Goal: Communication & Community: Answer question/provide support

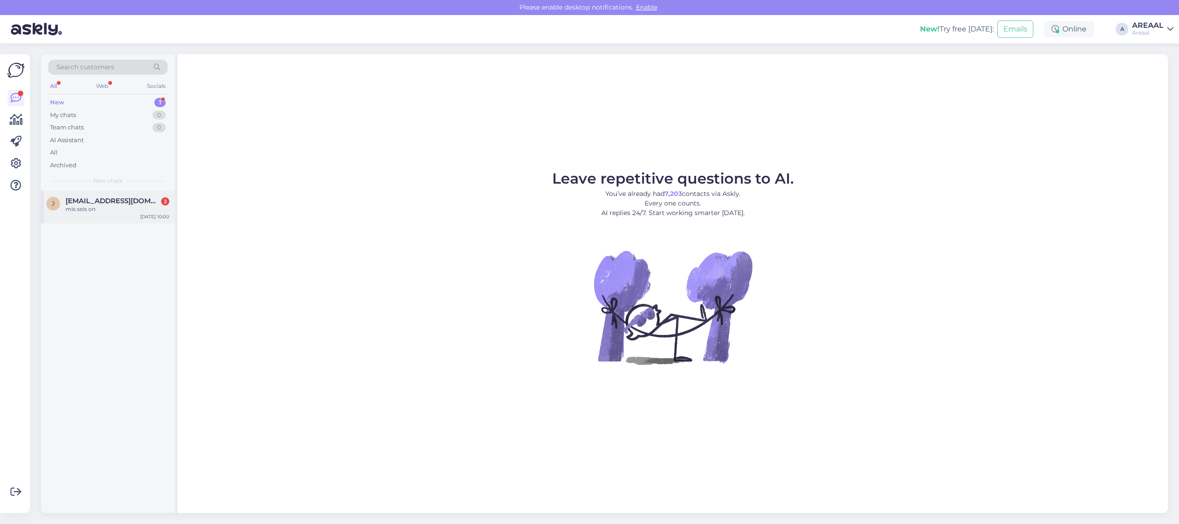
click at [126, 204] on span "[EMAIL_ADDRESS][DOMAIN_NAME]" at bounding box center [113, 201] width 95 height 8
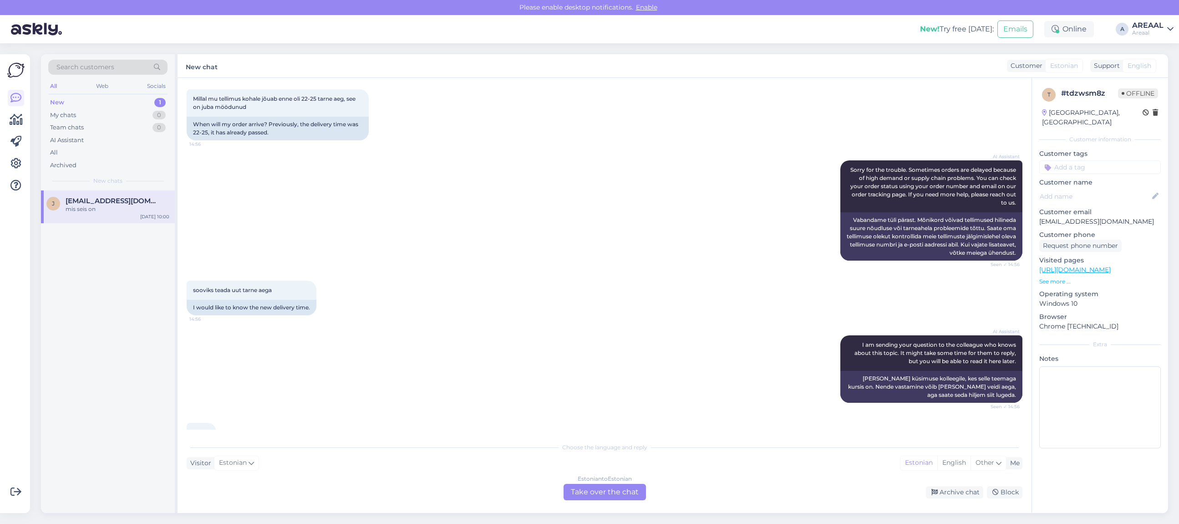
scroll to position [1789, 0]
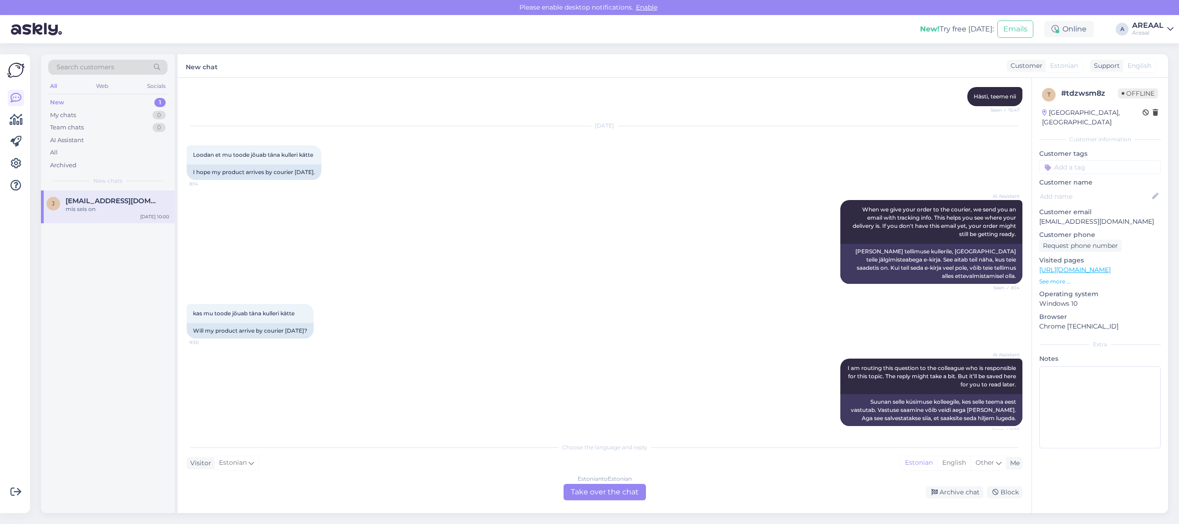
click at [750, 259] on div "AI Assistant When we give your order to the courier, we send you an email with …" at bounding box center [605, 242] width 836 height 104
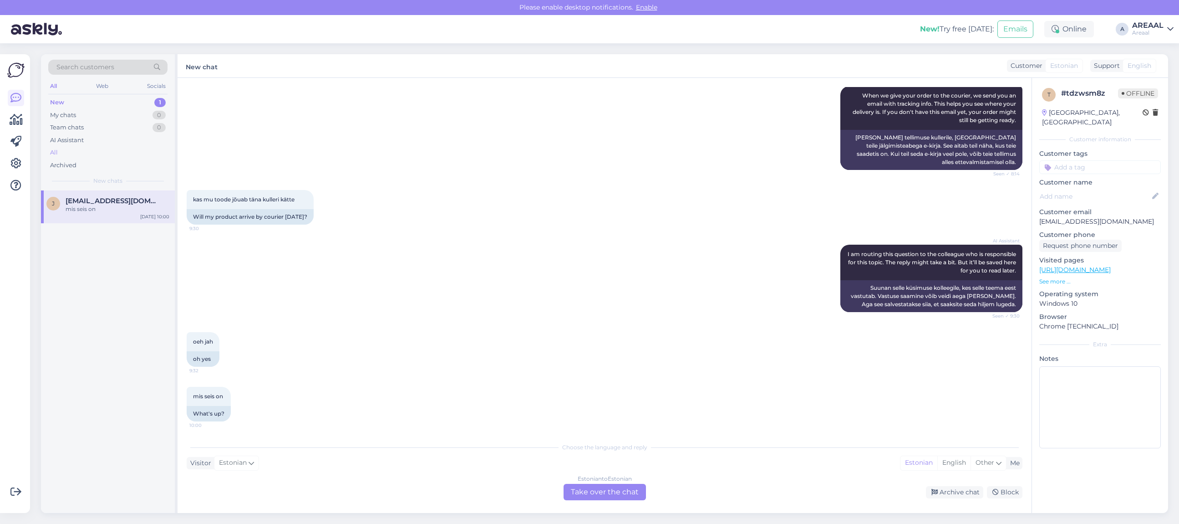
click at [67, 148] on div "All" at bounding box center [107, 152] width 119 height 13
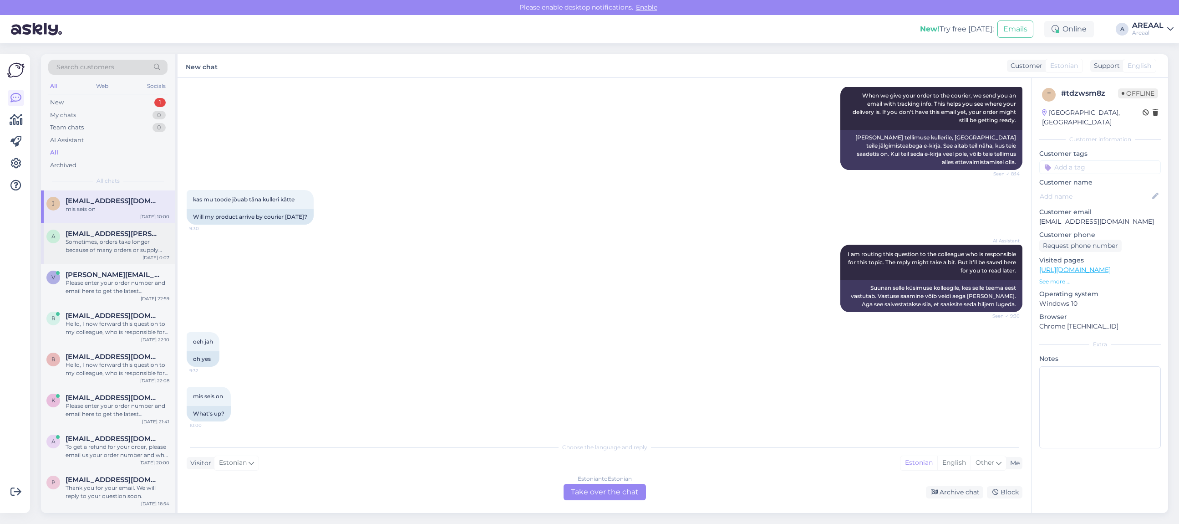
click at [124, 233] on span "[EMAIL_ADDRESS][PERSON_NAME][DOMAIN_NAME]" at bounding box center [113, 233] width 95 height 8
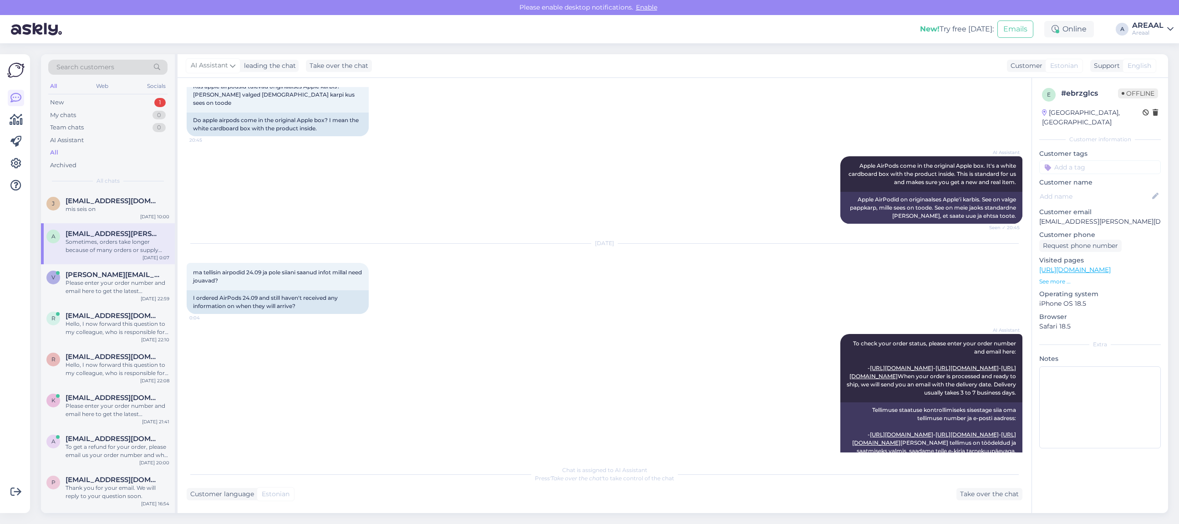
scroll to position [967, 0]
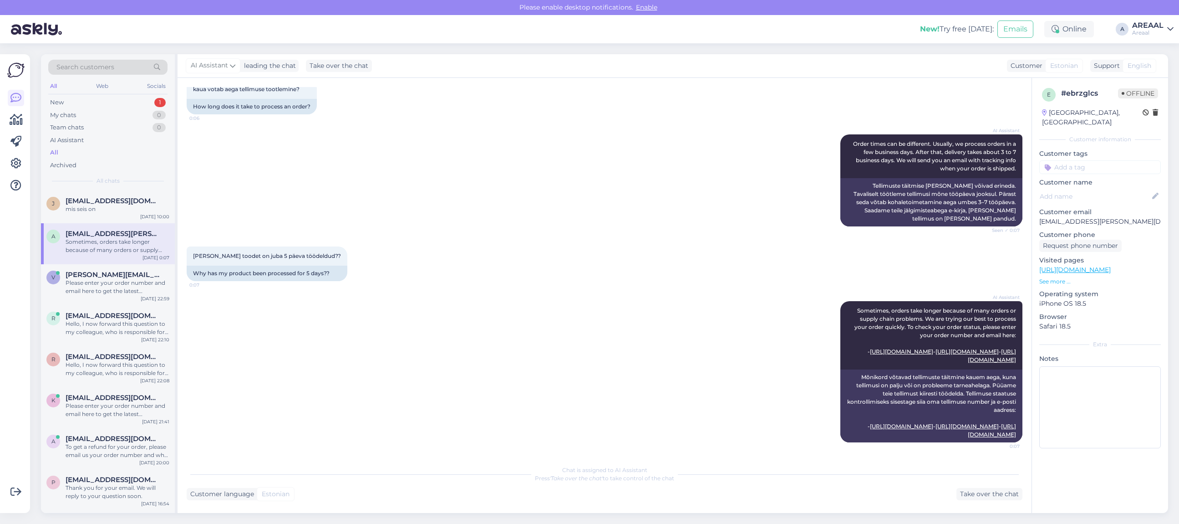
click at [626, 211] on div "AI Assistant Order times can be different. Usually, we process orders in a few …" at bounding box center [605, 180] width 836 height 112
click at [418, 236] on div "miks minu toodet on juba 5 päeva töödeldud?? 0:07 Why has my product been proce…" at bounding box center [605, 263] width 836 height 55
click at [97, 212] on div "j jurgen.holtsmeier@gmail.com mis seis on Sep 30 10:00" at bounding box center [108, 206] width 134 height 33
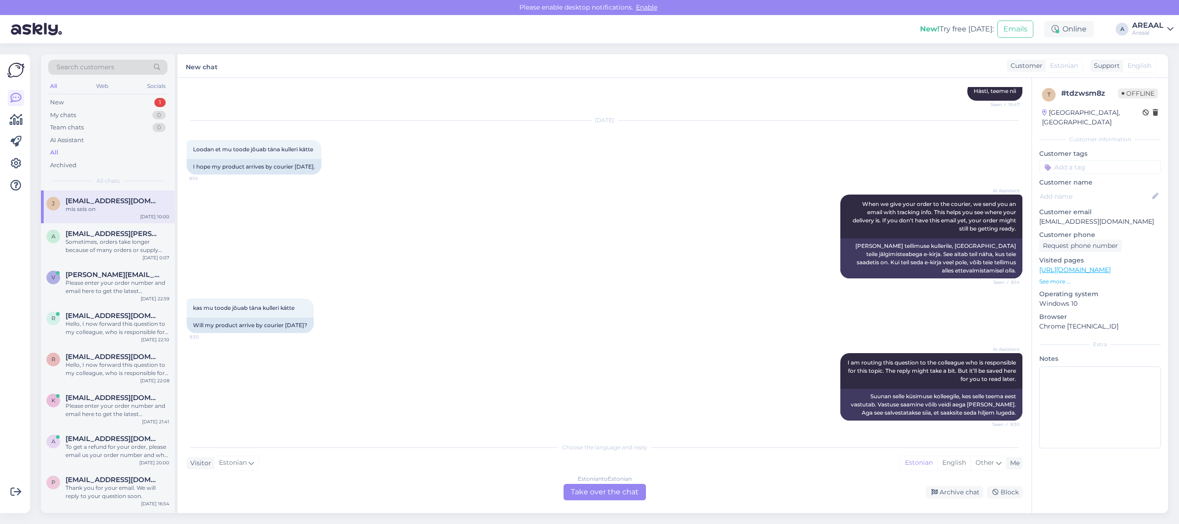
scroll to position [1789, 0]
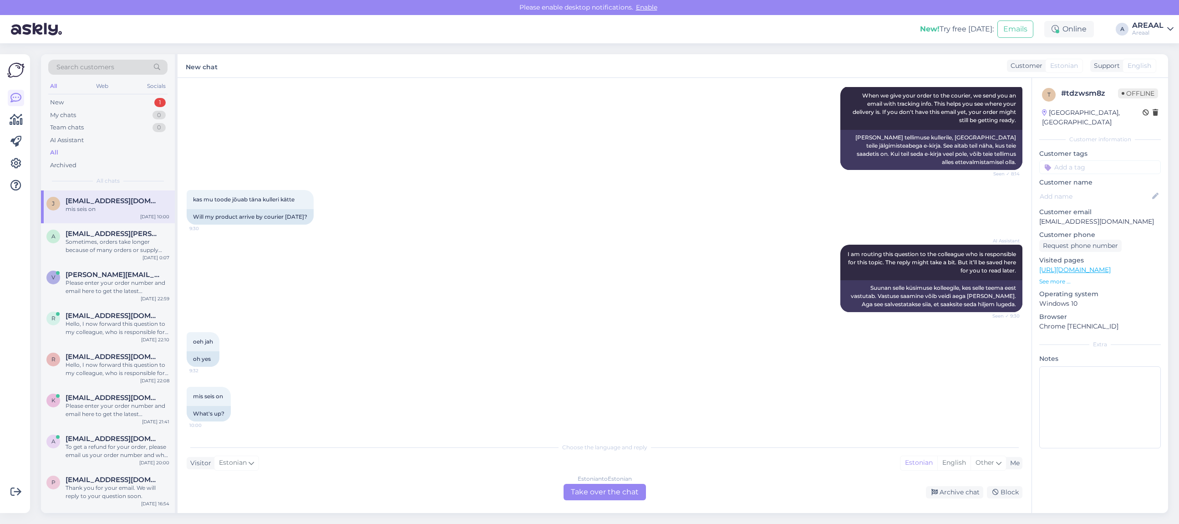
click at [697, 125] on div "AI Assistant When we give your order to the courier, we send you an email with …" at bounding box center [605, 128] width 836 height 104
click at [556, 511] on div "Chat started Sep 19 2025 Kui kaua on tellimus tavaliselt töötluses? 12:54 How l…" at bounding box center [605, 295] width 854 height 435
click at [579, 495] on div "Estonian to Estonian Take over the chat" at bounding box center [605, 492] width 82 height 16
click at [578, 495] on div "Estonian to Estonian Take over the chat" at bounding box center [605, 492] width 82 height 16
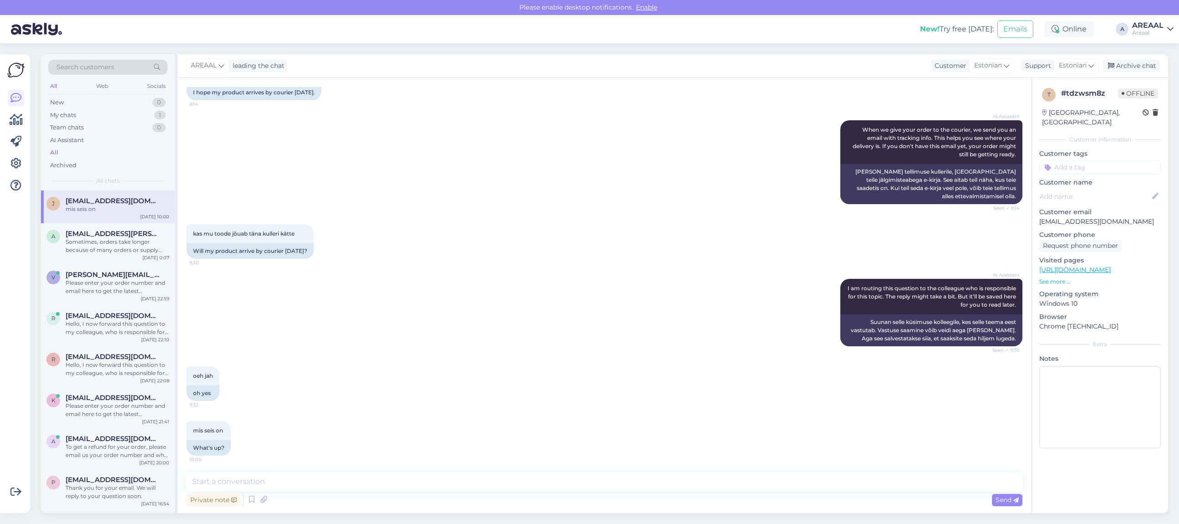
click at [603, 479] on textarea at bounding box center [605, 481] width 836 height 19
type textarea "Toode on laos pakitud ning saadetakse täna välja"
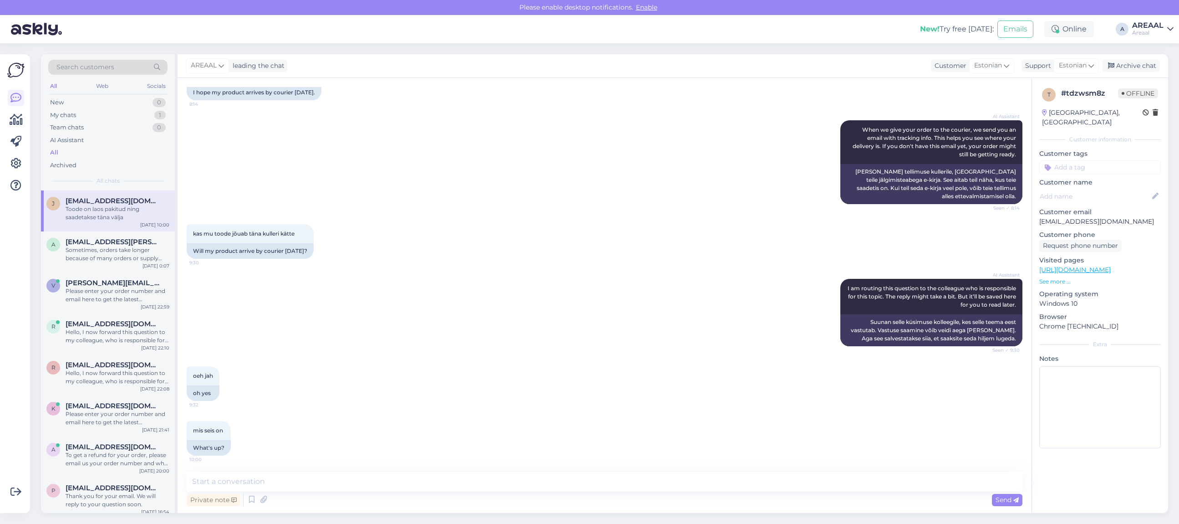
scroll to position [1794, 0]
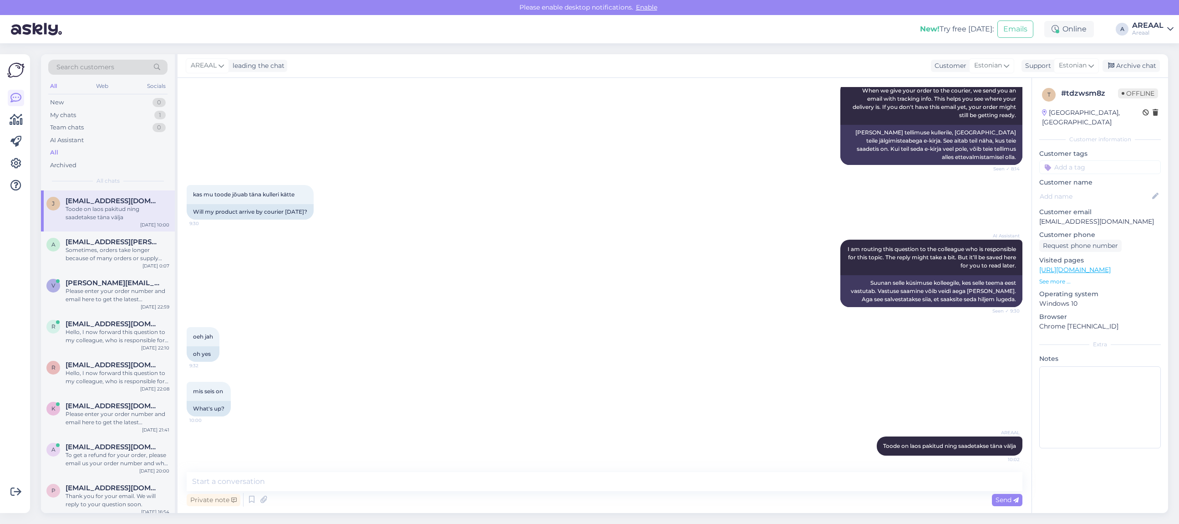
click at [640, 205] on div "kas mu toode jõuab täna kulleri kätte 9:30 Will my product arrive by courier to…" at bounding box center [605, 202] width 836 height 55
drag, startPoint x: 549, startPoint y: 201, endPoint x: 553, endPoint y: 208, distance: 8.2
click at [550, 206] on div "kas mu toode jõuab täna kulleri kätte 9:30 Will my product arrive by courier to…" at bounding box center [605, 202] width 836 height 55
click at [438, 331] on div "oeh jah 9:32 oh yes" at bounding box center [605, 344] width 836 height 55
click at [105, 250] on div "Sometimes, orders take longer because of many orders or supply chain problems. …" at bounding box center [118, 254] width 104 height 16
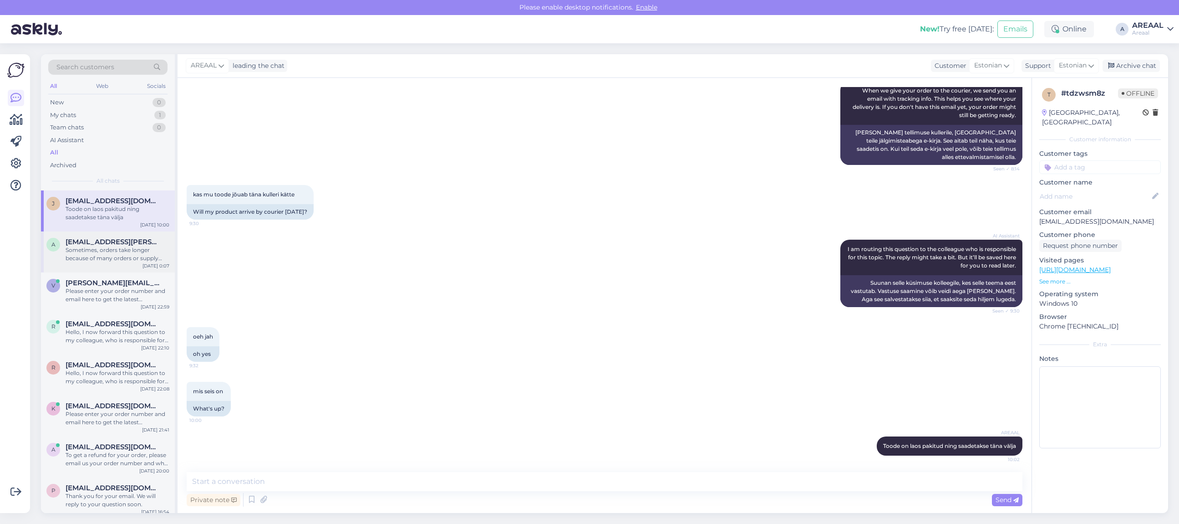
scroll to position [967, 0]
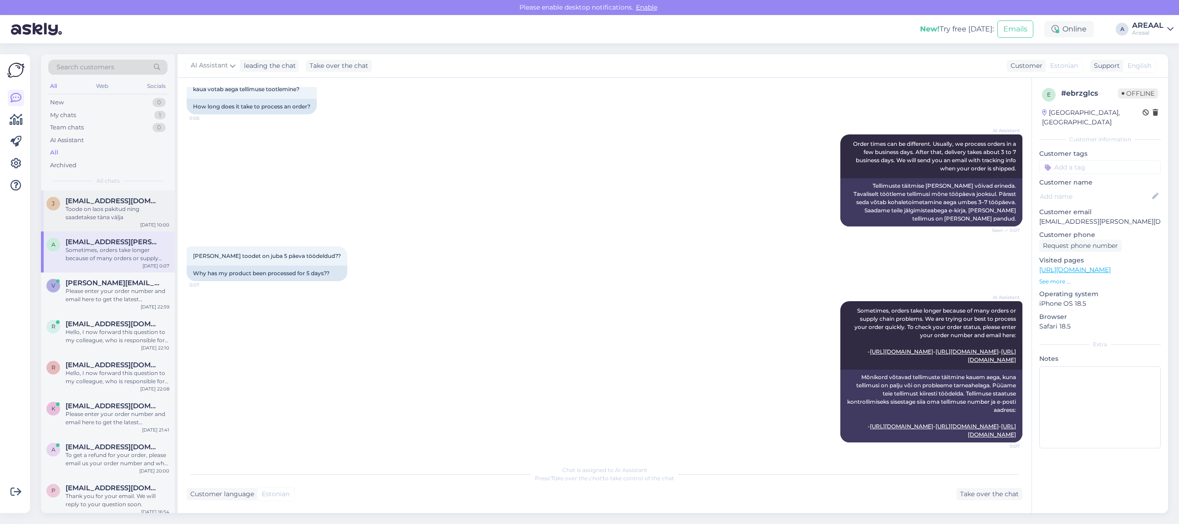
click at [134, 200] on span "[EMAIL_ADDRESS][DOMAIN_NAME]" at bounding box center [113, 201] width 95 height 8
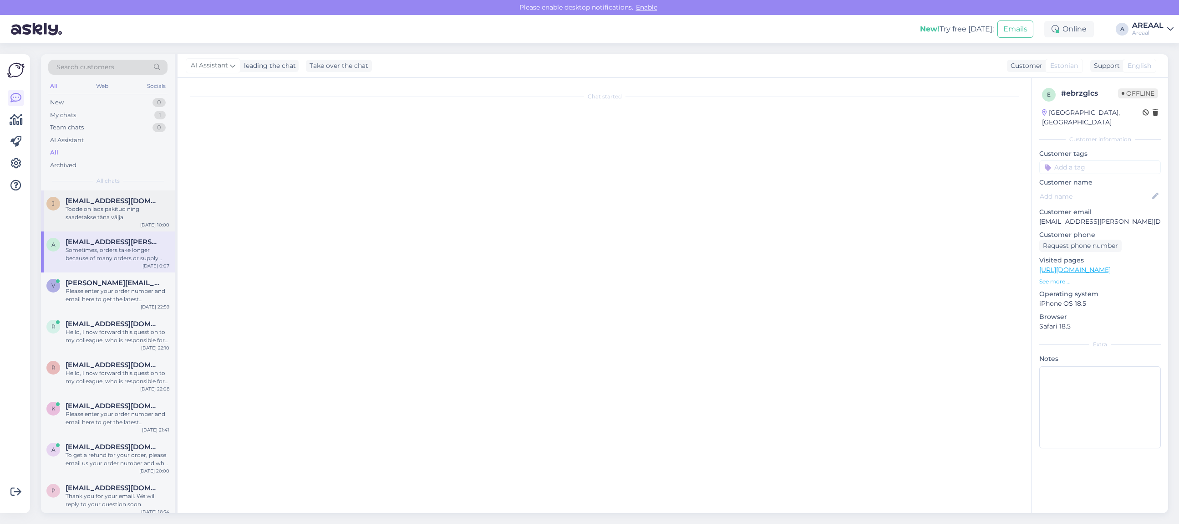
scroll to position [1794, 0]
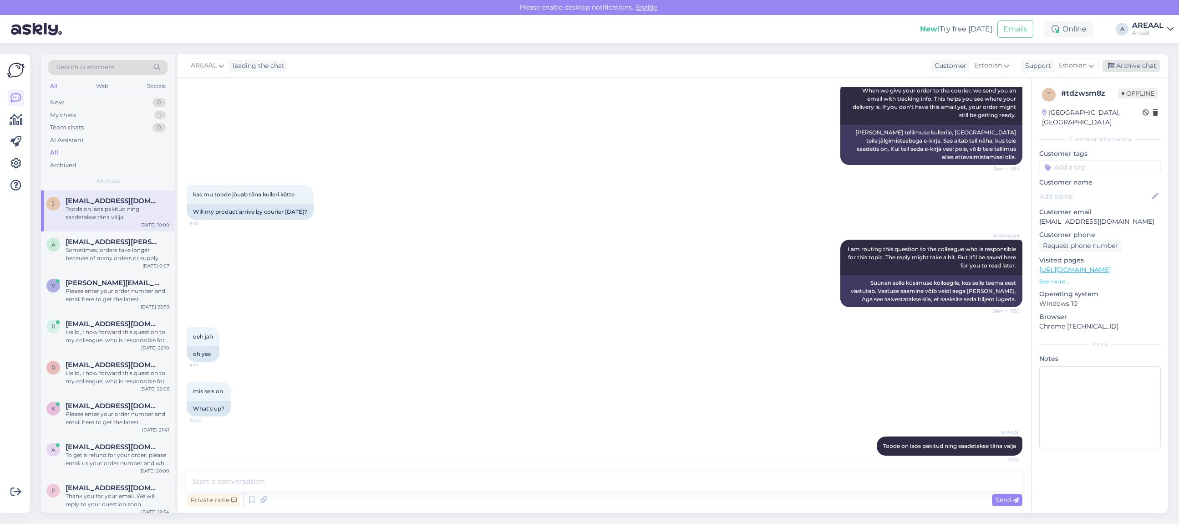
click at [1139, 61] on div "Archive chat" at bounding box center [1131, 66] width 57 height 12
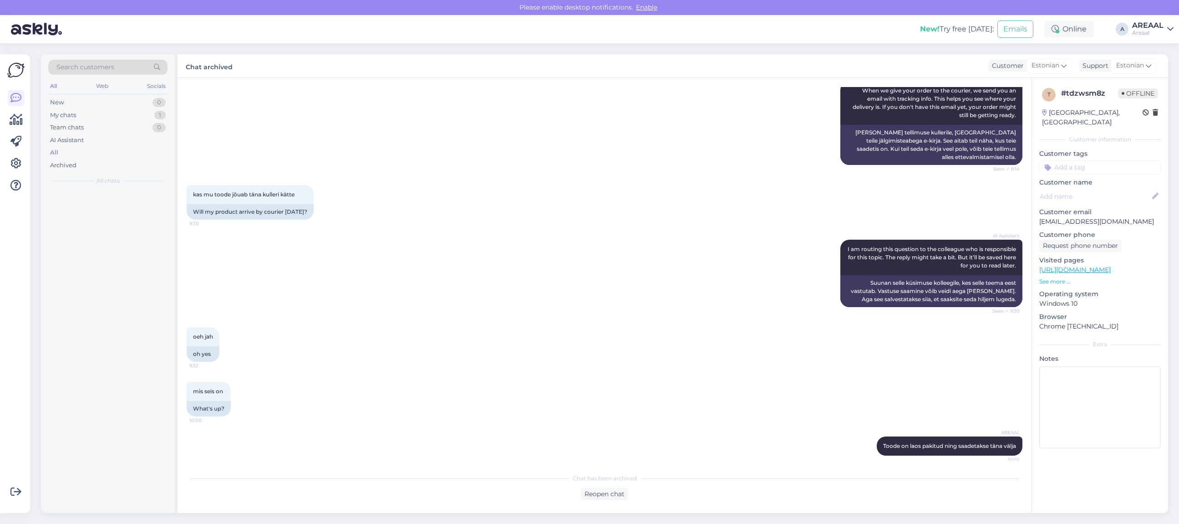
click at [419, 130] on div "AI Assistant When we give your order to the courier, we send you an email with …" at bounding box center [605, 123] width 836 height 104
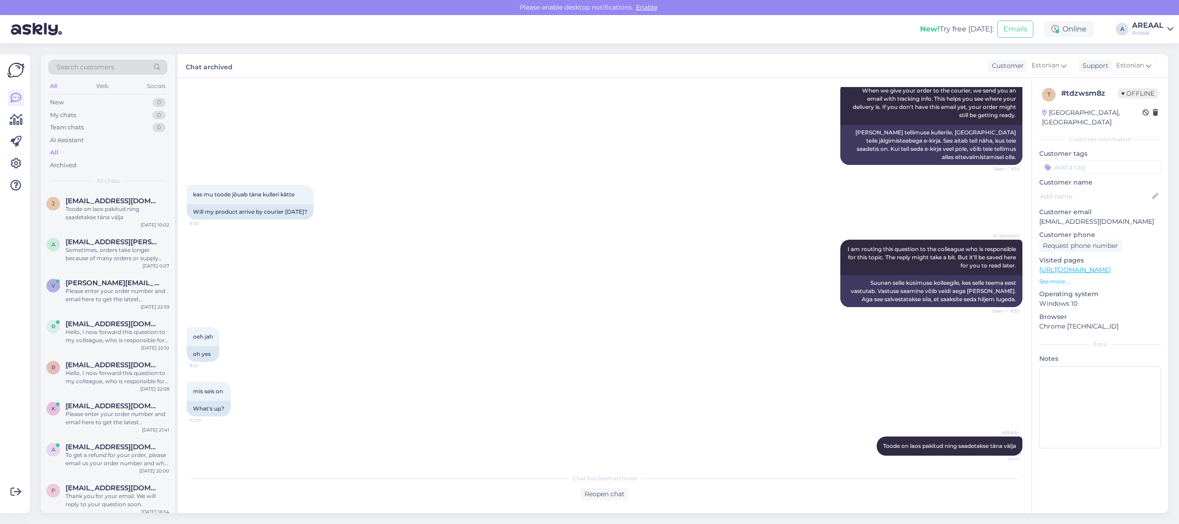
click at [1145, 42] on div "New! Try free today: Emails Online A AREAAL Areaal" at bounding box center [589, 29] width 1179 height 28
click at [1142, 25] on div "AREAAL" at bounding box center [1147, 25] width 31 height 7
click at [1154, 71] on button "Open" at bounding box center [1153, 70] width 25 height 14
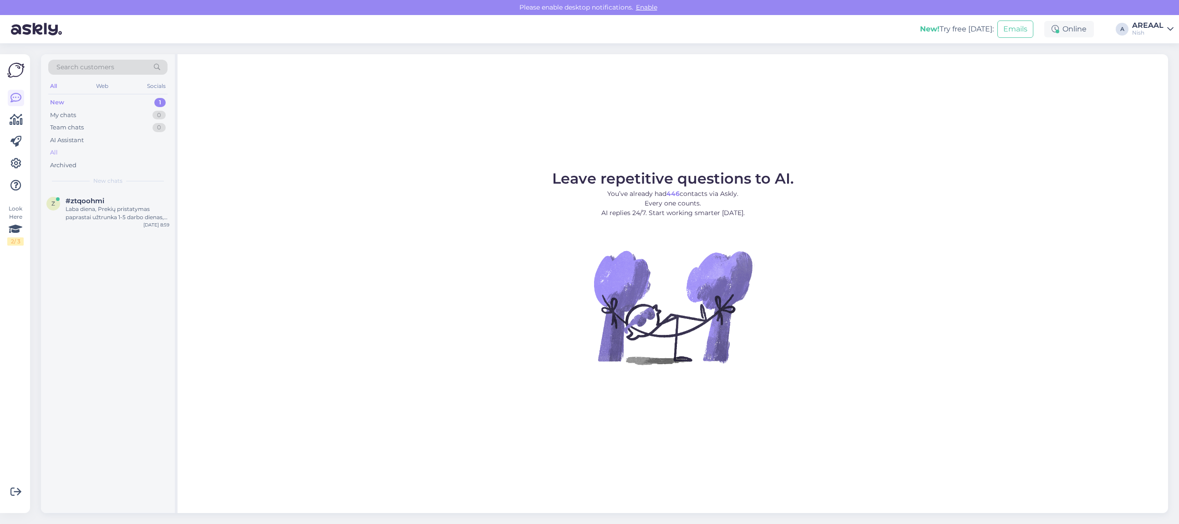
click at [82, 161] on div "Archived" at bounding box center [107, 165] width 119 height 13
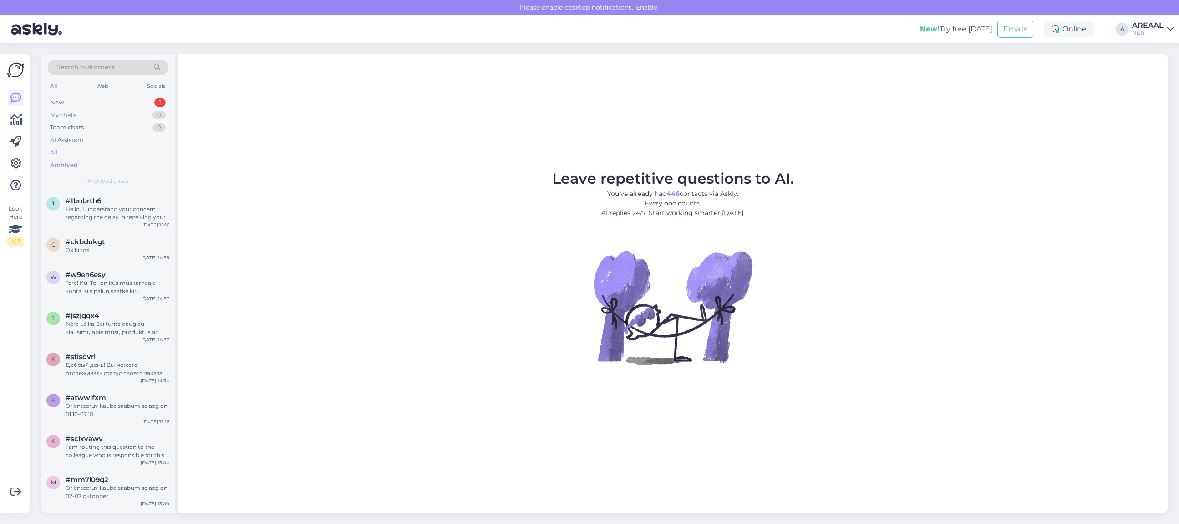
click at [82, 149] on div "All" at bounding box center [107, 152] width 119 height 13
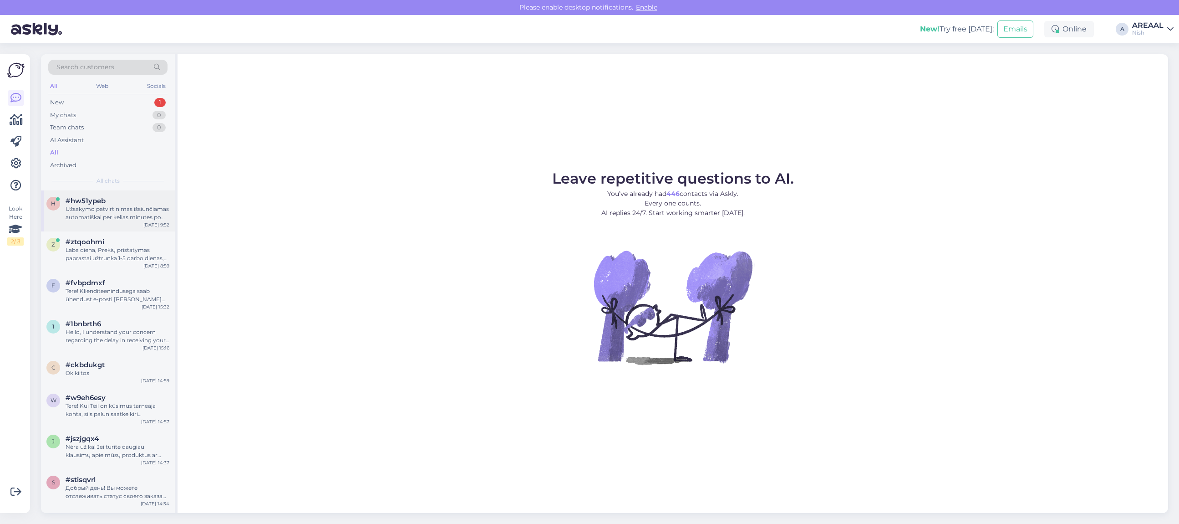
click at [96, 195] on div "h #hw51ypeb Užsakymo patvirtinimas išsiunčiamas automatiškai per kelias minutes…" at bounding box center [108, 210] width 134 height 41
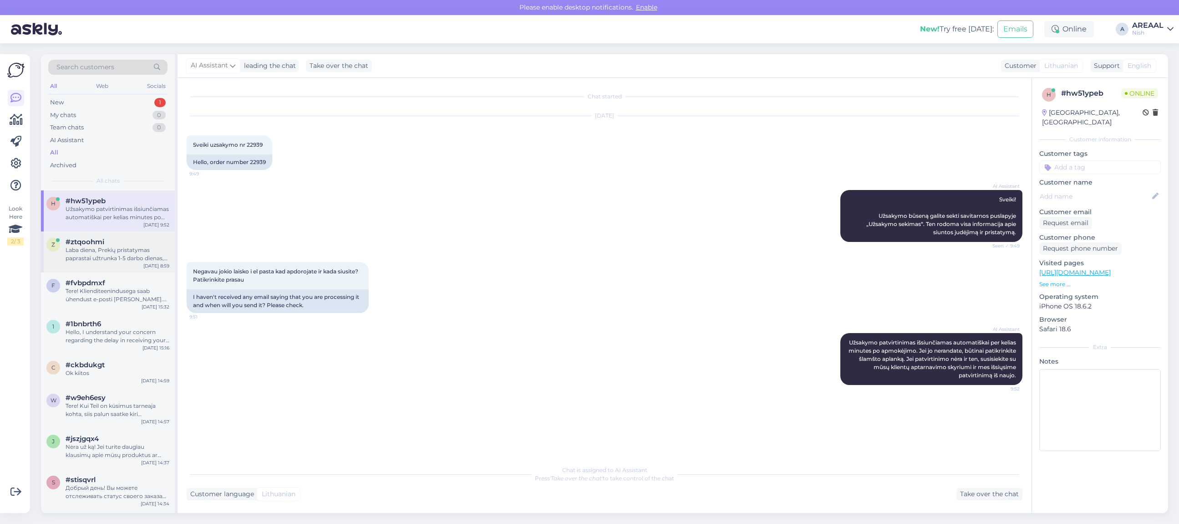
click at [116, 260] on div "Laba diena, Prekių pristatymas paprastai užtrunka 1-5 darbo dienas, jei prekė p…" at bounding box center [118, 254] width 104 height 16
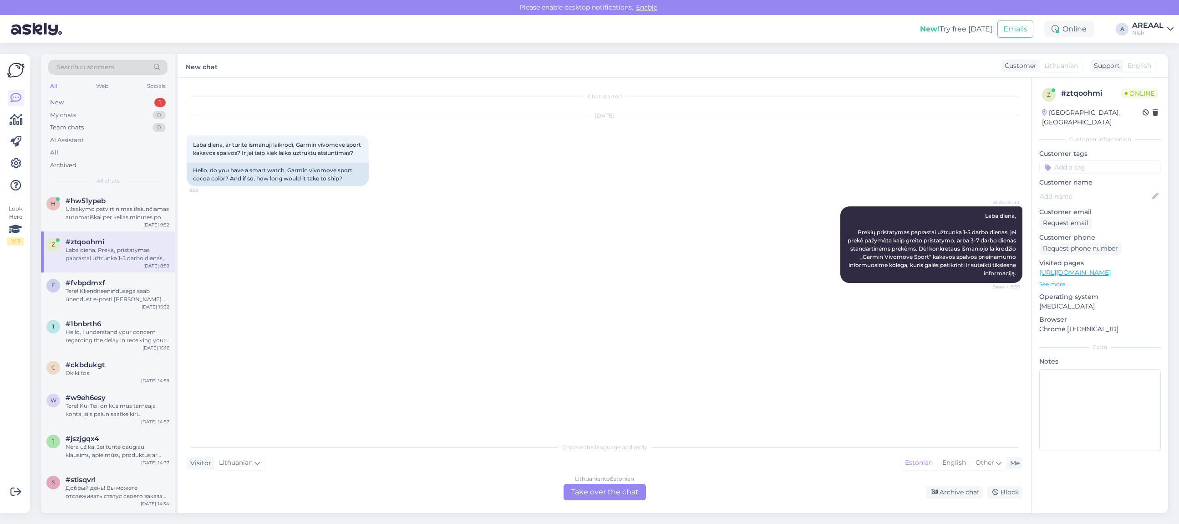
click at [422, 240] on div "AI Assistant Laba diena, Prekių pristatymas paprastai užtrunka 1-5 darbo dienas…" at bounding box center [605, 244] width 836 height 97
click at [78, 215] on div "Užsakymo patvirtinimas išsiunčiamas automatiškai per kelias minutes po apmokėji…" at bounding box center [118, 213] width 104 height 16
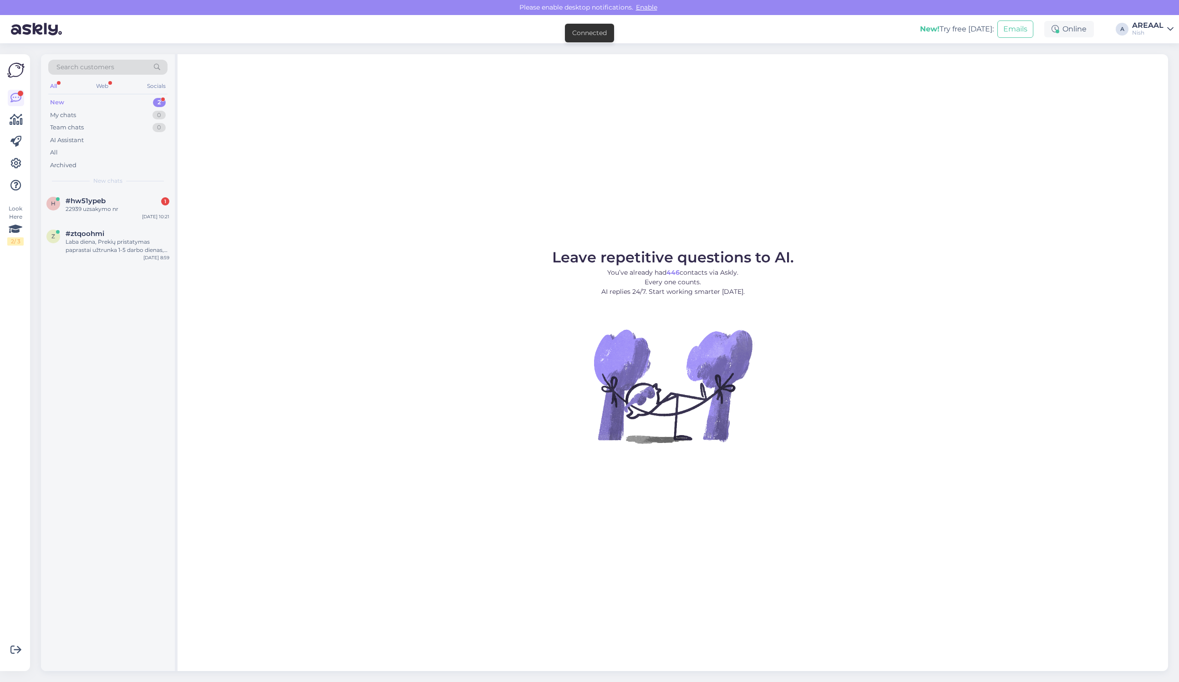
click at [379, 227] on div "Leave repetitive questions to AI. You’ve already had 446 contacts via Askly. Ev…" at bounding box center [673, 362] width 991 height 616
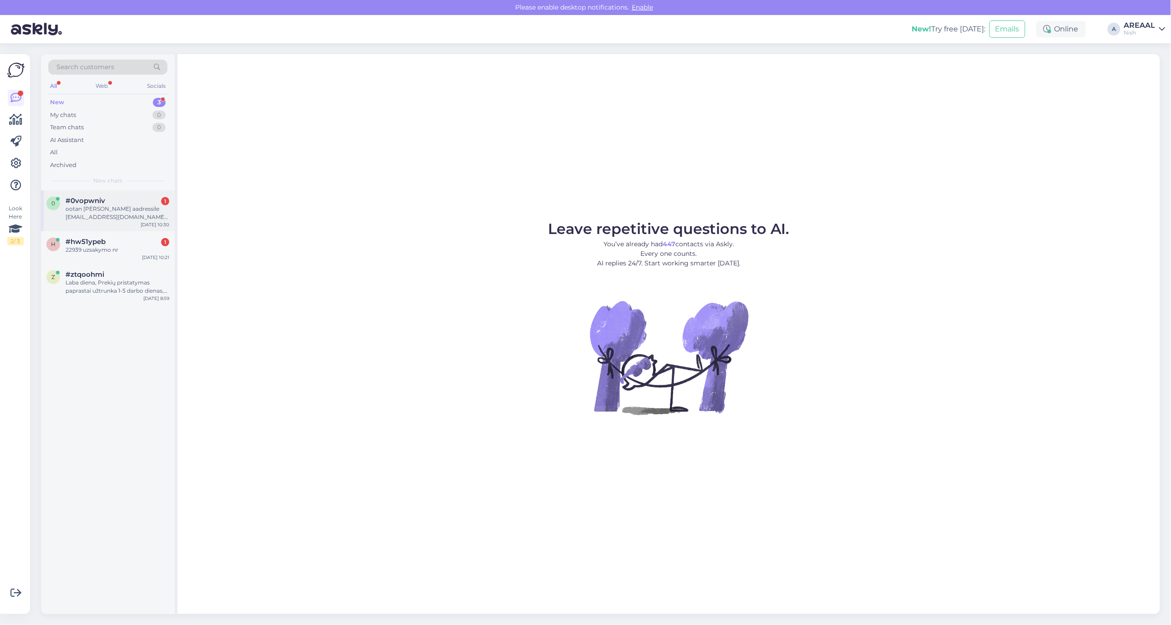
click at [152, 194] on div "0 #0vopwniv 1 ootan [PERSON_NAME] aadressile [EMAIL_ADDRESS][DOMAIN_NAME] , tel…" at bounding box center [108, 210] width 134 height 41
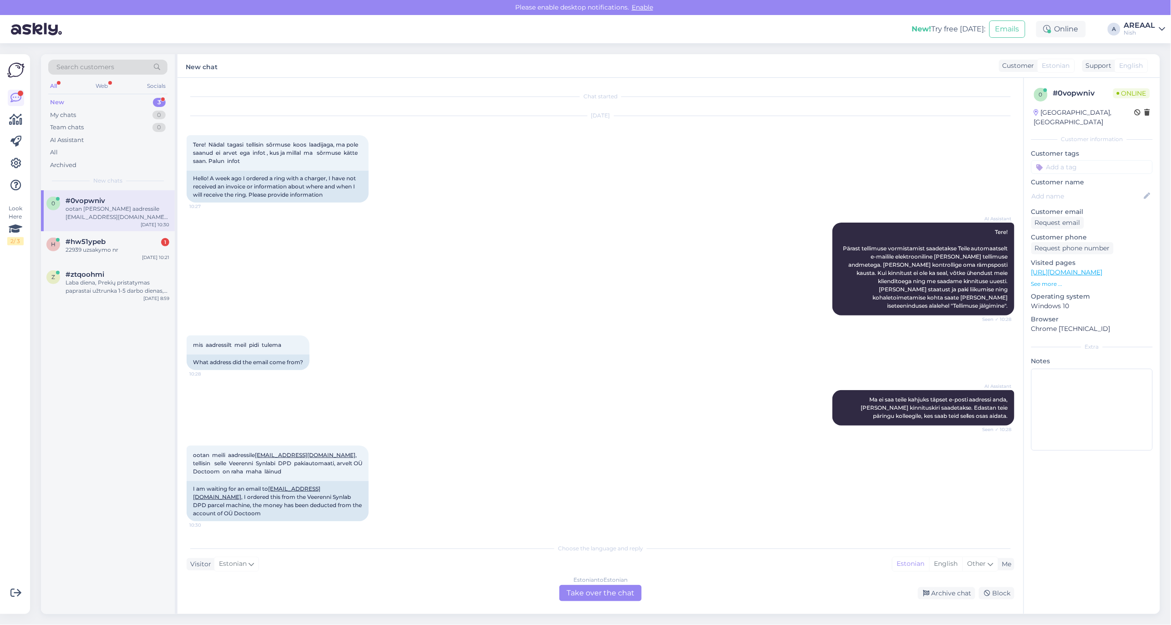
click at [1121, 31] on div "New! Try free [DATE]: Emails Online A AREAAL Nish" at bounding box center [585, 29] width 1171 height 28
click at [1135, 28] on div "AREAAL" at bounding box center [1140, 25] width 31 height 7
click at [1143, 46] on button "Open" at bounding box center [1145, 51] width 25 height 14
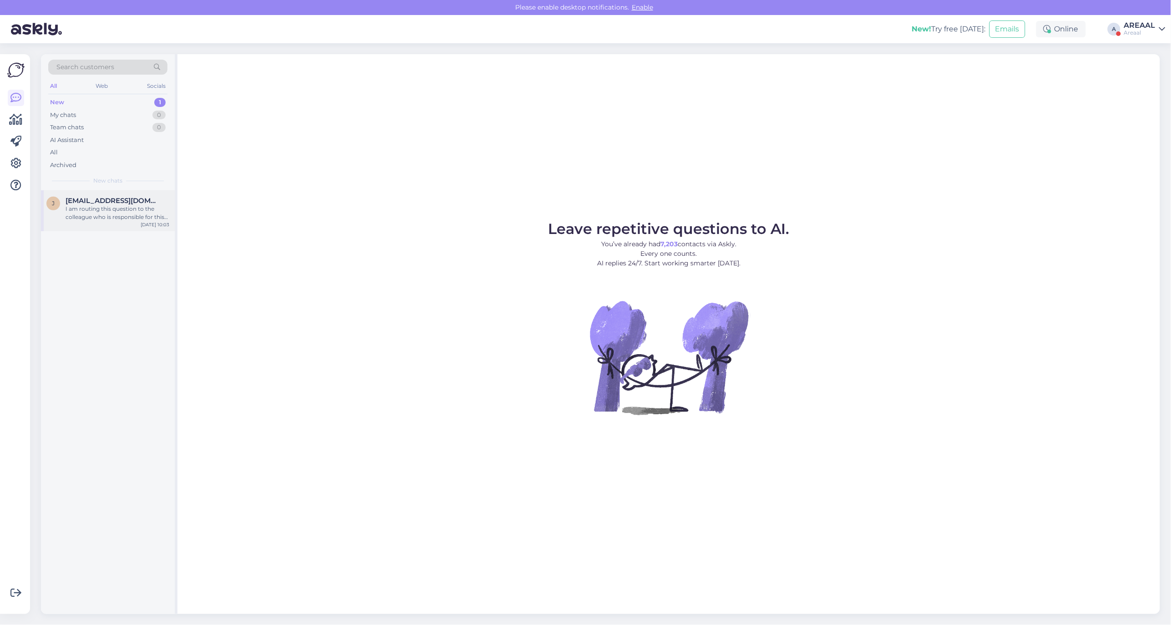
click at [124, 209] on div "I am routing this question to the colleague who is responsible for this topic. …" at bounding box center [118, 213] width 104 height 16
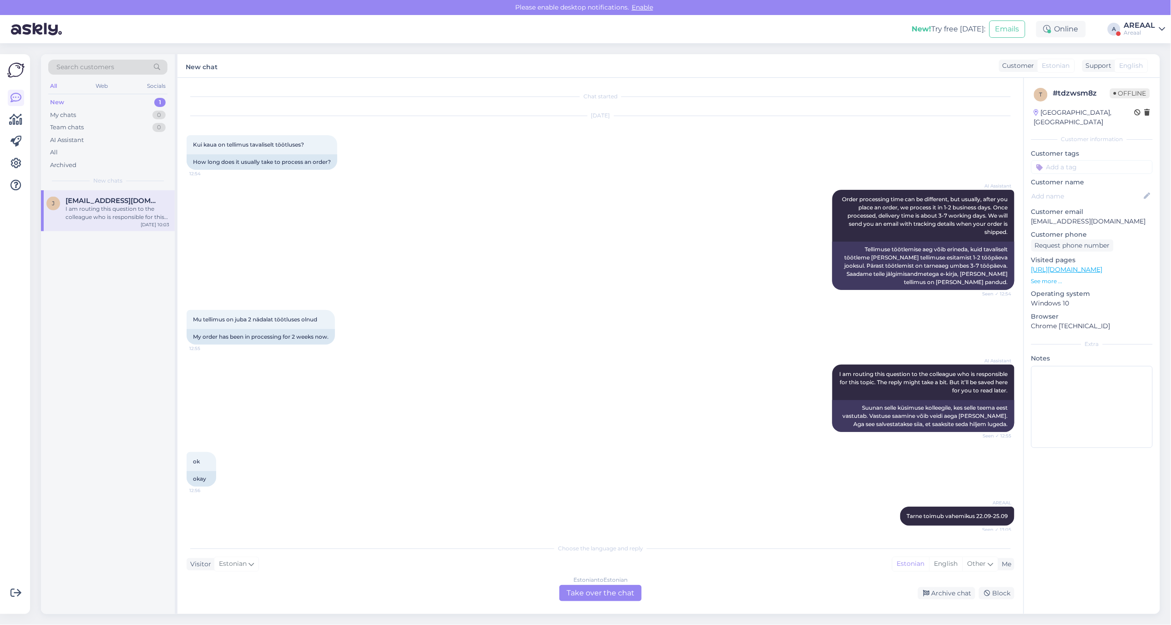
scroll to position [2011, 0]
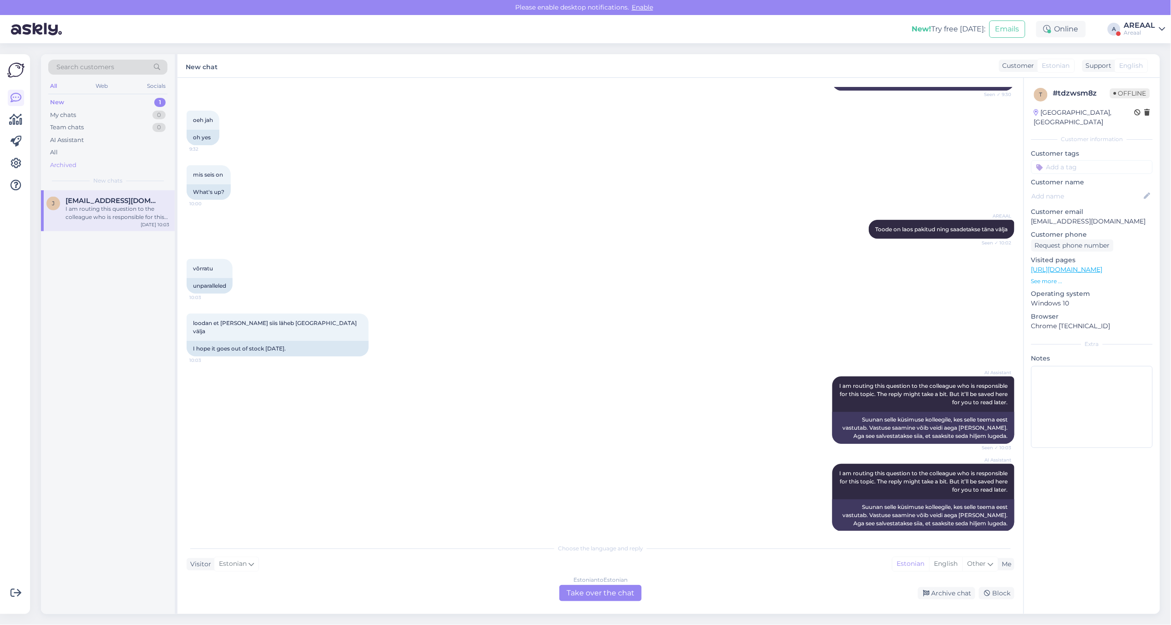
click at [105, 160] on div "Archived" at bounding box center [107, 165] width 119 height 13
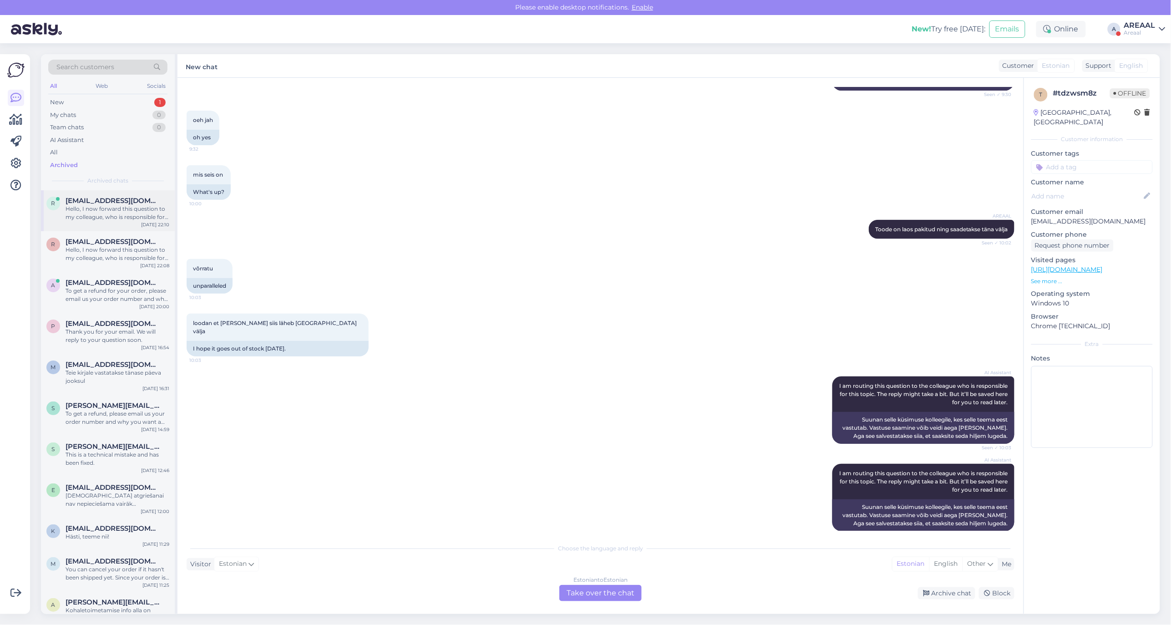
click at [107, 229] on div "r ristalveronika@gmail.com Hello, I now forward this question to my colleague, …" at bounding box center [108, 210] width 134 height 41
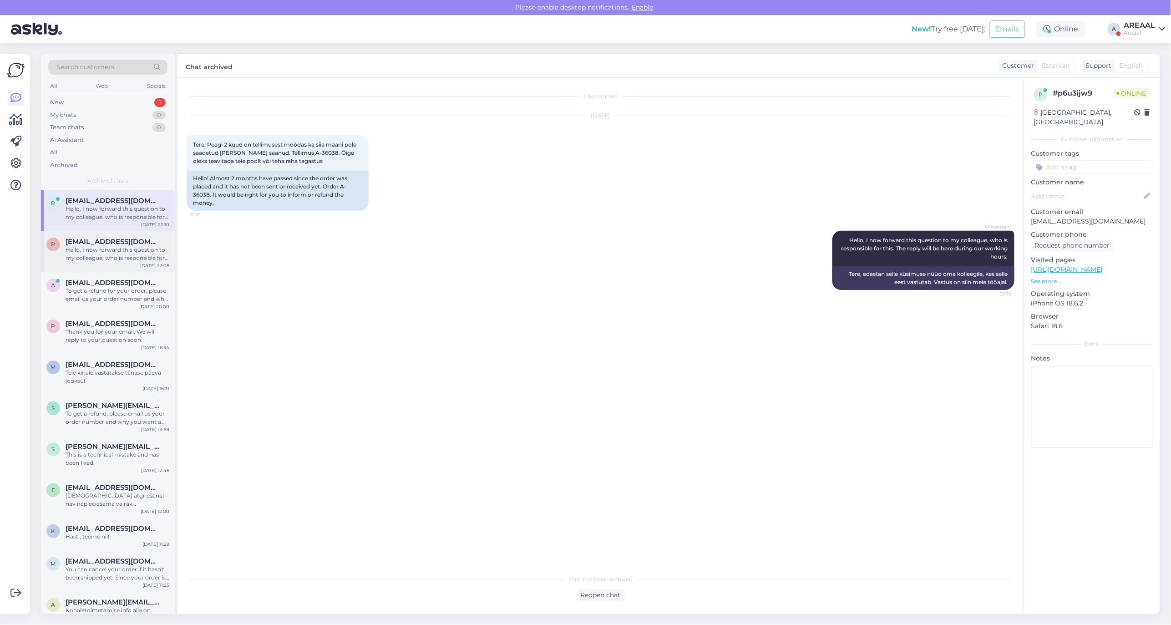
scroll to position [0, 0]
click at [108, 244] on span "[EMAIL_ADDRESS][DOMAIN_NAME]" at bounding box center [113, 242] width 95 height 8
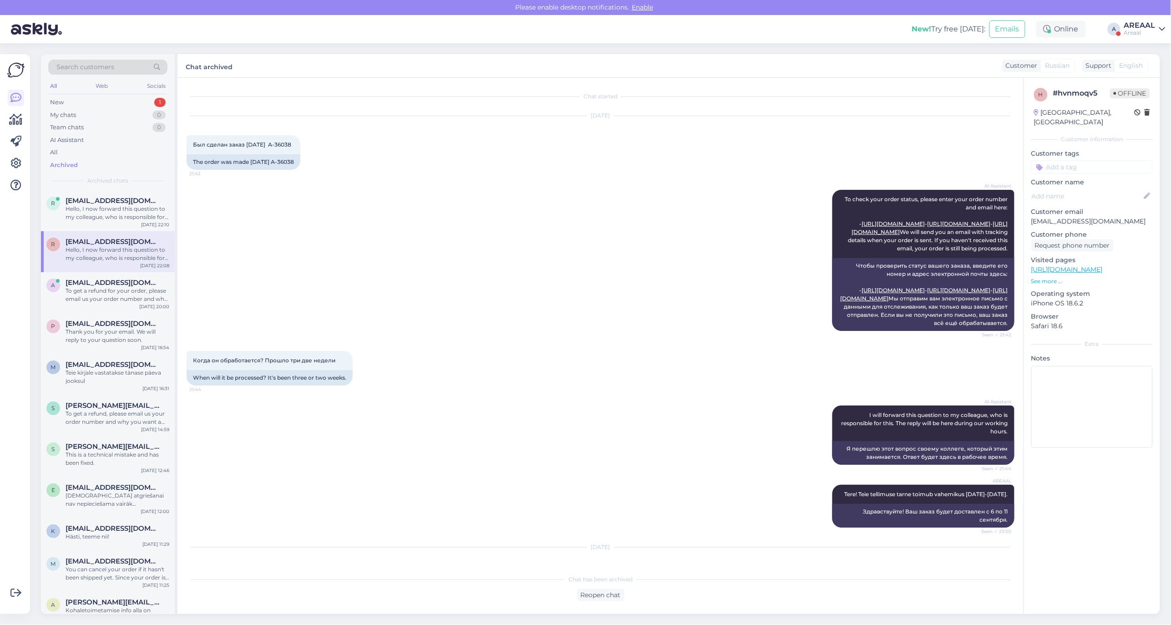
scroll to position [401, 0]
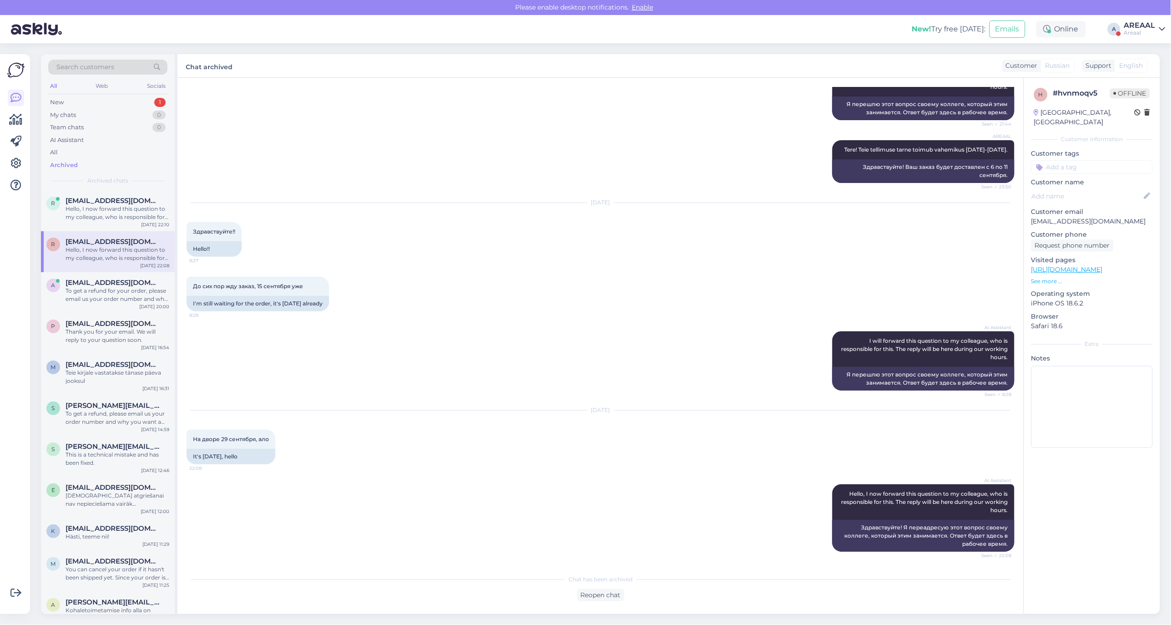
click at [561, 252] on div "Sep 15 2025 Здравствуйте!! 8:27 Hello!!" at bounding box center [601, 230] width 828 height 74
click at [1131, 32] on div "Areaal" at bounding box center [1140, 32] width 31 height 7
click at [1130, 32] on div "Areaal" at bounding box center [1140, 32] width 31 height 7
click at [727, 199] on div "Sep 15 2025" at bounding box center [601, 203] width 828 height 8
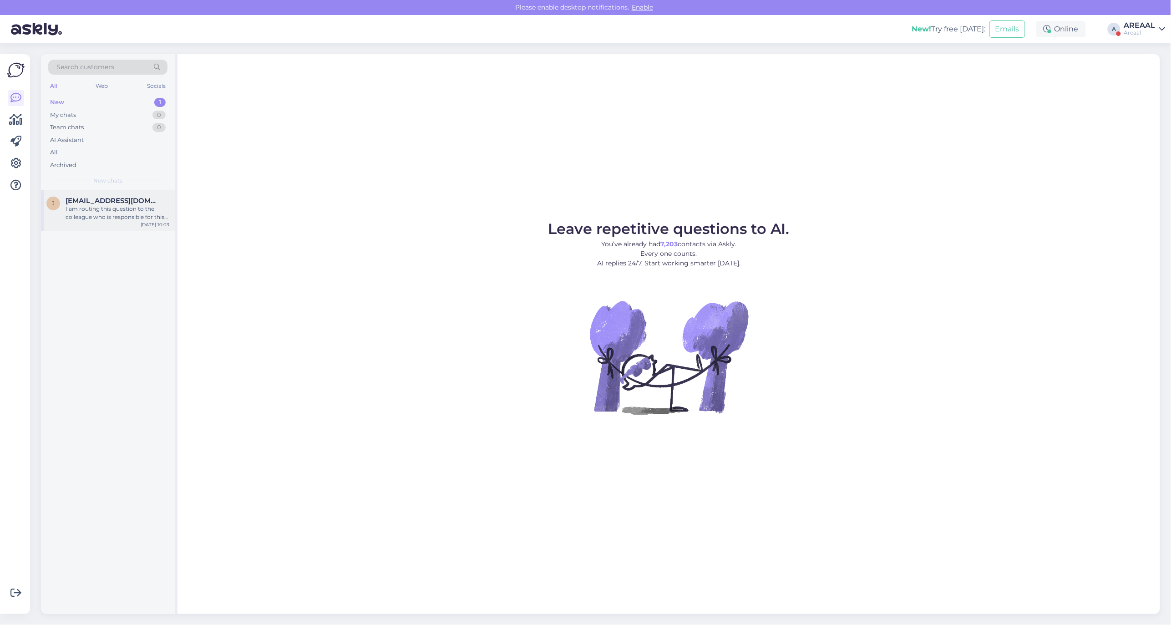
click at [139, 198] on span "[EMAIL_ADDRESS][DOMAIN_NAME]" at bounding box center [113, 201] width 95 height 8
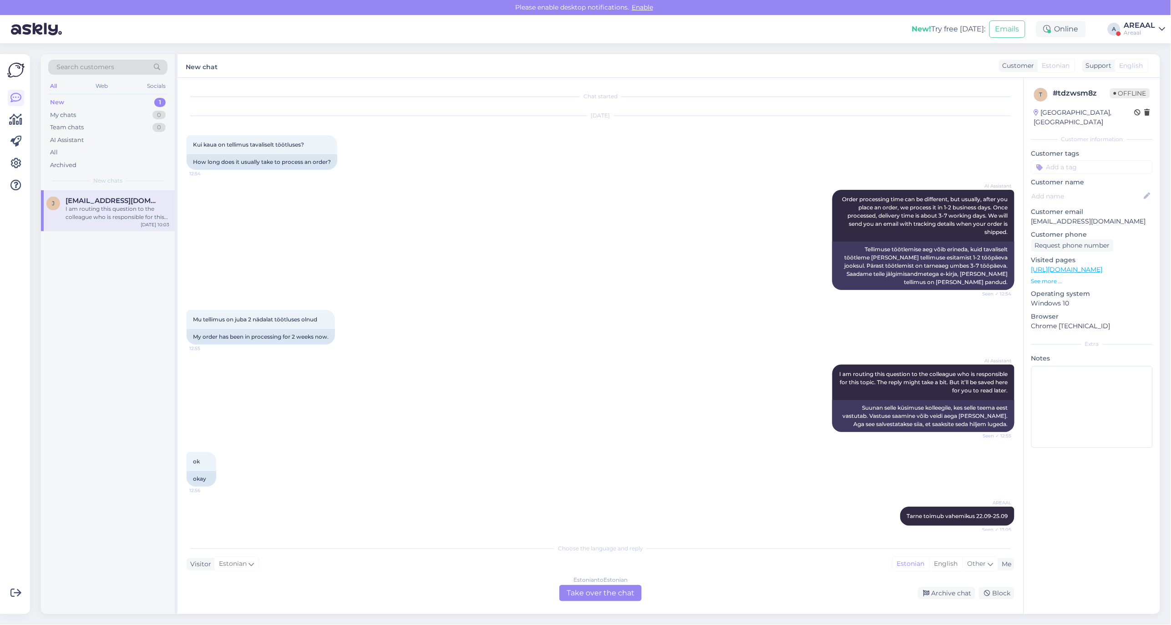
scroll to position [2011, 0]
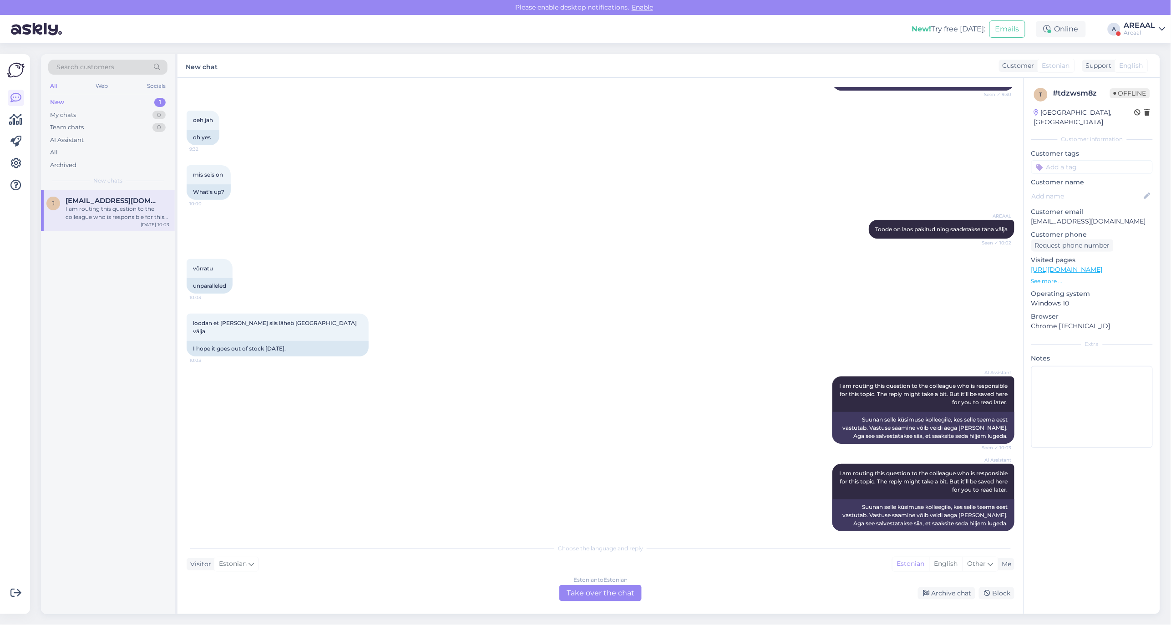
click at [746, 499] on div "AI Assistant I am routing this question to the colleague who is responsible for…" at bounding box center [601, 497] width 828 height 87
click at [716, 454] on div "AI Assistant I am routing this question to the colleague who is responsible for…" at bounding box center [601, 497] width 828 height 87
click at [949, 595] on div "Archive chat" at bounding box center [946, 593] width 57 height 12
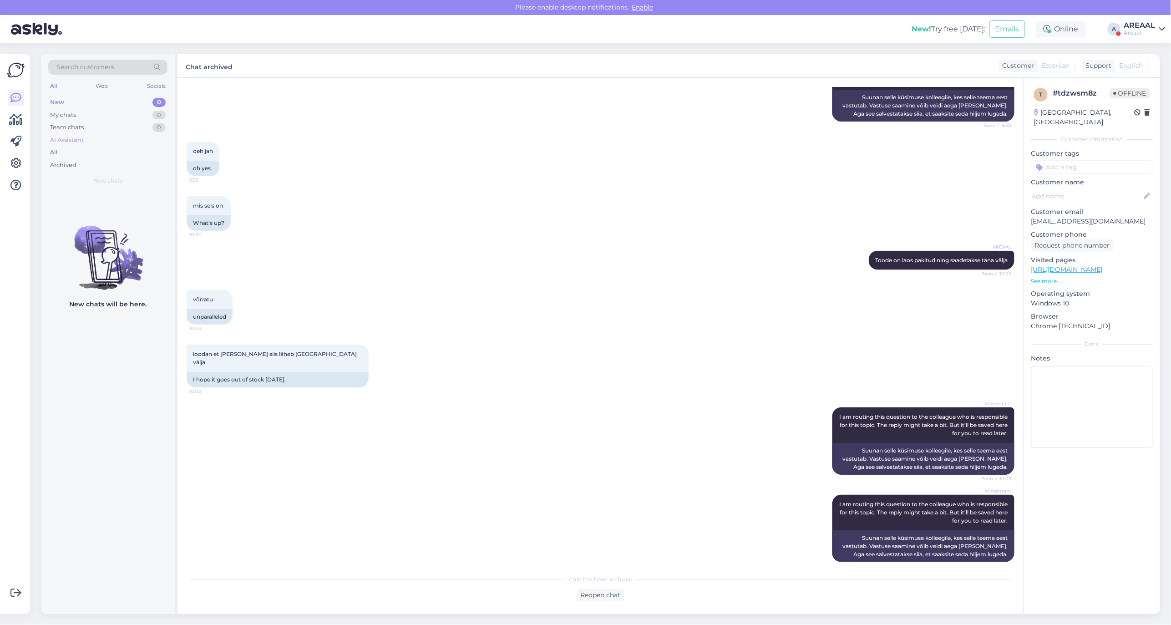
click at [92, 140] on div "AI Assistant" at bounding box center [107, 140] width 119 height 13
click at [84, 153] on div "All" at bounding box center [107, 152] width 119 height 13
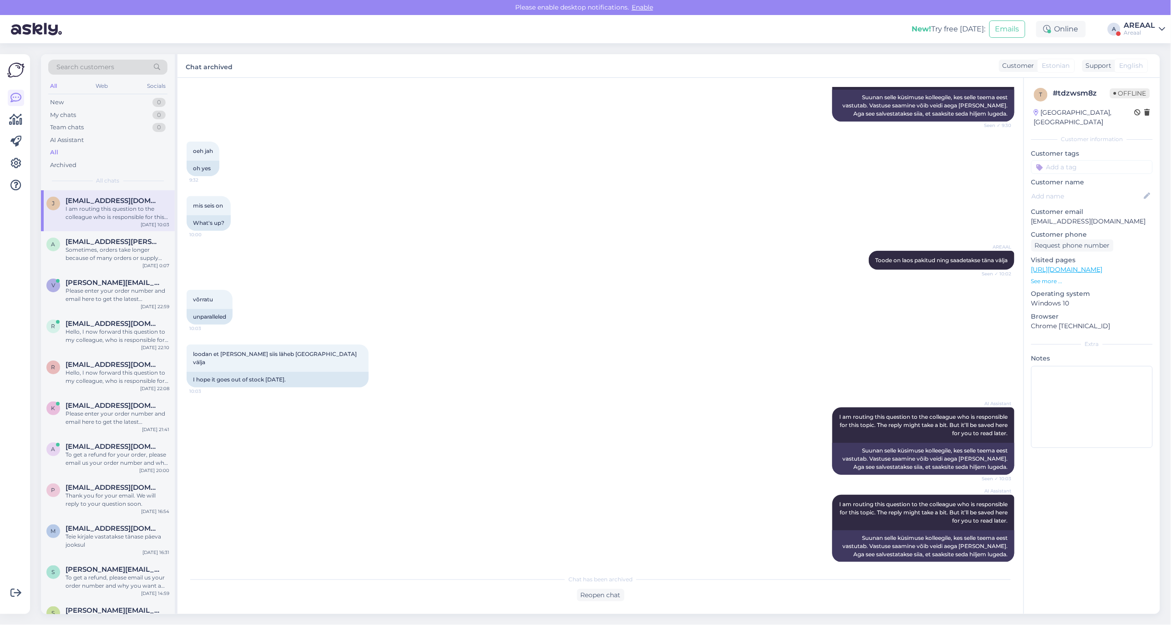
click at [109, 217] on div "I am routing this question to the colleague who is responsible for this topic. …" at bounding box center [118, 213] width 104 height 16
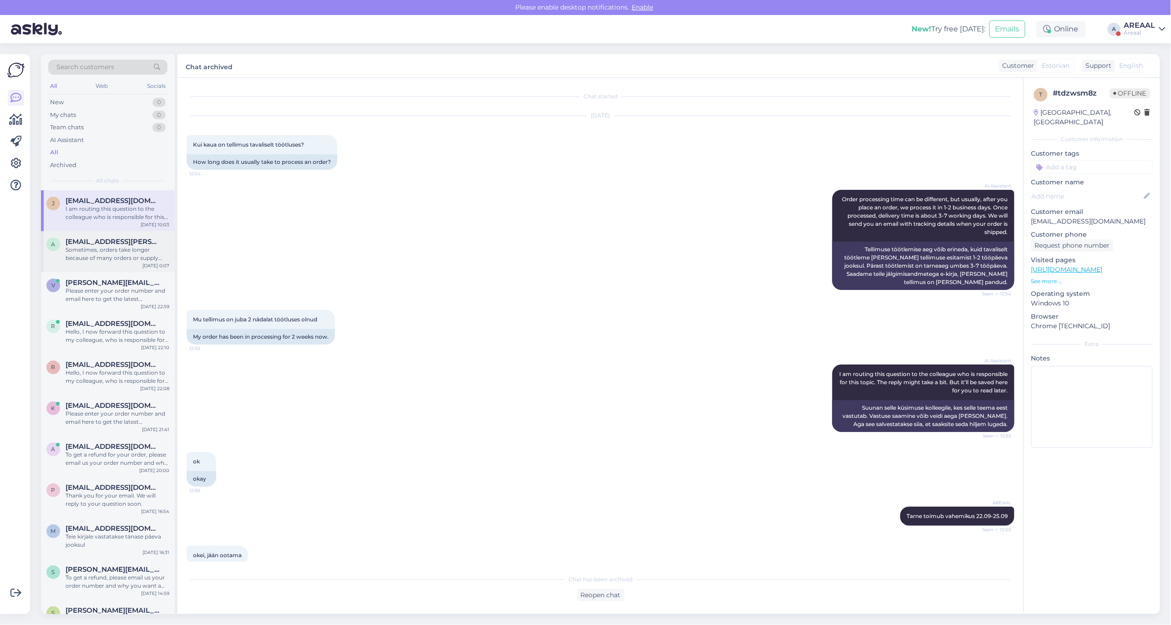
click at [107, 244] on span "[EMAIL_ADDRESS][PERSON_NAME][DOMAIN_NAME]" at bounding box center [113, 242] width 95 height 8
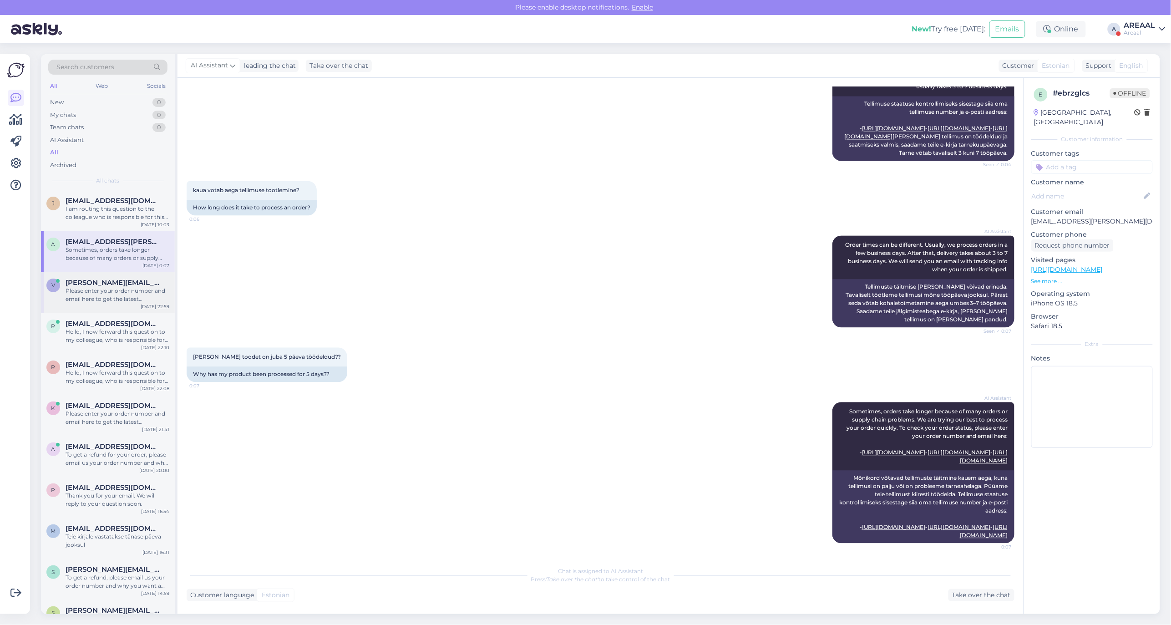
click at [150, 299] on div "Please enter your order number and email here to get the latest information on …" at bounding box center [118, 295] width 104 height 16
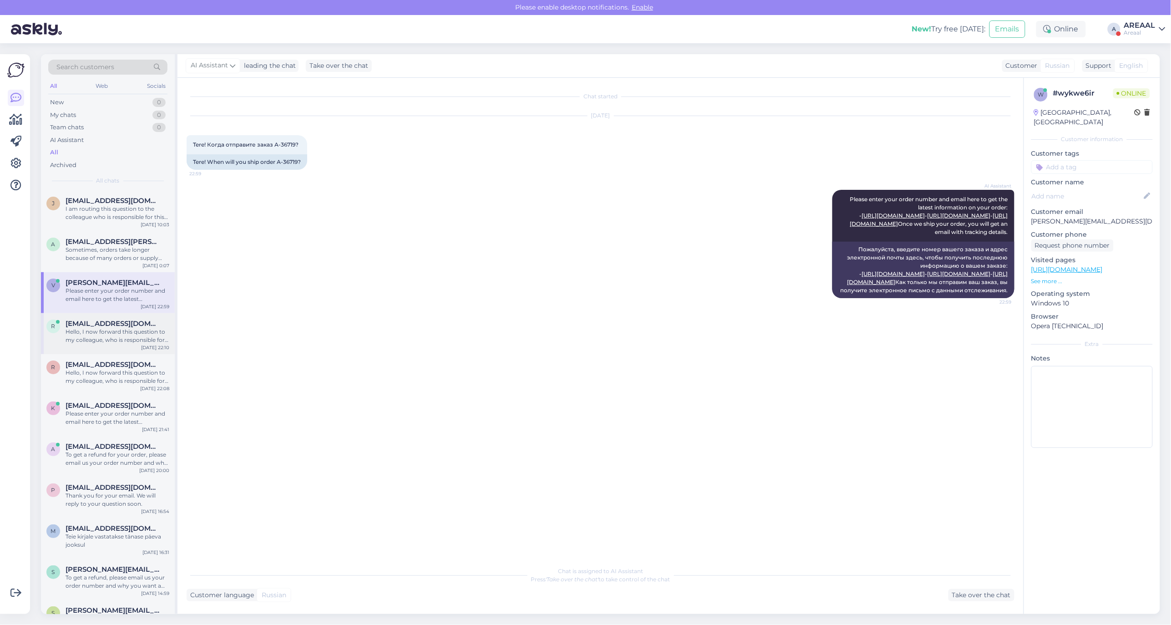
click at [148, 328] on div "Hello, I now forward this question to my colleague, who is responsible for this…" at bounding box center [118, 336] width 104 height 16
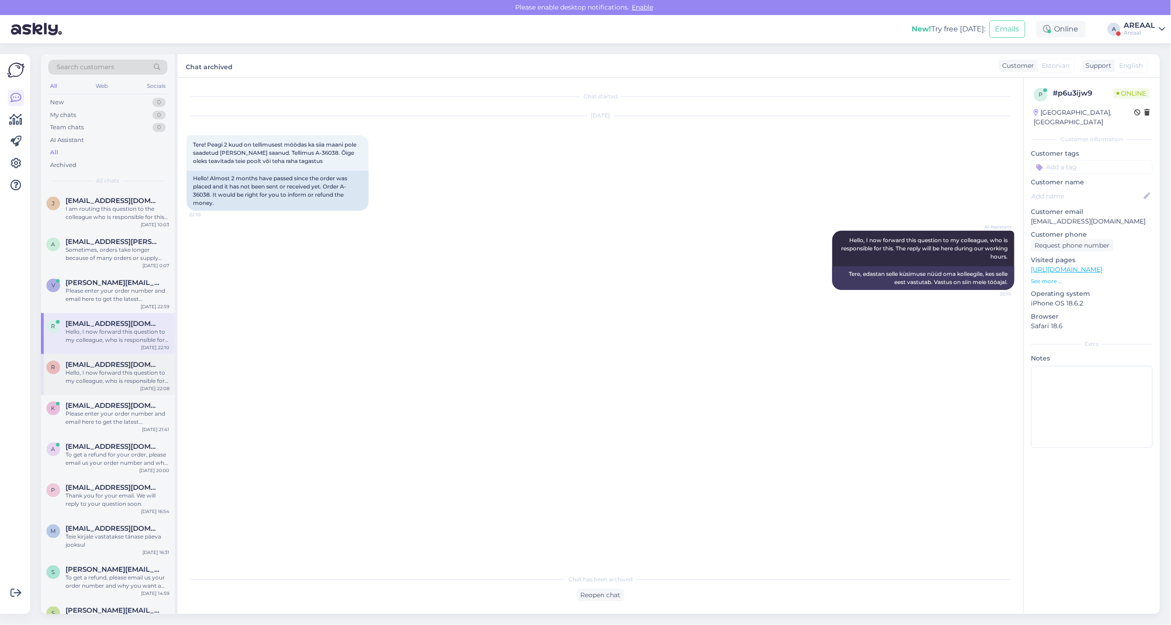
click at [129, 367] on span "[EMAIL_ADDRESS][DOMAIN_NAME]" at bounding box center [113, 365] width 95 height 8
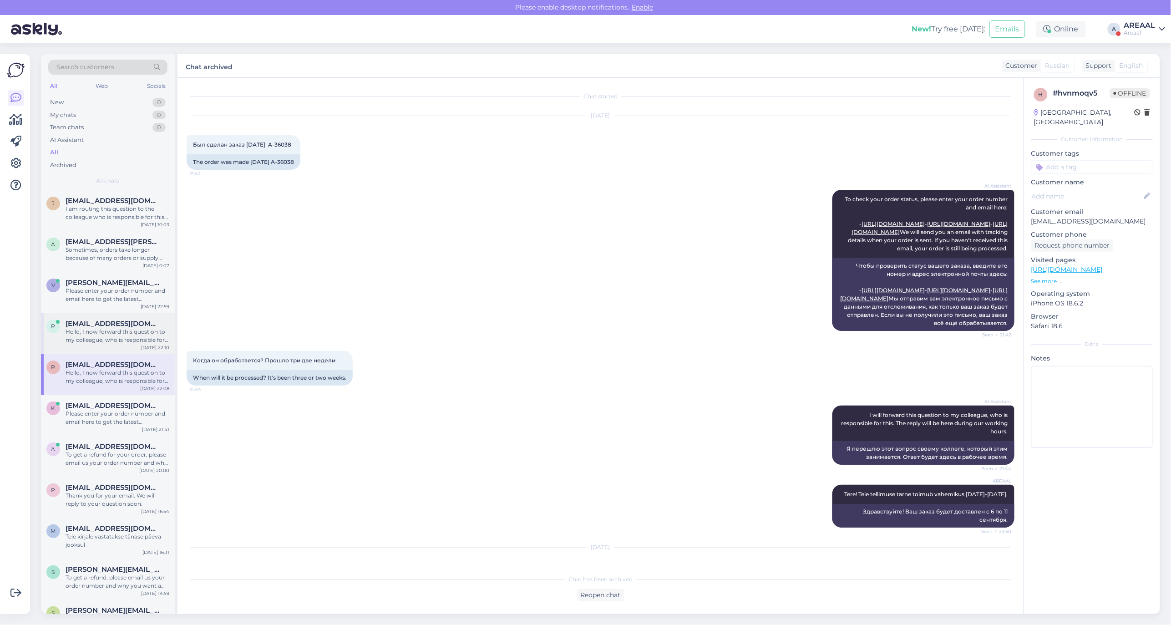
scroll to position [401, 0]
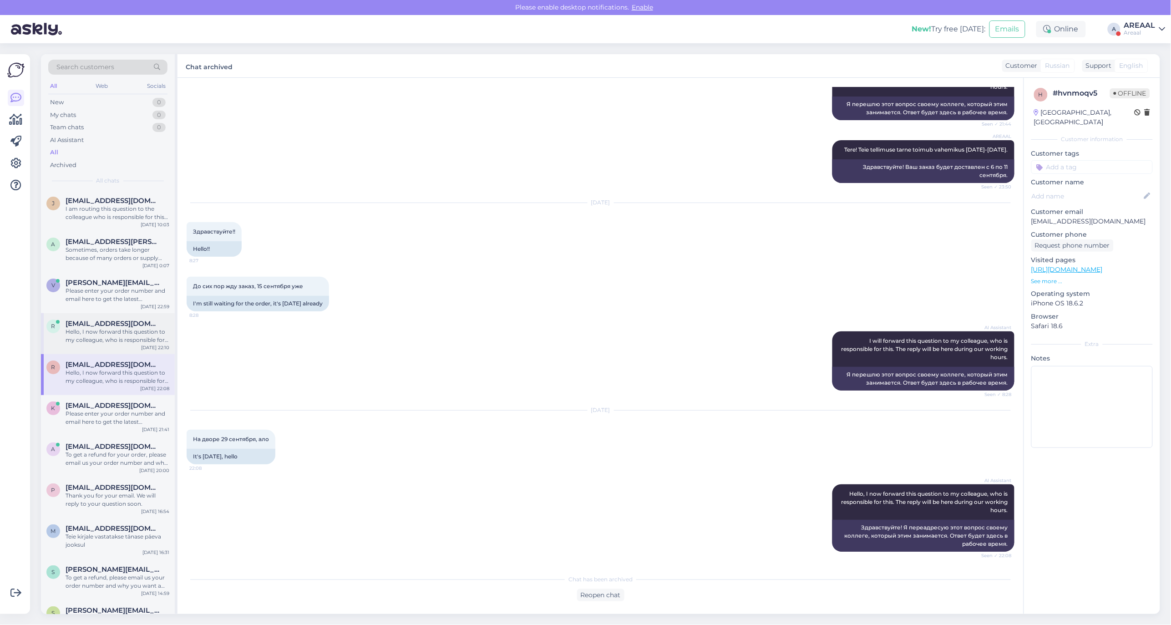
click at [131, 336] on div "Hello, I now forward this question to my colleague, who is responsible for this…" at bounding box center [118, 336] width 104 height 16
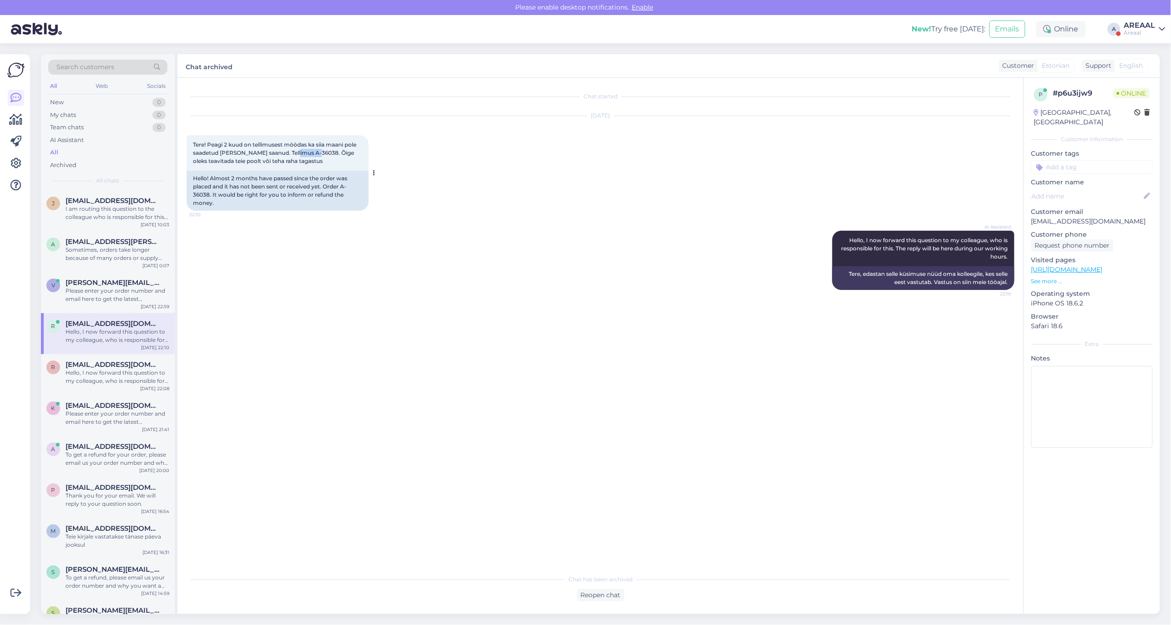
copy span "A-36038"
drag, startPoint x: 312, startPoint y: 154, endPoint x: 290, endPoint y: 156, distance: 21.5
click at [290, 156] on div "Tere! Peagi 2 kuud on tellimusest möödas ka siia maani pole saadetud ja kätte s…" at bounding box center [278, 153] width 182 height 36
click at [629, 591] on div "Reopen chat" at bounding box center [601, 595] width 828 height 12
click at [627, 591] on div "Reopen chat" at bounding box center [601, 595] width 828 height 12
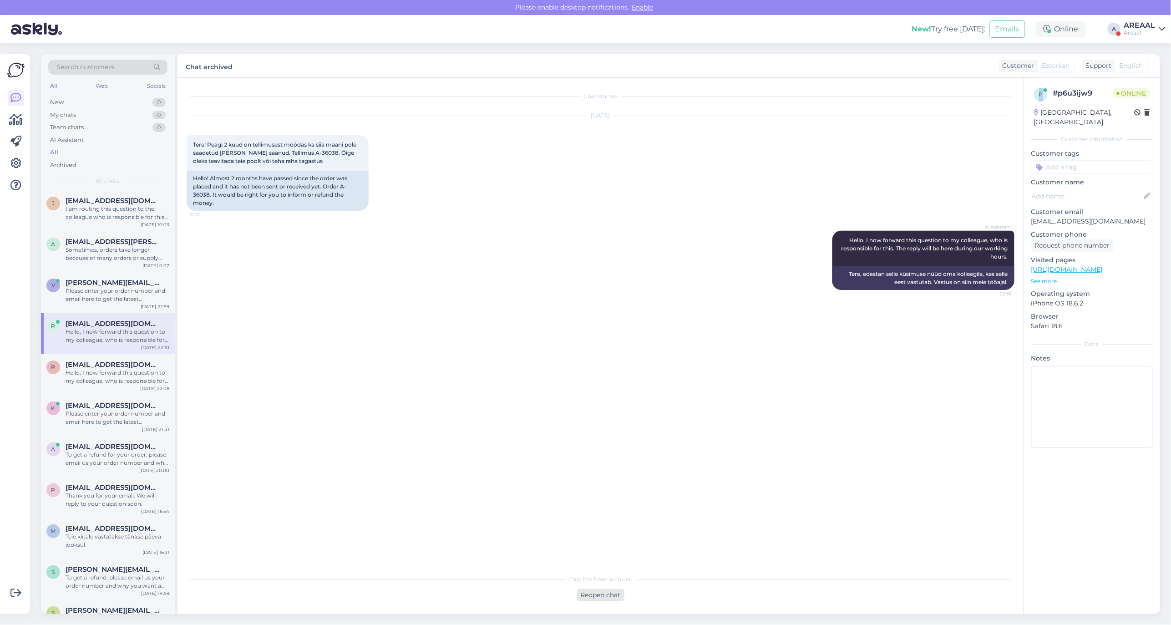
click at [613, 595] on div "Reopen chat" at bounding box center [600, 595] width 47 height 12
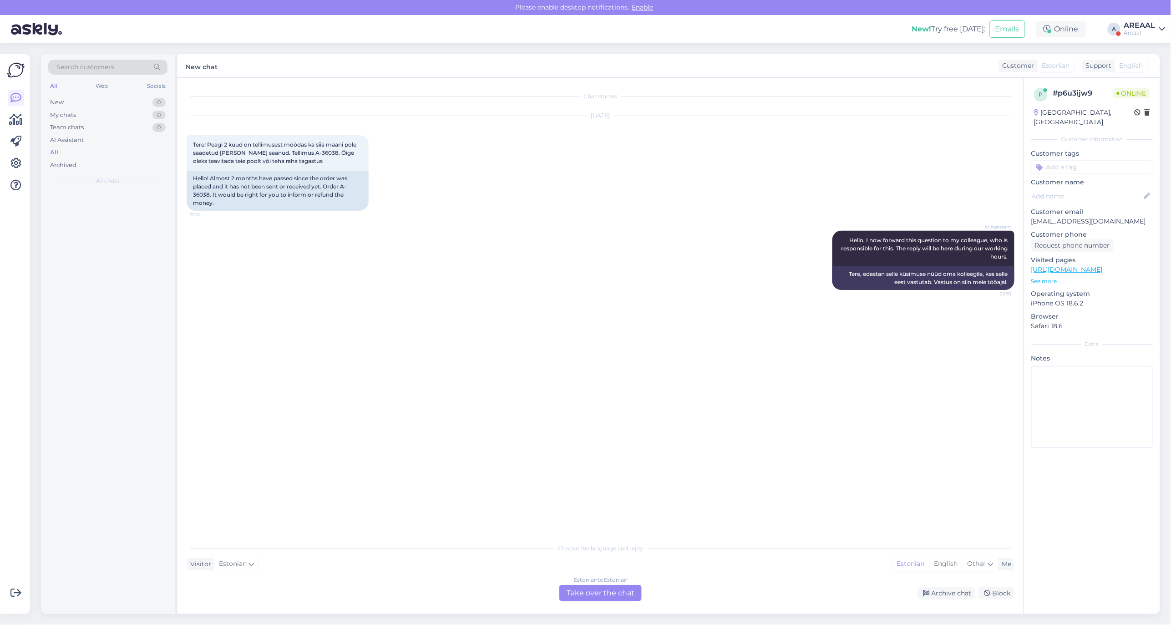
click at [583, 586] on div "Estonian to Estonian Take over the chat" at bounding box center [601, 593] width 82 height 16
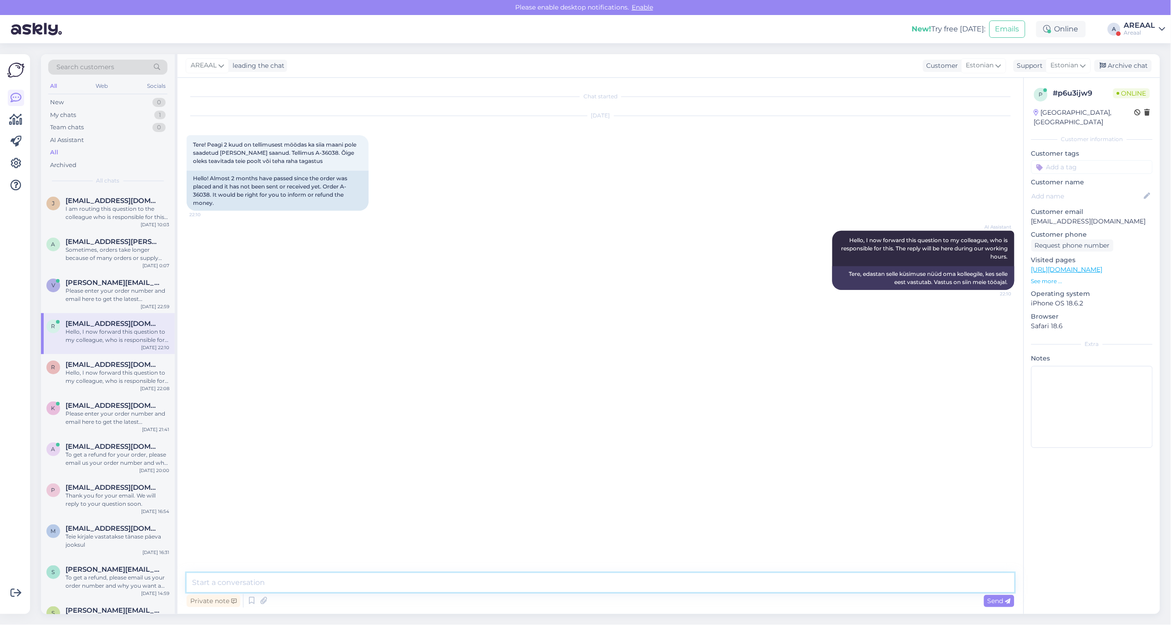
click at [593, 576] on textarea at bounding box center [601, 582] width 828 height 19
type textarea "Tere! Näeme, et on pikalt lahtises staatuses olnud. Tagasikanne tehtud ning lae…"
click at [269, 599] on icon at bounding box center [263, 601] width 13 height 14
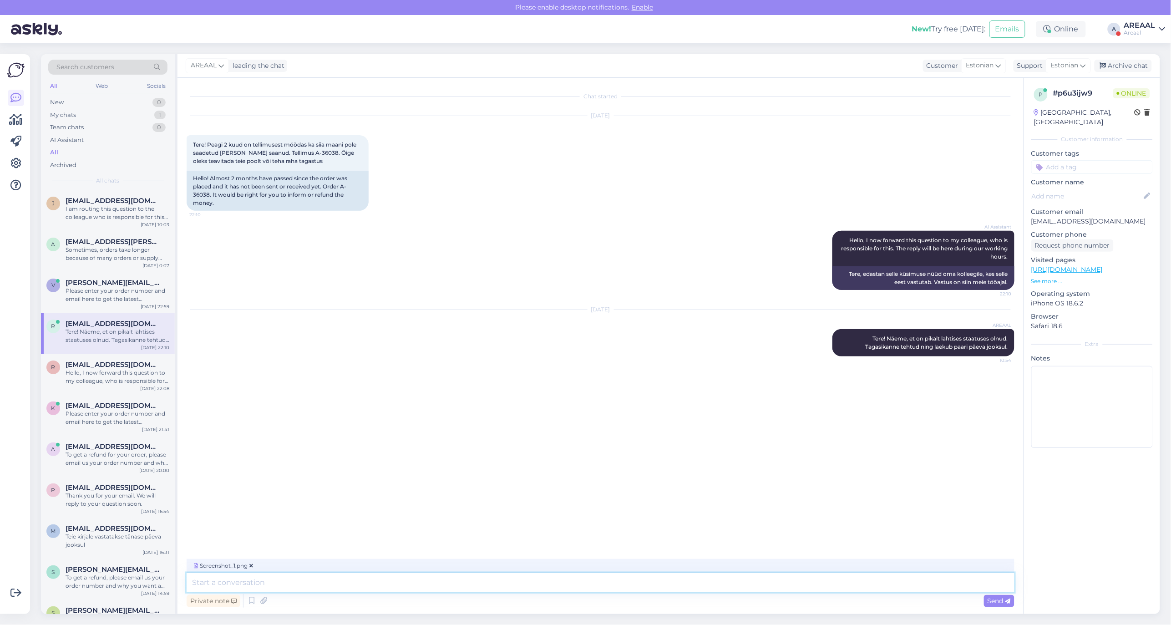
click at [349, 586] on textarea at bounding box center [601, 582] width 828 height 19
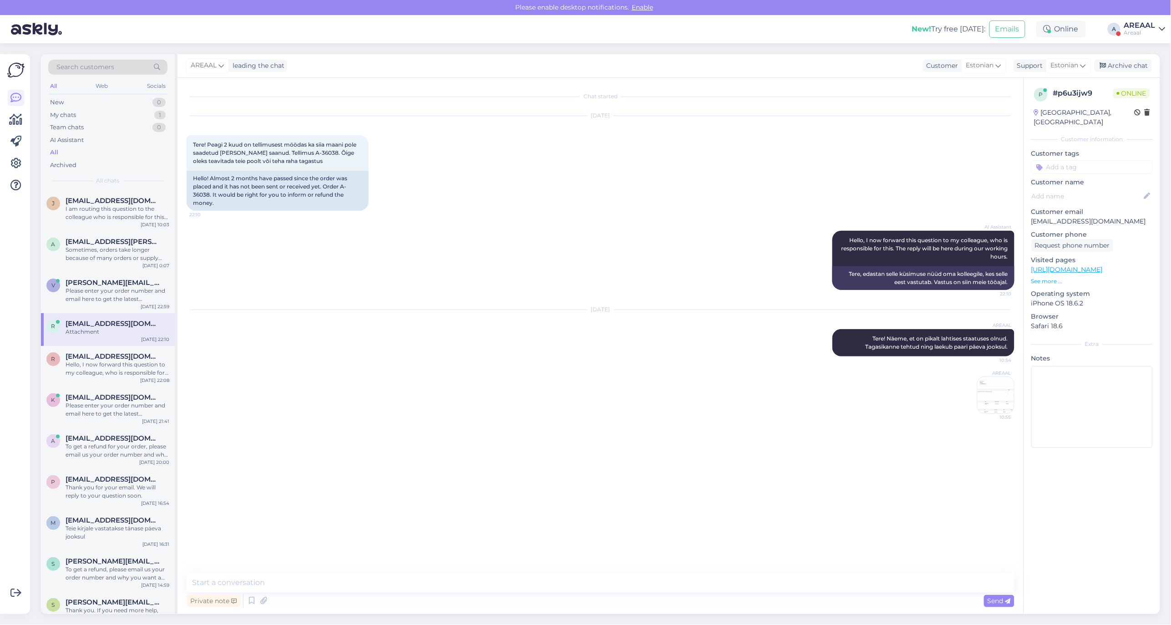
click at [554, 163] on div "Sep 29 2025 Tere! Peagi 2 kuud on tellimusest möödas ka siia maani pole saadetu…" at bounding box center [601, 163] width 828 height 115
click at [1012, 410] on img at bounding box center [996, 395] width 36 height 36
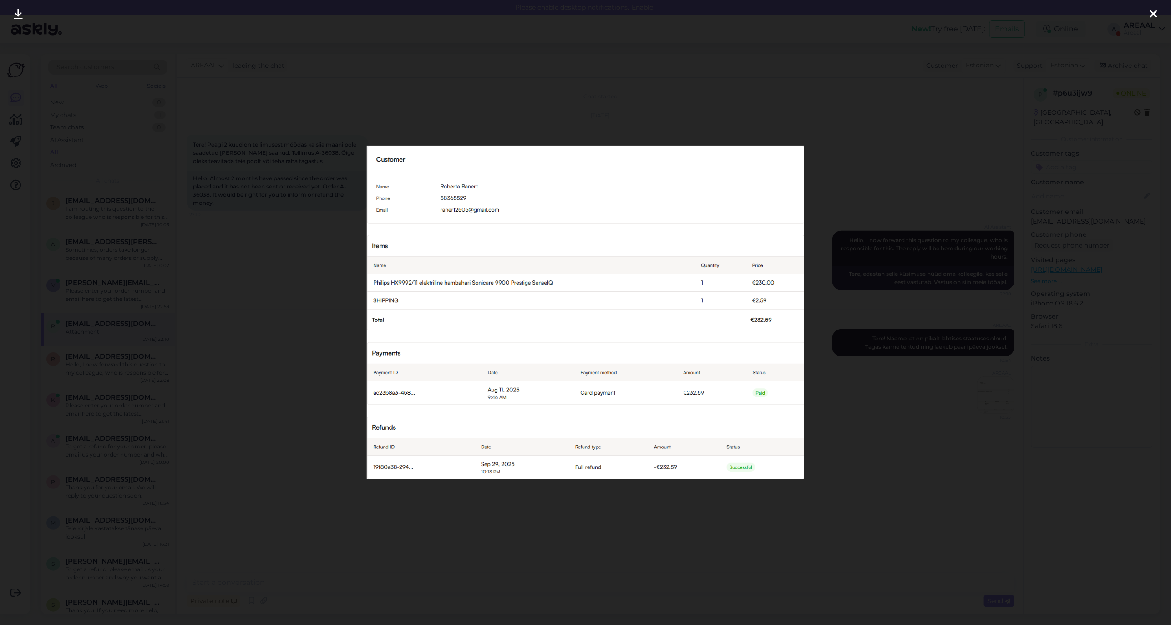
click at [925, 428] on div at bounding box center [585, 312] width 1171 height 625
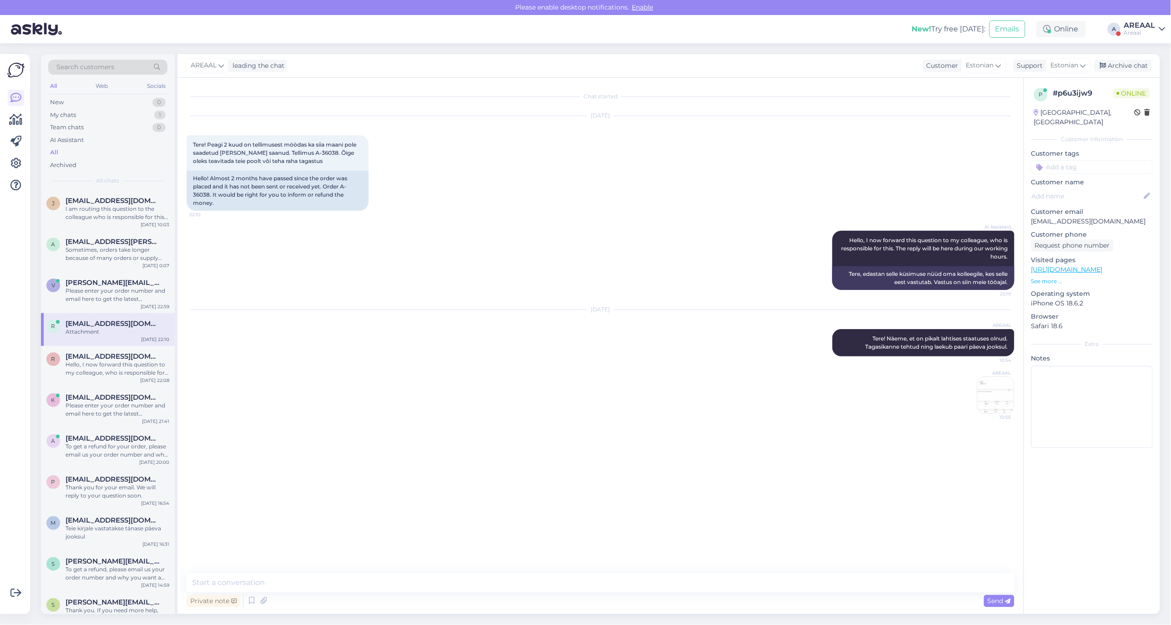
click at [702, 308] on div "[DATE]" at bounding box center [601, 310] width 828 height 8
click at [105, 212] on div "I am routing this question to the colleague who is responsible for this topic. …" at bounding box center [118, 213] width 104 height 16
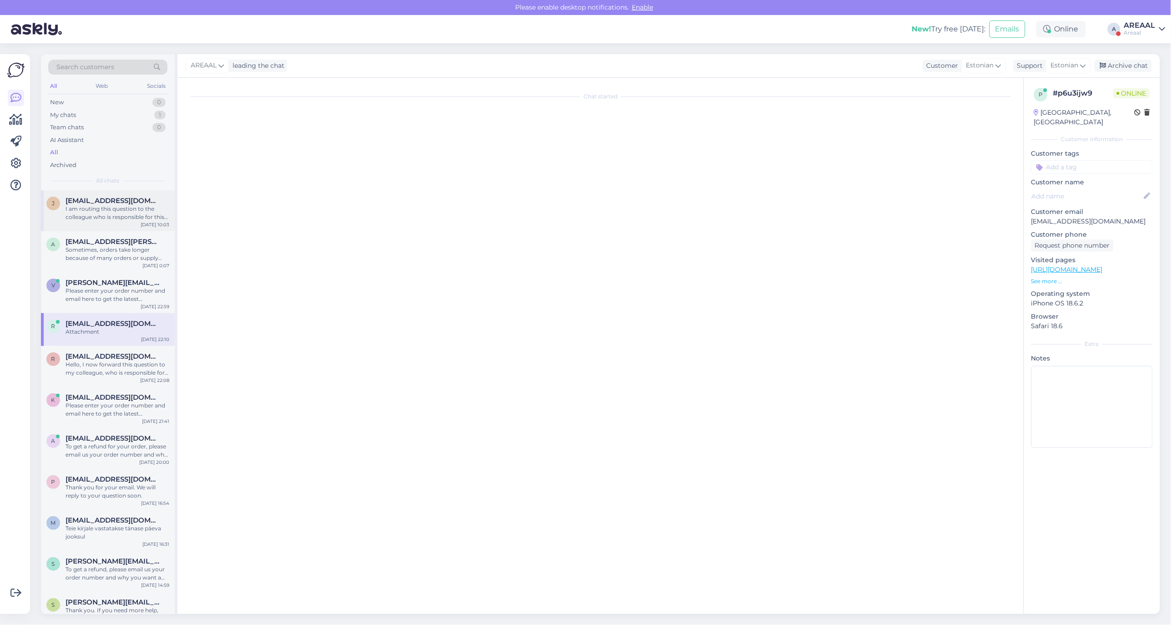
scroll to position [1980, 0]
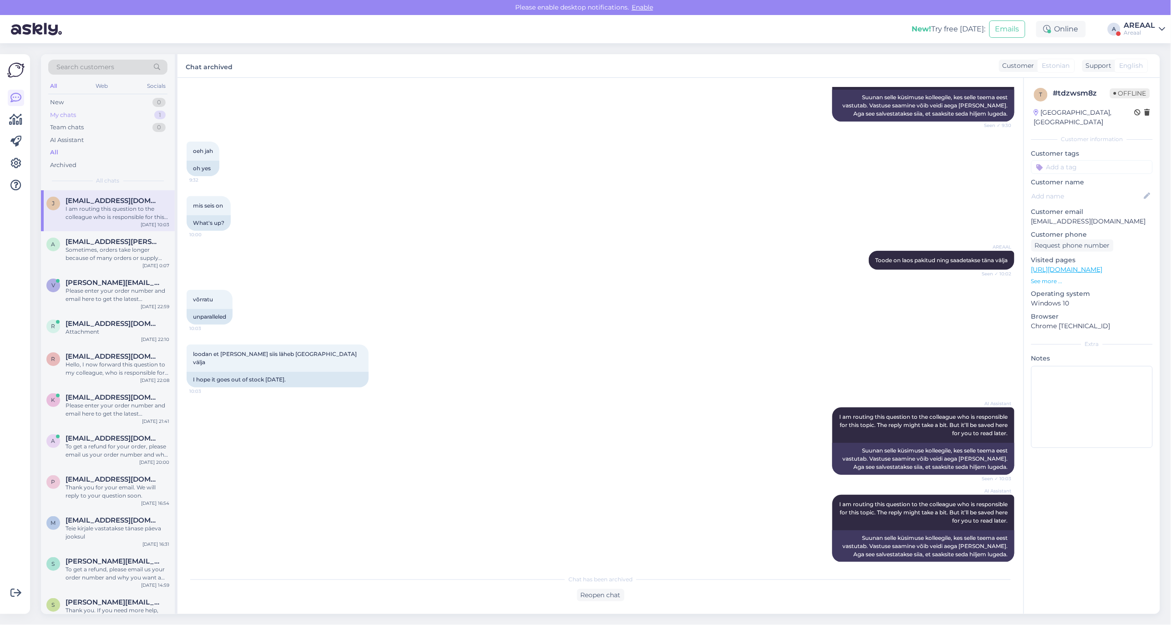
click at [146, 112] on div "My chats 1" at bounding box center [107, 115] width 119 height 13
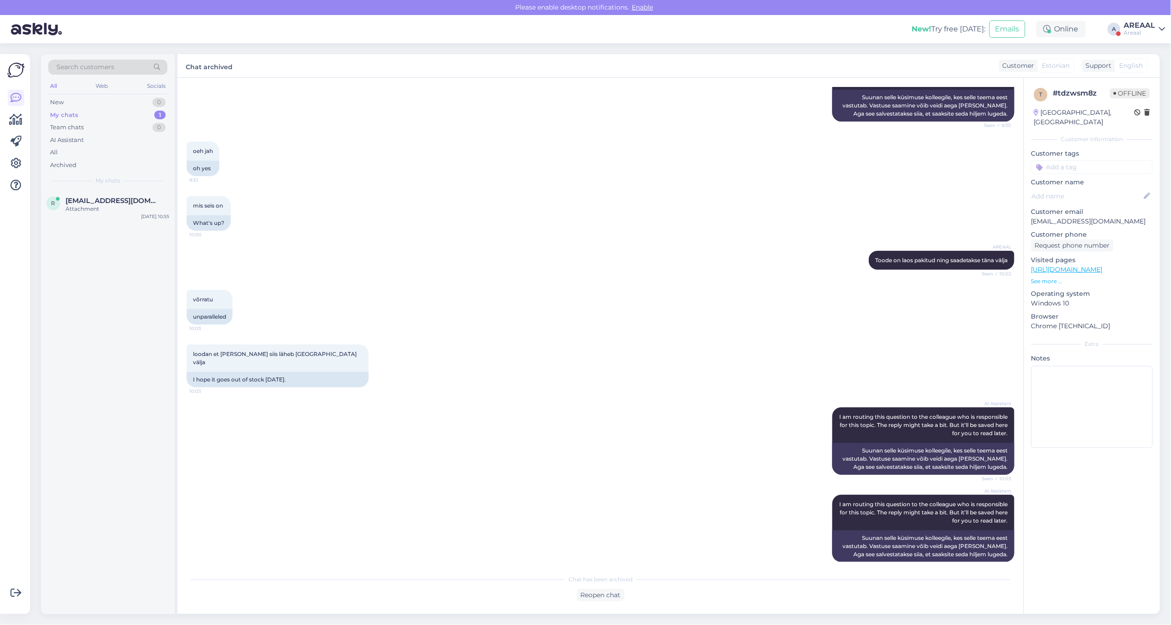
click at [110, 233] on div "r ristalveronika@gmail.com Attachment Sep 30 10:55" at bounding box center [108, 402] width 134 height 424
click at [107, 212] on div "Attachment" at bounding box center [118, 209] width 104 height 8
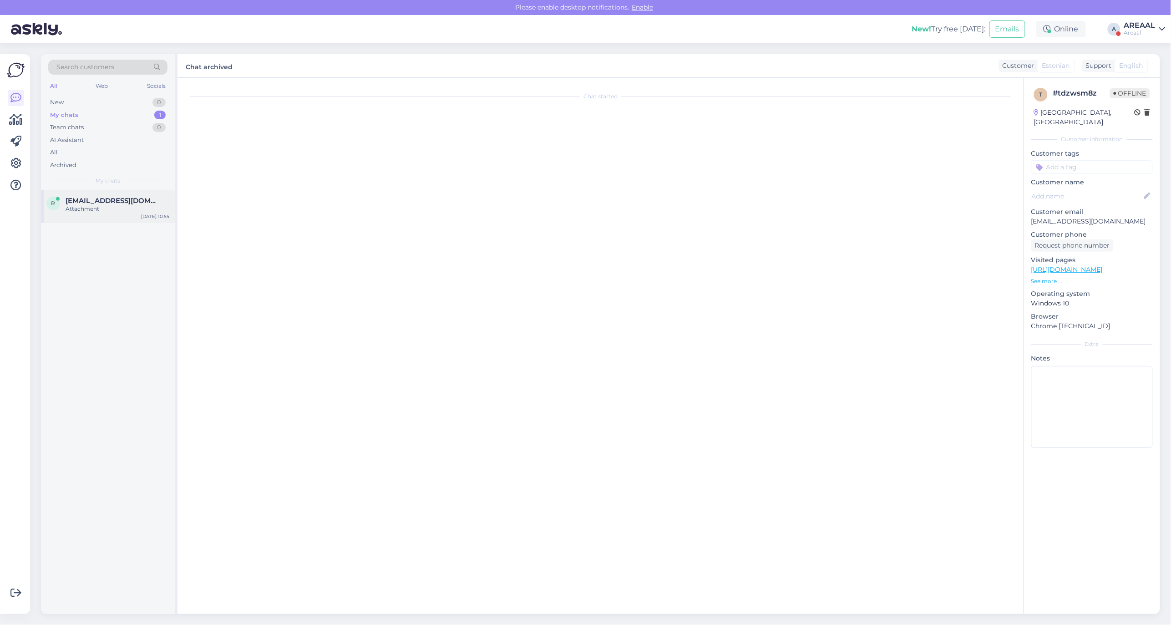
scroll to position [0, 0]
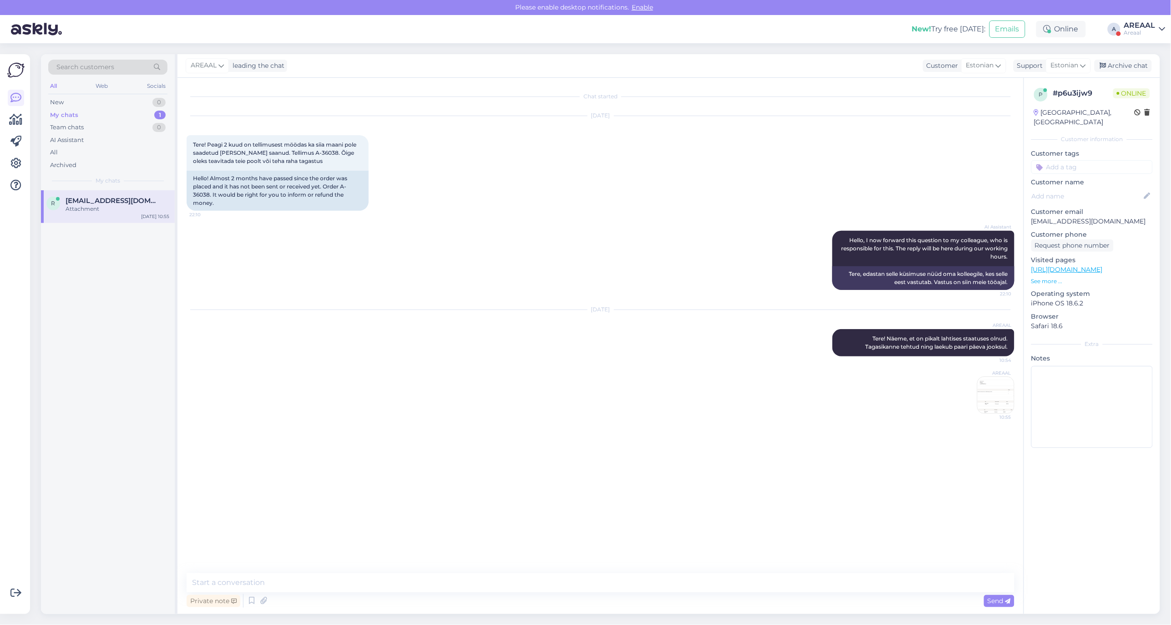
click at [1126, 58] on div "AREAAL leading the chat Customer Estonian Support Estonian Archive chat" at bounding box center [669, 66] width 983 height 24
click at [1131, 64] on div "Archive chat" at bounding box center [1123, 66] width 57 height 12
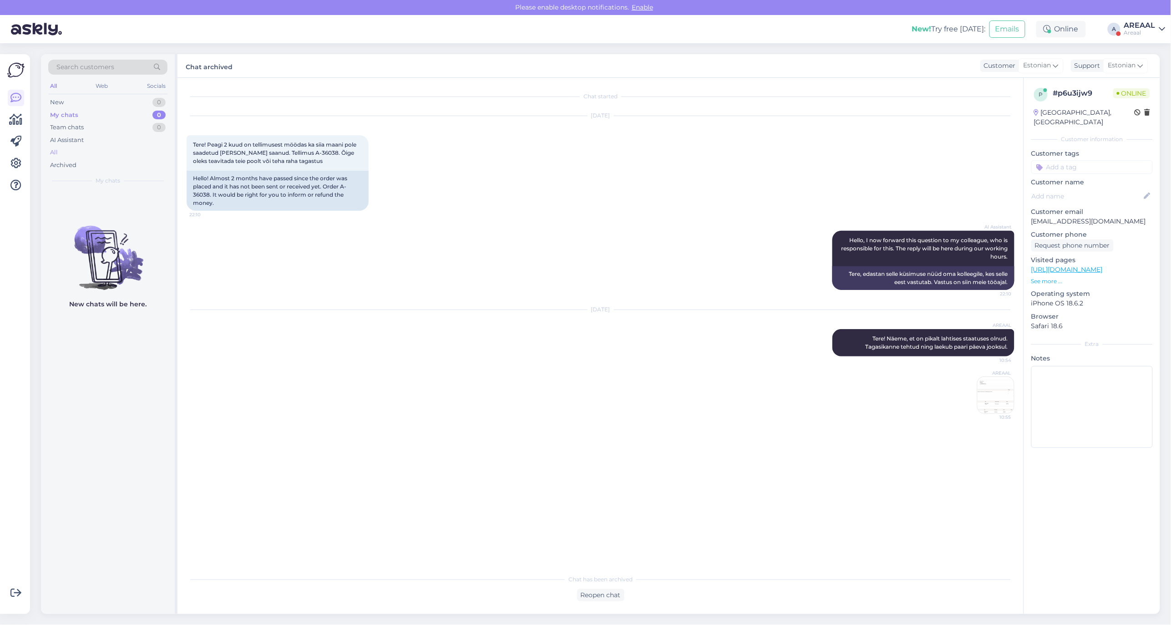
click at [65, 158] on div "All" at bounding box center [107, 152] width 119 height 13
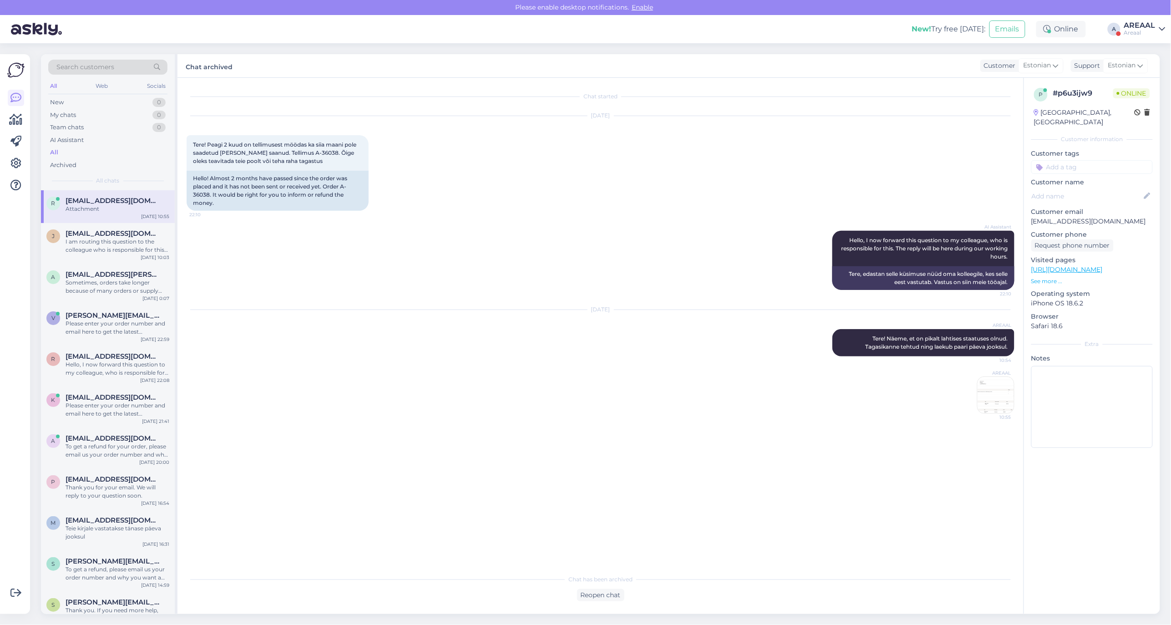
click at [111, 208] on div "Attachment" at bounding box center [118, 209] width 104 height 8
click at [108, 242] on div "I am routing this question to the colleague who is responsible for this topic. …" at bounding box center [118, 246] width 104 height 16
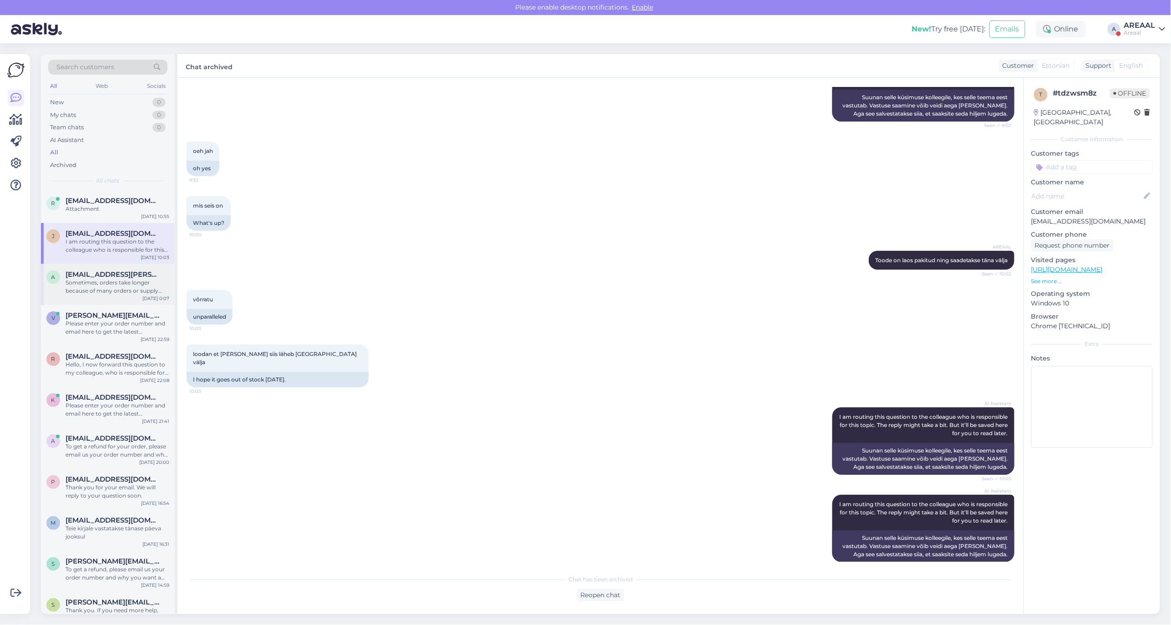
click at [96, 295] on div "a annabel.kallas@gmail.com Sometimes, orders take longer because of many orders…" at bounding box center [108, 284] width 134 height 41
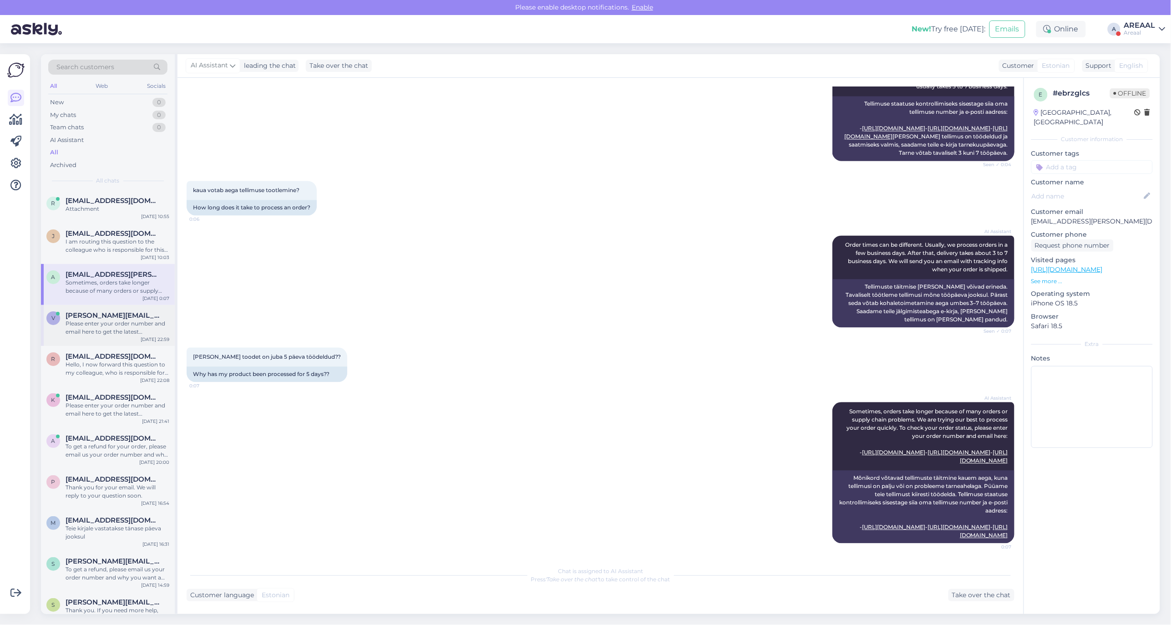
click at [110, 322] on div "Please enter your order number and email here to get the latest information on …" at bounding box center [118, 328] width 104 height 16
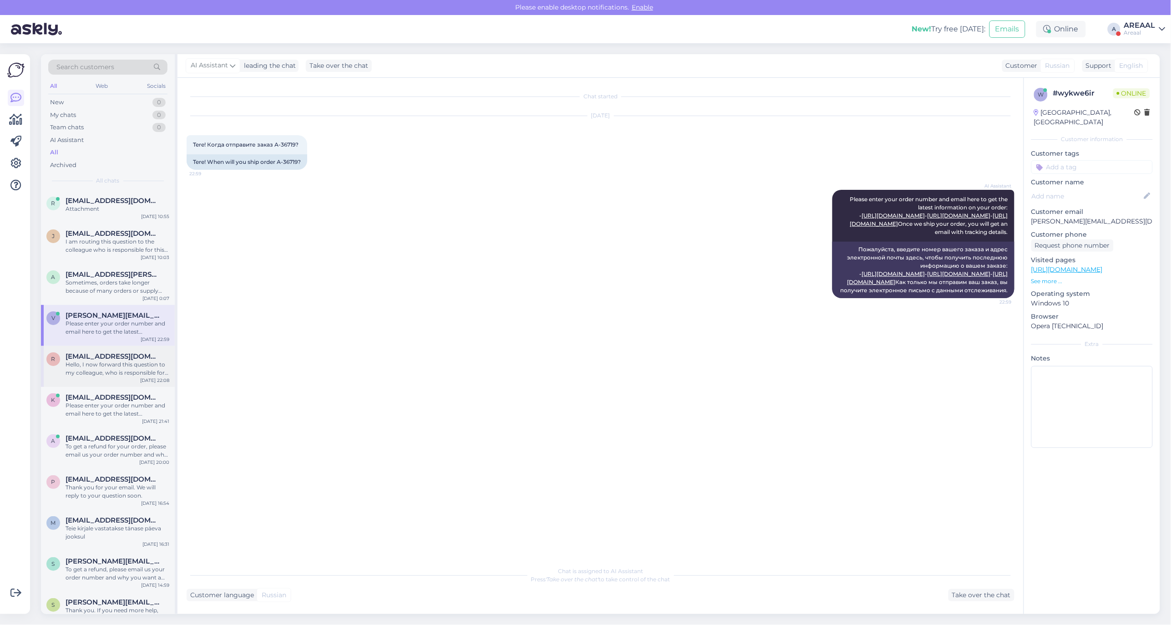
click at [117, 358] on span "ranert2505@gmail.com" at bounding box center [113, 356] width 95 height 8
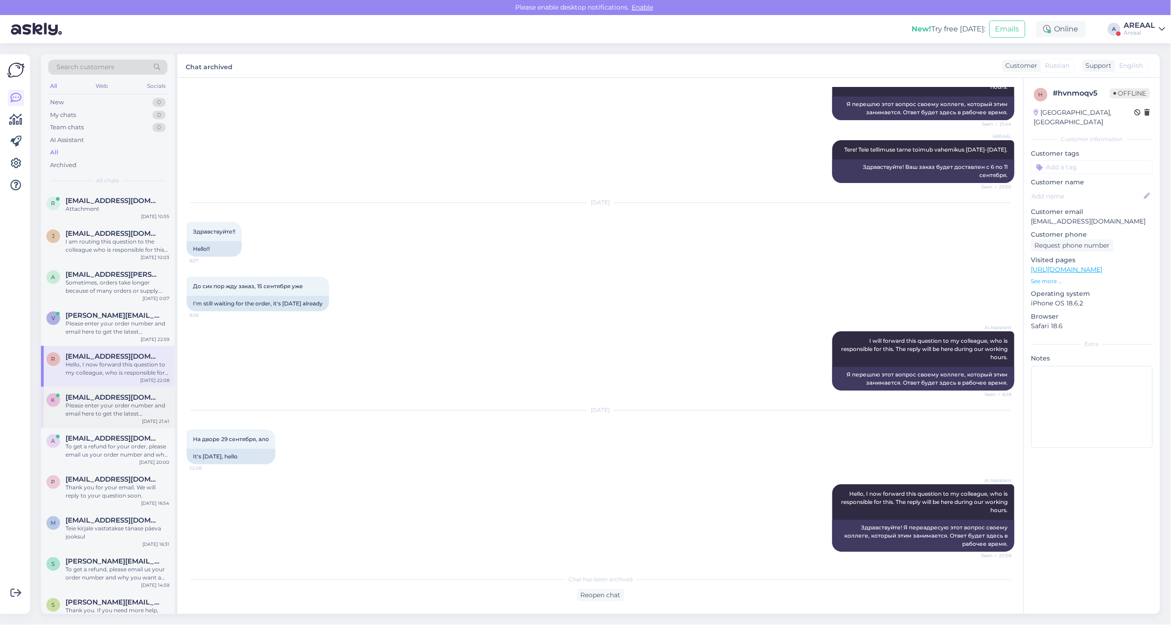
click at [121, 408] on div "Please enter your order number and email here to get the latest information on …" at bounding box center [118, 410] width 104 height 16
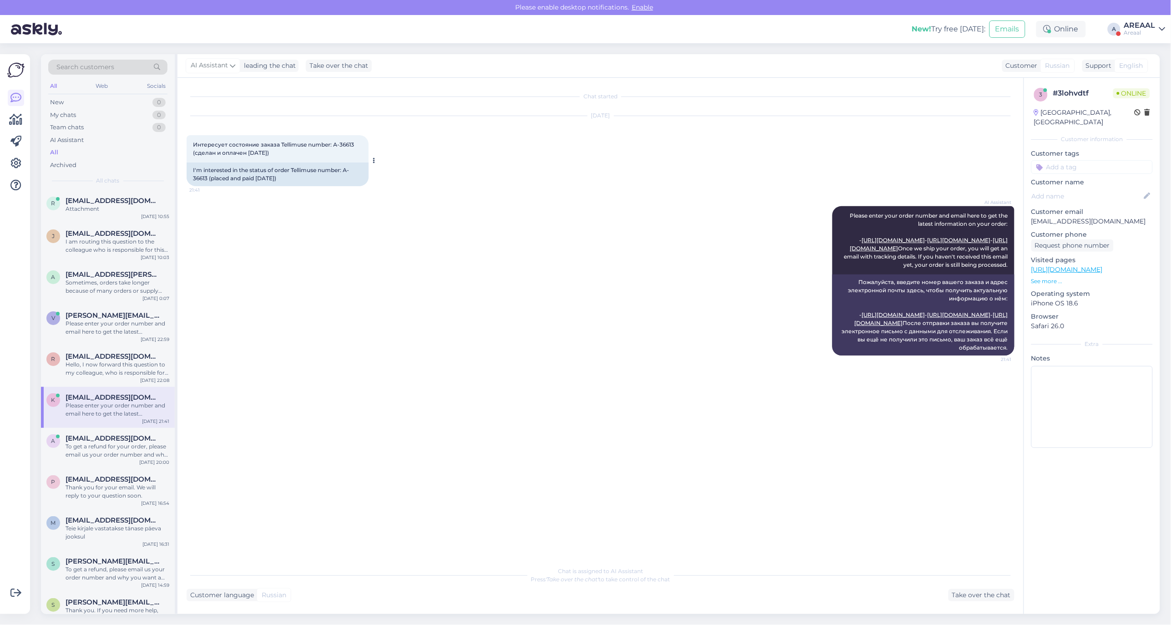
click at [205, 178] on div "I'm interested in the status of order Tellimuse number: A-36613 (placed and pai…" at bounding box center [278, 175] width 182 height 24
drag, startPoint x: 207, startPoint y: 179, endPoint x: 345, endPoint y: 167, distance: 138.5
click at [345, 167] on div "I'm interested in the status of order Tellimuse number: A-36613 (placed and pai…" at bounding box center [278, 175] width 182 height 24
copy div "A-36613"
click at [542, 202] on div "AI Assistant Please enter your order number and email here to get the latest in…" at bounding box center [601, 280] width 828 height 169
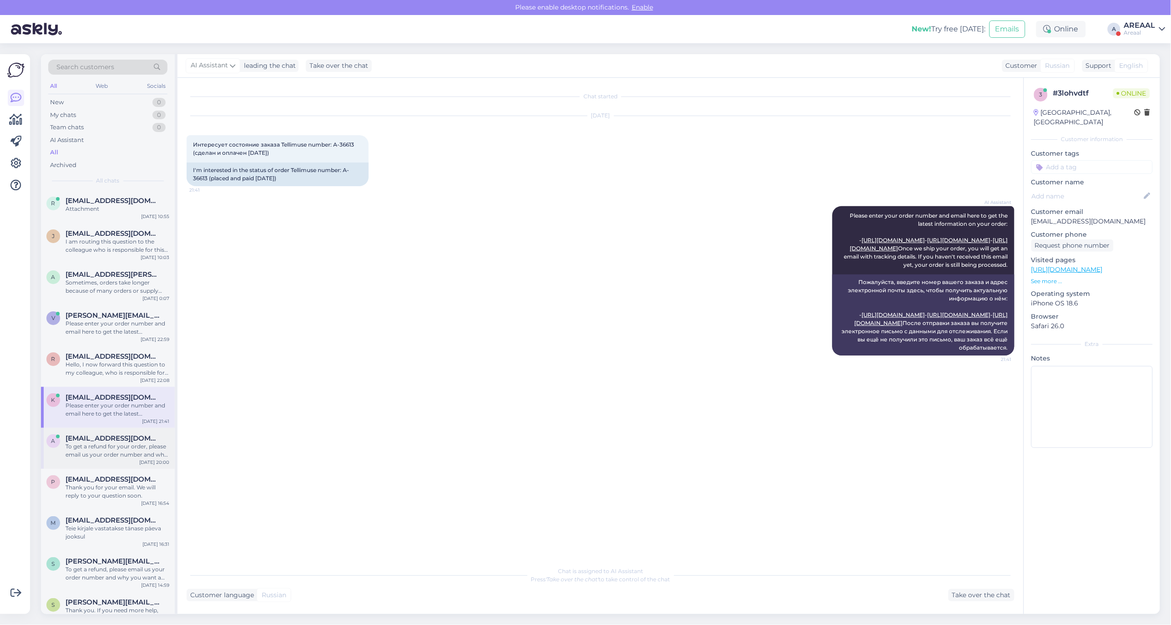
click at [120, 454] on div "To get a refund for your order, please email us your order number and why you w…" at bounding box center [118, 451] width 104 height 16
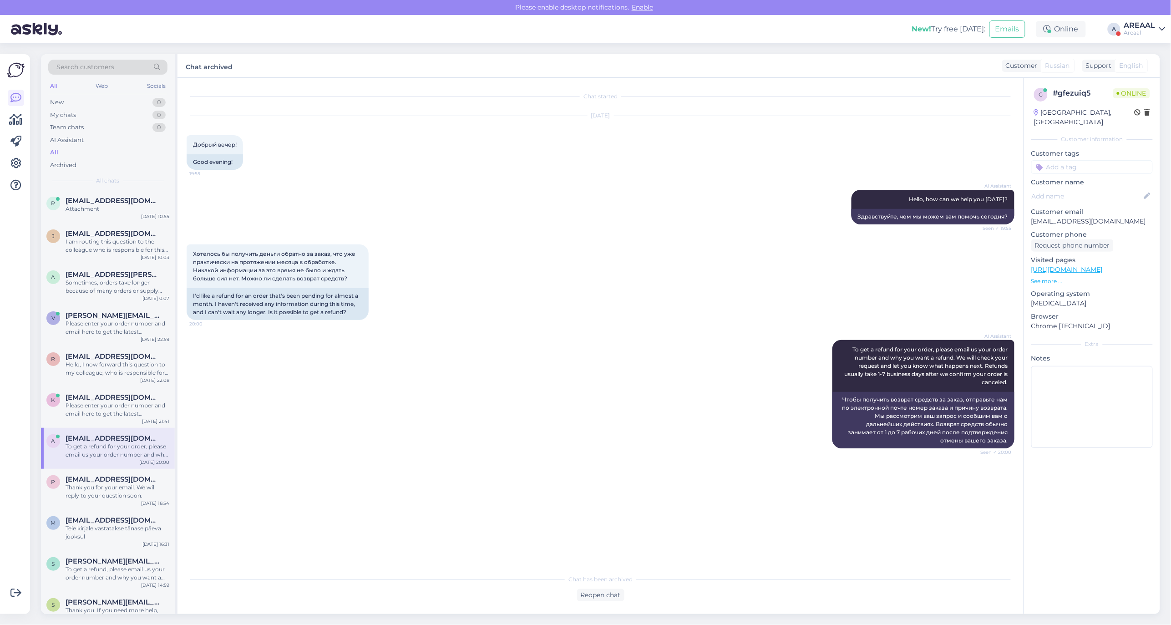
click at [1080, 217] on p "an4stassia.kl0k@gmail.com" at bounding box center [1093, 222] width 122 height 10
copy p "an4stassia.kl0k@gmail.com"
click at [477, 178] on div "Sep 29 2025 Добрый вечер! 19:55 Good evening!" at bounding box center [601, 143] width 828 height 74
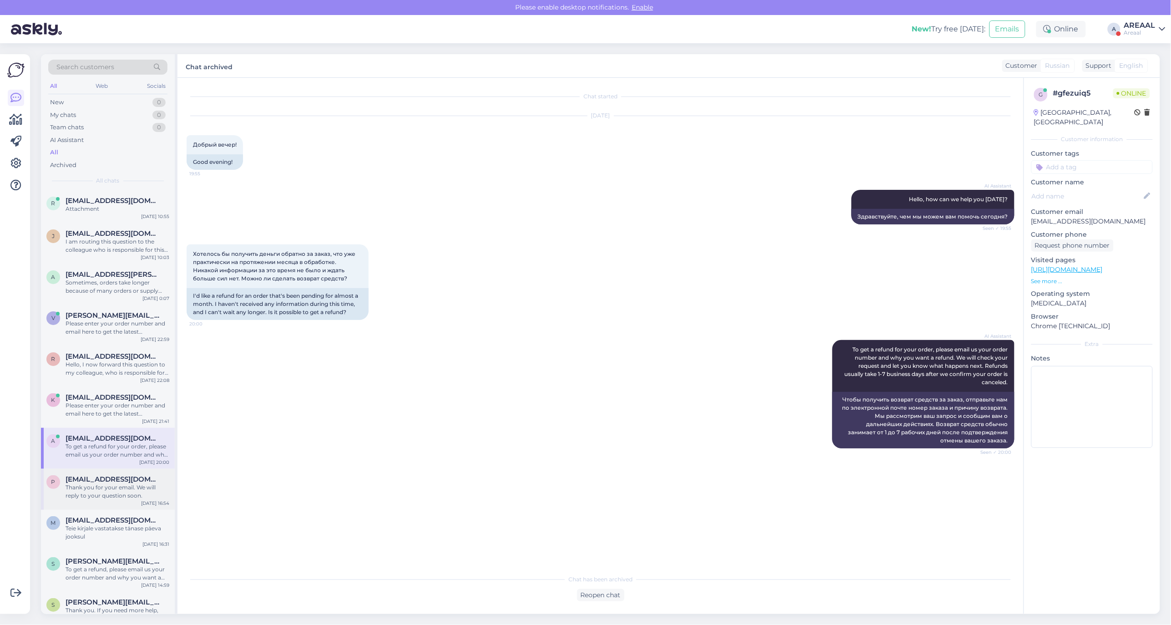
click at [138, 470] on div "p paigaldus4you@gmail.com Thank you for your email. We will reply to your quest…" at bounding box center [108, 489] width 134 height 41
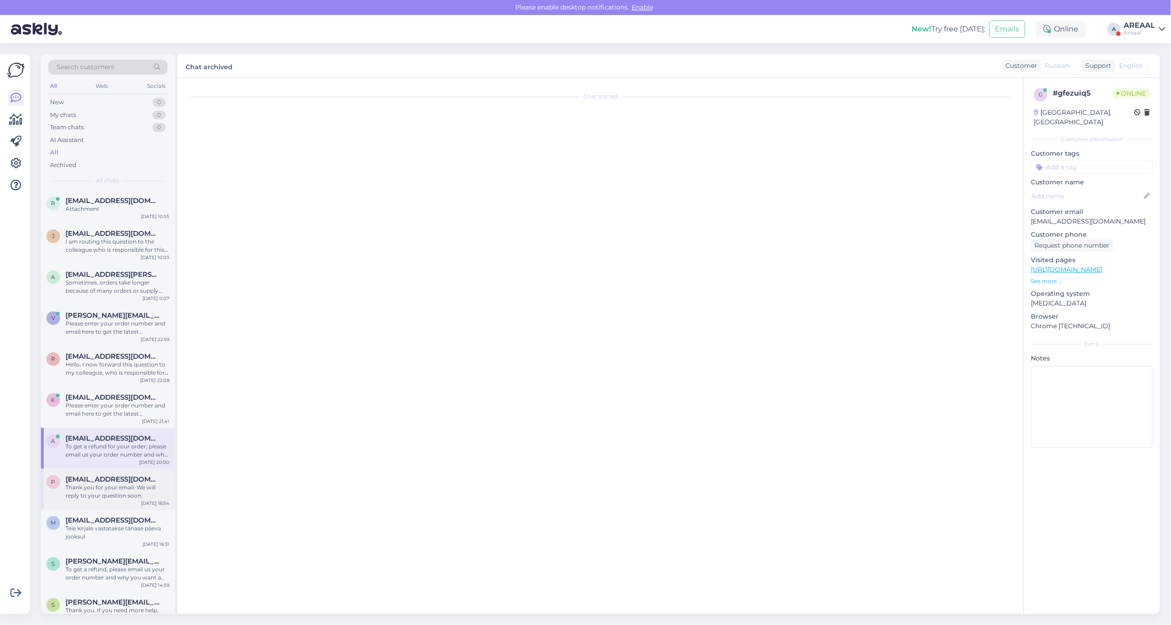
scroll to position [3087, 0]
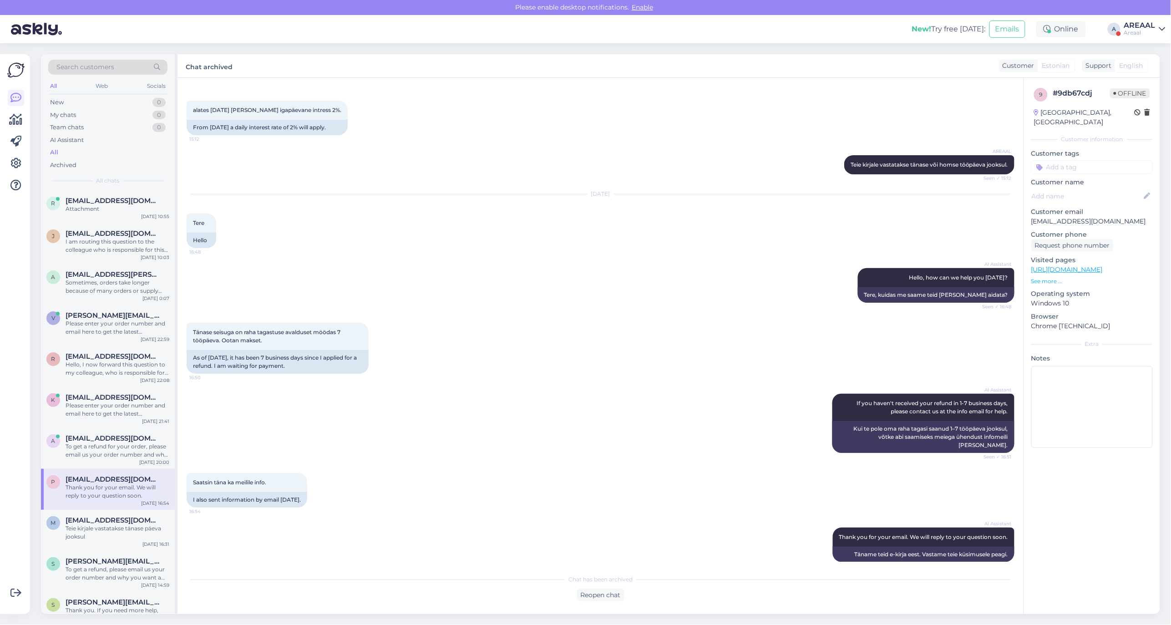
click at [261, 442] on div "AI Assistant If you haven't received your refund in 1-7 business days, please c…" at bounding box center [601, 423] width 828 height 79
click at [316, 372] on div "Tänase seisuga on raha tagastuse avalduset möödas 7 tööpäeva. Ootan makset. 16:…" at bounding box center [601, 348] width 828 height 71
click at [313, 384] on div "AI Assistant If you haven't received your refund in 1-7 business days, please c…" at bounding box center [601, 423] width 828 height 79
click at [122, 194] on div "r ristalveronika@gmail.com Attachment Sep 30 10:55" at bounding box center [108, 206] width 134 height 33
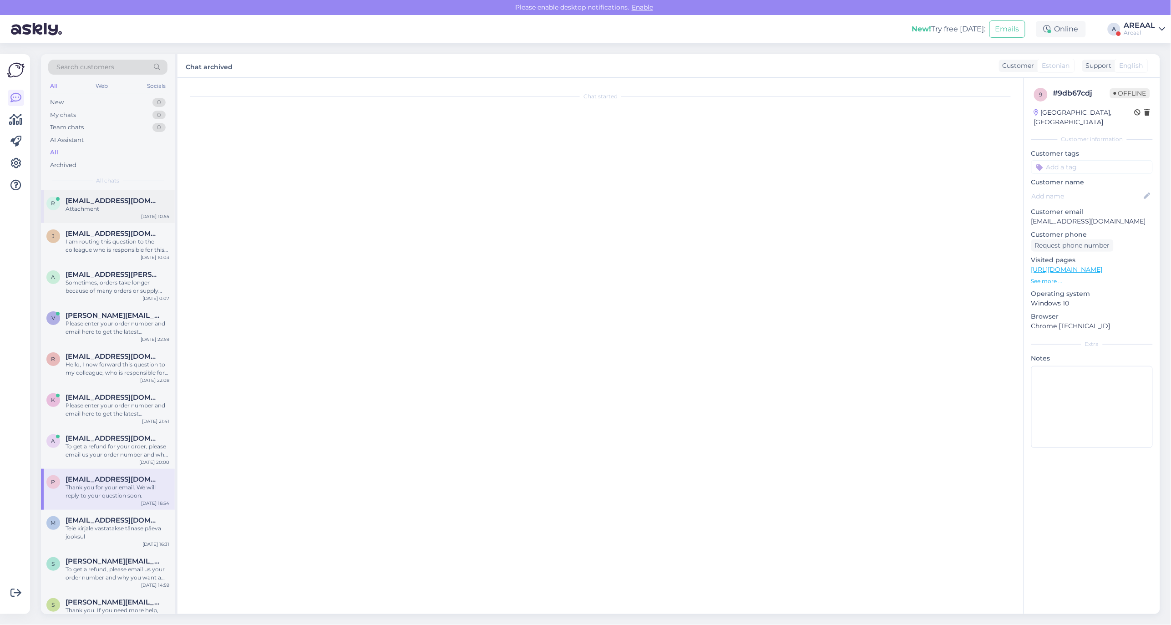
scroll to position [0, 0]
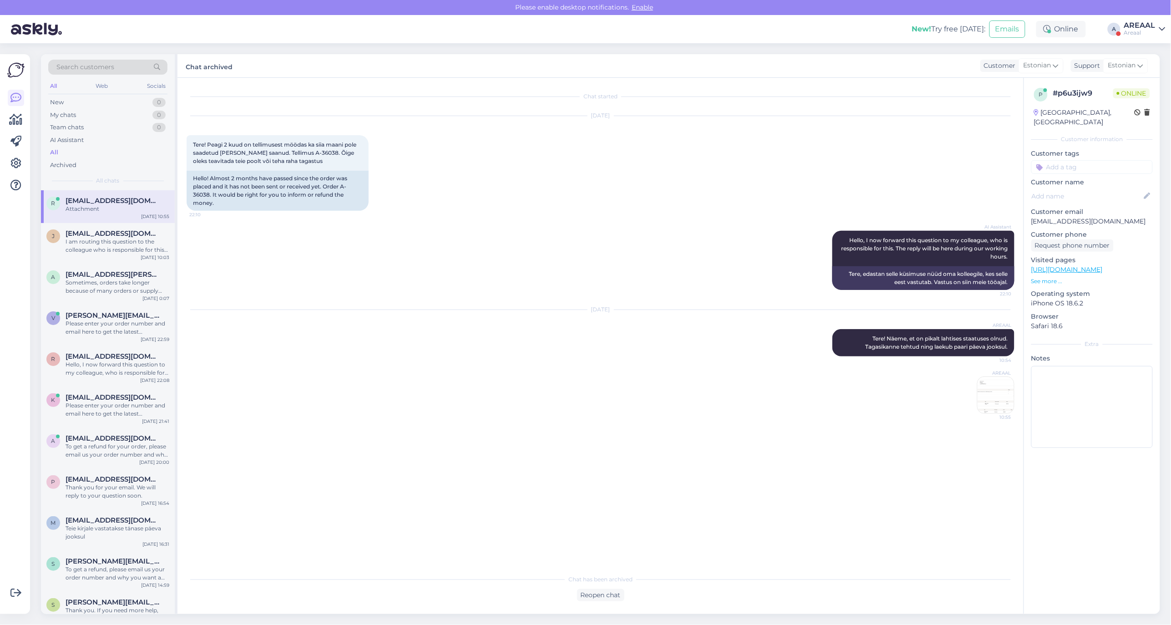
click at [119, 156] on div "All" at bounding box center [107, 152] width 119 height 13
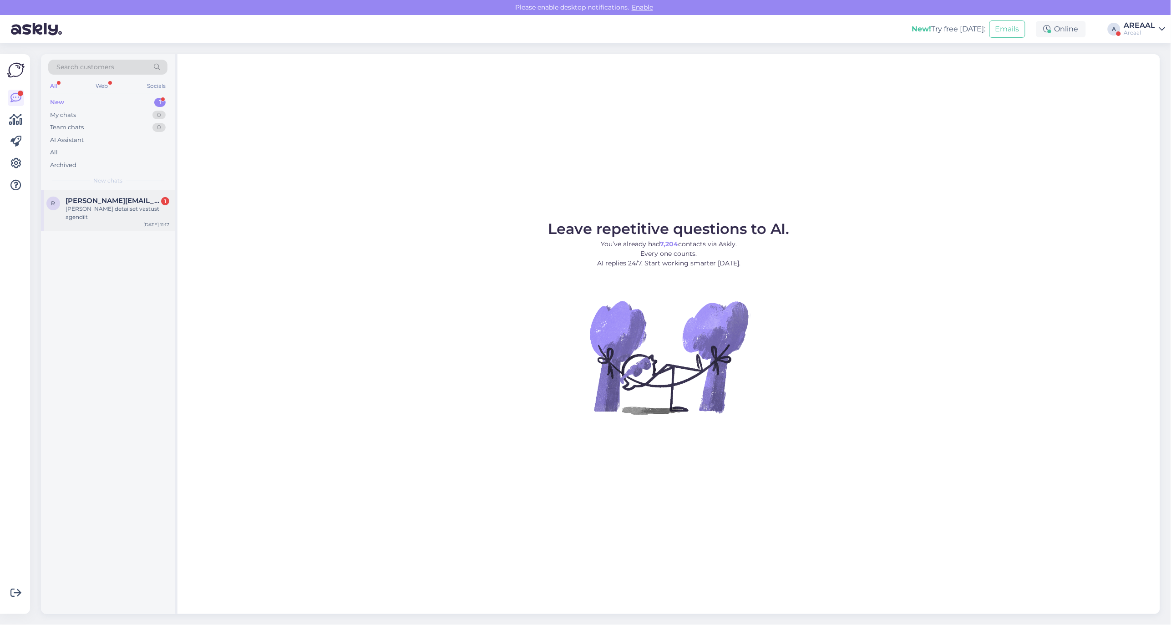
click at [161, 203] on div "[PERSON_NAME][EMAIL_ADDRESS][PERSON_NAME][DOMAIN_NAME] 1" at bounding box center [118, 201] width 104 height 8
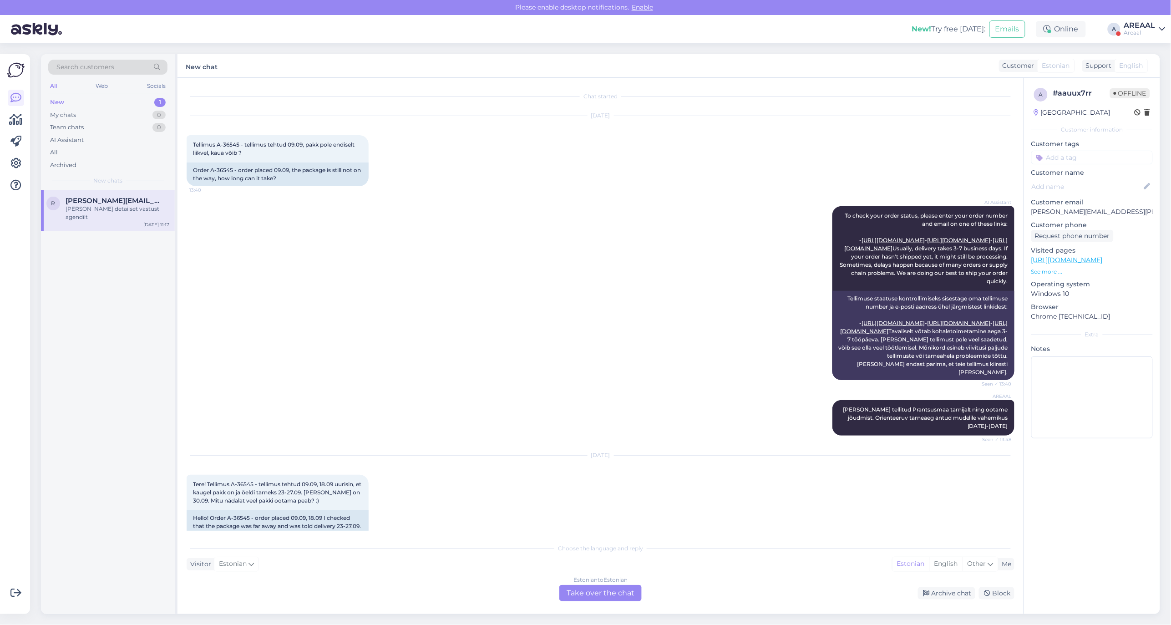
scroll to position [326, 0]
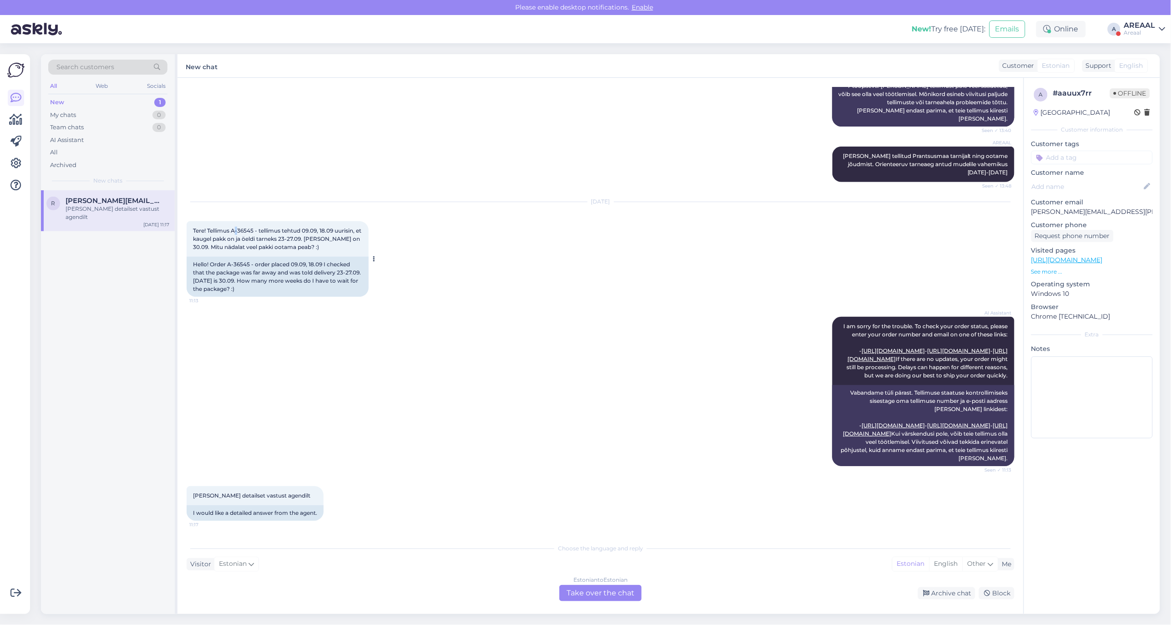
click at [238, 227] on span "Tere! Tellimus A-36545 - tellimus tehtud 09.09, 18.09 uurisin, et kaugel pakk o…" at bounding box center [278, 238] width 170 height 23
drag, startPoint x: 233, startPoint y: 189, endPoint x: 255, endPoint y: 190, distance: 21.9
click at [255, 227] on span "Tere! Tellimus A-36545 - tellimus tehtud 09.09, 18.09 uurisin, et kaugel pakk o…" at bounding box center [278, 238] width 170 height 23
copy span "A-36545"
click at [520, 485] on div "[PERSON_NAME] detailset vastust agendilt 11:17 I would like a detailed answer f…" at bounding box center [601, 503] width 828 height 55
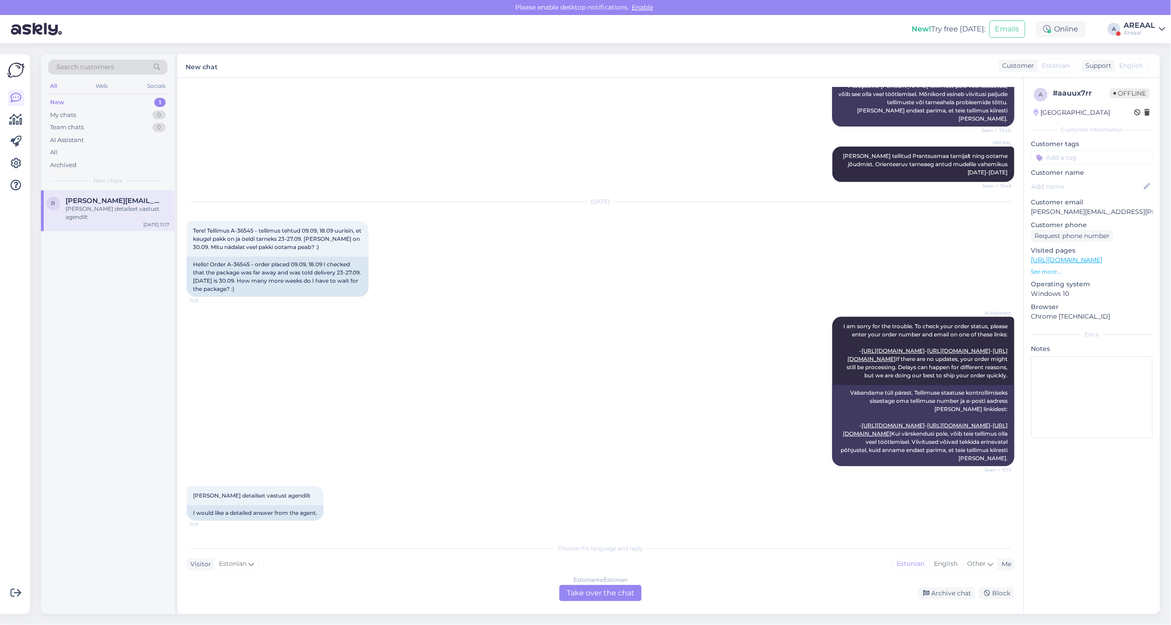
click at [602, 590] on div "Estonian to Estonian Take over the chat" at bounding box center [601, 593] width 82 height 16
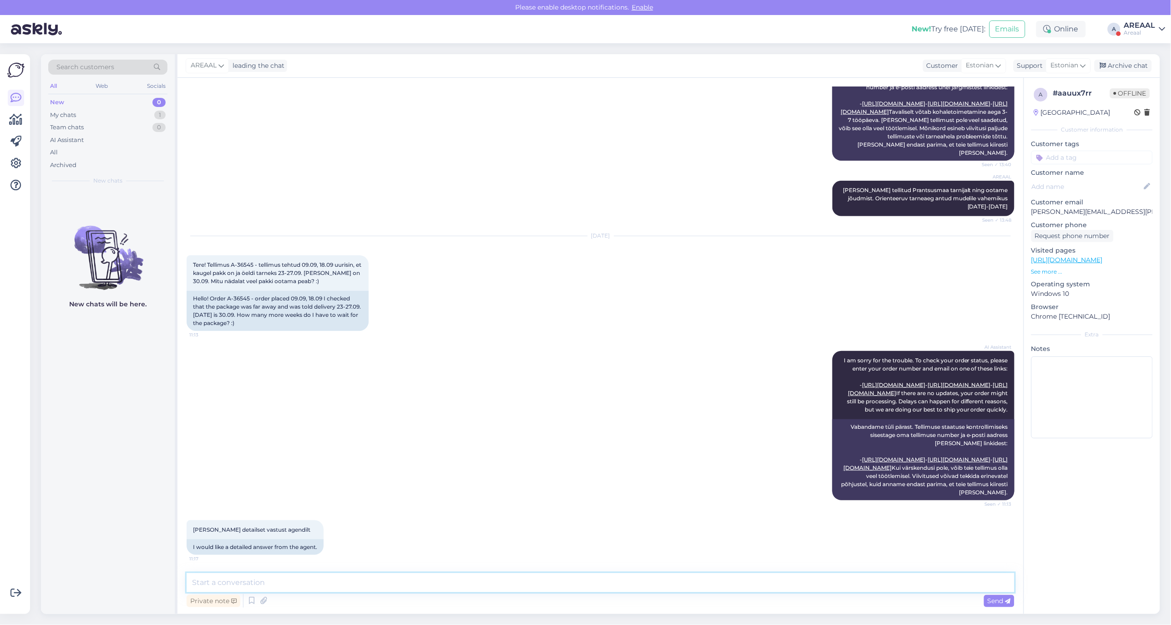
click at [598, 579] on textarea at bounding box center [601, 582] width 828 height 19
type textarea "Tere! Kui soovite tarneaja kohta täpsustust ja on tellimuse kohta küsimus, siis…"
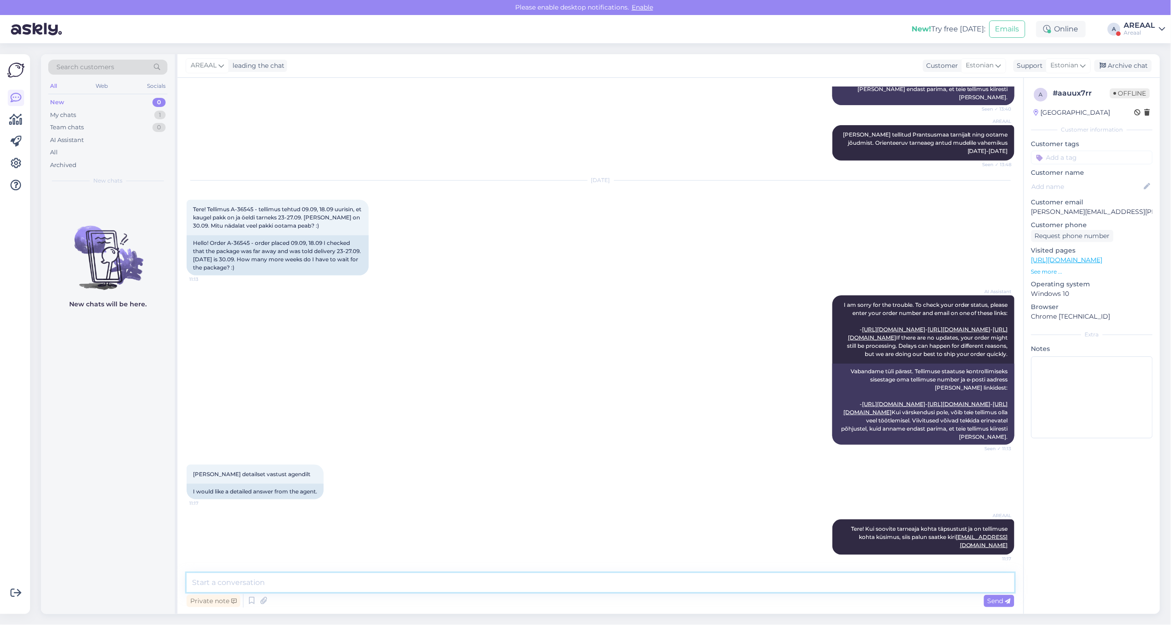
scroll to position [339, 0]
type textarea "Kirjale vastame [PERSON_NAME] või järgmisel päeval"
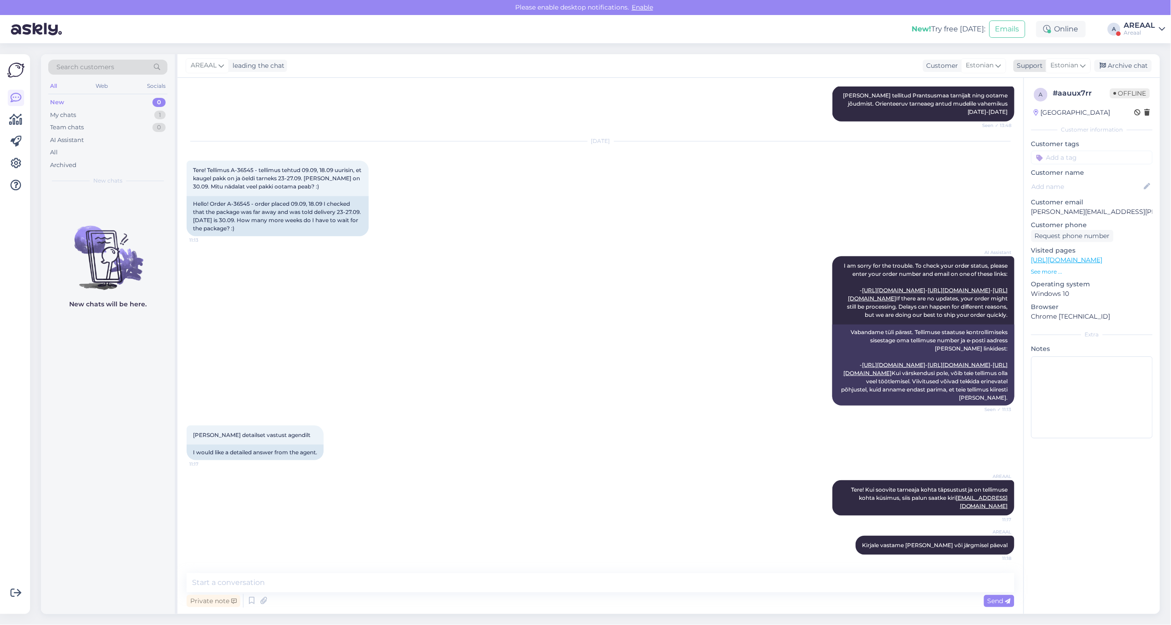
click at [1130, 68] on div "Archive chat" at bounding box center [1123, 66] width 57 height 12
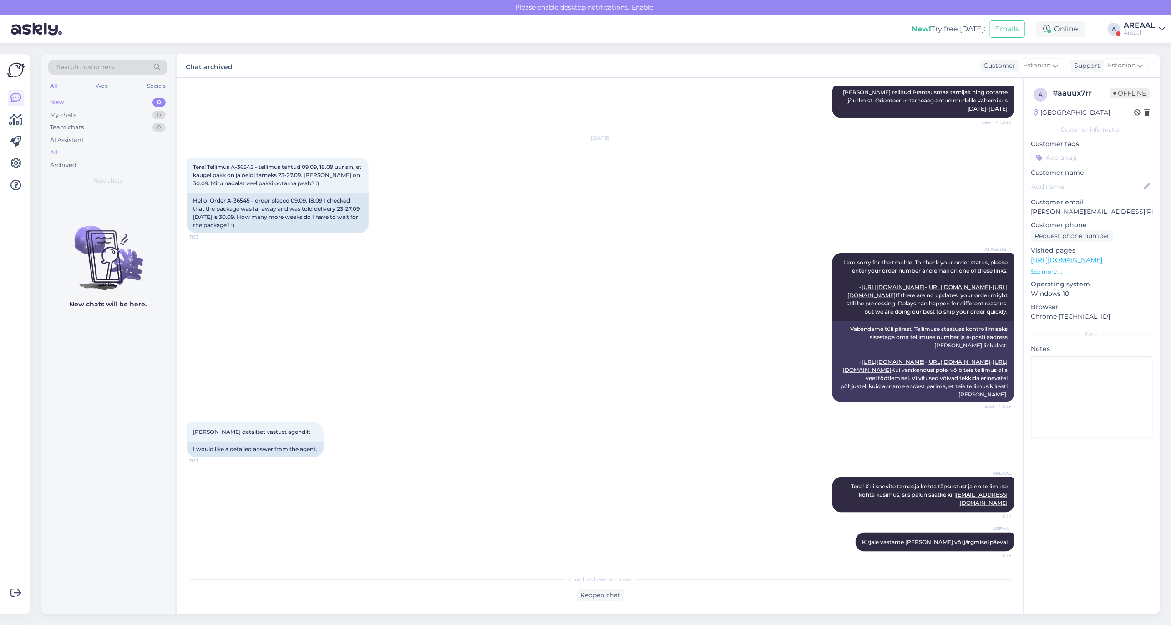
click at [133, 151] on div "All" at bounding box center [107, 152] width 119 height 13
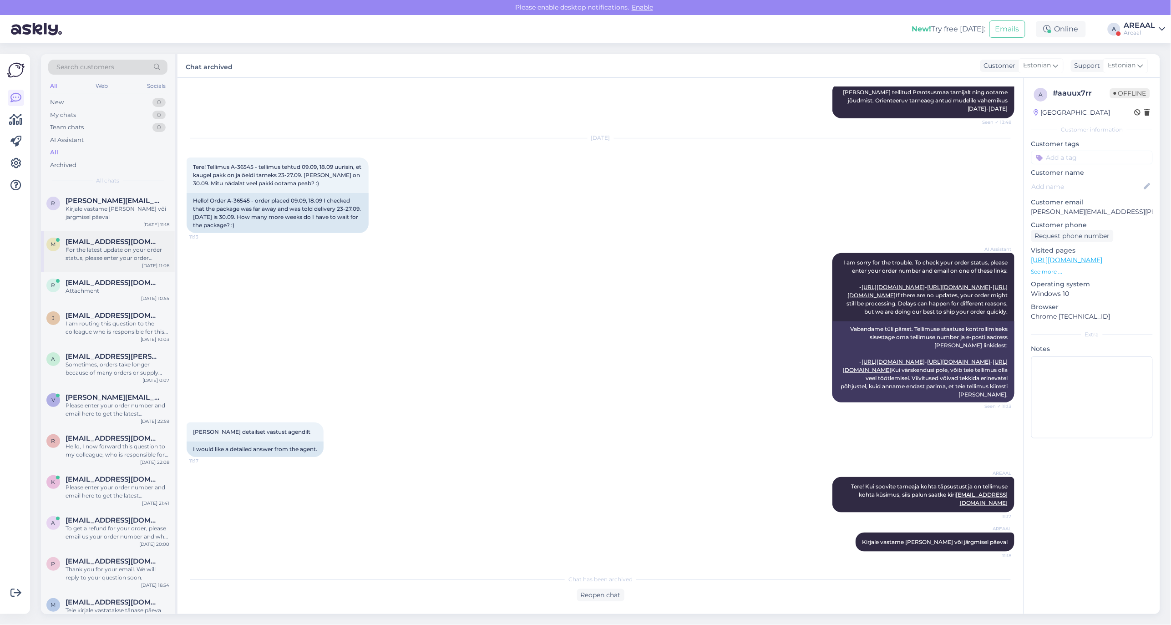
click at [128, 248] on div "For the latest update on your order status, please enter your order number and …" at bounding box center [118, 254] width 104 height 16
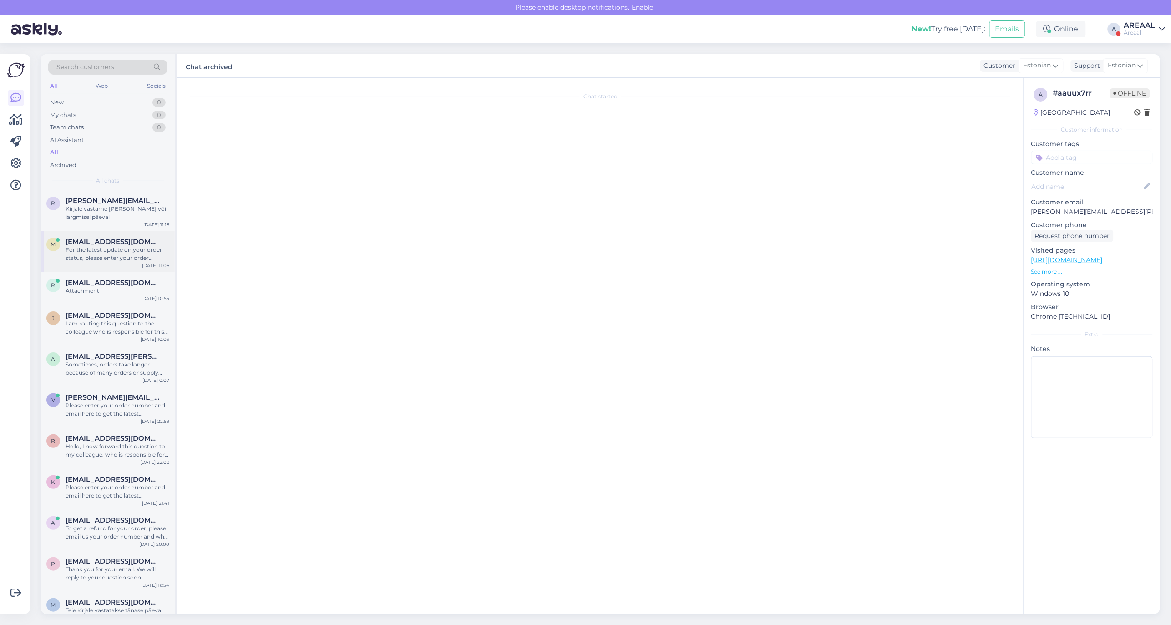
scroll to position [0, 0]
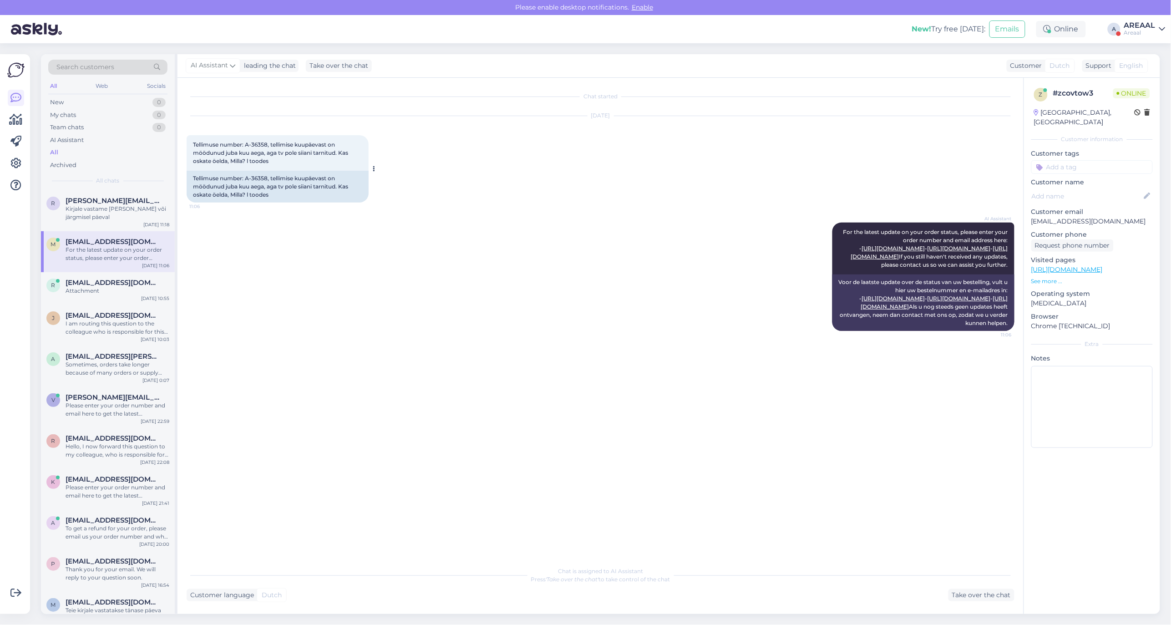
click at [248, 151] on span "Tellimuse number: A-36358, tellimise kuupäevast on möödunud juba kuu aega, aga …" at bounding box center [271, 152] width 157 height 23
drag, startPoint x: 247, startPoint y: 150, endPoint x: 258, endPoint y: 150, distance: 11.4
click at [258, 150] on span "Tellimuse number: A-36358, tellimise kuupäevast on möödunud juba kuu aega, aga …" at bounding box center [271, 152] width 157 height 23
copy span "A-36358"
click at [269, 251] on div "AI Assistant For the latest update on your order status, please enter your orde…" at bounding box center [601, 277] width 828 height 128
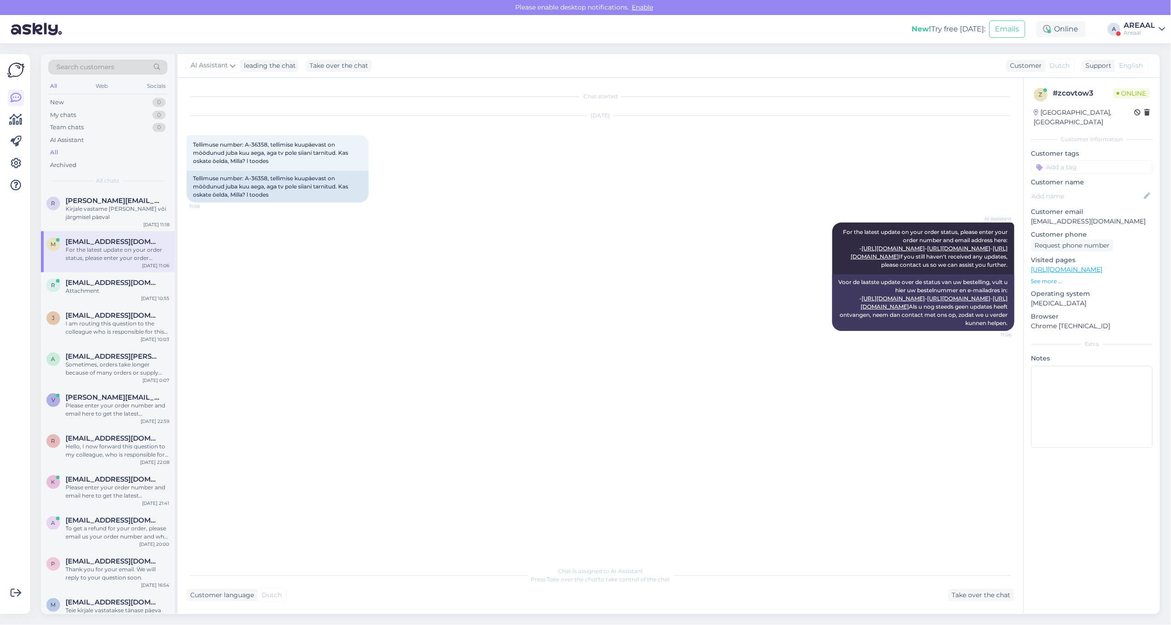
drag, startPoint x: 387, startPoint y: 294, endPoint x: 382, endPoint y: 294, distance: 5.9
click at [387, 294] on div "AI Assistant For the latest update on your order status, please enter your orde…" at bounding box center [601, 277] width 828 height 128
click at [1133, 29] on div "AREAAL Areaal" at bounding box center [1140, 29] width 31 height 15
click at [1146, 71] on button "Open" at bounding box center [1145, 70] width 25 height 14
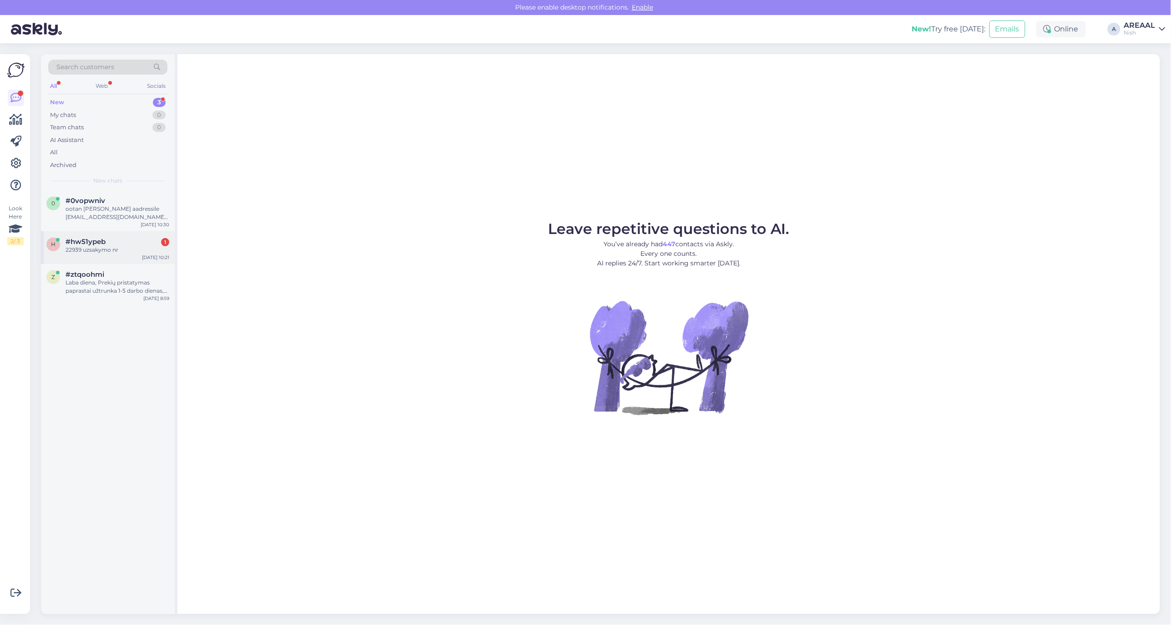
click at [124, 233] on div "h #hw51ypeb 1 22939 uzsakymo nr Sep 30 10:21" at bounding box center [108, 247] width 134 height 33
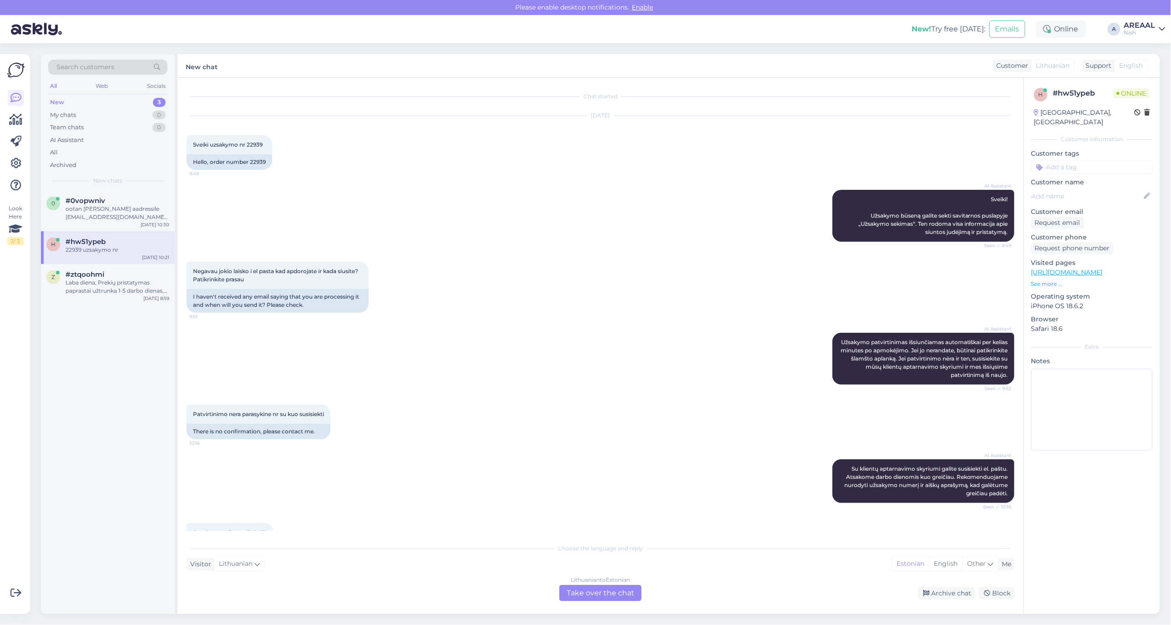
scroll to position [138, 0]
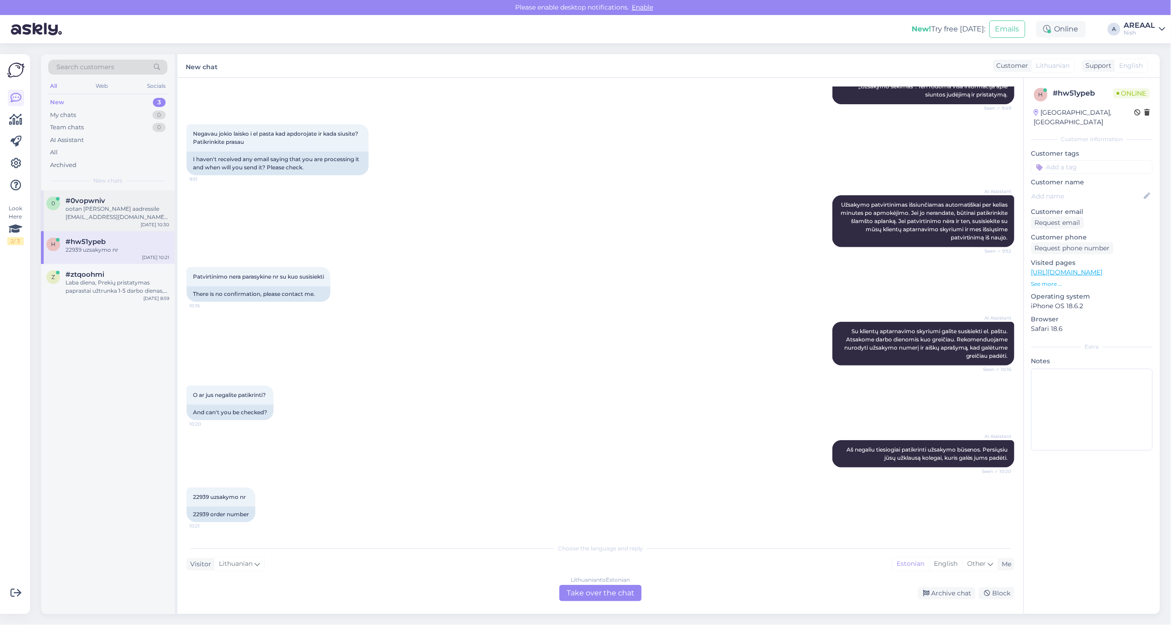
click at [126, 199] on div "#0vopwniv" at bounding box center [118, 201] width 104 height 8
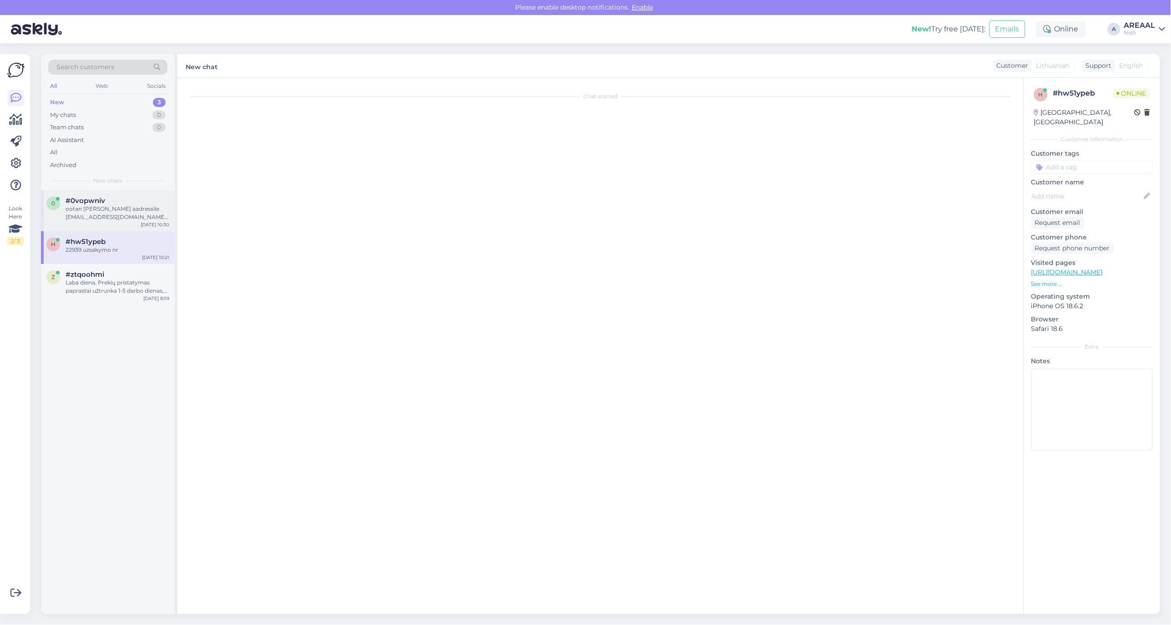
scroll to position [0, 0]
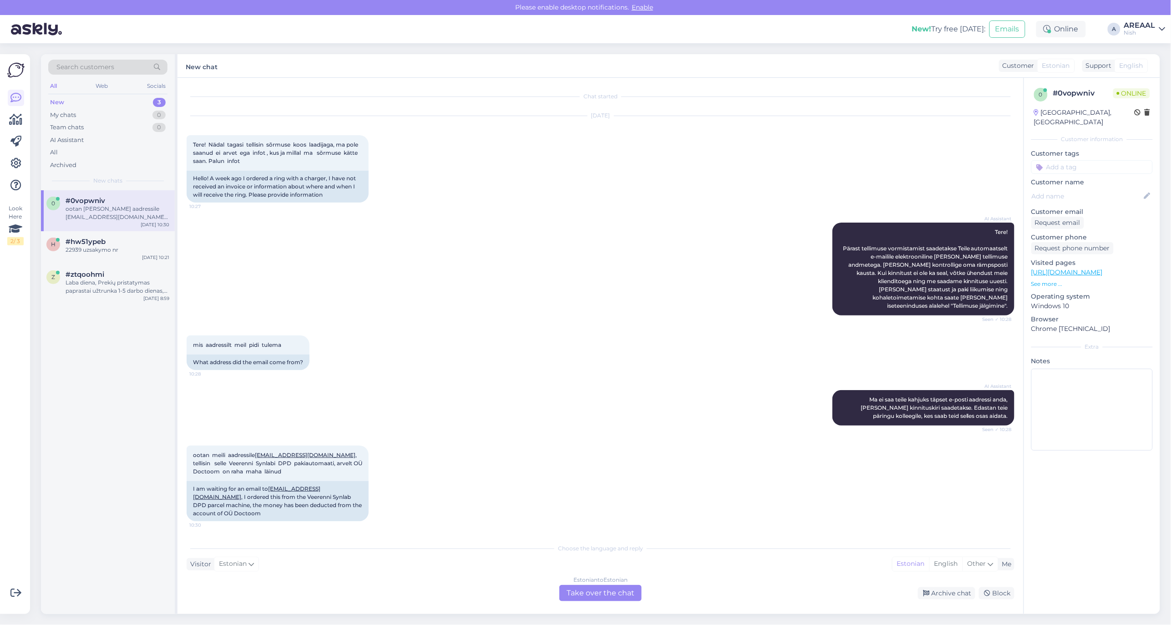
click at [604, 593] on div "Estonian to Estonian Take over the chat" at bounding box center [601, 593] width 82 height 16
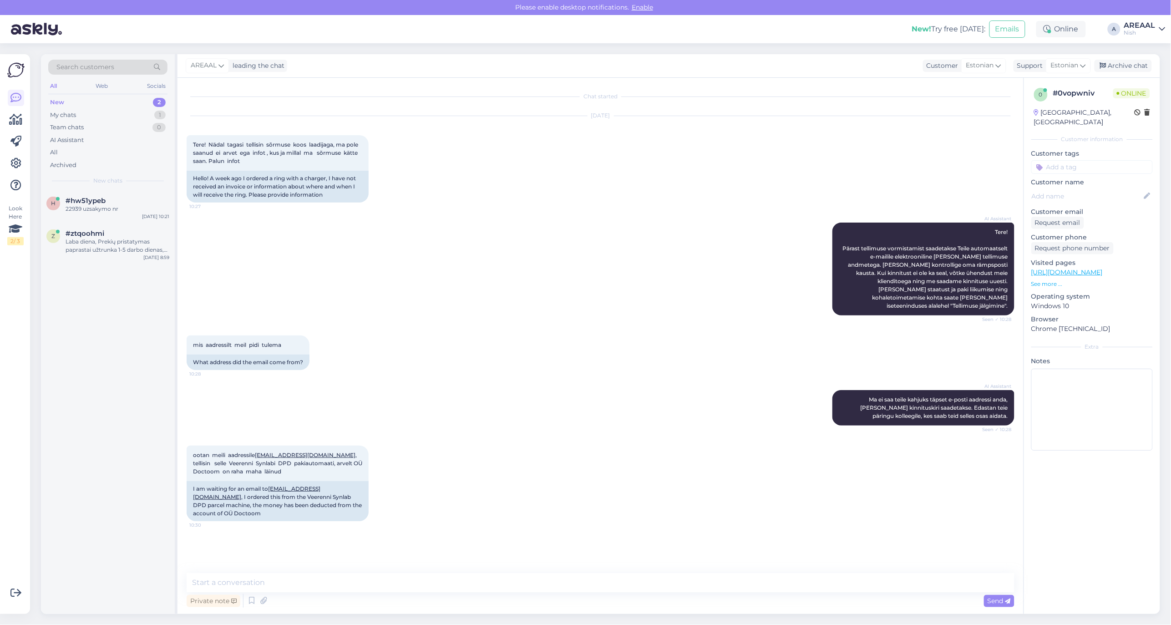
click at [604, 588] on textarea at bounding box center [601, 582] width 828 height 19
type textarea "Tere! Teie kirjale vastatakse tänase päeva jooksul."
click at [68, 304] on div "h #hw51ypeb 22939 uzsakymo nr Sep 30 10:21 z #ztqoohmi Laba diena, Prekių prist…" at bounding box center [108, 402] width 134 height 424
click at [94, 206] on div "22939 uzsakymo nr" at bounding box center [118, 209] width 104 height 8
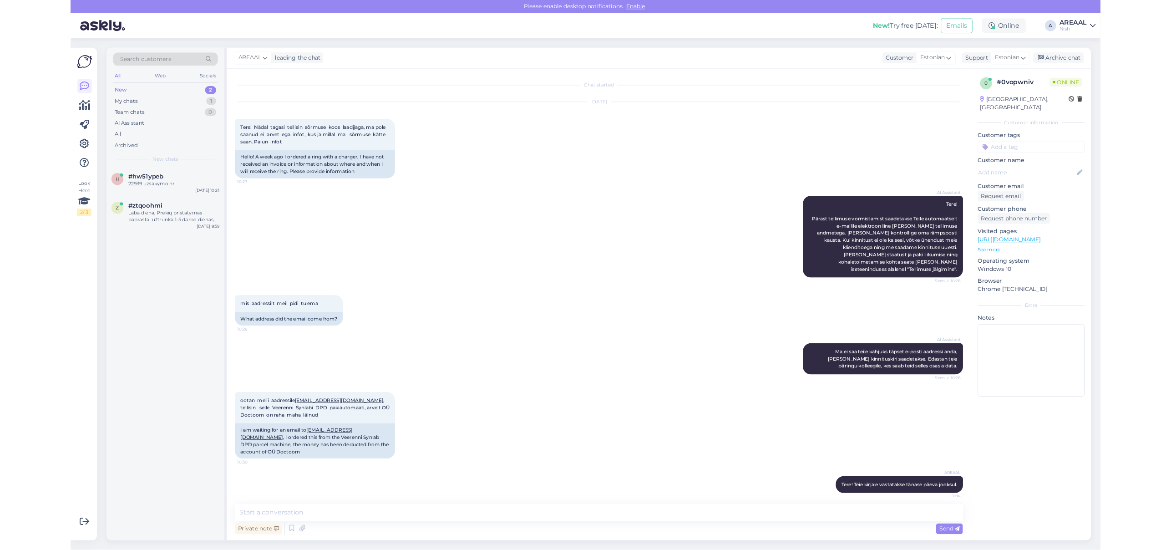
scroll to position [138, 0]
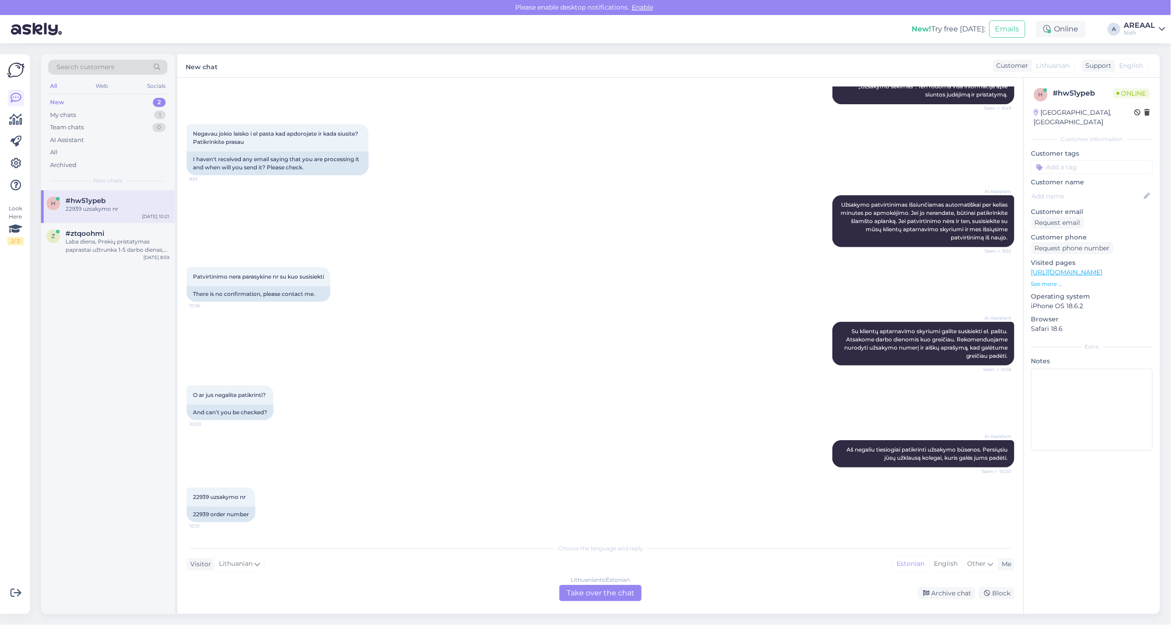
click at [51, 306] on div "h #hw51ypeb 22939 uzsakymo nr Sep 30 10:21 z #ztqoohmi Laba diena, Prekių prist…" at bounding box center [108, 402] width 134 height 424
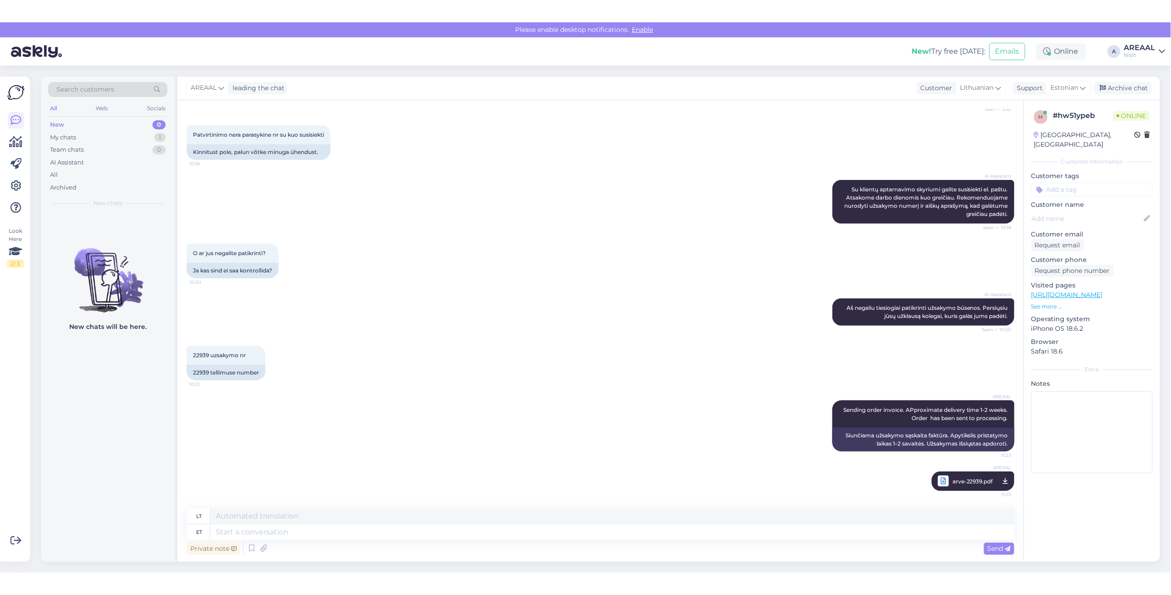
scroll to position [293, 0]
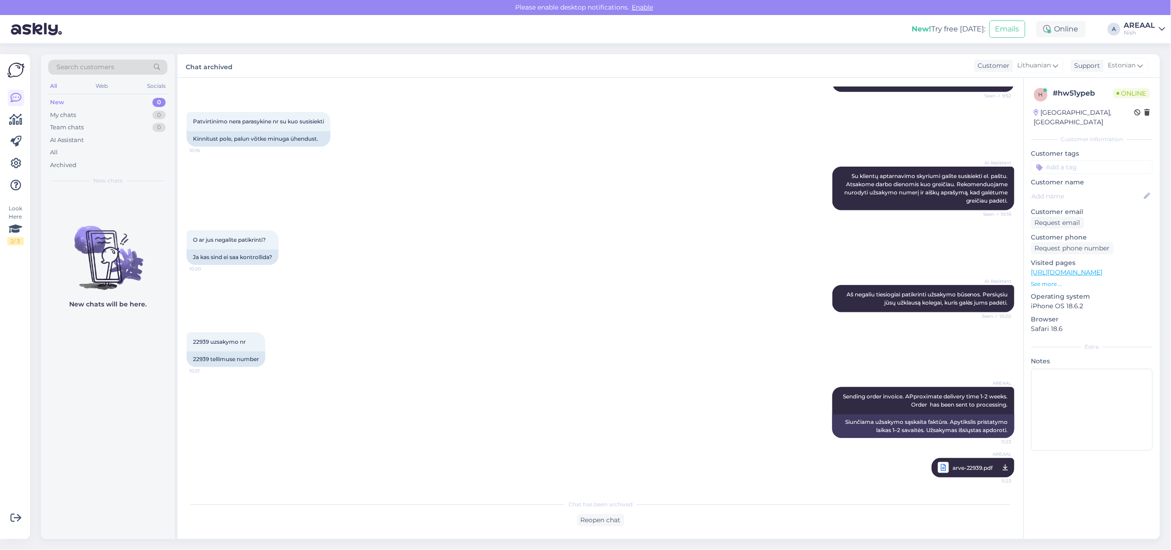
click at [53, 372] on div "New chats will be here." at bounding box center [108, 364] width 134 height 349
click at [57, 326] on div "New chats will be here." at bounding box center [108, 364] width 134 height 349
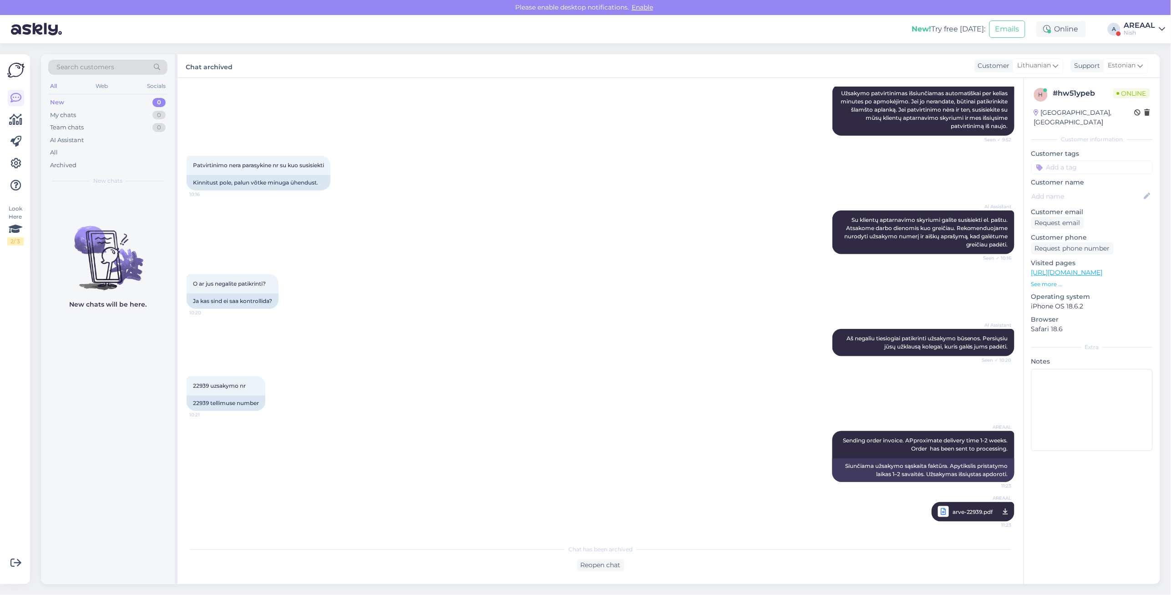
scroll to position [249, 0]
click at [1159, 33] on link "AREAAL Nish" at bounding box center [1145, 29] width 41 height 15
click at [1150, 48] on button "Open" at bounding box center [1145, 51] width 25 height 14
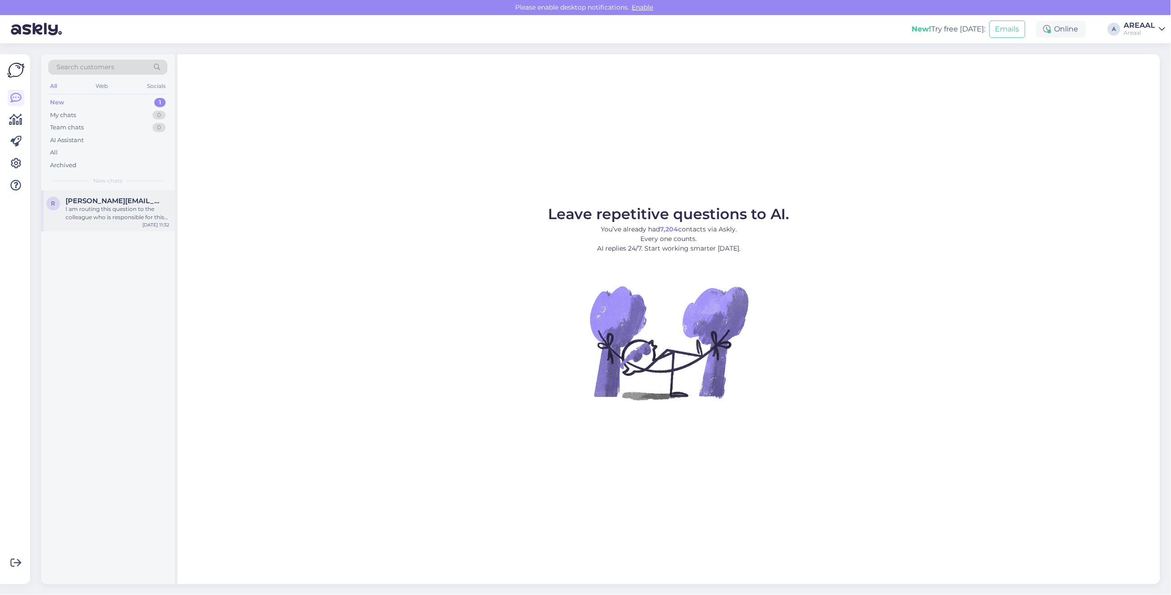
click at [146, 203] on span "rene.randlane@gmail.com" at bounding box center [113, 201] width 95 height 8
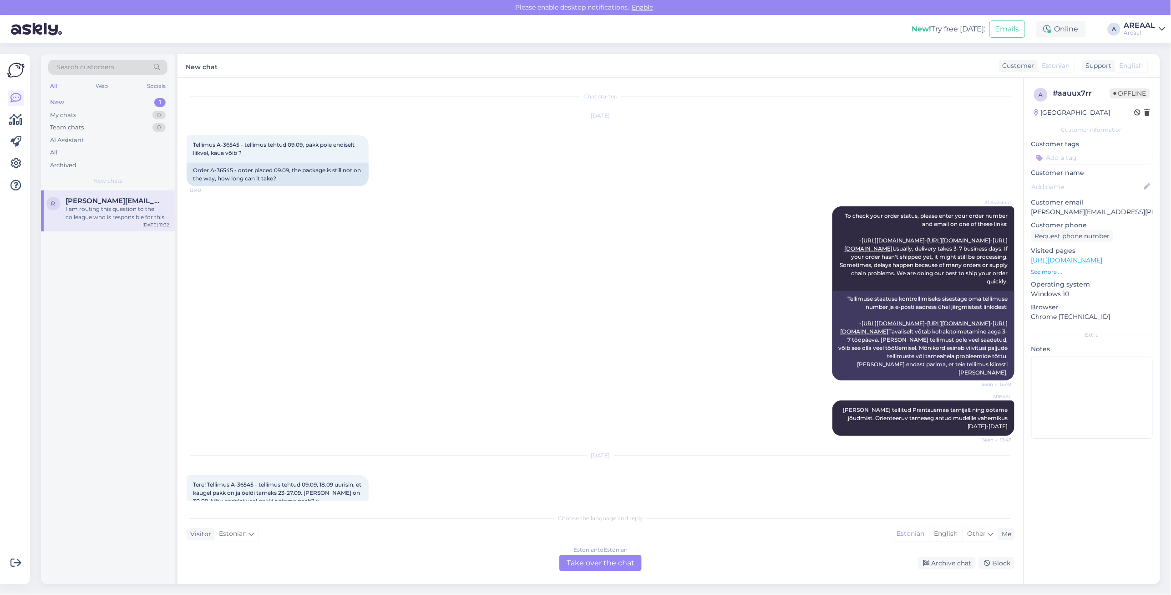
scroll to position [610, 0]
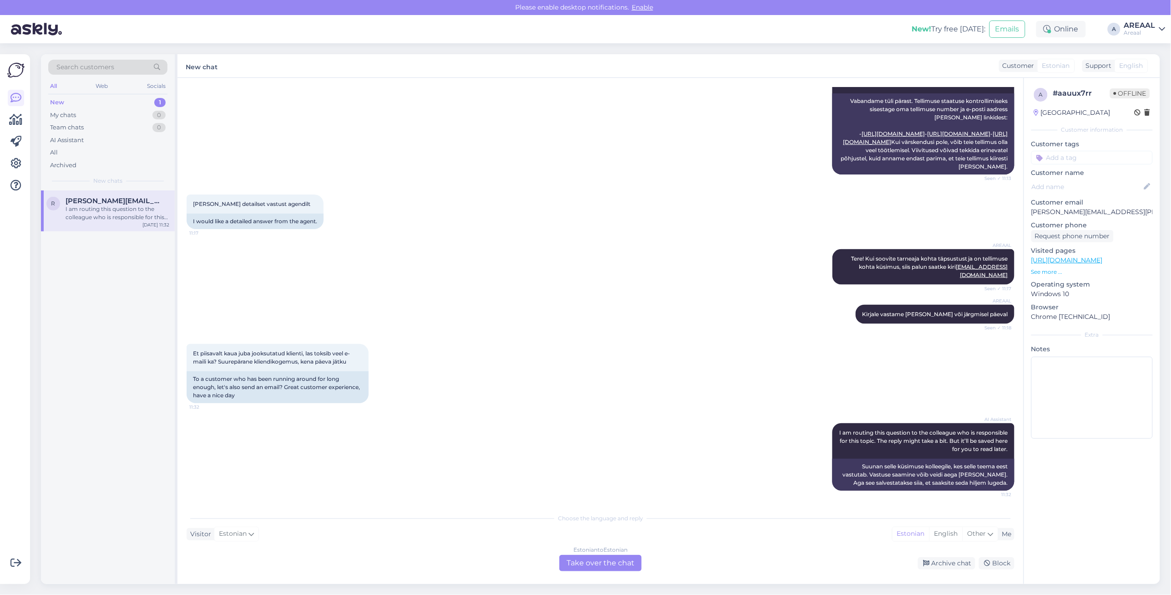
click at [440, 258] on div "AREAAL Tere! Kui soovite tarneaja kohta täpsustust ja on tellimuse kohta küsimu…" at bounding box center [601, 267] width 828 height 56
click at [953, 563] on div "Archive chat" at bounding box center [946, 563] width 57 height 12
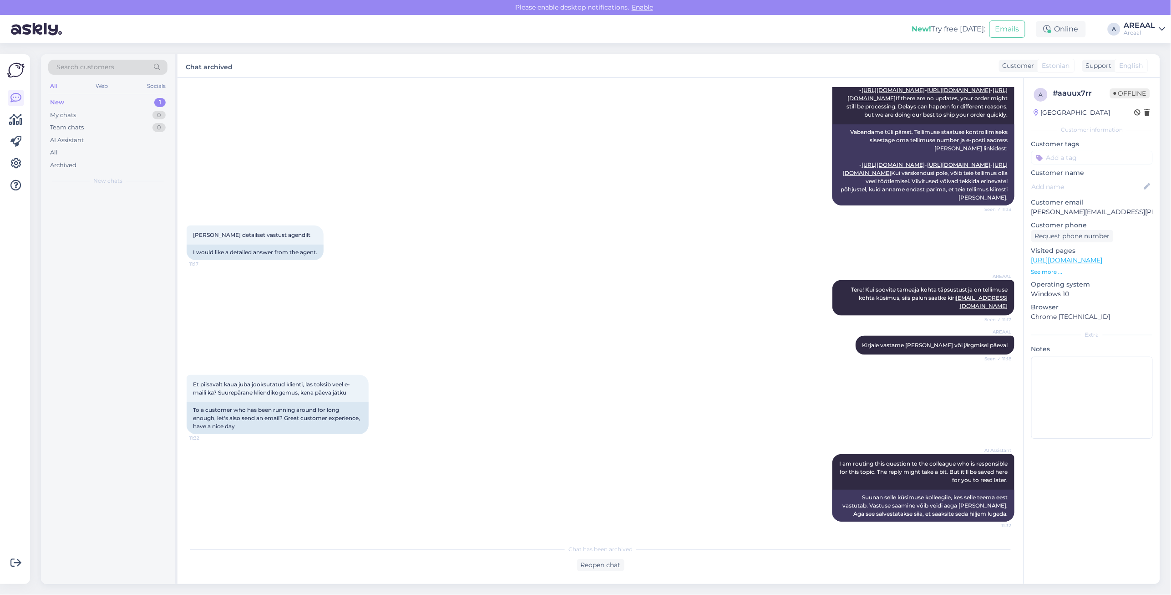
scroll to position [579, 0]
click at [123, 151] on div "All" at bounding box center [107, 152] width 119 height 13
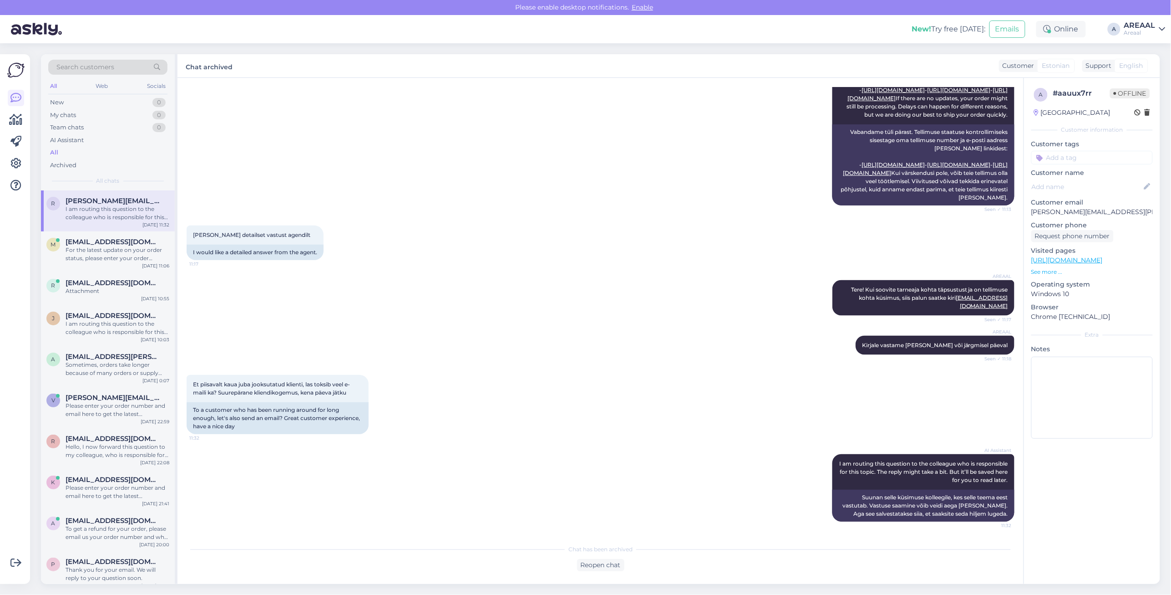
click at [127, 222] on div "r rene.randlane@gmail.com I am routing this question to the colleague who is re…" at bounding box center [108, 210] width 134 height 41
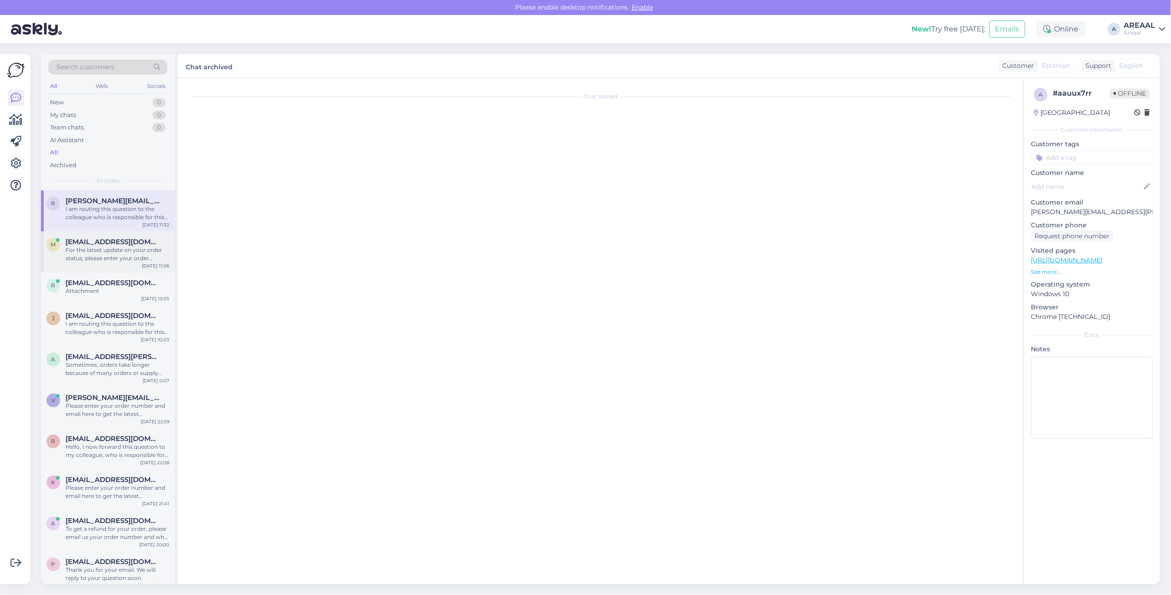
scroll to position [0, 0]
click at [117, 263] on div "M Marian_laving@hotmail.com For the latest update on your order status, please …" at bounding box center [108, 251] width 134 height 41
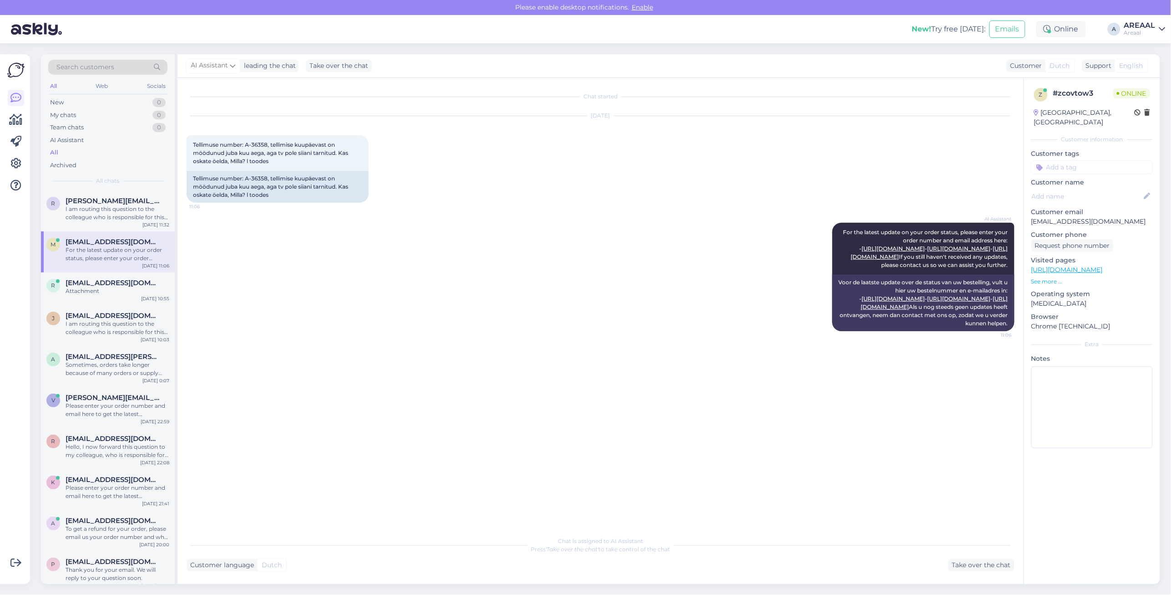
click at [116, 232] on div "M Marian_laving@hotmail.com For the latest update on your order status, please …" at bounding box center [108, 251] width 134 height 41
click at [117, 216] on div "I am routing this question to the colleague who is responsible for this topic. …" at bounding box center [118, 213] width 104 height 16
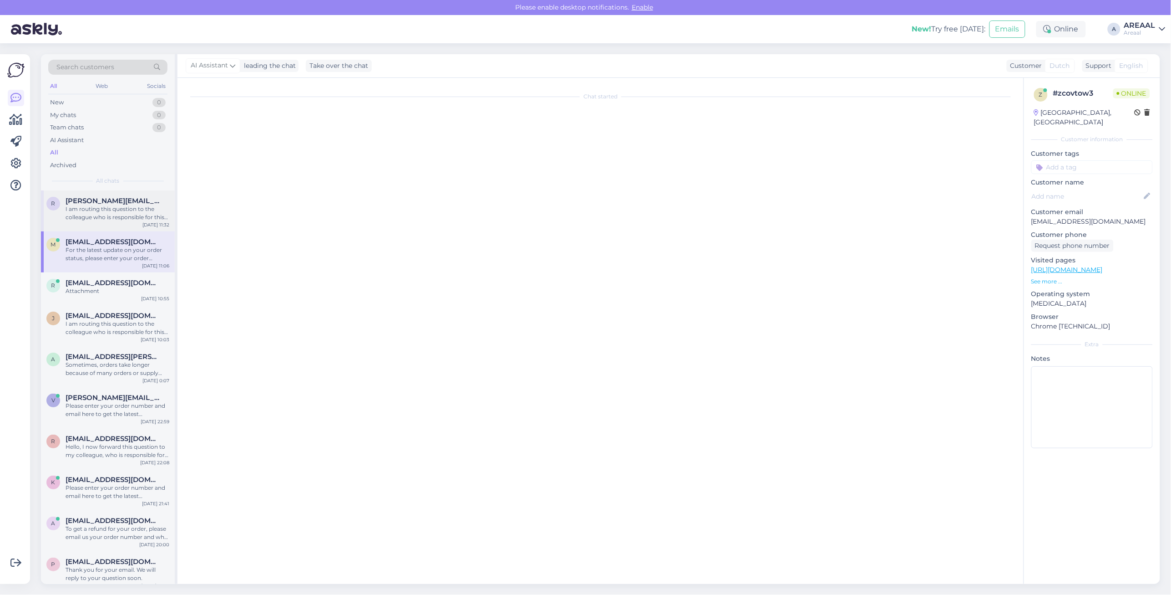
scroll to position [579, 0]
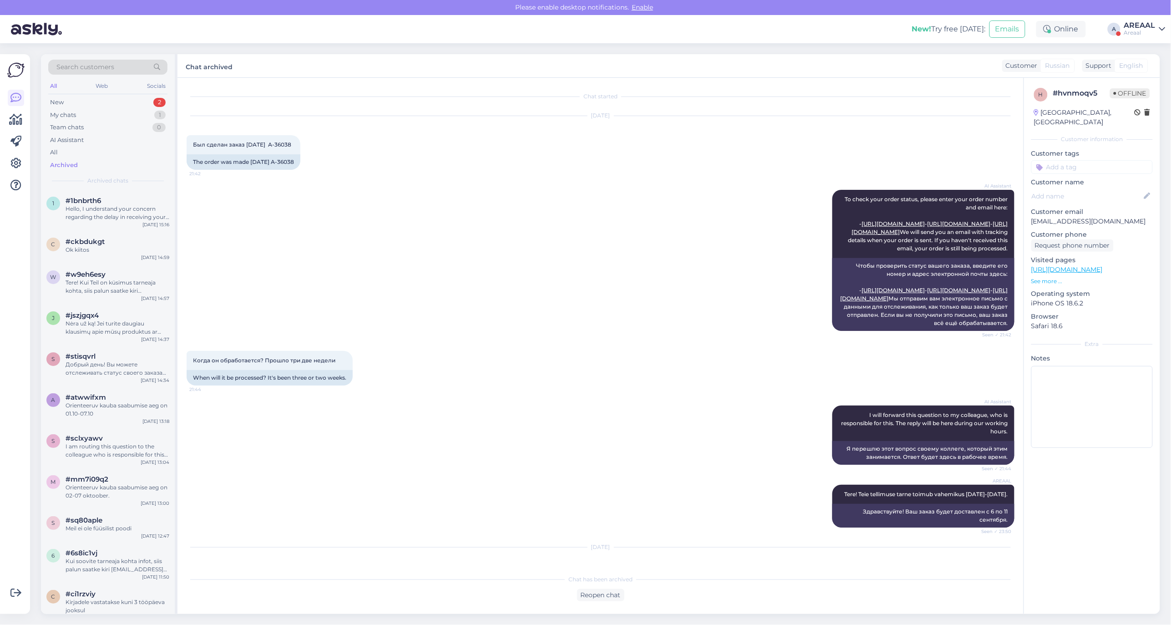
scroll to position [401, 0]
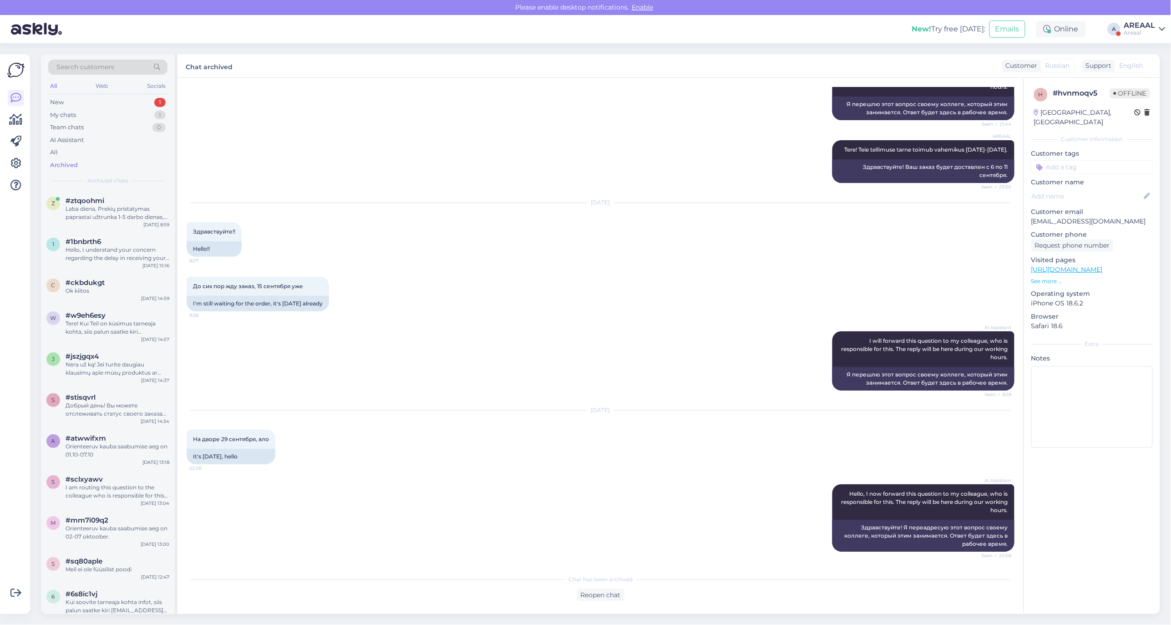
click at [949, 609] on div "Chat started [DATE] Был сделан заказ [DATE] A-36038 21:42 The order was made [D…" at bounding box center [601, 346] width 846 height 536
click at [453, 277] on div "До сих пор жду заказ, 15 сентября уже 8:28 I'm still waiting for the order, it'…" at bounding box center [601, 294] width 828 height 55
drag, startPoint x: 1135, startPoint y: 32, endPoint x: 1139, endPoint y: 36, distance: 5.2
click at [1135, 32] on div "Areaal" at bounding box center [1140, 32] width 31 height 7
click at [1150, 73] on button "Open" at bounding box center [1145, 70] width 25 height 14
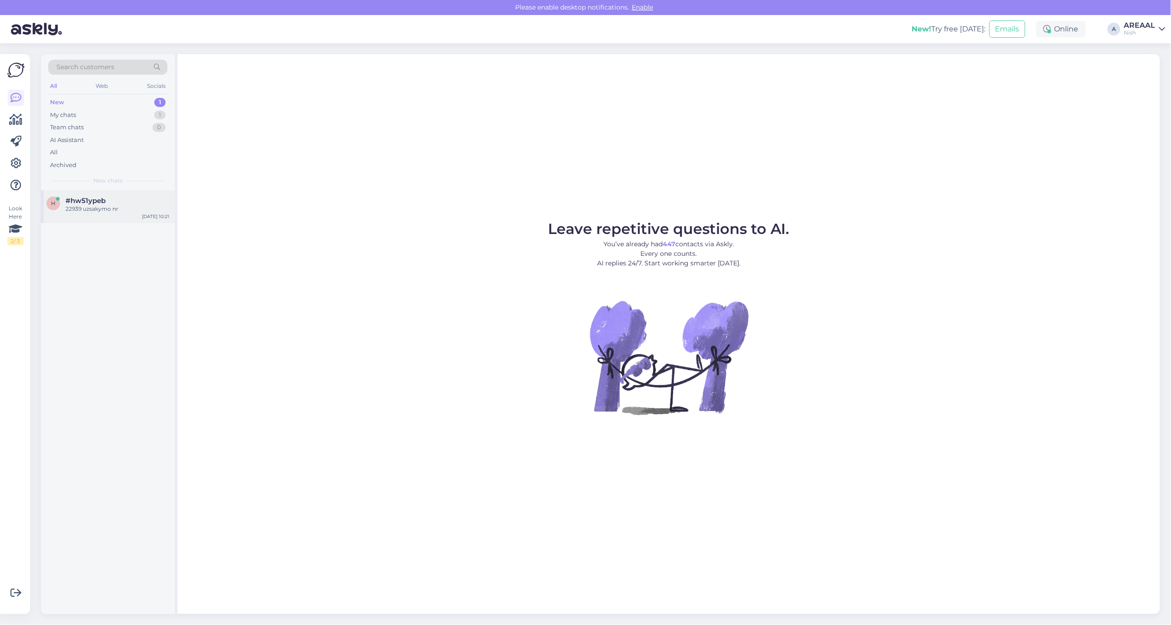
click at [106, 205] on div "22939 uzsakymo nr" at bounding box center [118, 209] width 104 height 8
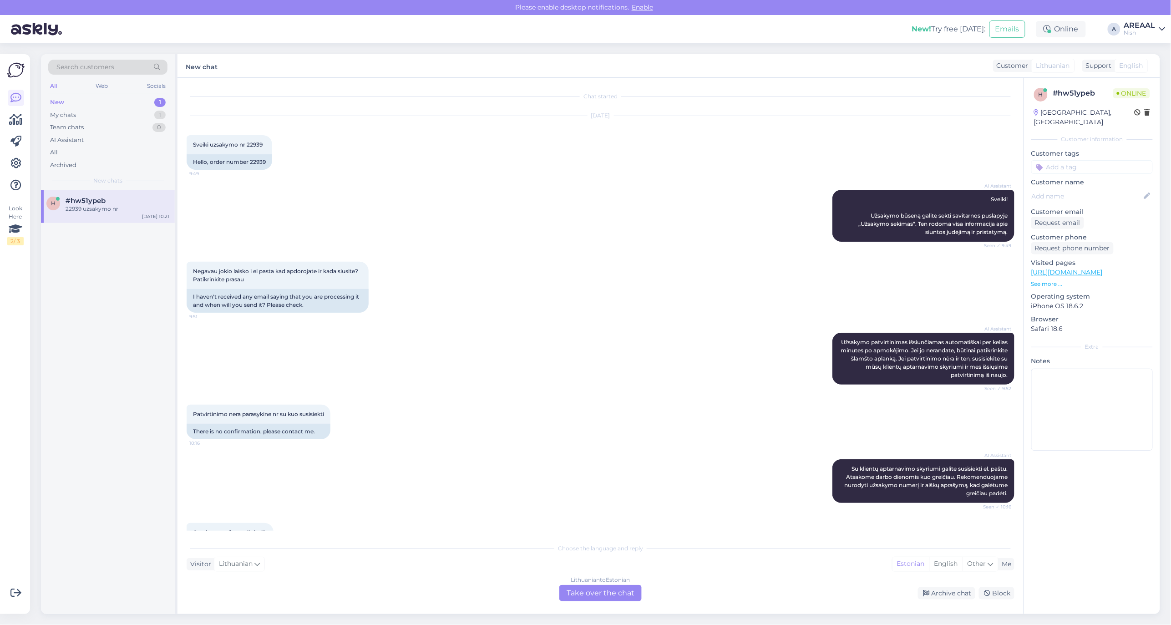
scroll to position [138, 0]
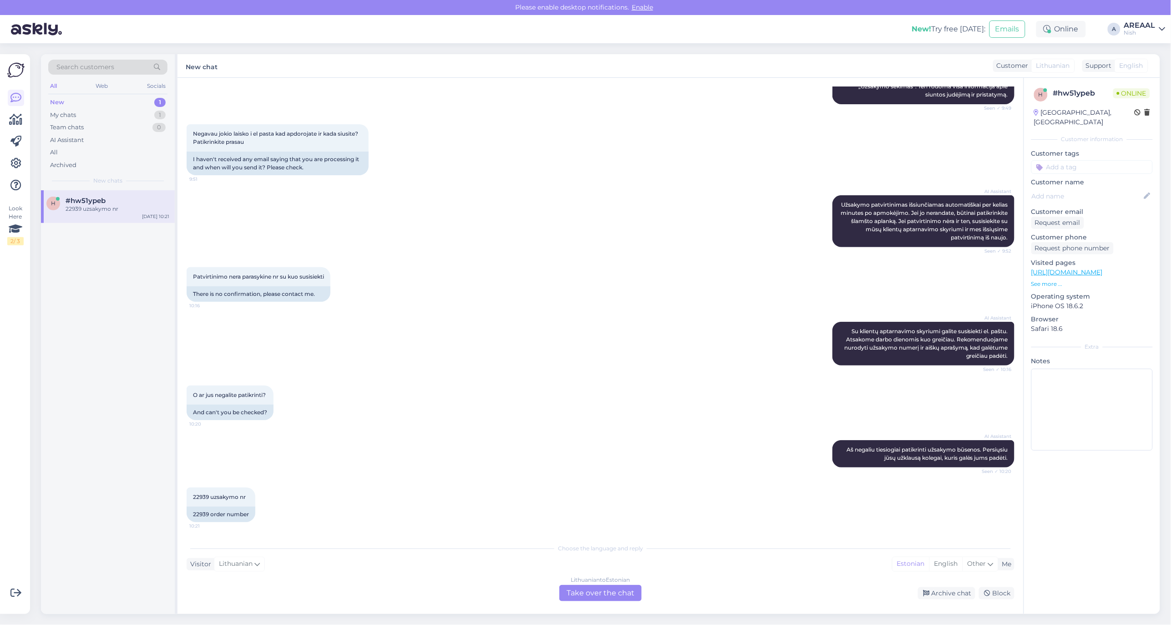
click at [826, 610] on div "Chat started [DATE] Sveiki uzsakymo nr 22939 9:49 Hello, order number 22939 AI …" at bounding box center [601, 346] width 846 height 536
click at [130, 115] on div "My chats 1" at bounding box center [107, 115] width 119 height 13
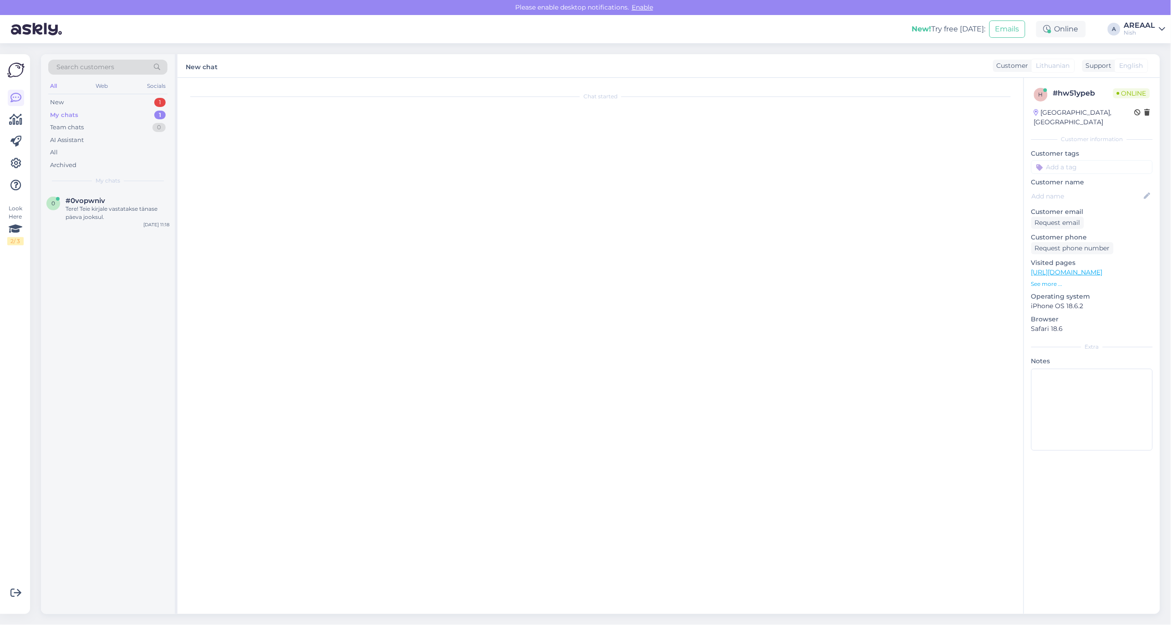
scroll to position [0, 0]
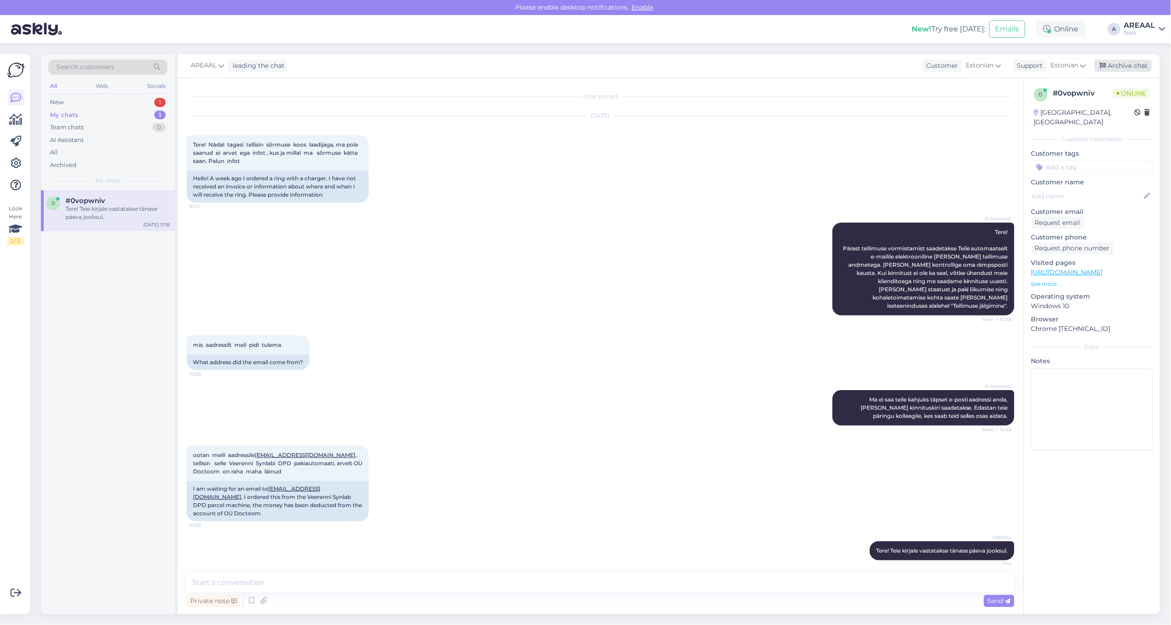
click at [1126, 64] on div "Archive chat" at bounding box center [1123, 66] width 57 height 12
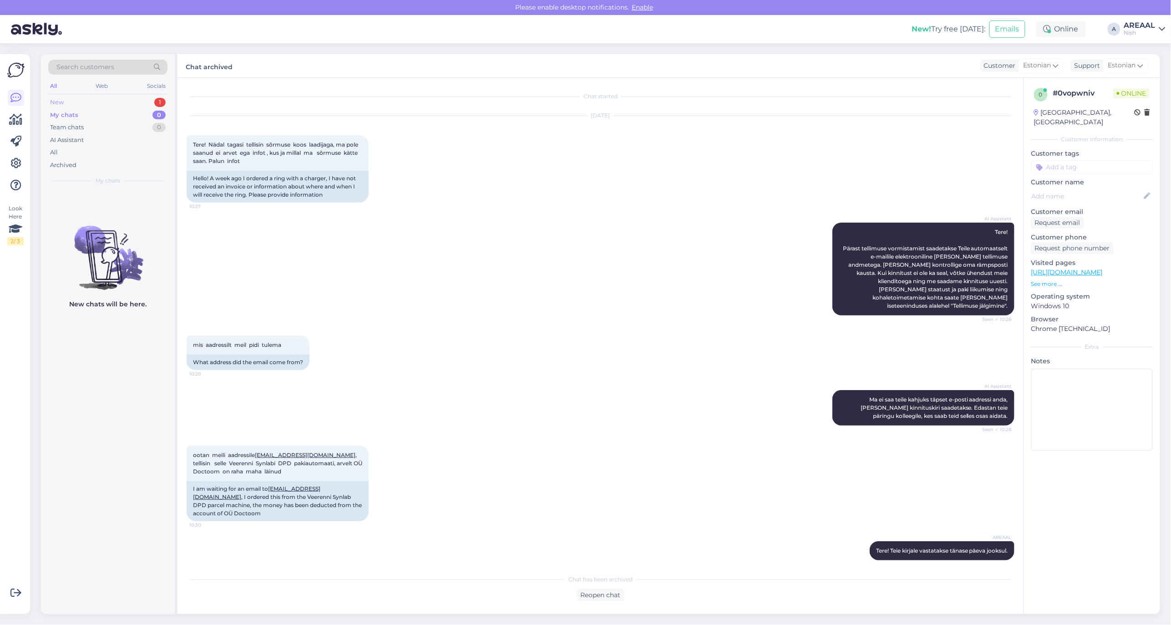
click at [150, 102] on div "New 1" at bounding box center [107, 102] width 119 height 13
click at [107, 207] on div "22939 uzsakymo nr" at bounding box center [118, 209] width 104 height 8
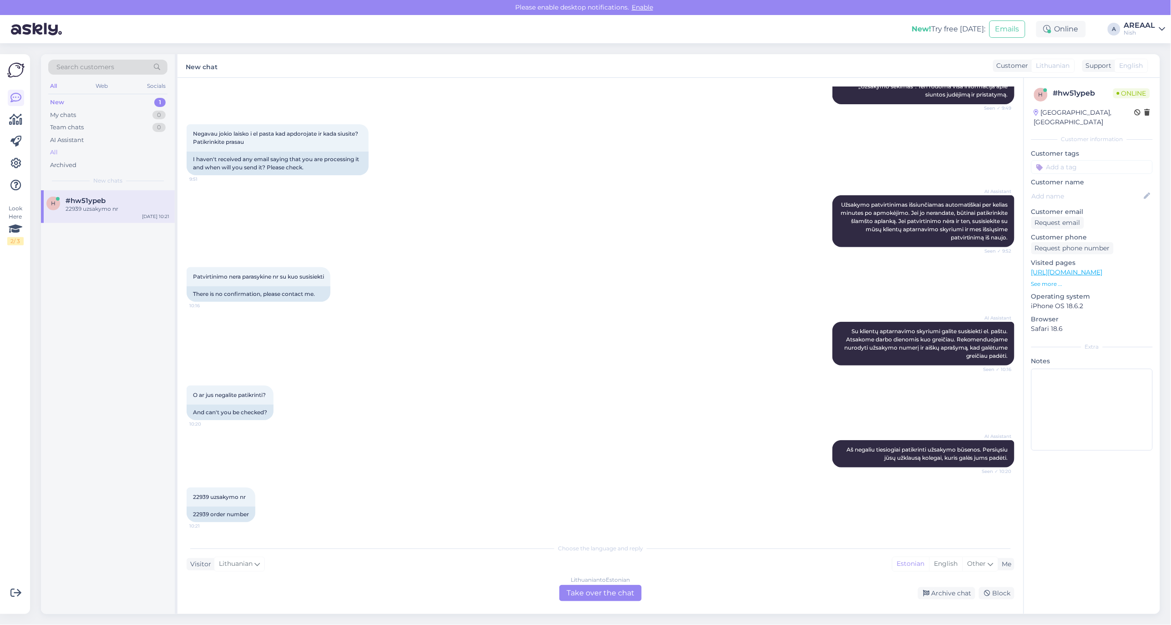
click at [89, 153] on div "All" at bounding box center [107, 152] width 119 height 13
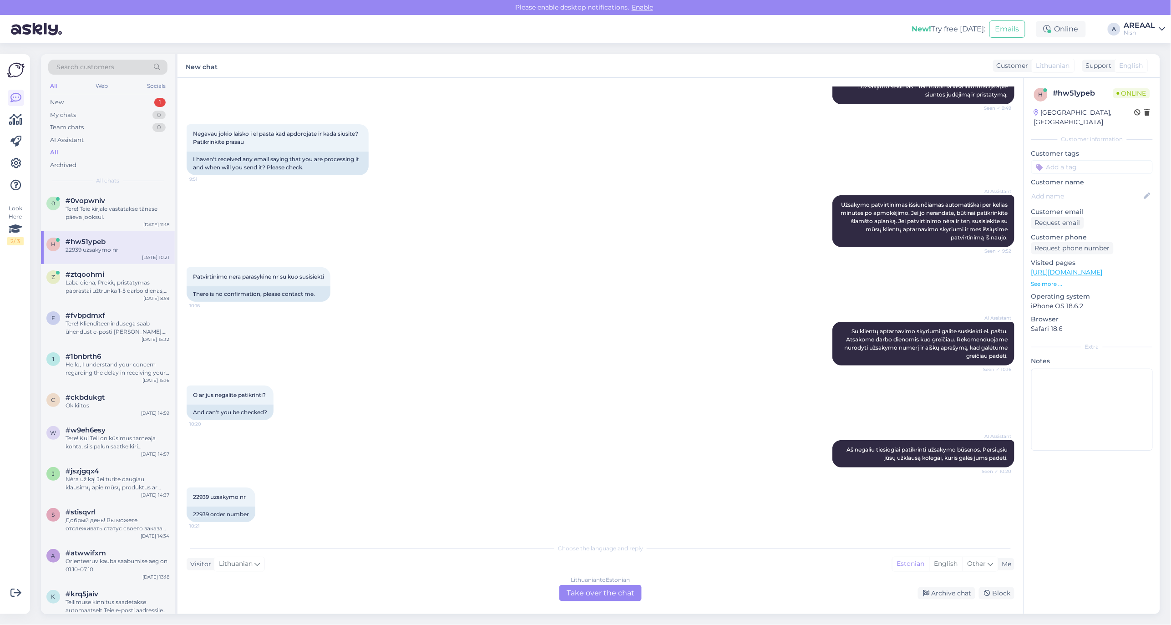
click at [601, 592] on div "Lithuanian to Estonian Take over the chat" at bounding box center [601, 593] width 82 height 16
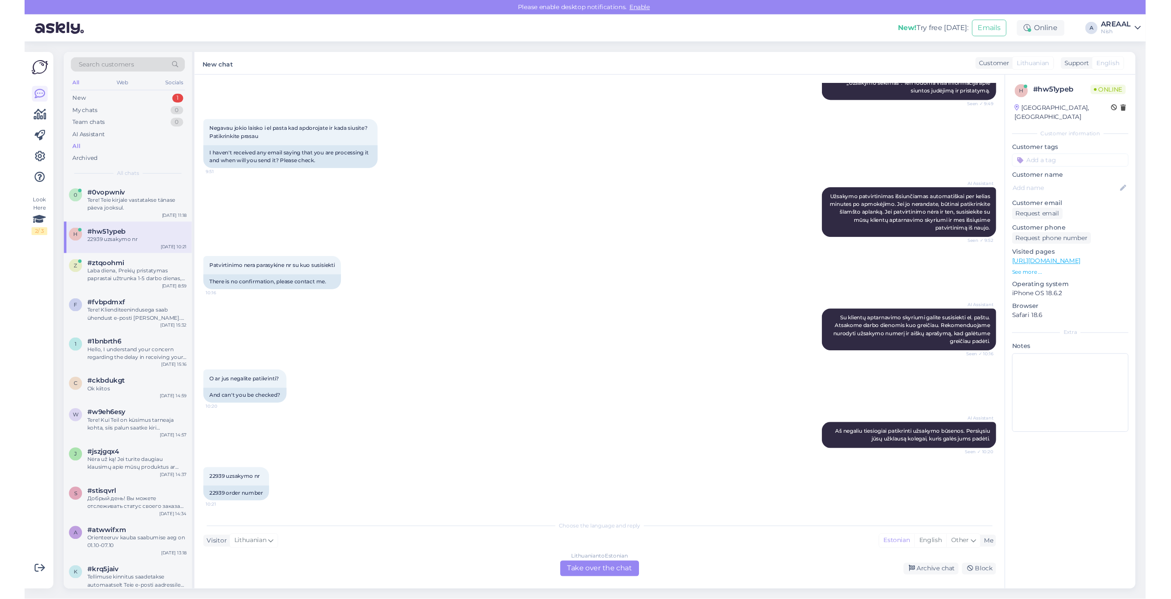
scroll to position [116, 0]
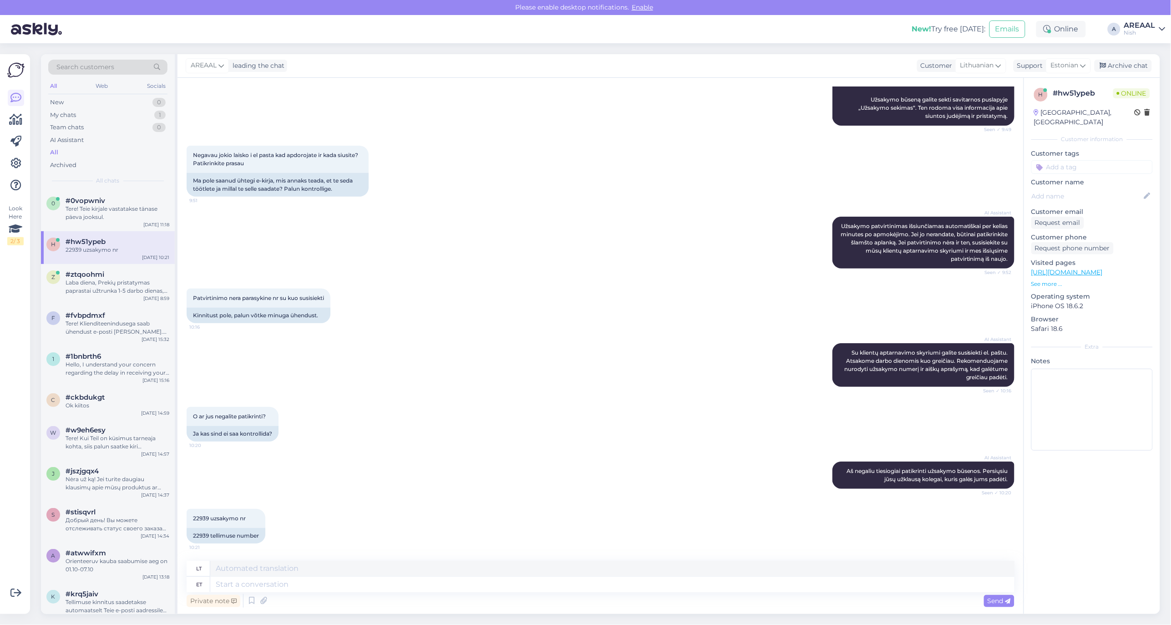
click at [575, 262] on div "AI Assistant Užsakymo patvirtinimas išsiunčiamas automatiškai per kelias minute…" at bounding box center [601, 243] width 828 height 72
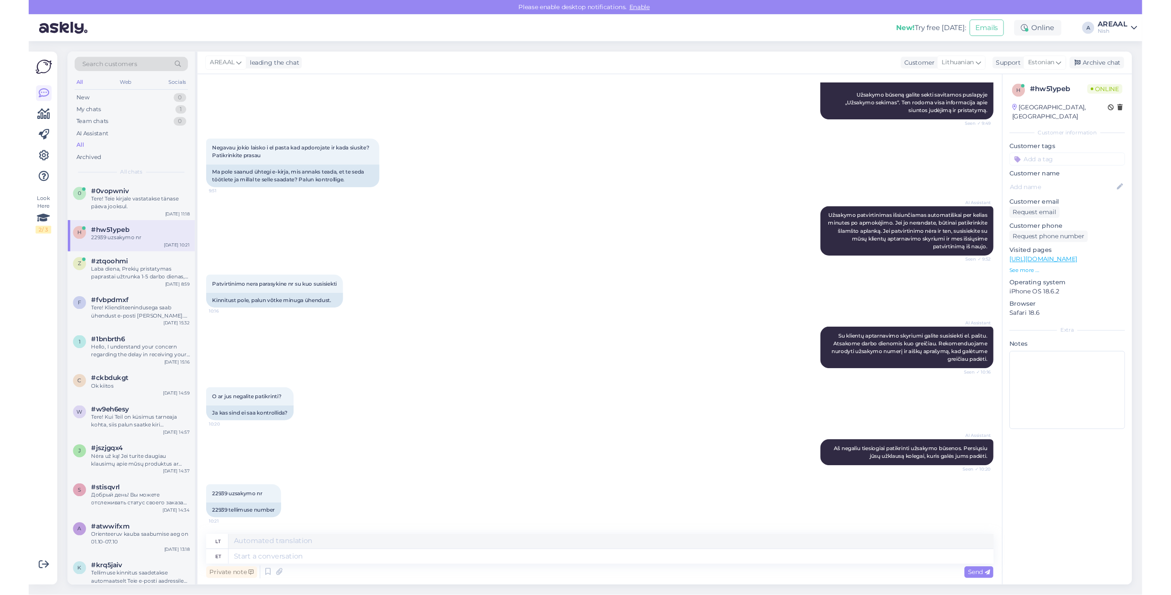
scroll to position [138, 0]
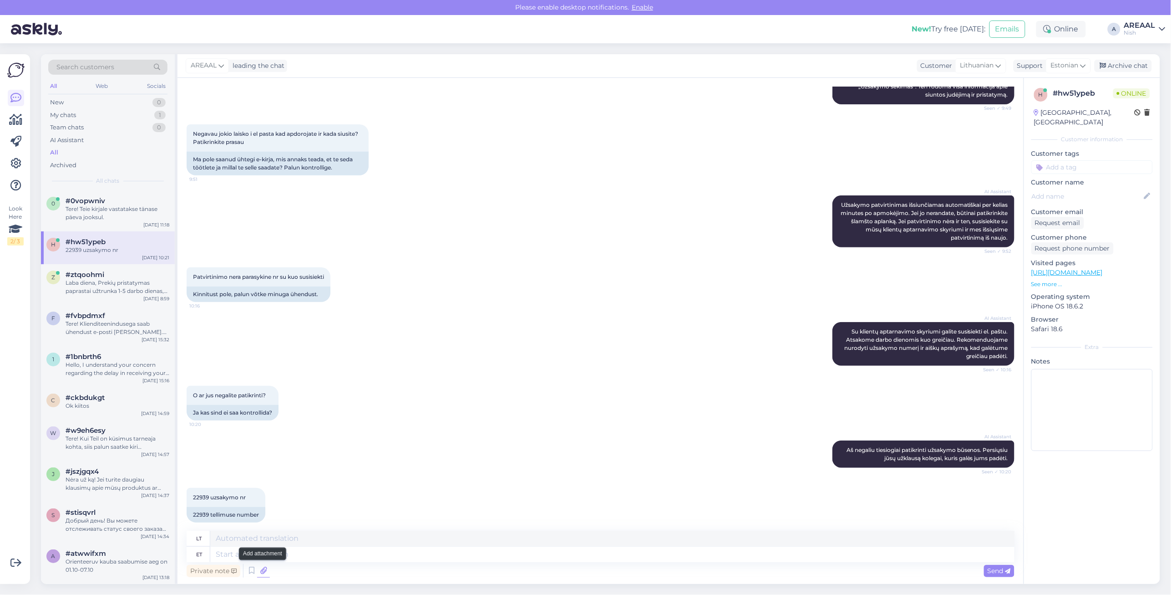
click at [267, 575] on icon at bounding box center [263, 571] width 13 height 14
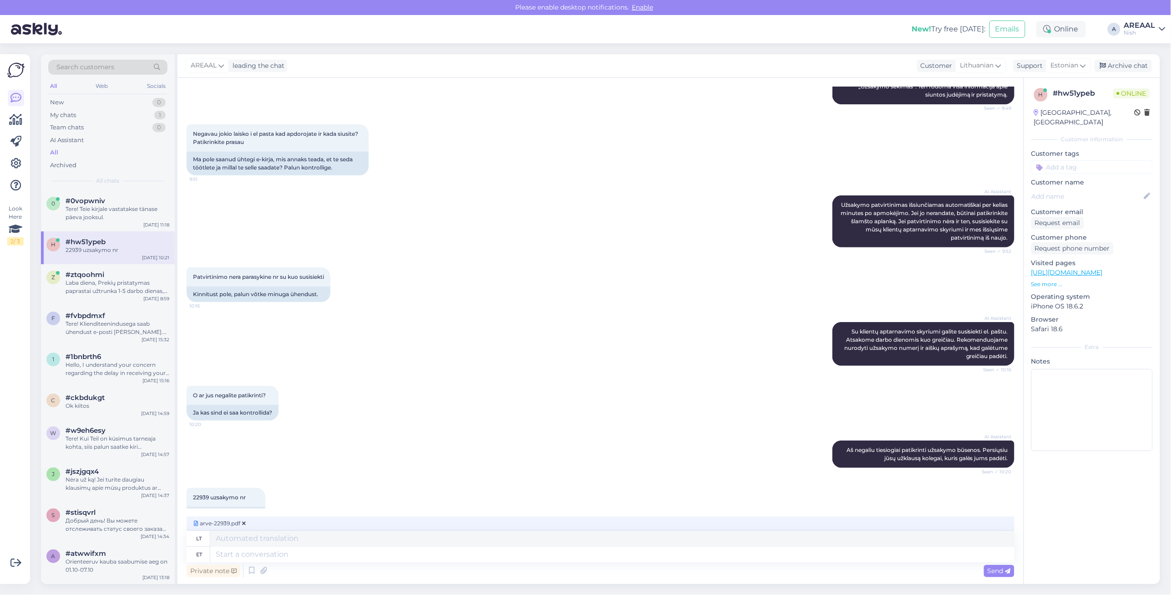
click at [300, 564] on div "Private note Send" at bounding box center [601, 570] width 828 height 17
click at [299, 555] on textarea at bounding box center [612, 553] width 805 height 15
type textarea "Sending o"
type textarea "Siunčiama"
type textarea "Sending order inv"
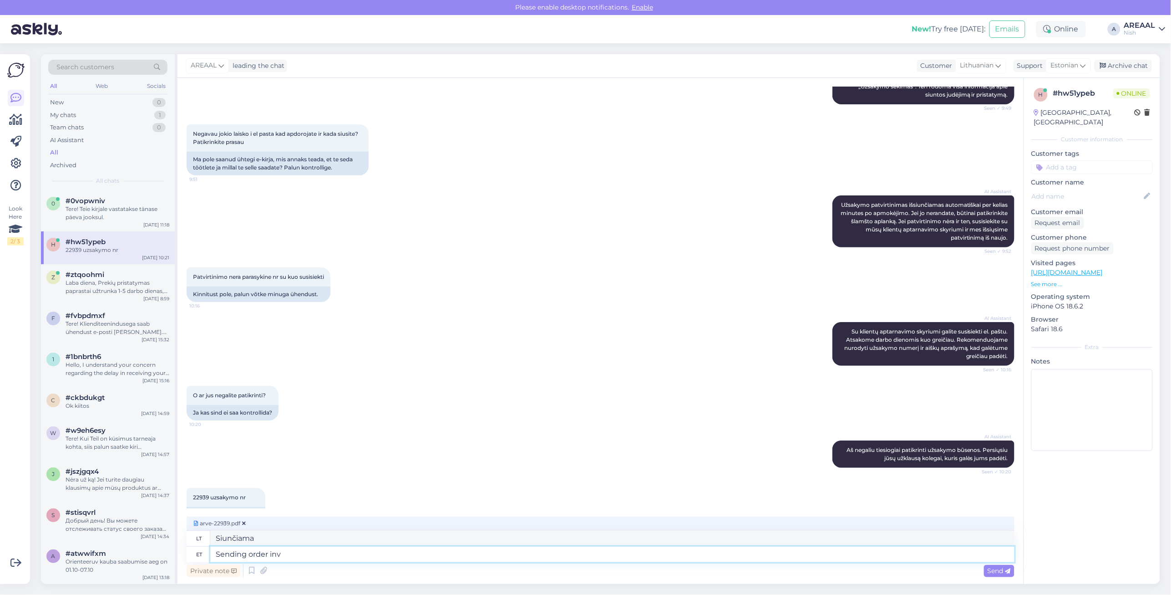
type textarea "Siunčiamas užsakymas"
type textarea "Sending order invoice. APpro"
type textarea "Siunčiama užsakymo sąskaita faktūra."
type textarea "Sending order invoice. APproximate del"
type textarea "Siunčiama užsakymo sąskaita faktūra. Apytikslė suma"
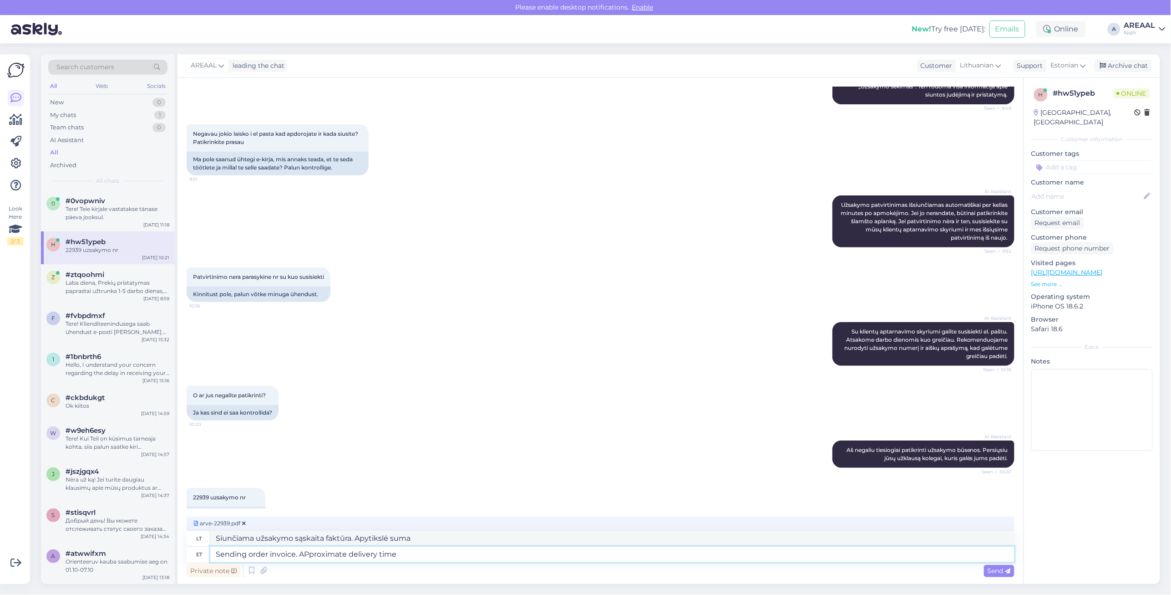
type textarea "Sending order invoice. APproximate delivery time"
type textarea "Siunčiama užsakymo sąskaita faktūra. Apytikslis pristatymo laikas."
type textarea "Sending order invoice. APproximate delivery time 1-2"
type textarea "Siunčiama užsakymo sąskaita faktūra. Apytikslis pristatymo laikas"
type textarea "Sending order invoice. APproximate delivery time 1-2 wee"
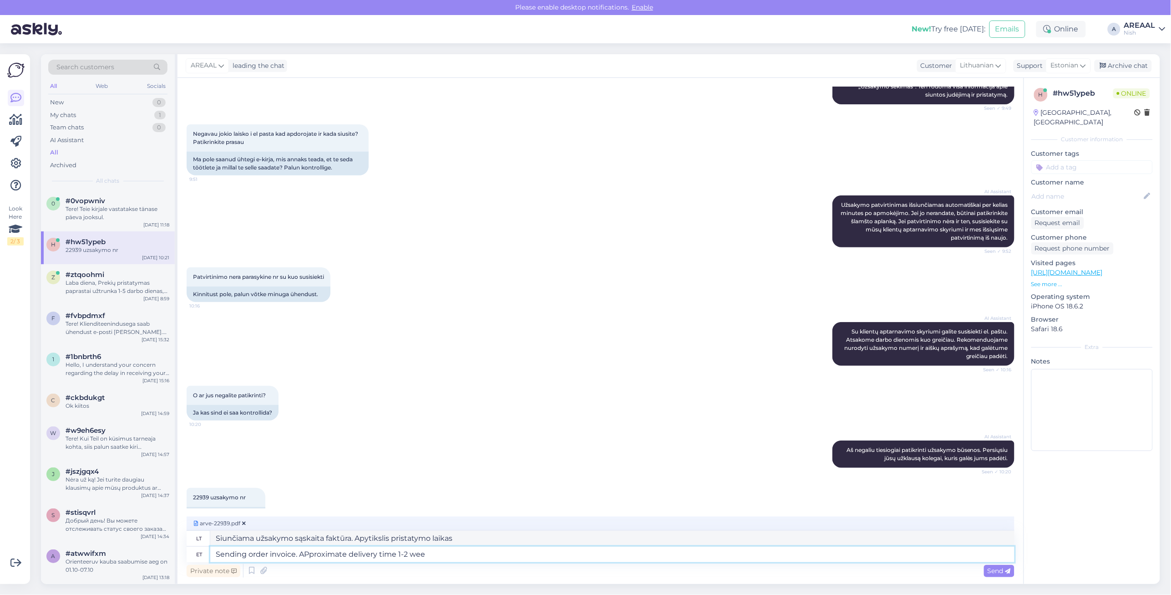
type textarea "Siunčiama užsakymo sąskaita faktūra. Apytikslis pristatymo laikas 1–2 val."
type textarea "Sending order invoice. APproximate delivery time 1-2 weeks. Ord"
type textarea "Siunčiama užsakymo sąskaita faktūra. Apytikslis pristatymo laikas 1-2 savaitės."
type textarea "Sending order invoice. APproximate delivery time 1-2 weeks. Order has"
type textarea "Siunčiama užsakymo sąskaita faktūra. Apytikslis pristatymo laikas 1–2 savaitės.…"
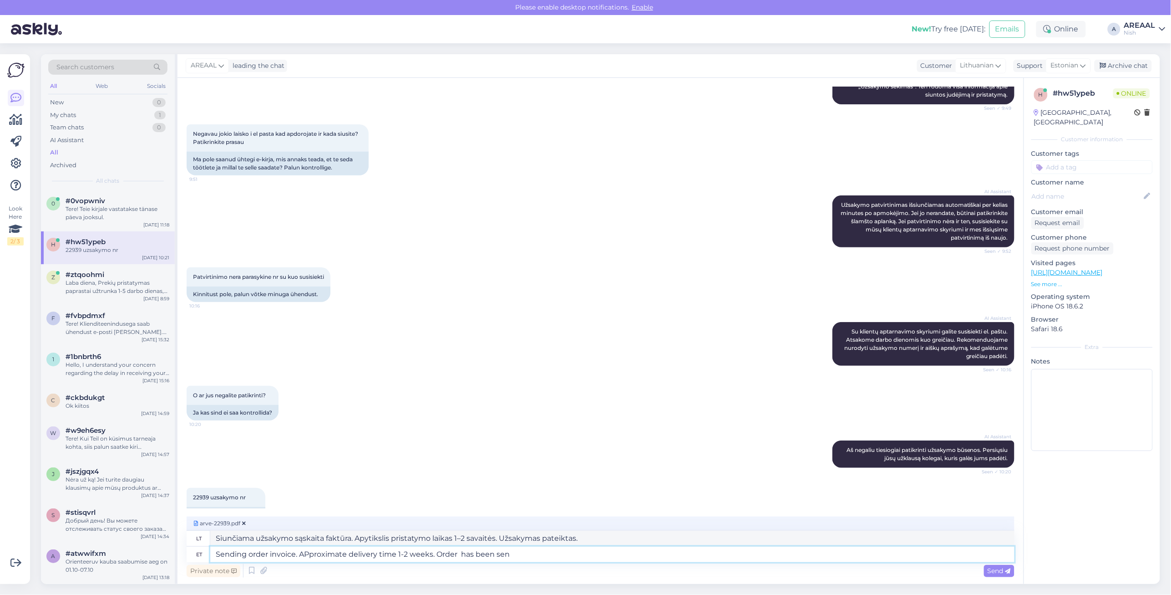
type textarea "Sending order invoice. APproximate delivery time 1-2 weeks. Order has been sent"
type textarea "Siunčiama užsakymo sąskaita faktūra. Apytikslis pristatymo laikas 1–2 savaitės.…"
type textarea "Sending order invoice. APproximate delivery time 1-2 weeks. Order has been sent…"
type textarea "Siunčiama užsakymo sąskaita faktūra. Apytikslis pristatymo laikas 1–2 savaitės.…"
type textarea "Sending order invoice. APproximate delivery time 1-2 weeks. Order has been sent…"
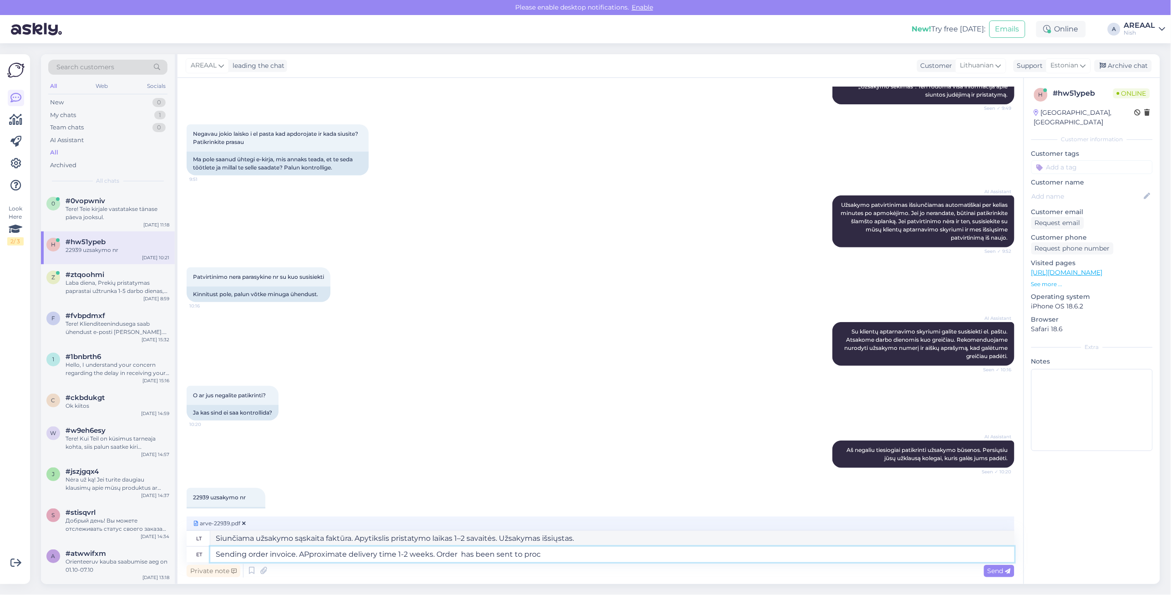
type textarea "Siunčiama užsakymo sąskaita faktūra. Apytikslis pristatymo laikas 1–2 savaitės.…"
type textarea "Sending order invoice. APproximate delivery time 1-2 weeks. Order has been sent…"
type textarea "Siunčiama užsakymo sąskaita faktūra. Apytikslis pristatymo laikas 1–2 savaitės.…"
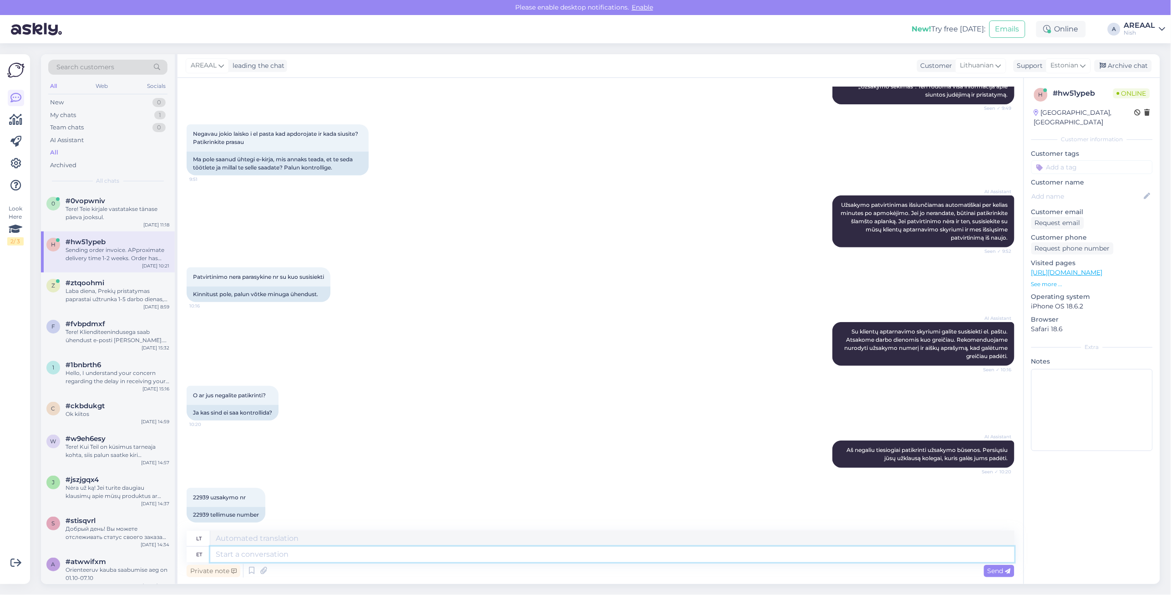
scroll to position [258, 0]
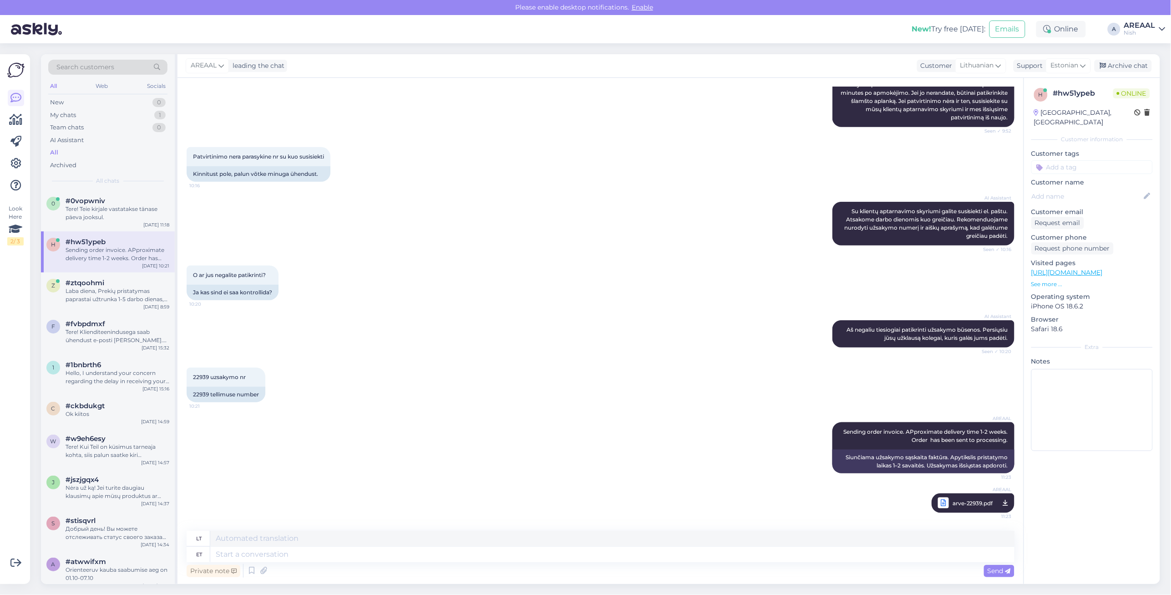
click at [498, 367] on div "22939 uzsakymo nr 10:21 22939 tellimuse number" at bounding box center [601, 384] width 828 height 55
click at [499, 362] on div "22939 uzsakymo nr 10:21 22939 tellimuse number" at bounding box center [601, 384] width 828 height 55
click at [363, 213] on div "AI Assistant Su klientų aptarnavimo skyriumi galite susisiekti el. paštu. Atsak…" at bounding box center [601, 224] width 828 height 64
click at [122, 109] on div "My chats 1" at bounding box center [107, 115] width 119 height 13
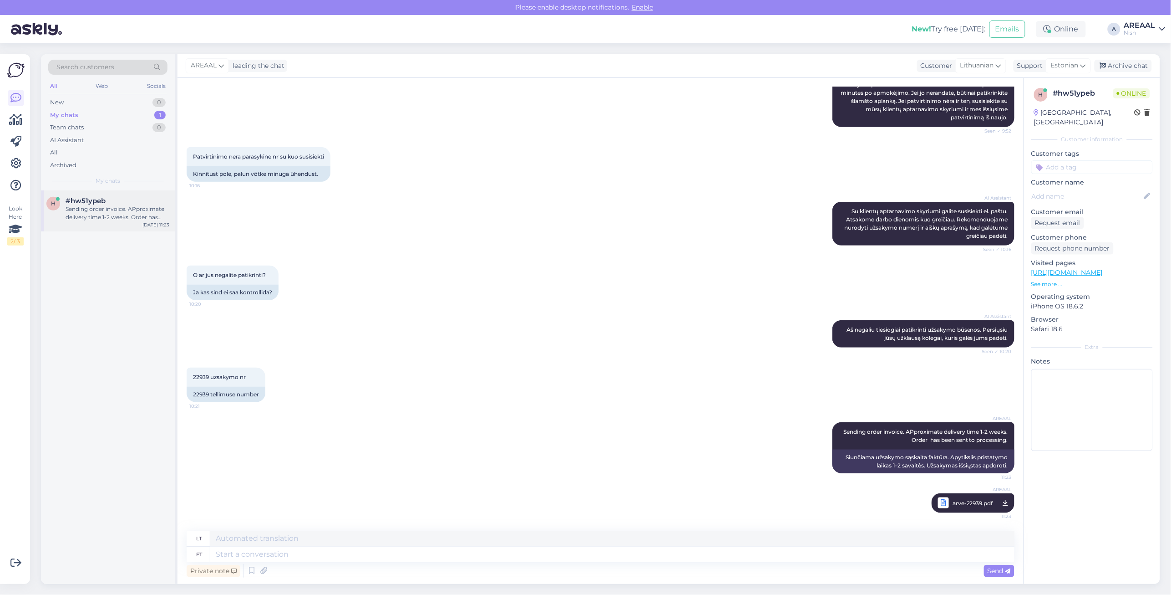
click at [135, 217] on div "Sending order invoice. APproximate delivery time 1-2 weeks. Order has been sent…" at bounding box center [118, 213] width 104 height 16
click at [1120, 67] on div "Archive chat" at bounding box center [1123, 66] width 57 height 12
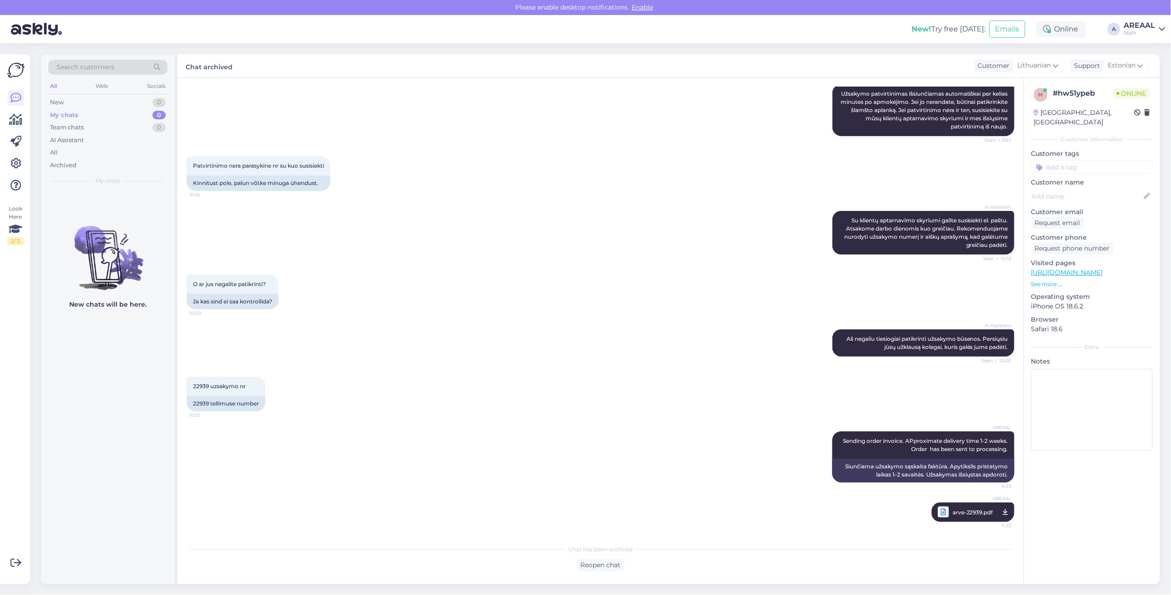
click at [1135, 39] on div "New! Try free today: Emails Online A AREAAL Nish" at bounding box center [585, 29] width 1171 height 28
click at [1141, 19] on div "New! Try free today: Emails Online A AREAAL Nish" at bounding box center [585, 29] width 1171 height 28
click at [1144, 50] on div "Search customers All Web Socials New 0 My chats 0 Team chats 0 AI Assistant All…" at bounding box center [604, 318] width 1136 height 551
click at [1139, 27] on div "AREAAL" at bounding box center [1140, 25] width 31 height 7
drag, startPoint x: 1141, startPoint y: 34, endPoint x: 1144, endPoint y: 57, distance: 23.0
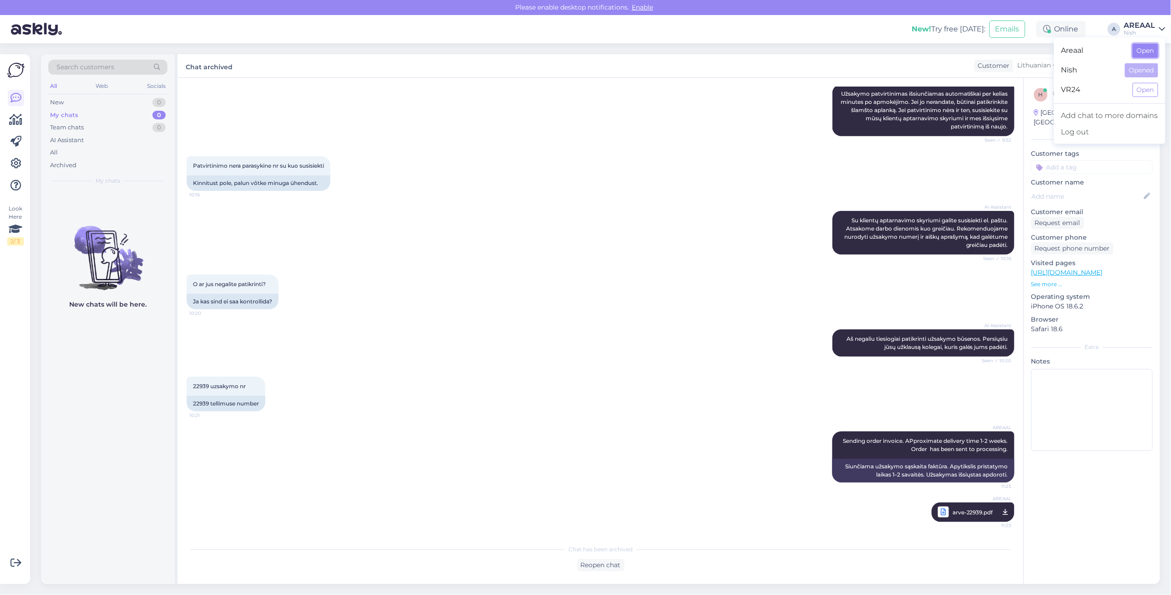
click at [1144, 57] on button "Open" at bounding box center [1145, 51] width 25 height 14
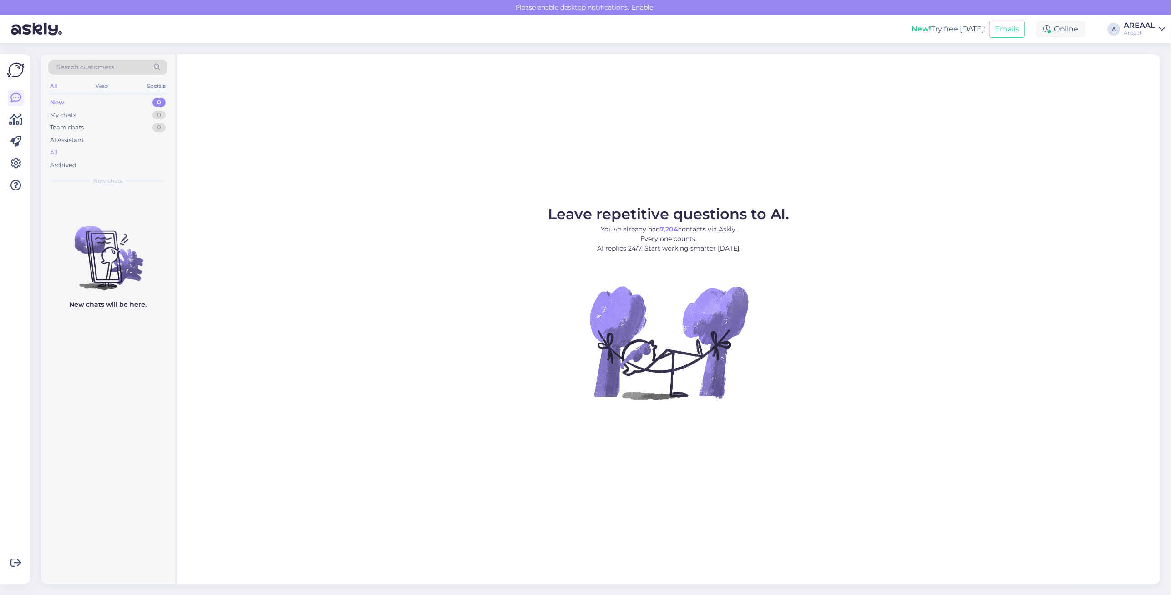
click at [76, 150] on div "All" at bounding box center [107, 152] width 119 height 13
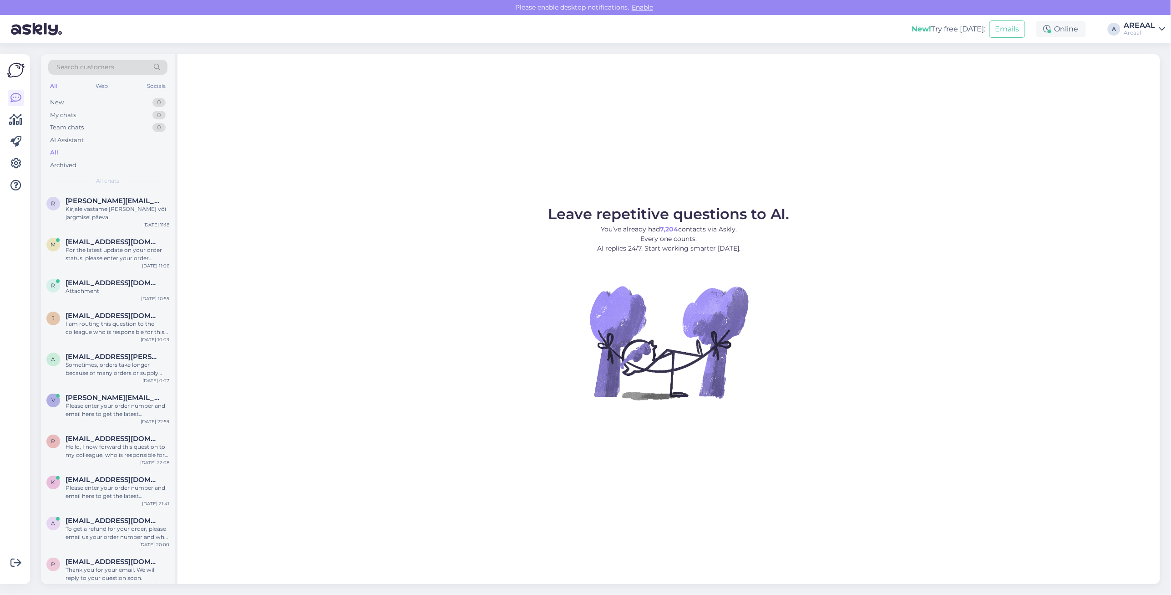
click at [83, 209] on div "Kirjale vastame samal või järgmisel päeval" at bounding box center [118, 213] width 104 height 16
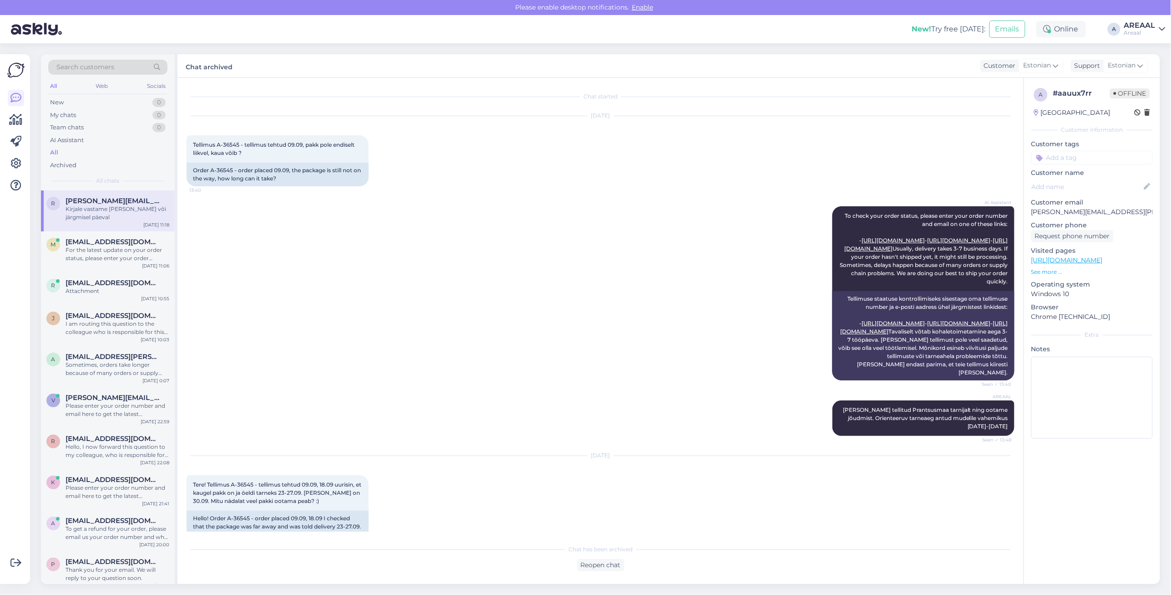
scroll to position [413, 0]
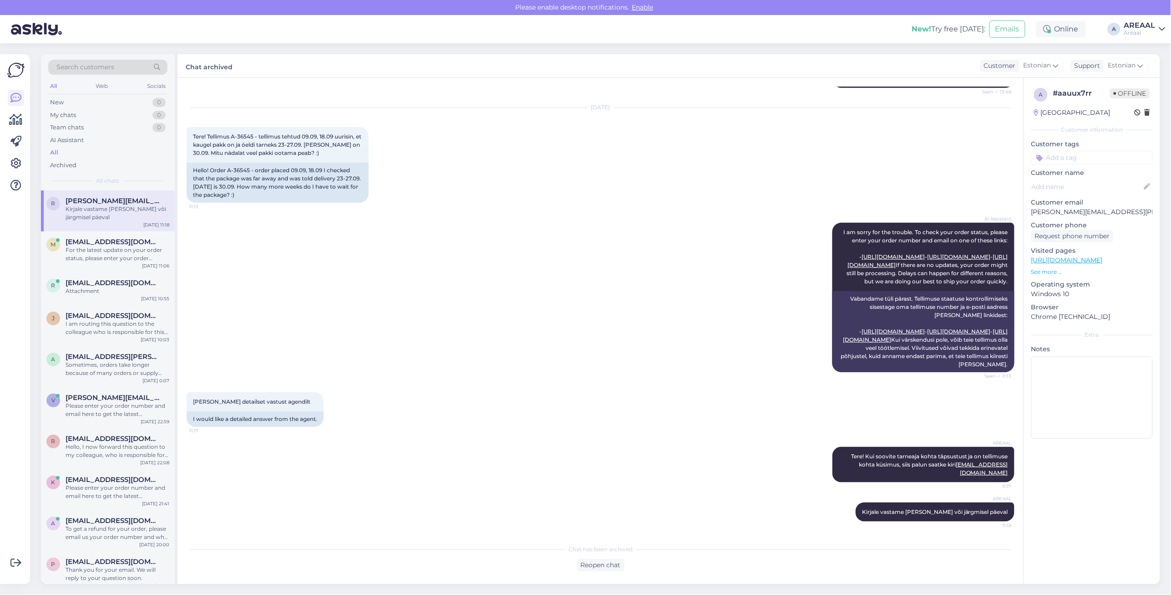
click at [395, 285] on div "AI Assistant I am sorry for the trouble. To check your order status, please ent…" at bounding box center [601, 297] width 828 height 169
click at [102, 247] on div "For the latest update on your order status, please enter your order number and …" at bounding box center [118, 254] width 104 height 16
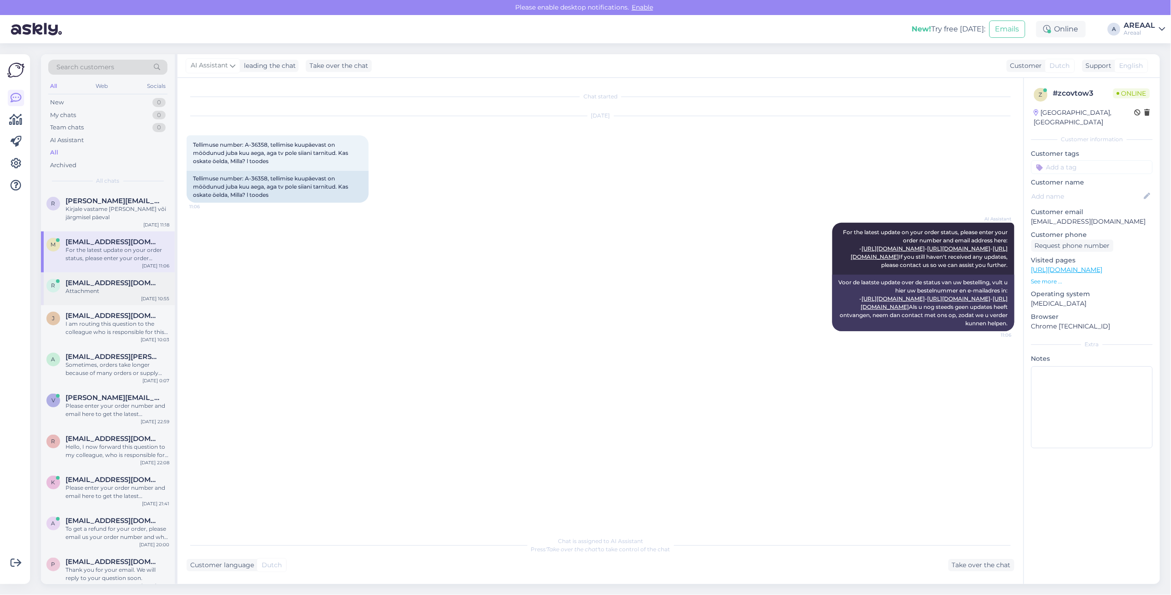
click at [94, 304] on div "r ristalveronika@gmail.com Attachment Sep 30 10:55" at bounding box center [108, 288] width 134 height 33
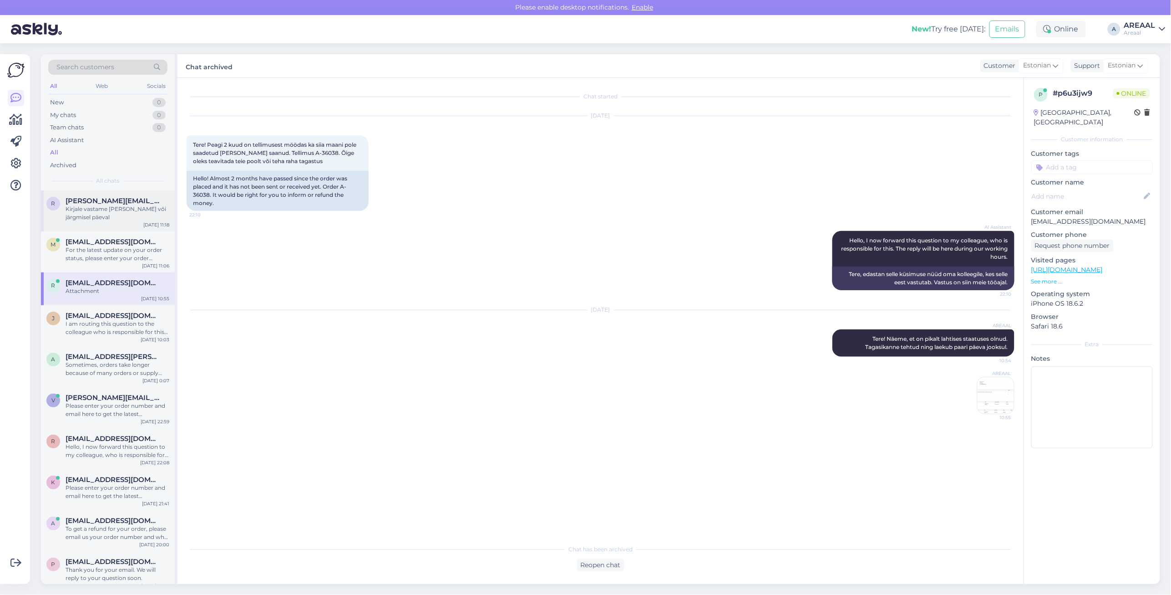
click at [119, 199] on span "rene.randlane@gmail.com" at bounding box center [113, 201] width 95 height 8
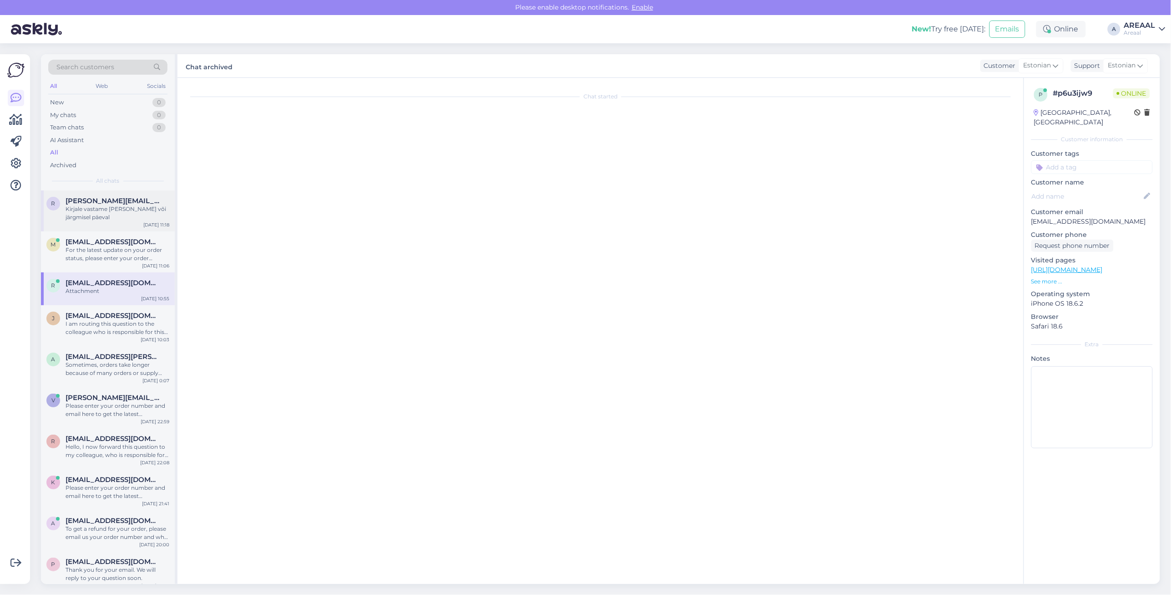
scroll to position [413, 0]
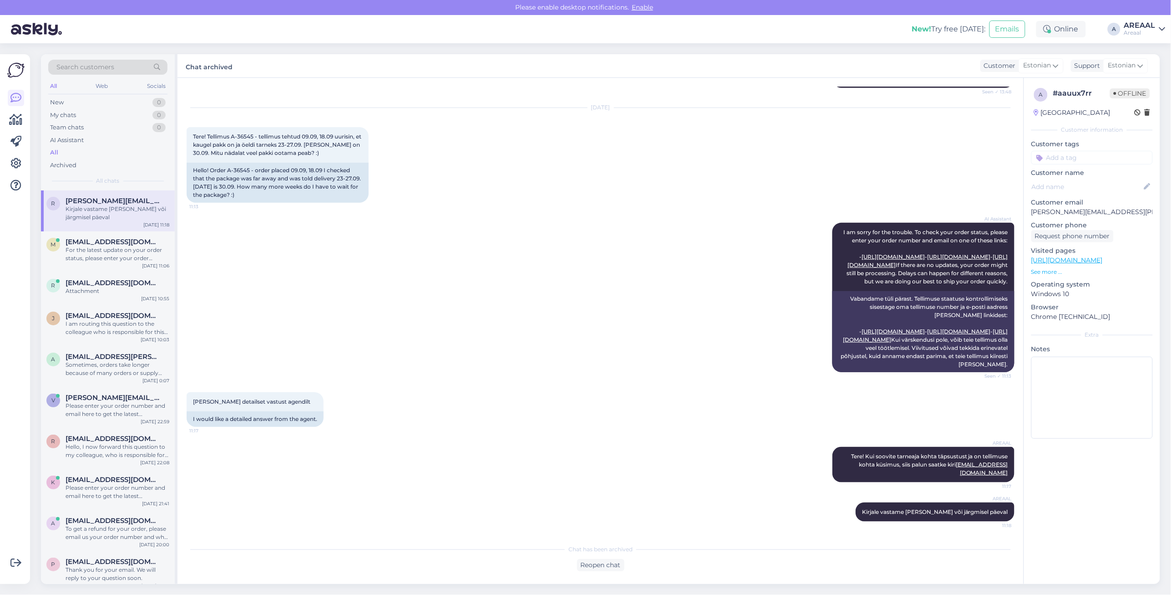
click at [660, 292] on div "AI Assistant I am sorry for the trouble. To check your order status, please ent…" at bounding box center [601, 297] width 828 height 169
click at [652, 289] on div "AI Assistant I am sorry for the trouble. To check your order status, please ent…" at bounding box center [601, 297] width 828 height 169
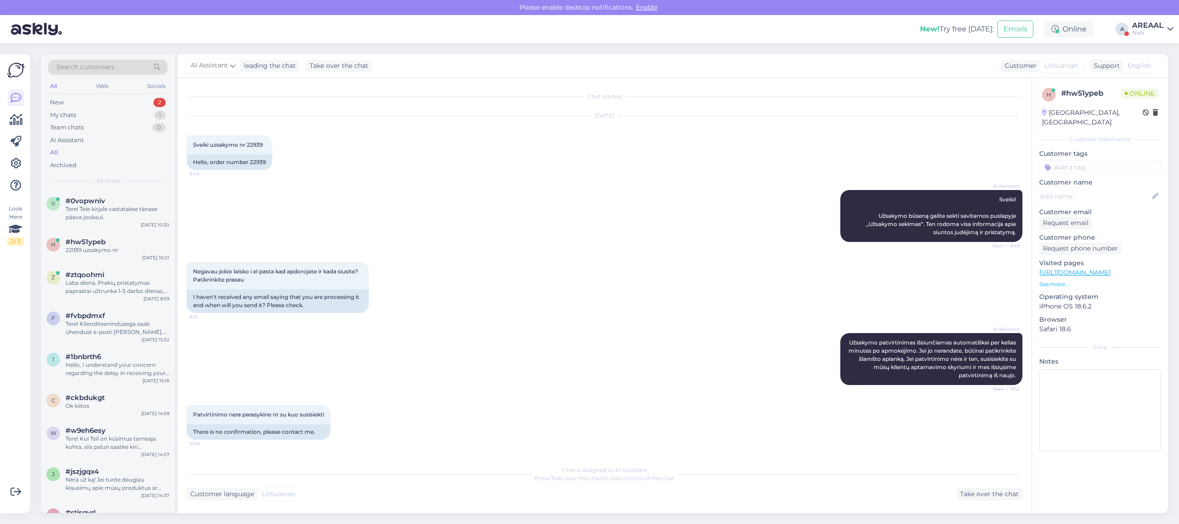
scroll to position [217, 0]
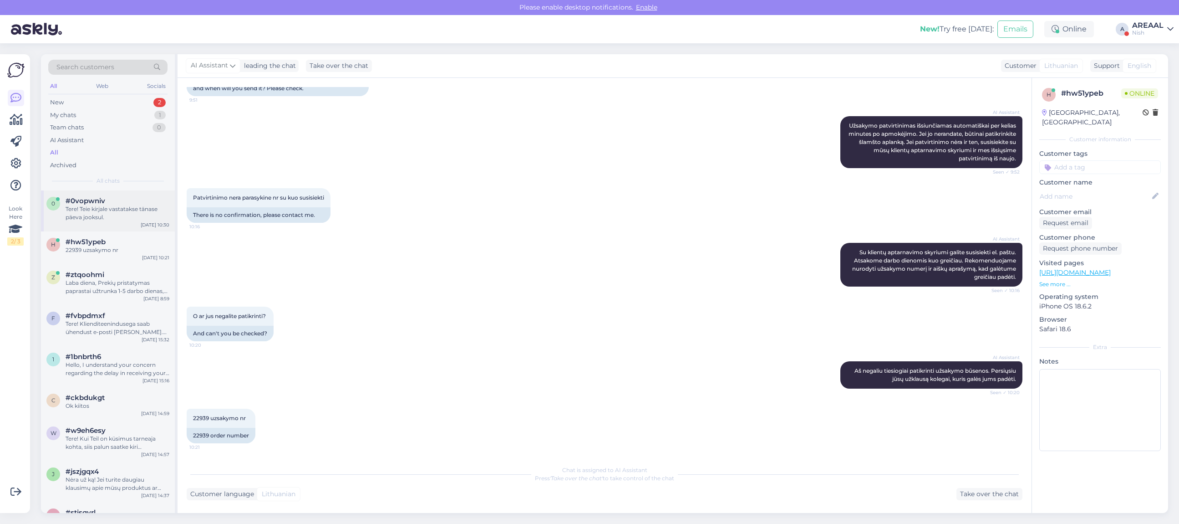
click at [114, 191] on div "0 #0vopwniv Tere! Teie kirjale vastatakse tänase päeva jooksul. [DATE] 10:30" at bounding box center [108, 210] width 134 height 41
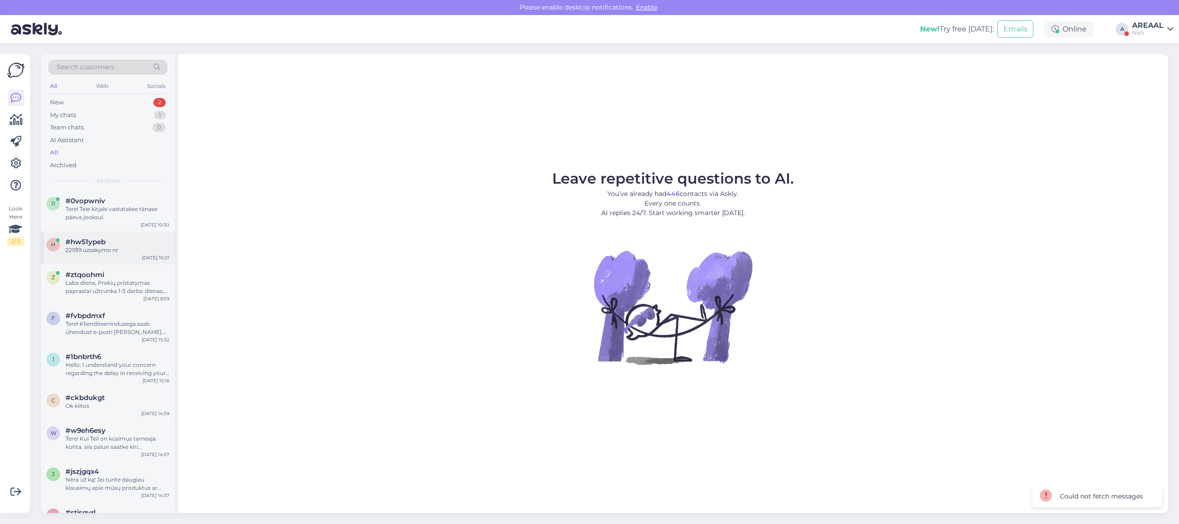
click at [115, 255] on div "h #hw51ypeb 22939 uzsakymo nr [DATE] 10:21" at bounding box center [108, 247] width 134 height 33
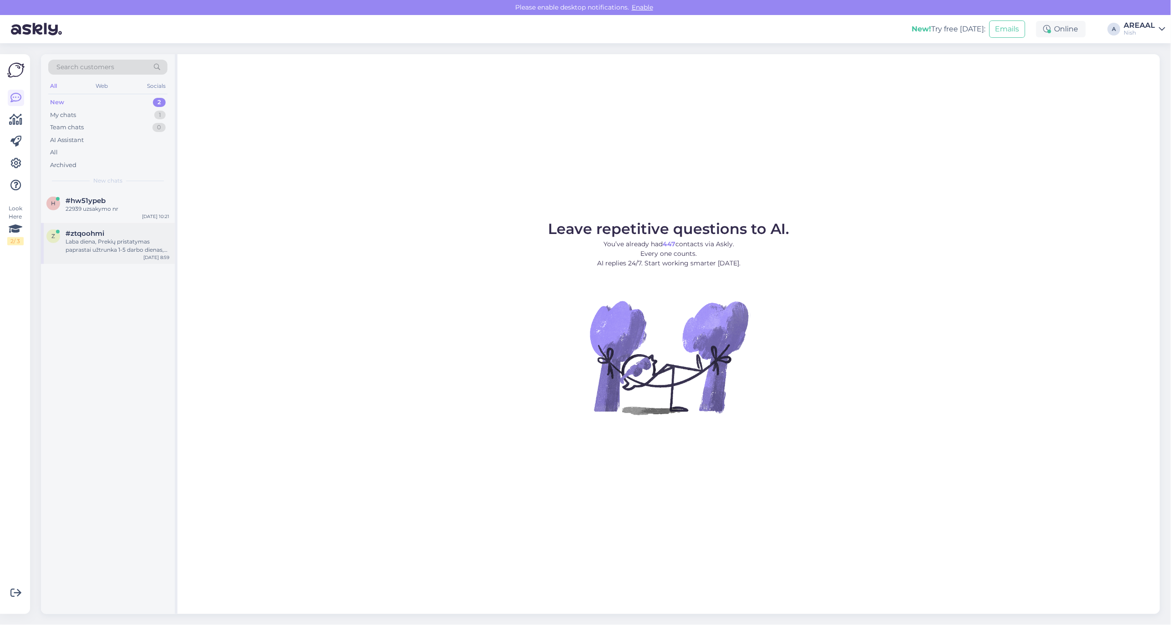
click at [111, 261] on div "z #ztqoohmi Laba diena, Prekių pristatymas paprastai užtrunka 1-5 darbo dienas,…" at bounding box center [108, 243] width 134 height 41
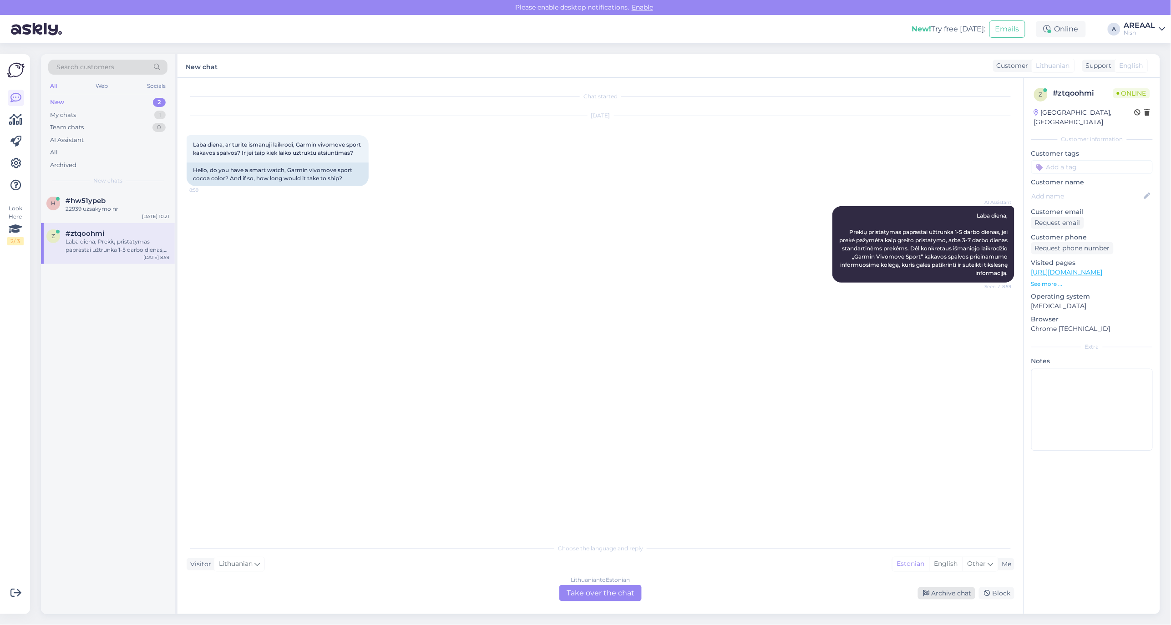
click at [945, 590] on div "Archive chat" at bounding box center [946, 593] width 57 height 12
click at [77, 204] on span "#hw51ypeb" at bounding box center [86, 201] width 40 height 8
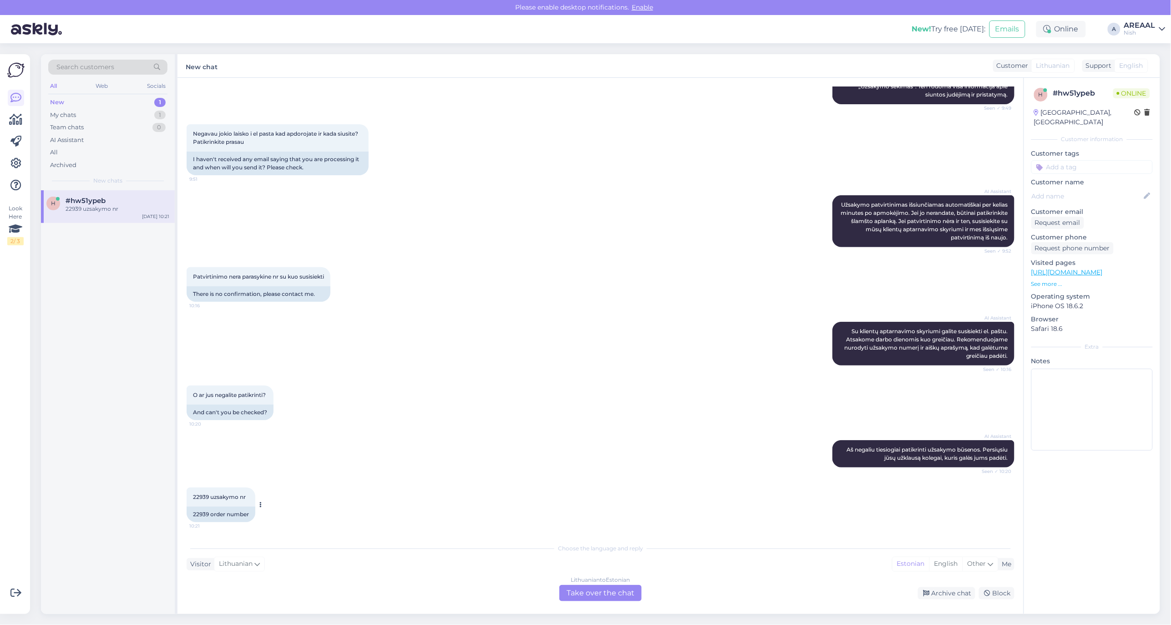
click at [201, 514] on div "22939 order number" at bounding box center [221, 514] width 69 height 15
copy div "22939"
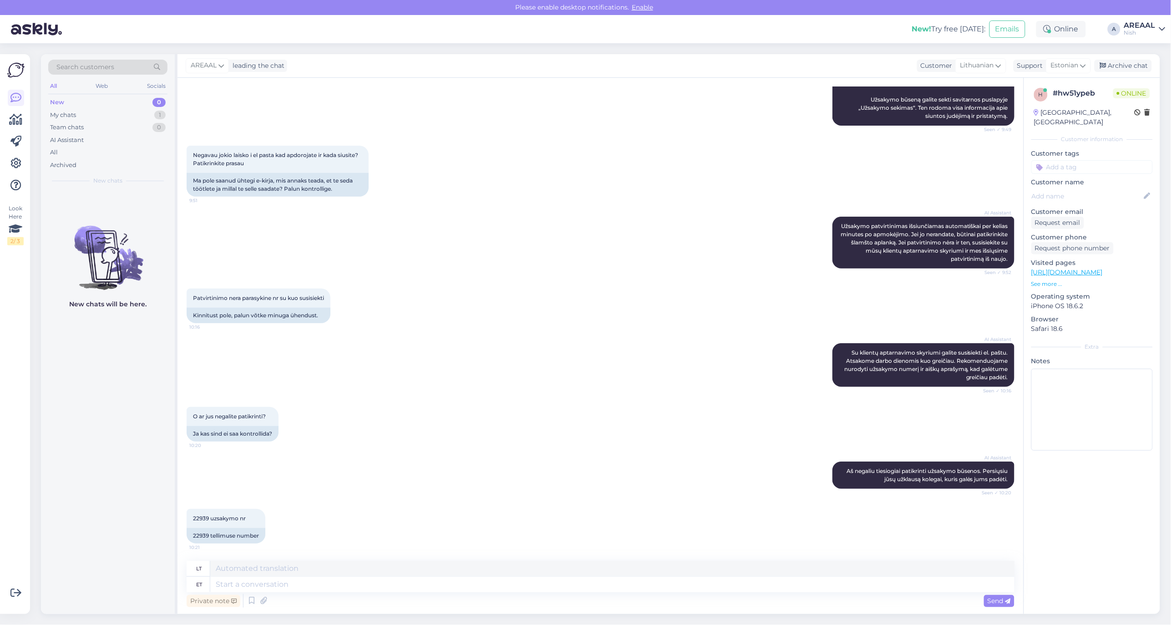
click at [411, 237] on div "AI Assistant Užsakymo patvirtinimas išsiunčiamas automatiškai per kelias minute…" at bounding box center [601, 243] width 828 height 72
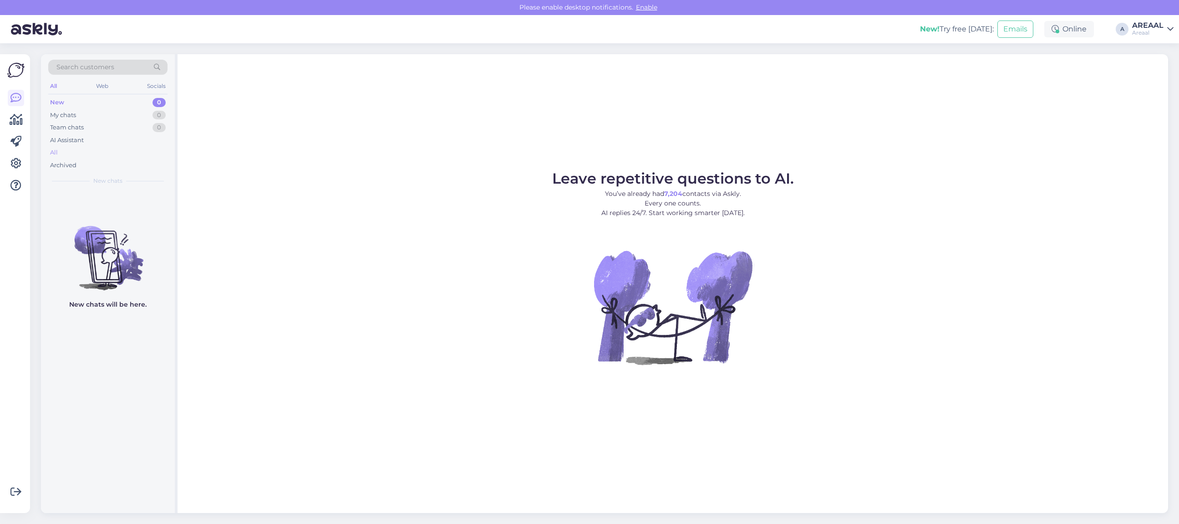
click at [127, 149] on div "All" at bounding box center [107, 152] width 119 height 13
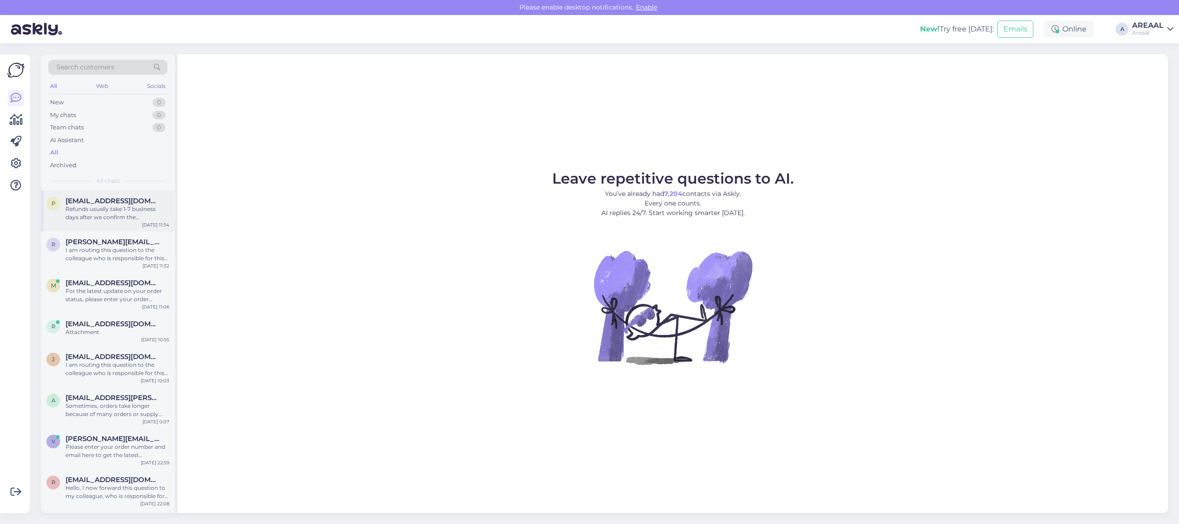
click at [130, 203] on span "[EMAIL_ADDRESS][DOMAIN_NAME]" at bounding box center [113, 201] width 95 height 8
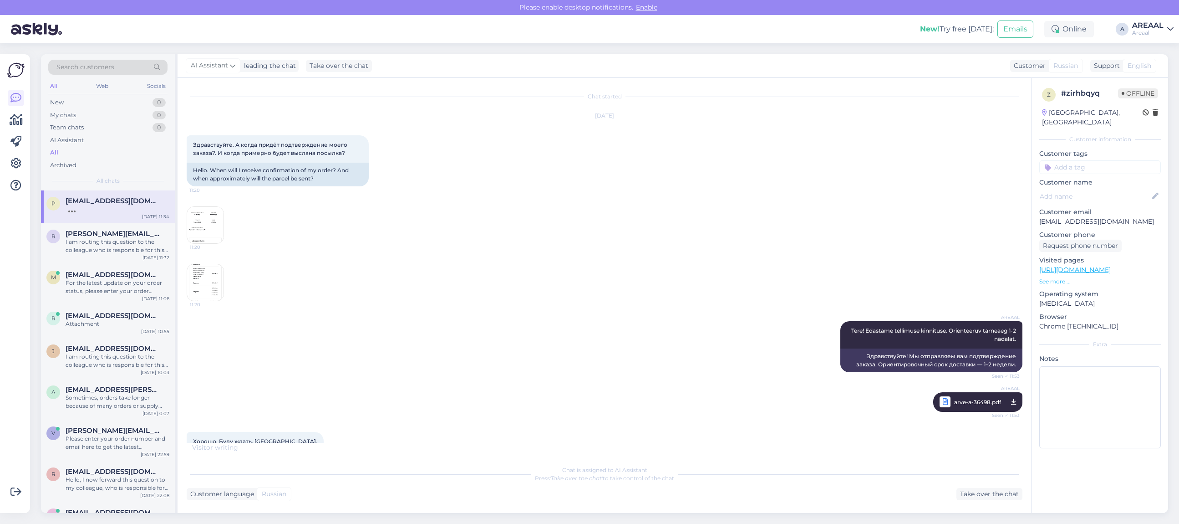
click at [231, 227] on div "Sep 8 2025 Здравствуйте. А когда придёт подтверждение моего заказа?. И когда пр…" at bounding box center [605, 208] width 836 height 205
click at [200, 227] on img at bounding box center [205, 225] width 36 height 36
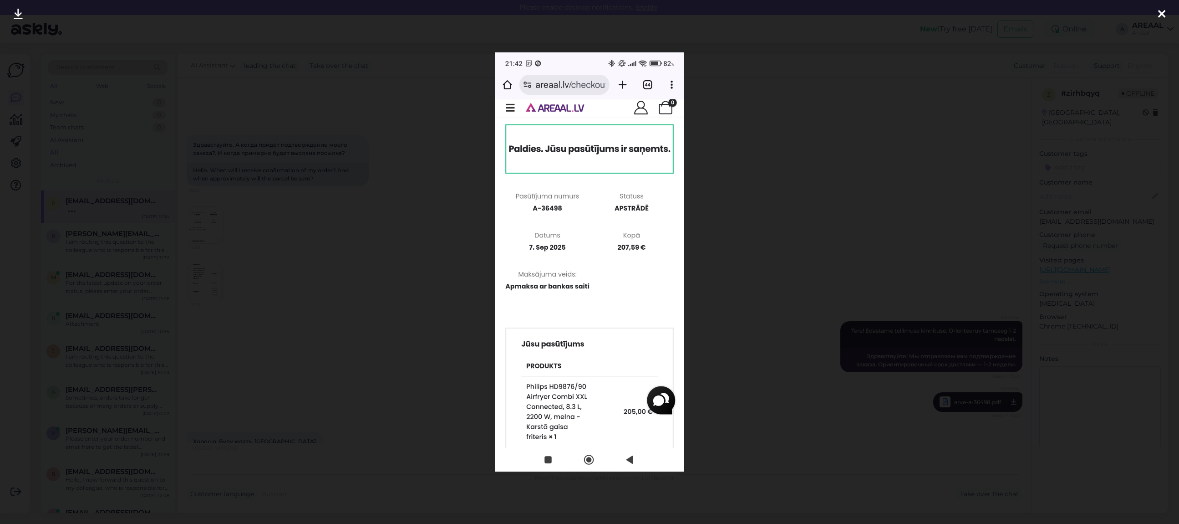
click at [344, 193] on div at bounding box center [589, 262] width 1179 height 524
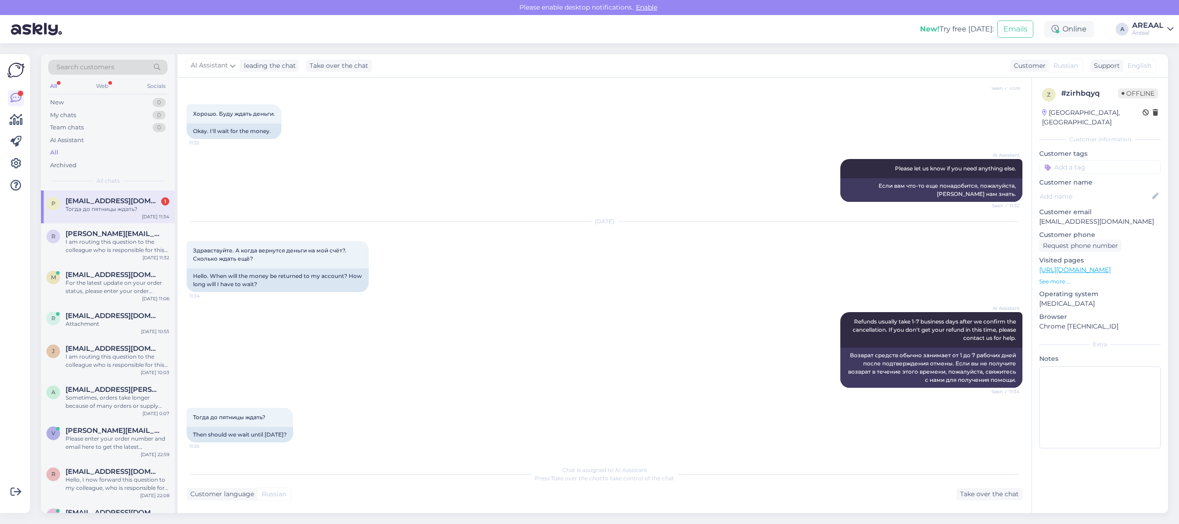
scroll to position [3196, 0]
click at [1082, 217] on p "[EMAIL_ADDRESS][DOMAIN_NAME]" at bounding box center [1100, 222] width 122 height 10
copy p "[EMAIL_ADDRESS][DOMAIN_NAME]"
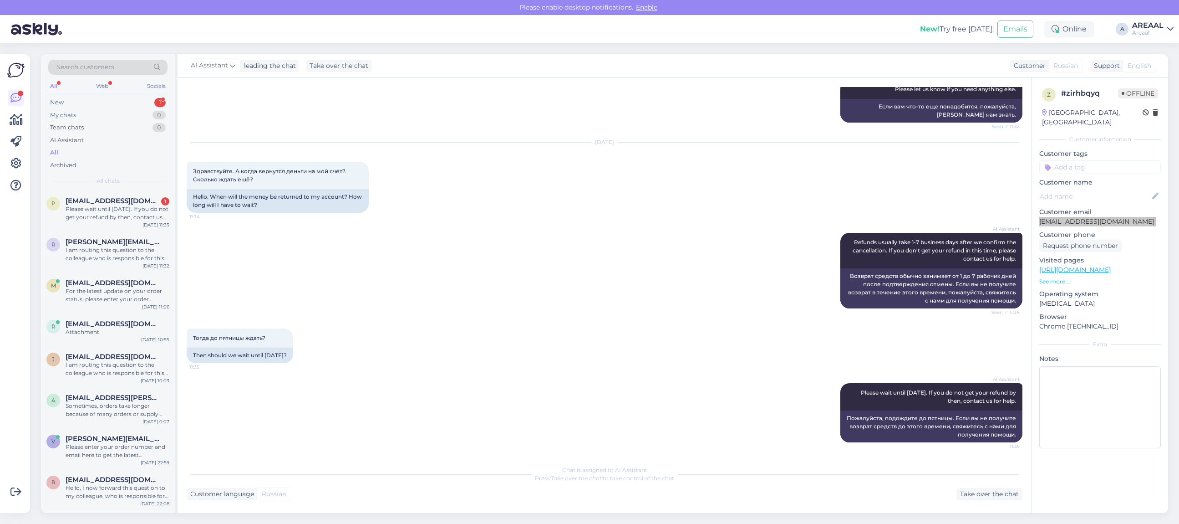
scroll to position [3276, 0]
click at [1171, 155] on div "Search customers All Web Socials New 1 My chats 0 Team chats 0 AI Assistant All…" at bounding box center [608, 283] width 1144 height 480
click at [149, 206] on div "Please wait until [DATE]. If you do not get your refund by then, contact us for…" at bounding box center [118, 213] width 104 height 16
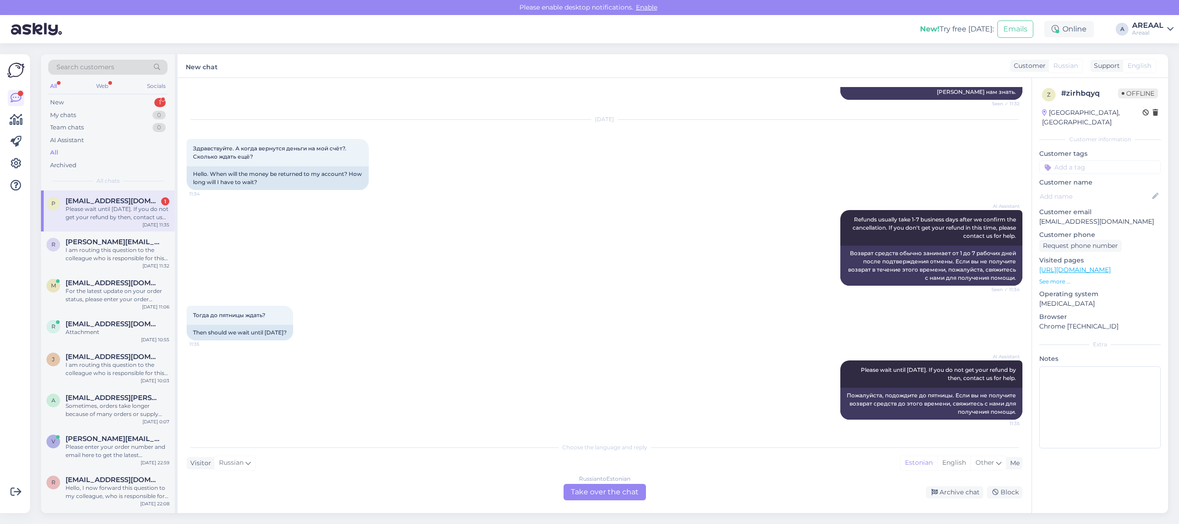
click at [585, 491] on div "Russian to Estonian Take over the chat" at bounding box center [605, 492] width 82 height 16
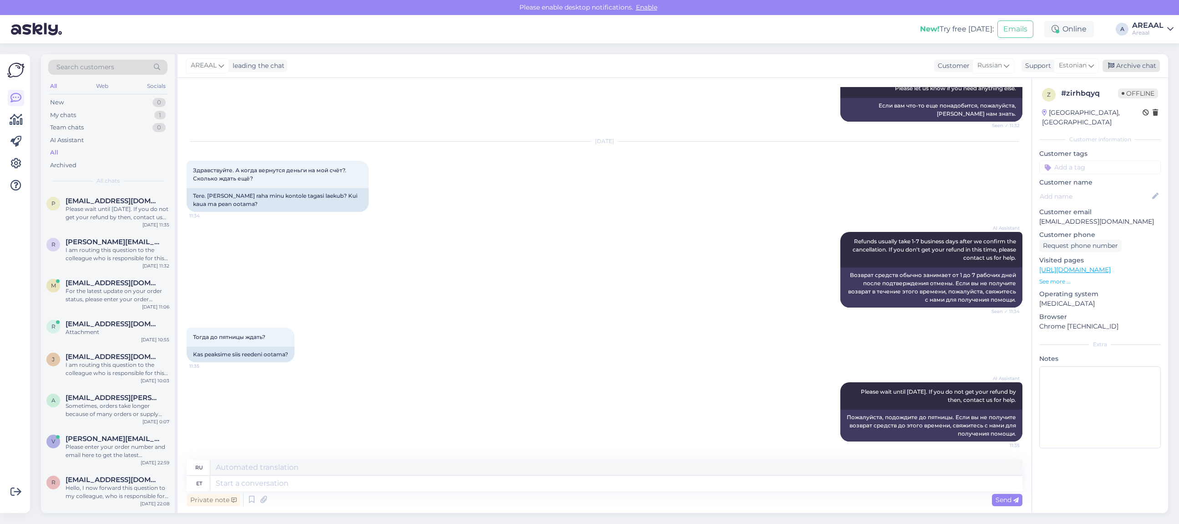
click at [1146, 64] on div "Archive chat" at bounding box center [1131, 66] width 57 height 12
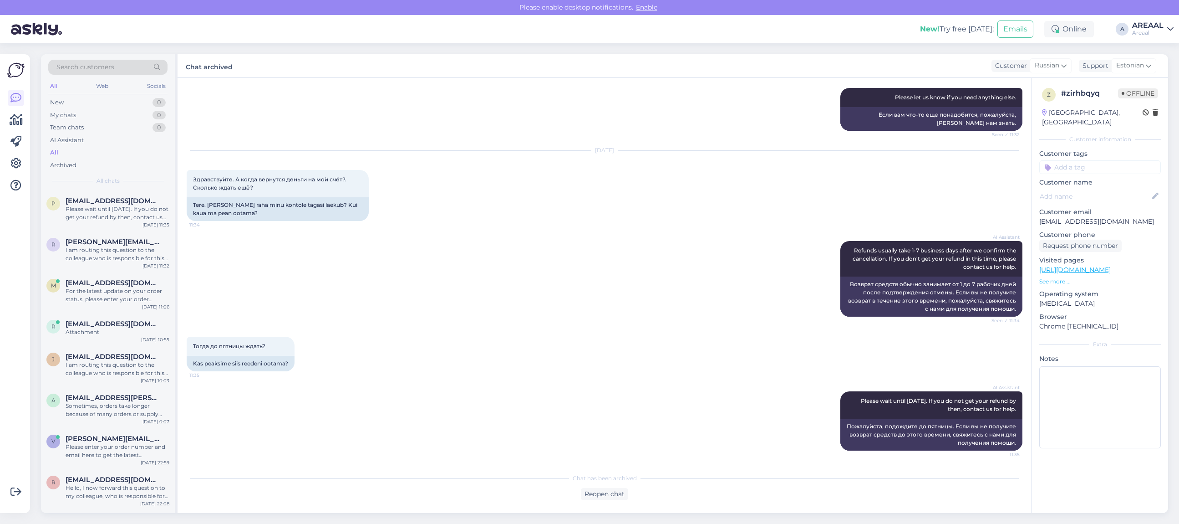
click at [88, 149] on div "All" at bounding box center [107, 152] width 119 height 13
click at [1162, 34] on div "Areaal" at bounding box center [1147, 32] width 31 height 7
click at [1155, 71] on button "Open" at bounding box center [1153, 70] width 25 height 14
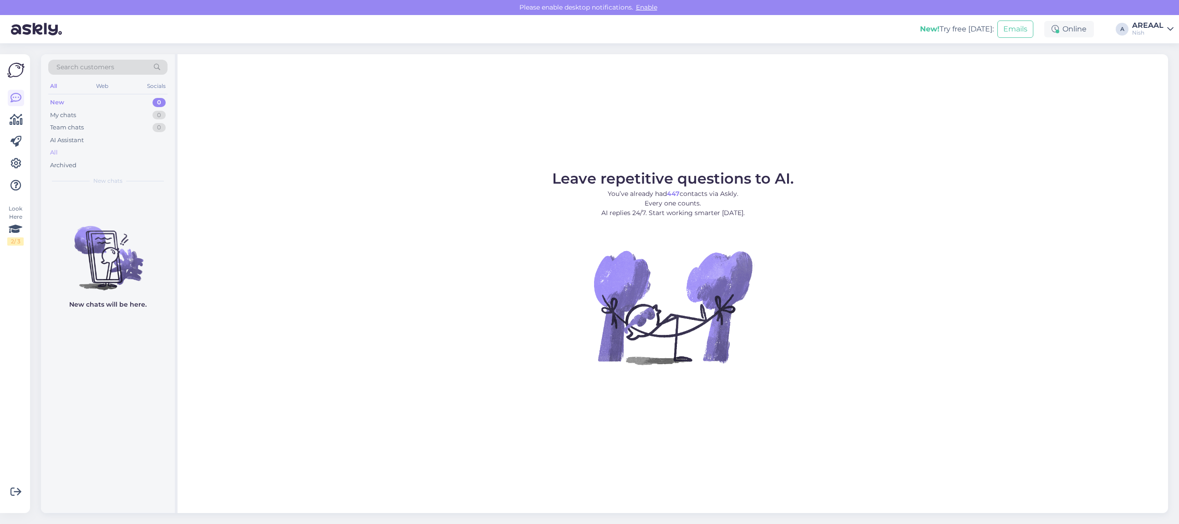
click at [98, 147] on div "All" at bounding box center [107, 152] width 119 height 13
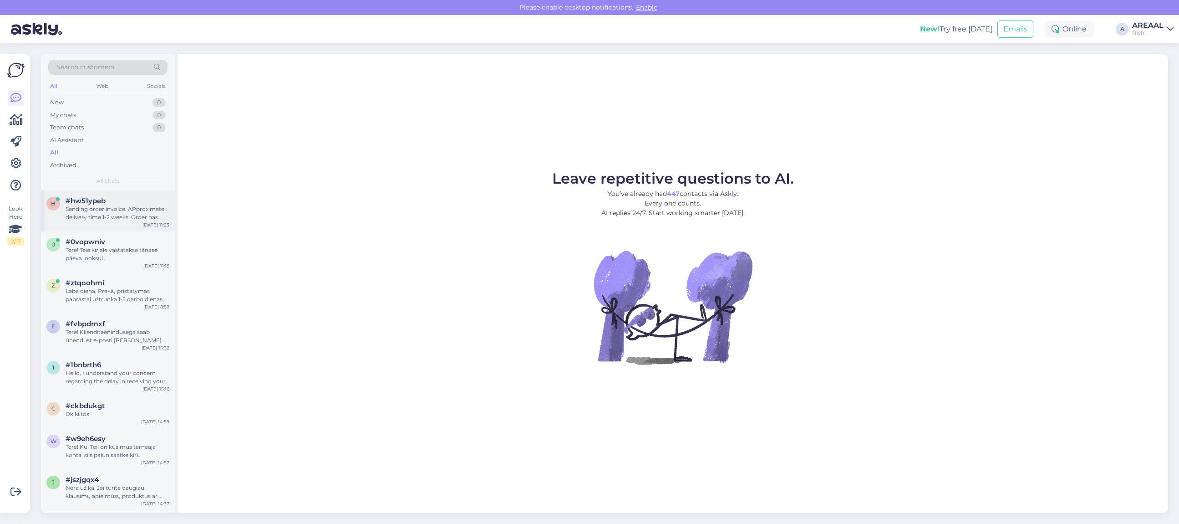
click at [107, 197] on div "#hw51ypeb" at bounding box center [118, 201] width 104 height 8
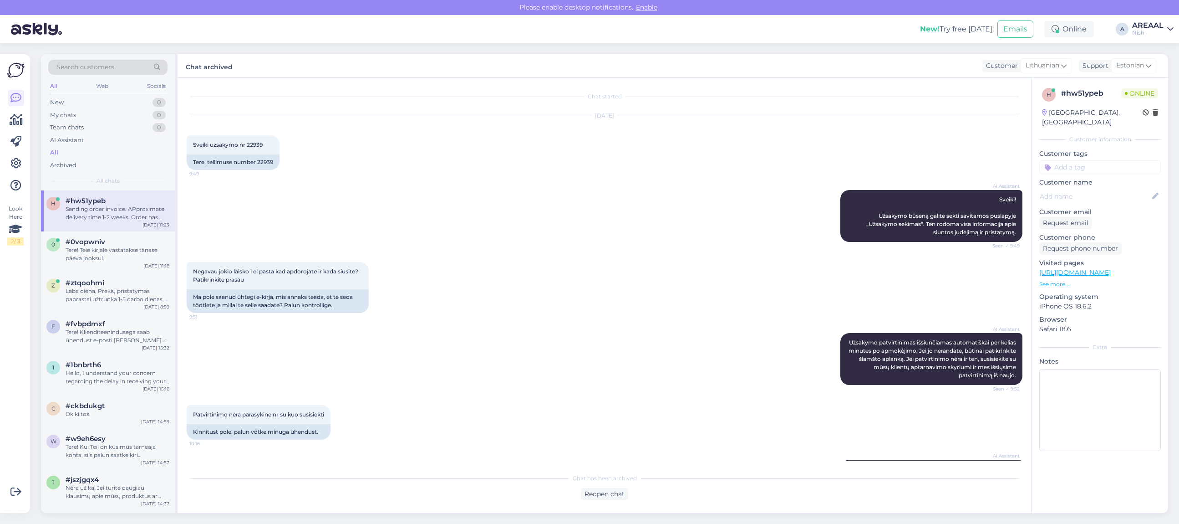
scroll to position [320, 0]
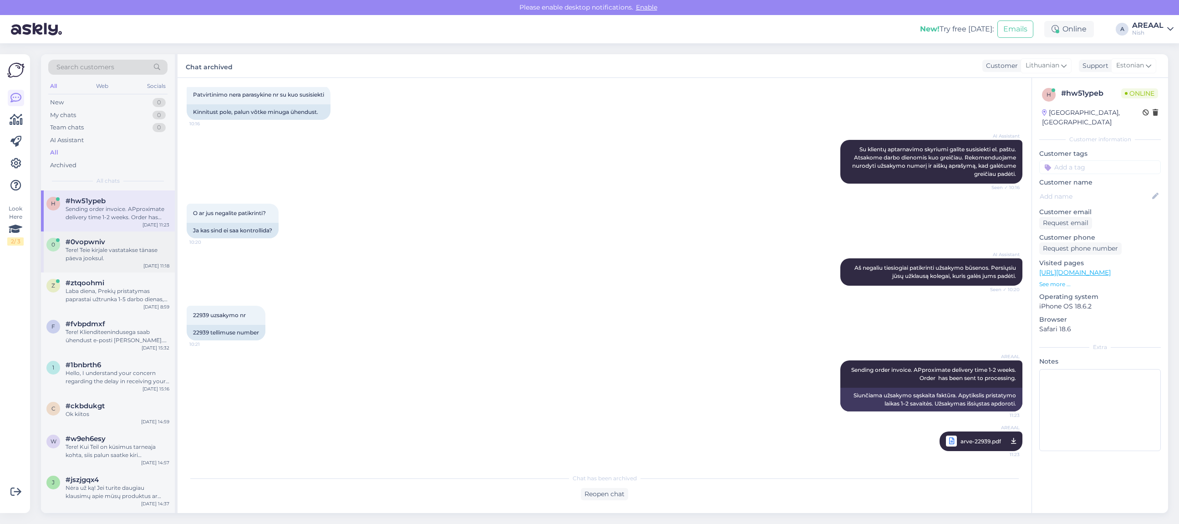
click at [93, 269] on div "0 #0vopwniv Tere! Teie kirjale vastatakse tänase päeva jooksul. Sep 30 11:18" at bounding box center [108, 251] width 134 height 41
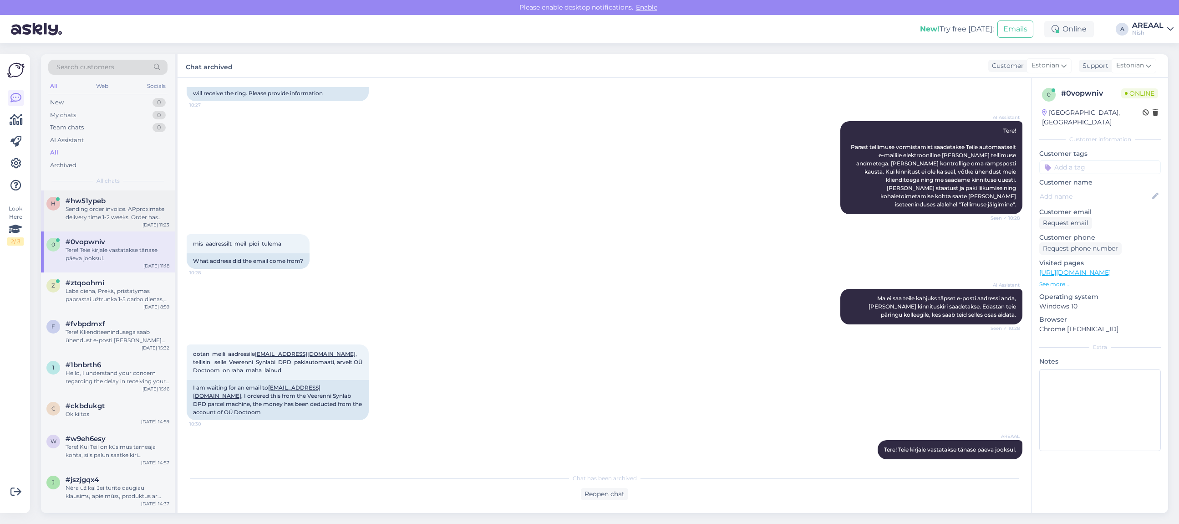
click at [95, 219] on div "Sending order invoice. APproximate delivery time 1-2 weeks. Order has been sent…" at bounding box center [118, 213] width 104 height 16
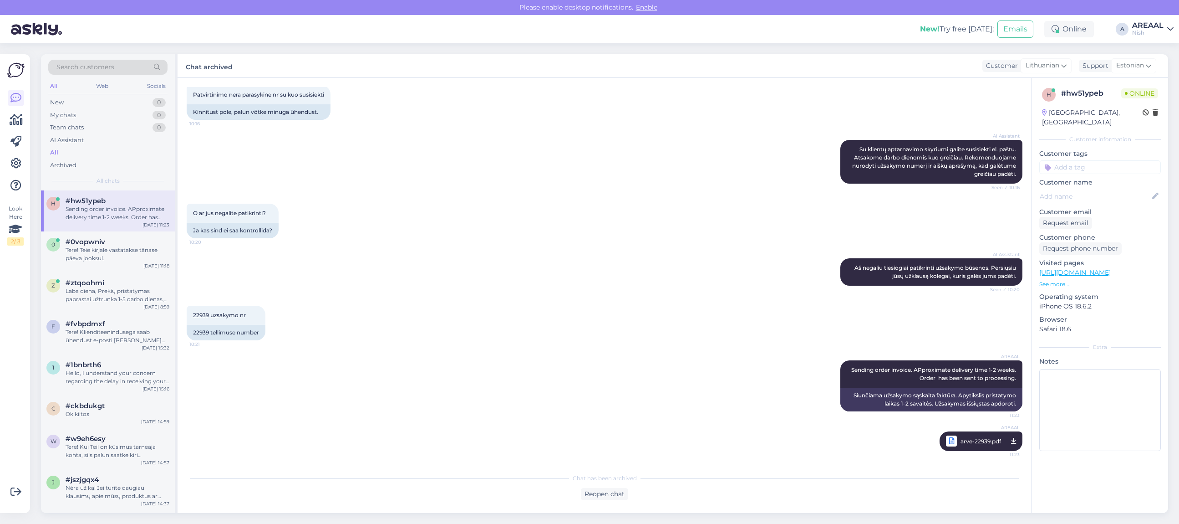
click at [1154, 32] on div "Nish" at bounding box center [1147, 32] width 31 height 7
click at [1152, 53] on button "Open" at bounding box center [1153, 51] width 25 height 14
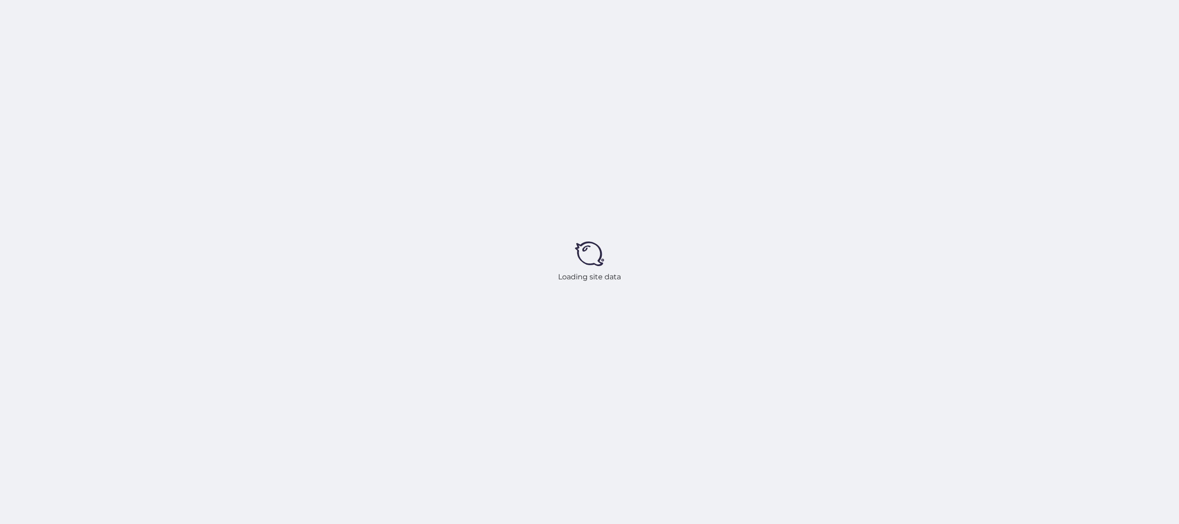
drag, startPoint x: 404, startPoint y: 227, endPoint x: 415, endPoint y: 228, distance: 10.5
click at [405, 227] on div "Loading site data" at bounding box center [589, 262] width 1179 height 524
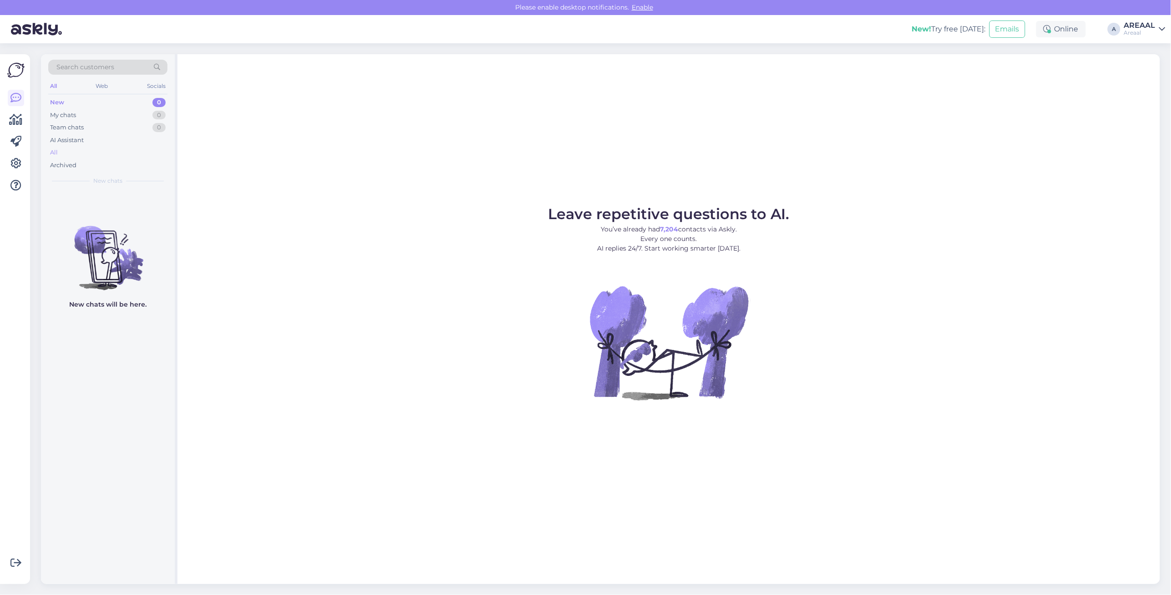
click at [60, 150] on div "All" at bounding box center [107, 152] width 119 height 13
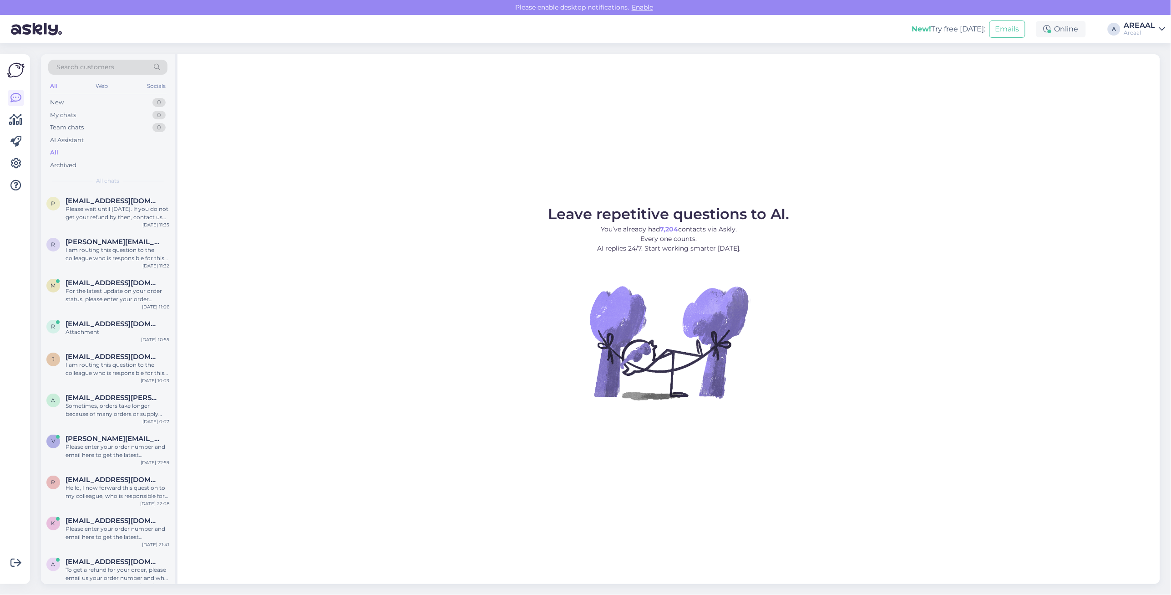
click at [412, 192] on div "Leave repetitive questions to AI. You’ve already had 7,204 contacts via Askly. …" at bounding box center [669, 319] width 983 height 530
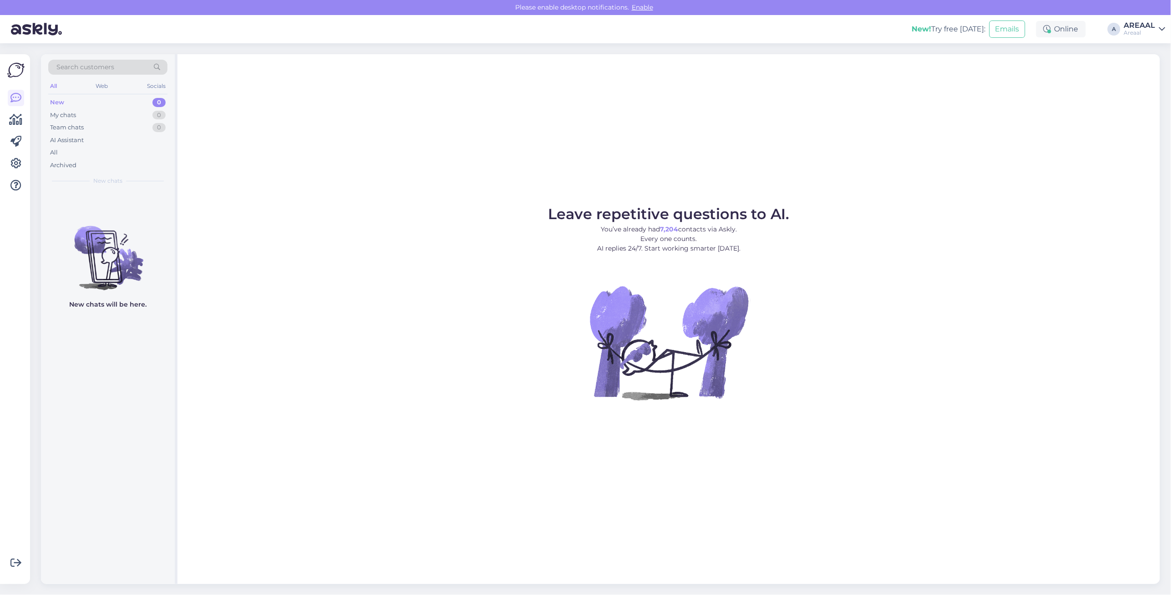
click at [944, 388] on figure "Leave repetitive questions to AI. You’ve already had 7,204 contacts via Askly. …" at bounding box center [669, 316] width 967 height 218
click at [67, 146] on div "All" at bounding box center [107, 152] width 119 height 13
click at [128, 149] on div "All" at bounding box center [107, 152] width 119 height 13
click at [75, 153] on div "All" at bounding box center [107, 152] width 119 height 13
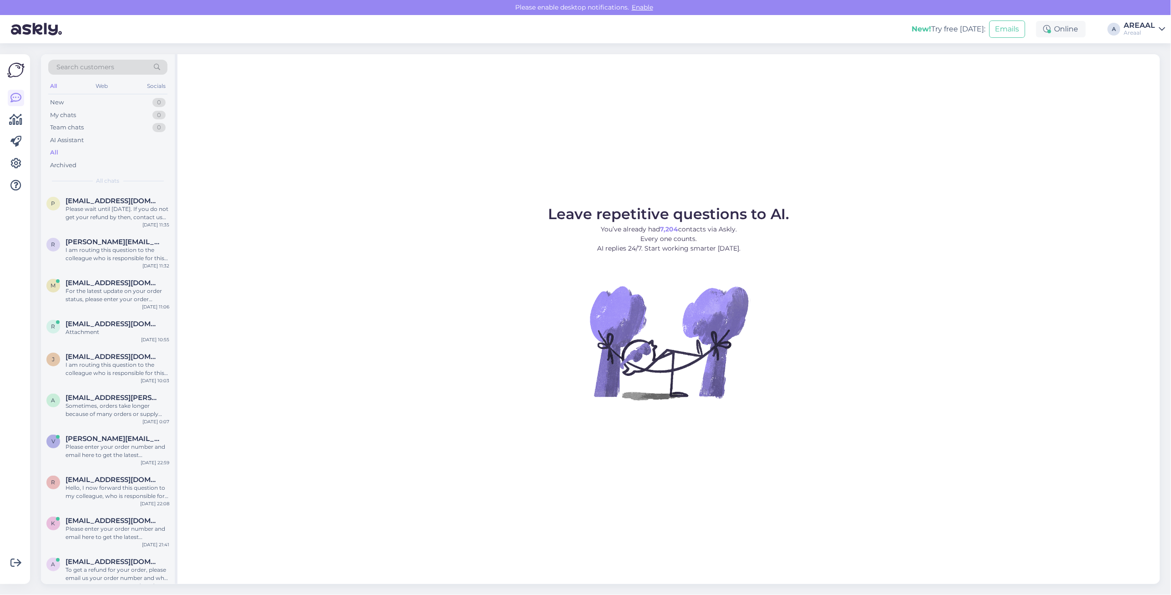
click at [1154, 23] on div "AREAAL" at bounding box center [1140, 25] width 31 height 7
click at [1150, 64] on button "Open" at bounding box center [1145, 70] width 25 height 14
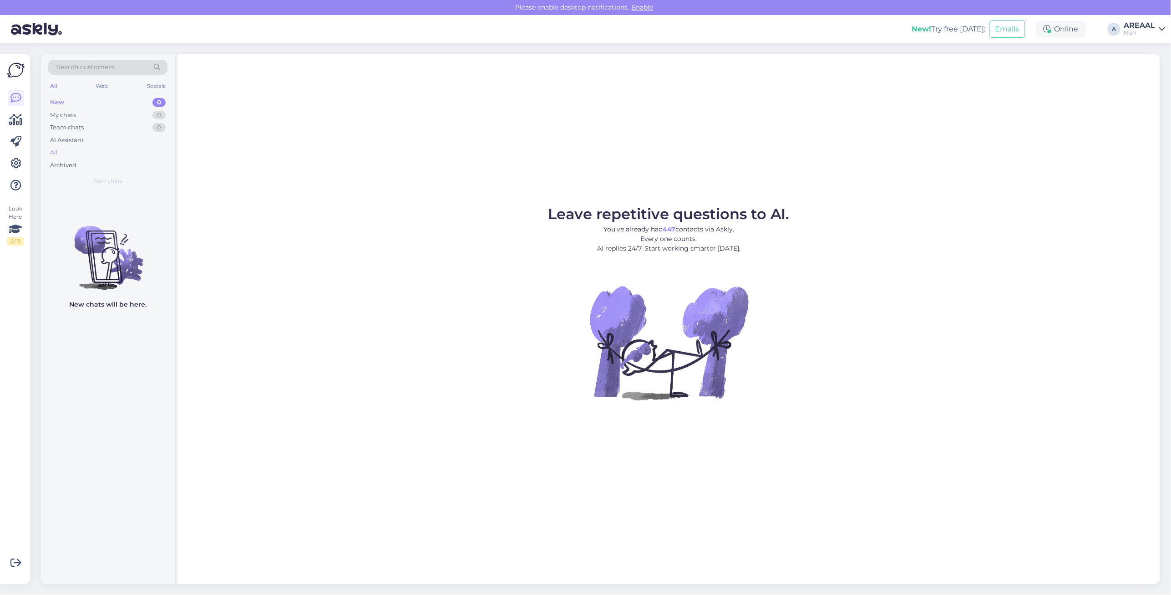
click at [71, 158] on div "All" at bounding box center [107, 152] width 119 height 13
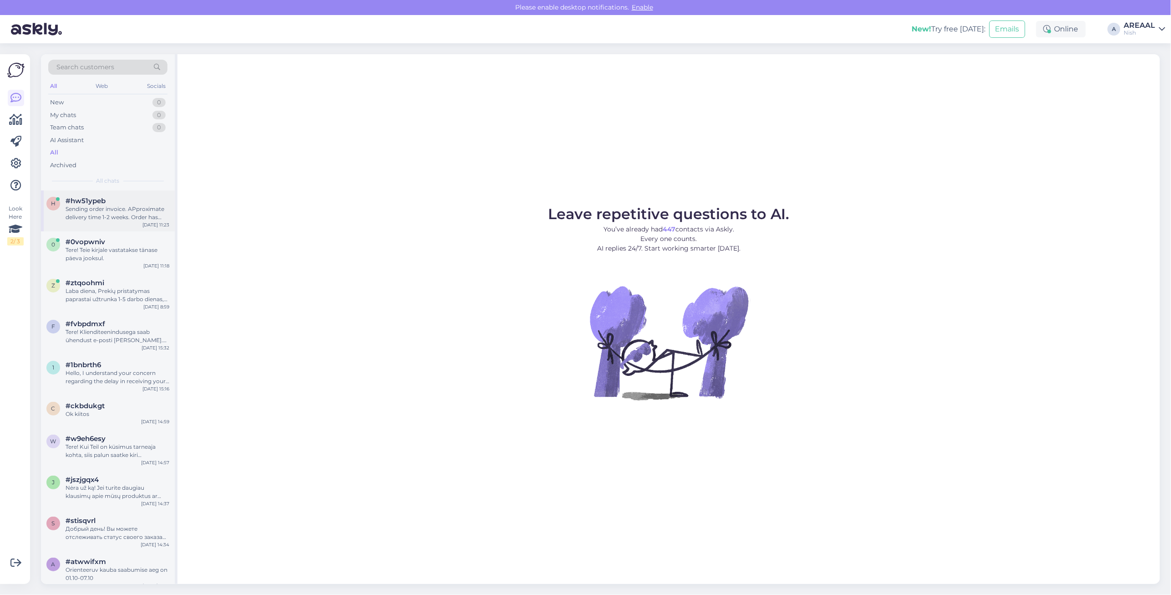
click at [153, 191] on div "h #hw51ypeb Sending order invoice. APproximate delivery time 1-2 weeks. Order h…" at bounding box center [108, 210] width 134 height 41
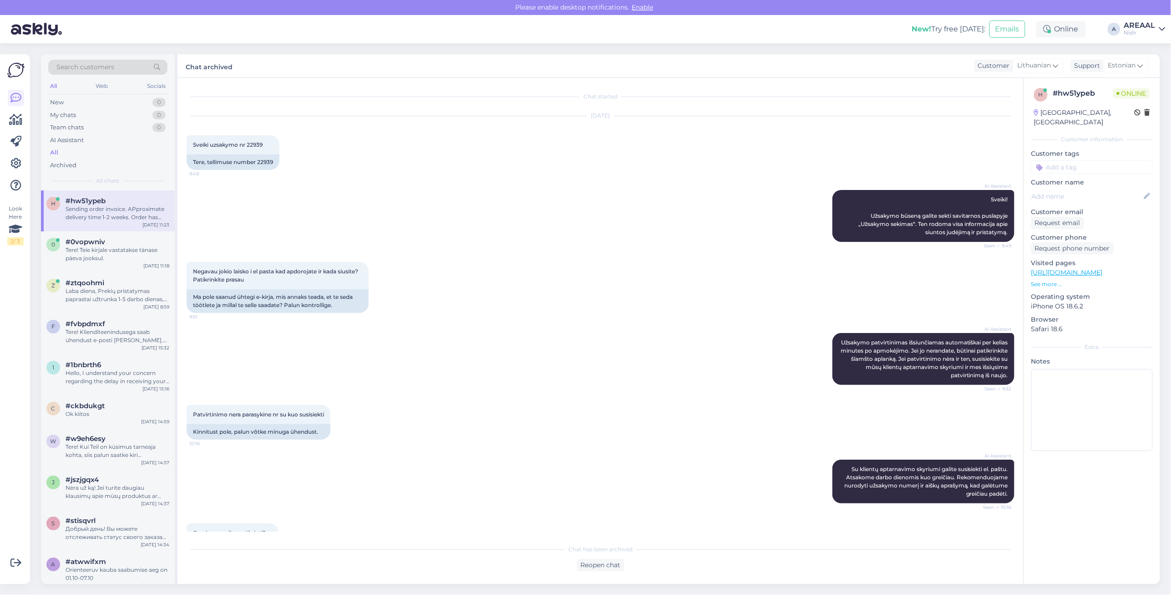
scroll to position [249, 0]
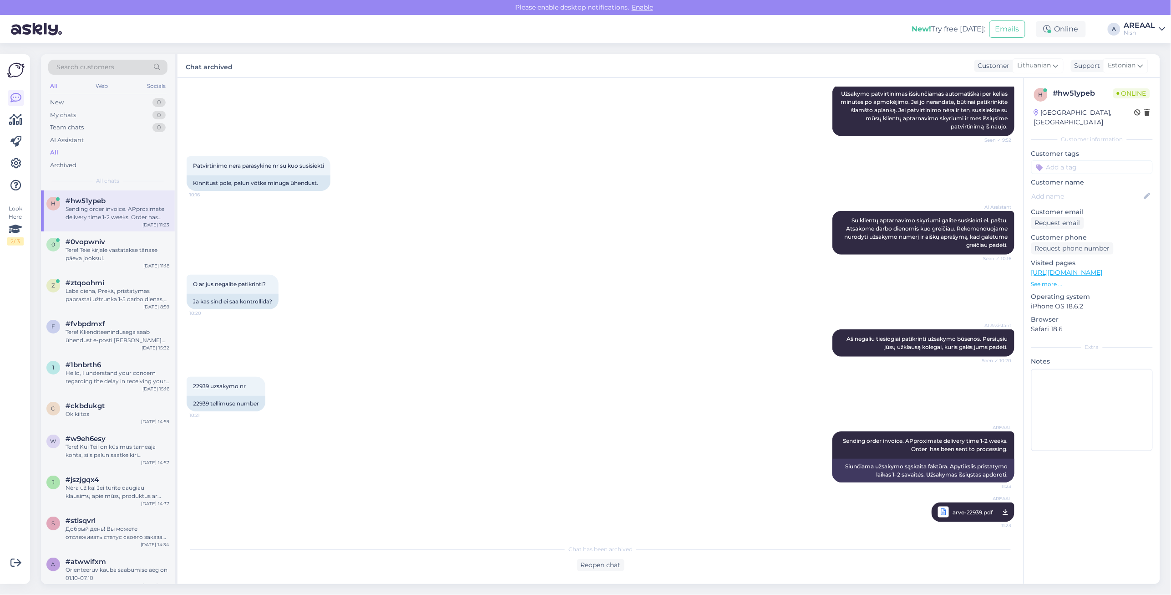
click at [1137, 31] on div "Nish" at bounding box center [1140, 32] width 31 height 7
click at [1142, 51] on button "Open" at bounding box center [1145, 51] width 25 height 14
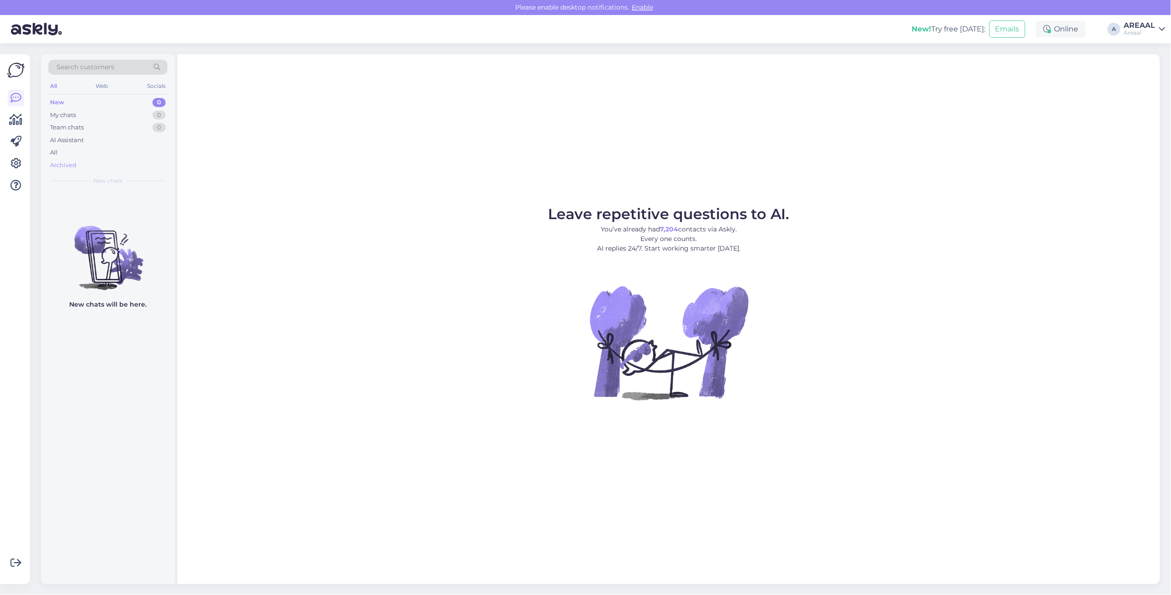
click at [123, 167] on div "Archived" at bounding box center [107, 165] width 119 height 13
click at [119, 153] on div "All" at bounding box center [107, 152] width 119 height 13
click at [71, 153] on div "All" at bounding box center [107, 152] width 119 height 13
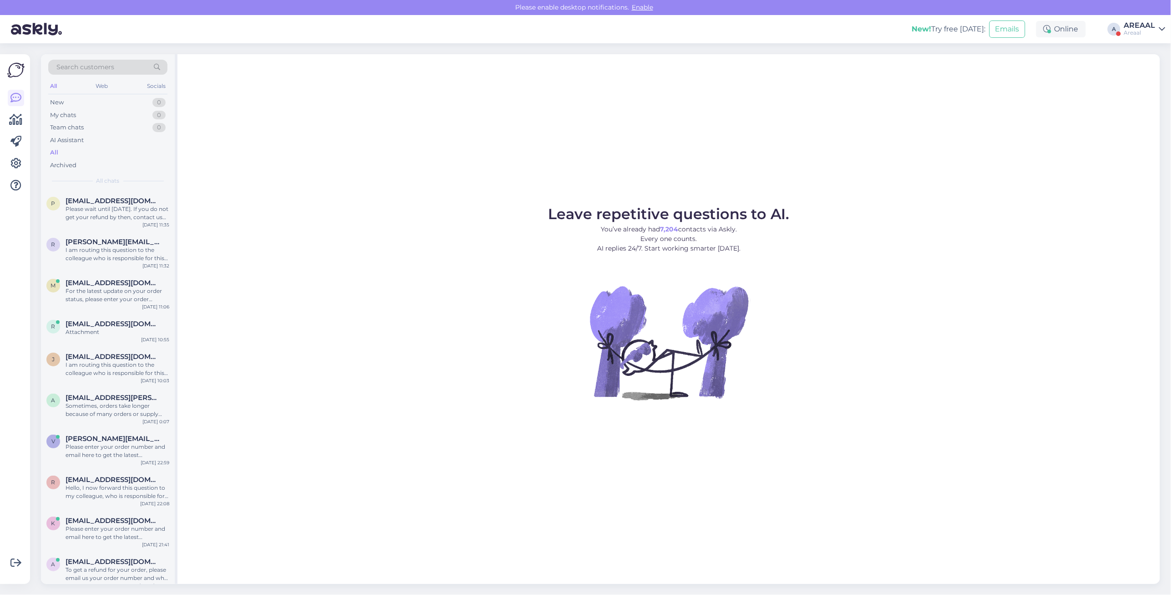
click at [432, 171] on div "Leave repetitive questions to AI. You’ve already had 7,204 contacts via Askly. …" at bounding box center [669, 319] width 983 height 530
click at [1150, 28] on div "AREAAL Areaal" at bounding box center [1140, 29] width 31 height 15
click at [1152, 61] on div "Nish Open" at bounding box center [1110, 71] width 112 height 20
click at [1148, 73] on button "Open" at bounding box center [1145, 70] width 25 height 14
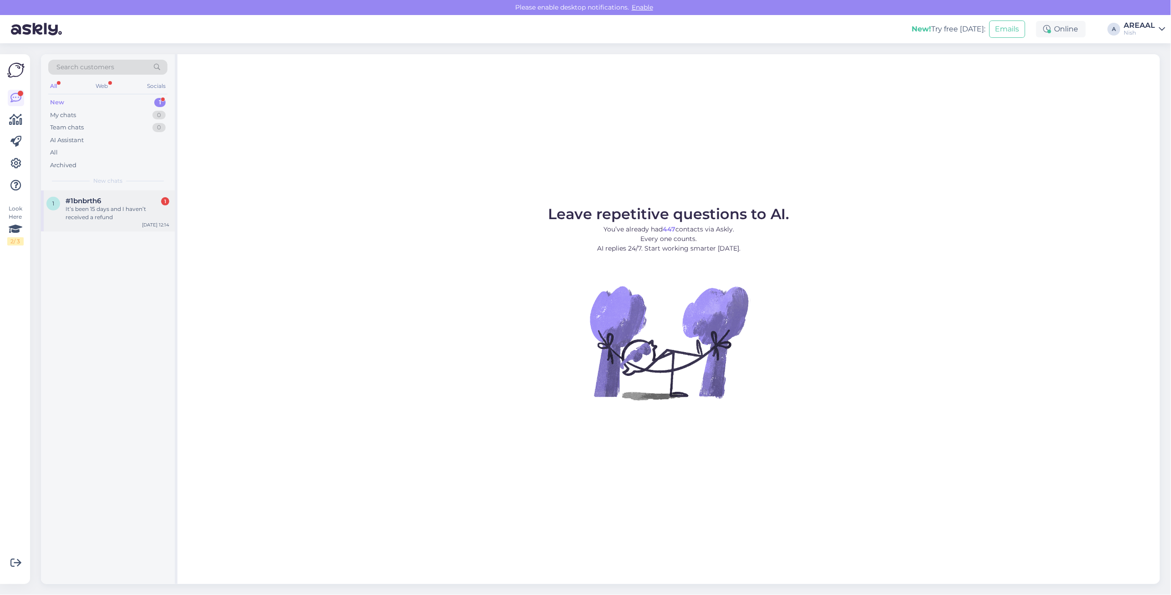
click at [103, 208] on div "It’s been 15 days and I haven’t received a refund" at bounding box center [118, 213] width 104 height 16
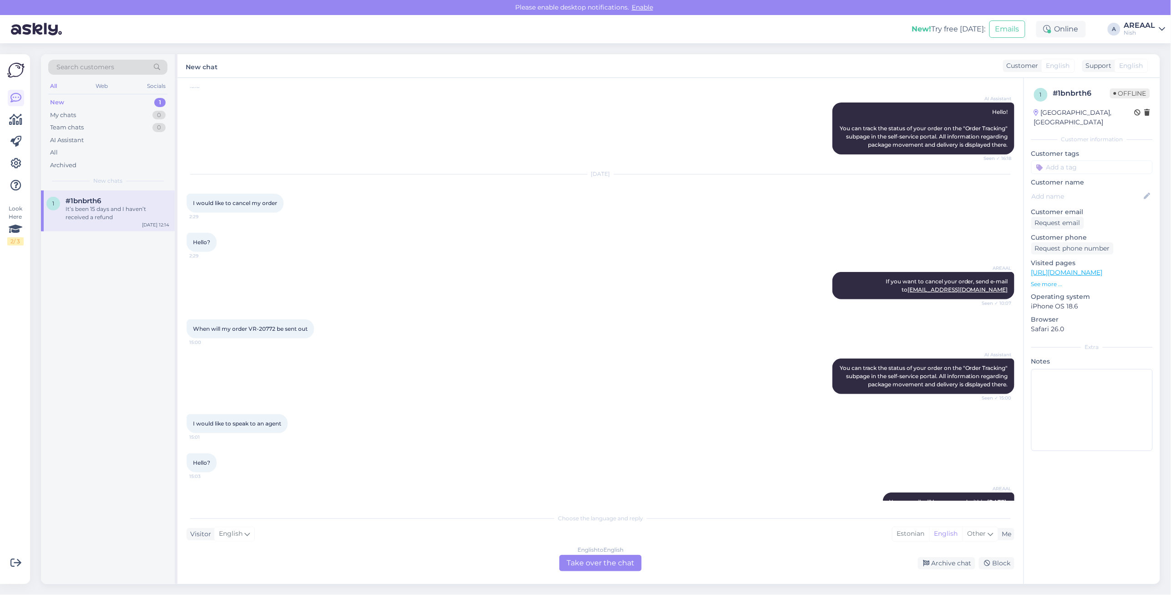
scroll to position [71, 0]
drag, startPoint x: 253, startPoint y: 328, endPoint x: 274, endPoint y: 326, distance: 21.6
click at [274, 326] on span "When will my order VR-20772 be sent out" at bounding box center [250, 329] width 115 height 7
copy span "R-20772"
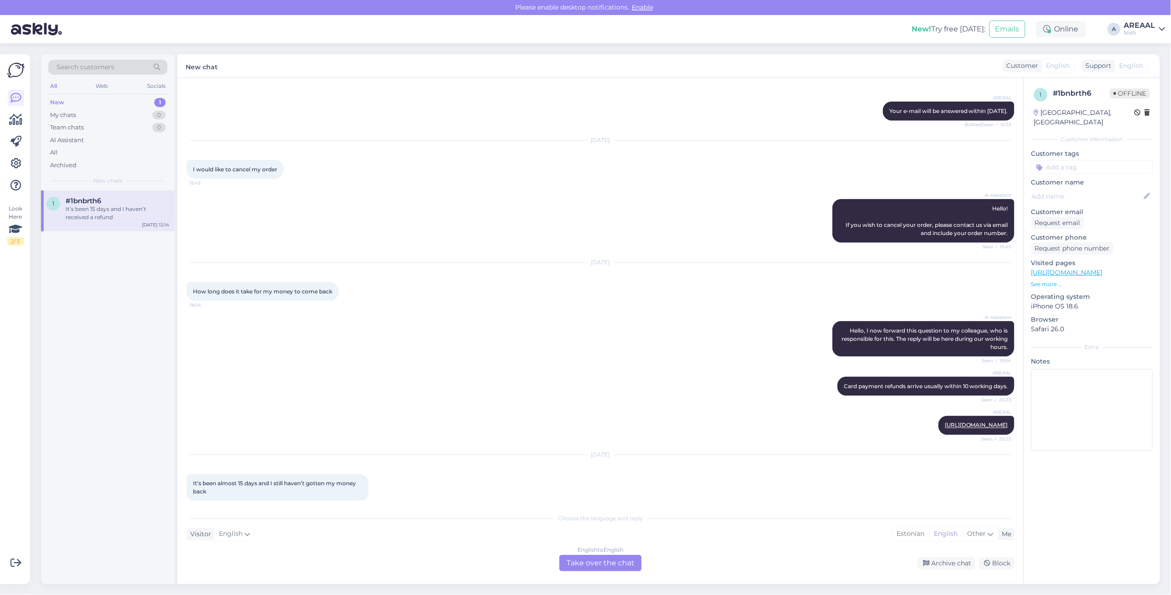
scroll to position [698, 0]
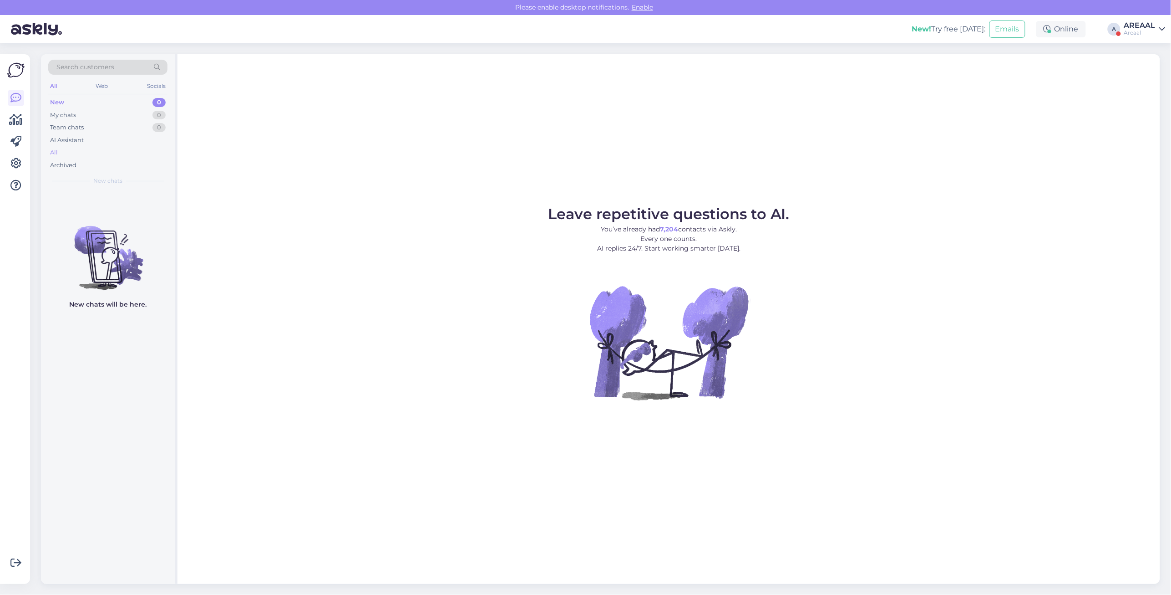
click at [85, 153] on div "All" at bounding box center [107, 152] width 119 height 13
click at [146, 201] on div "#1bnbrth6" at bounding box center [118, 201] width 104 height 8
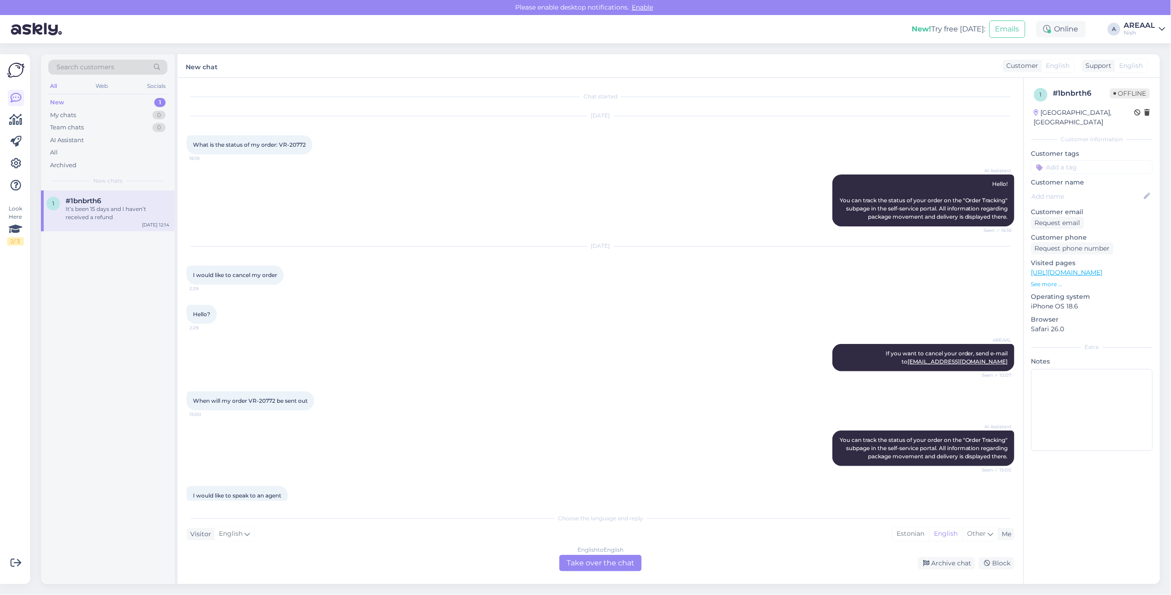
scroll to position [698, 0]
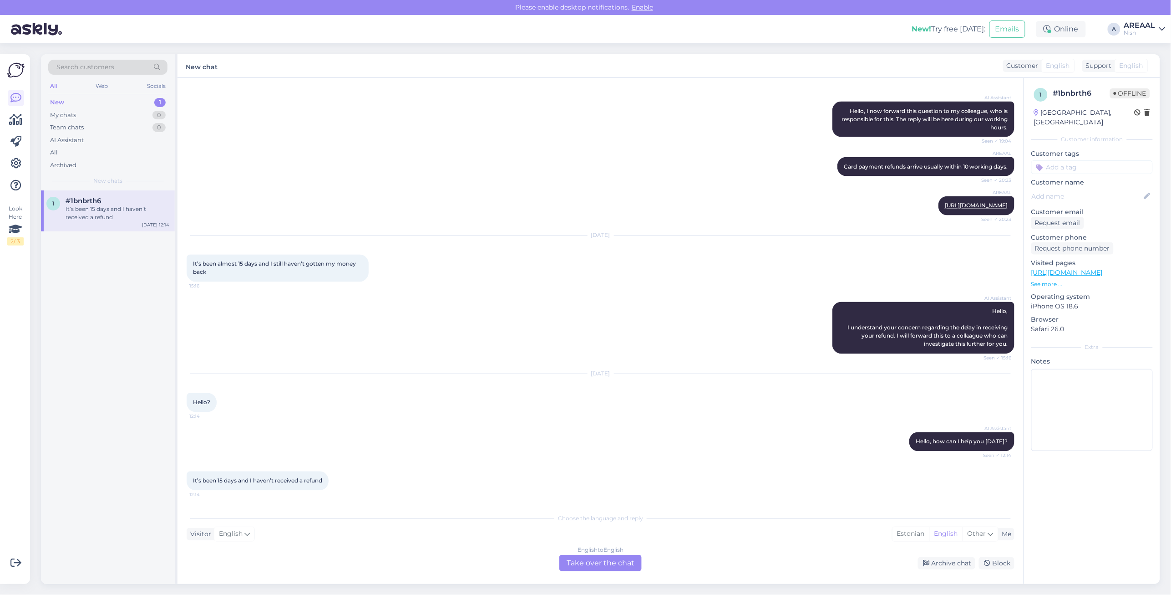
click at [616, 555] on div "English to English Take over the chat" at bounding box center [601, 563] width 82 height 16
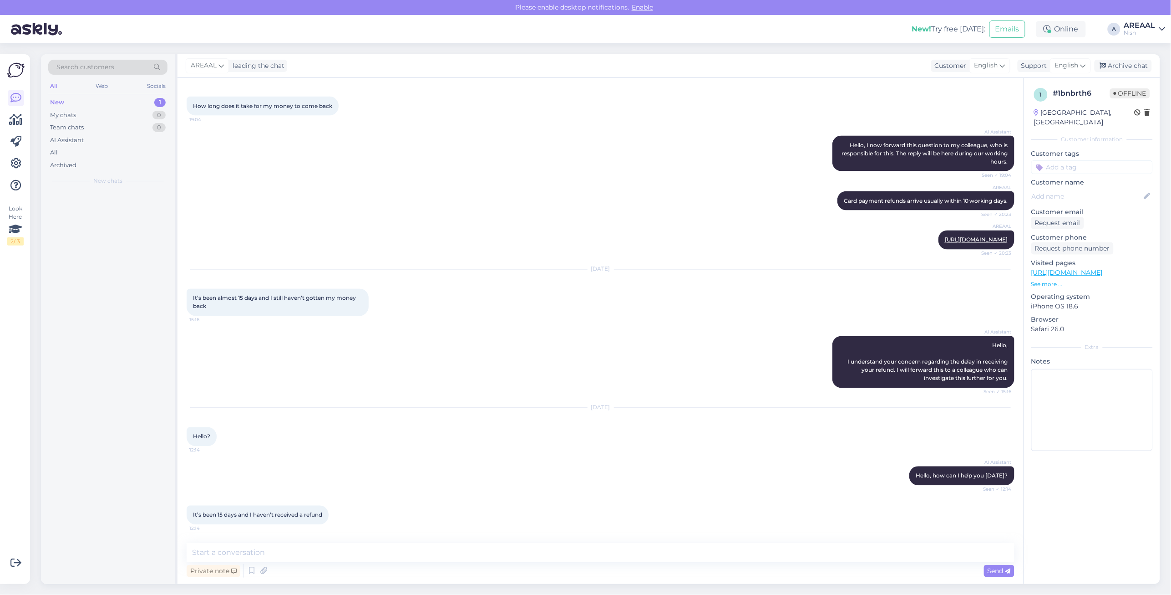
scroll to position [663, 0]
click at [616, 555] on textarea at bounding box center [601, 552] width 828 height 19
type textarea "If you have problem, please send us e-mail to [EMAIL_ADDRESS][DOMAIN_NAME]"
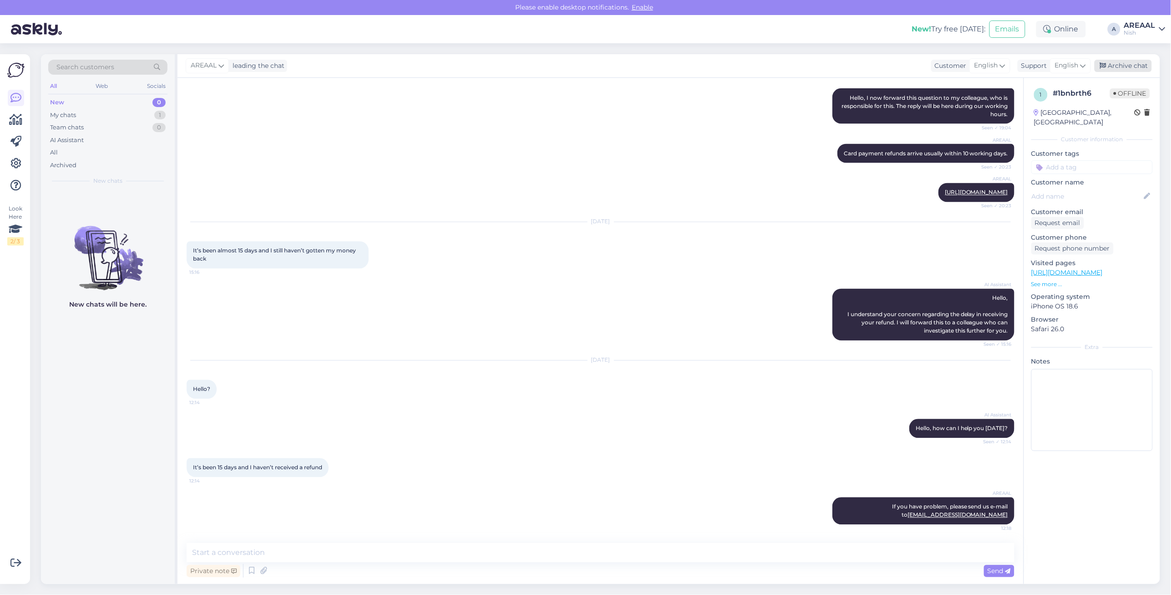
click at [1128, 64] on div "Archive chat" at bounding box center [1123, 66] width 57 height 12
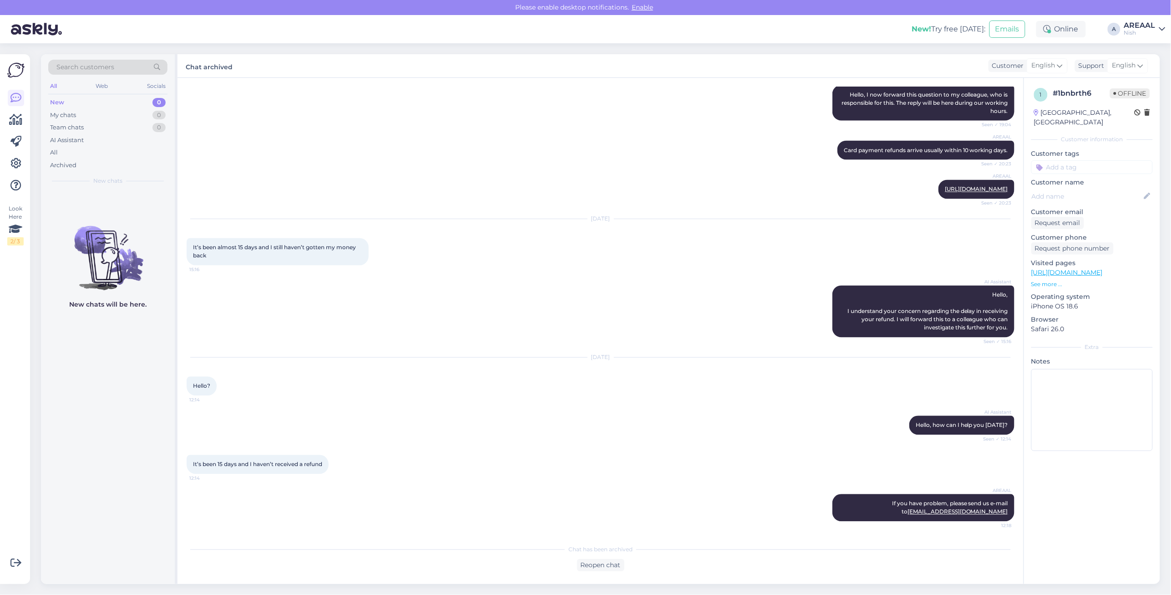
click at [1144, 31] on div "Nish" at bounding box center [1140, 32] width 31 height 7
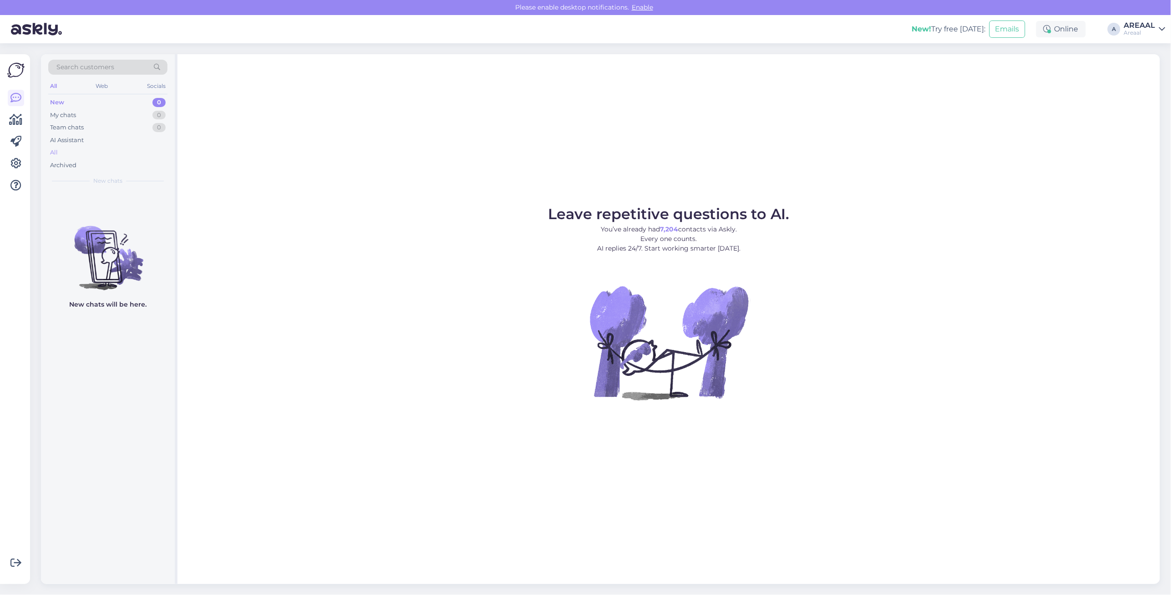
click at [90, 157] on div "All" at bounding box center [107, 152] width 119 height 13
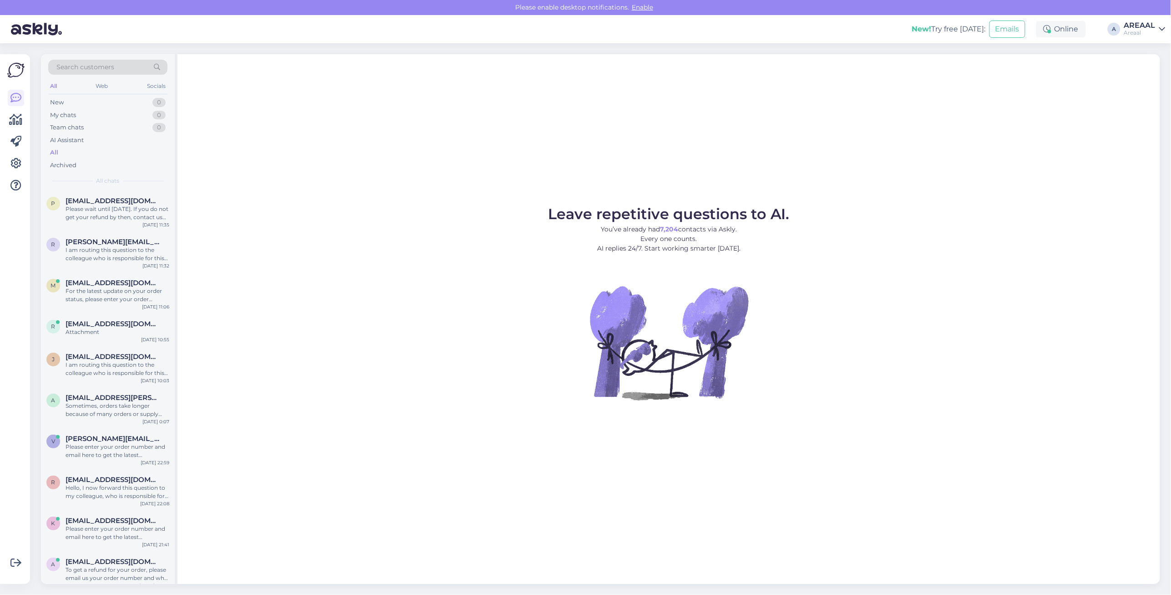
click at [83, 153] on div "All" at bounding box center [107, 152] width 119 height 13
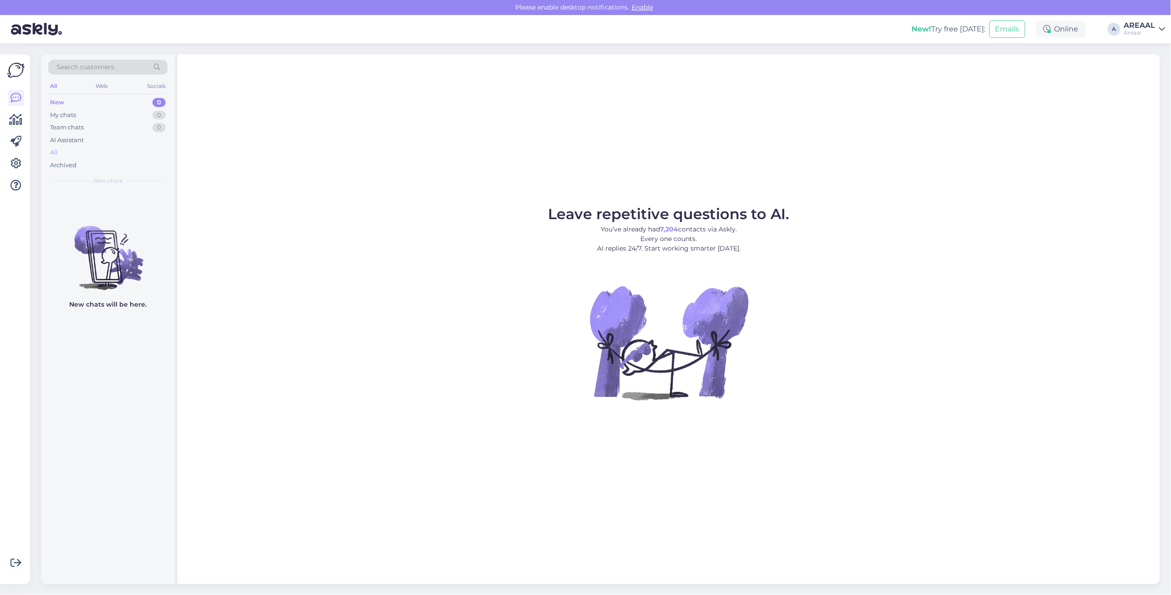
click at [107, 149] on div "All" at bounding box center [107, 152] width 119 height 13
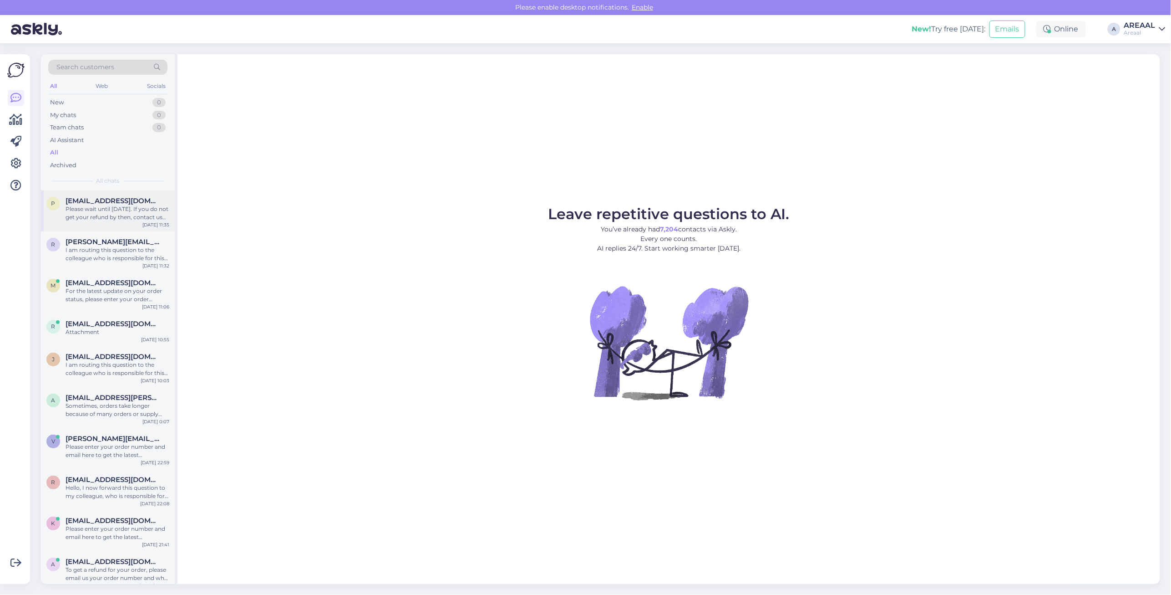
click at [122, 212] on div "Please wait until [DATE]. If you do not get your refund by then, contact us for…" at bounding box center [118, 213] width 104 height 16
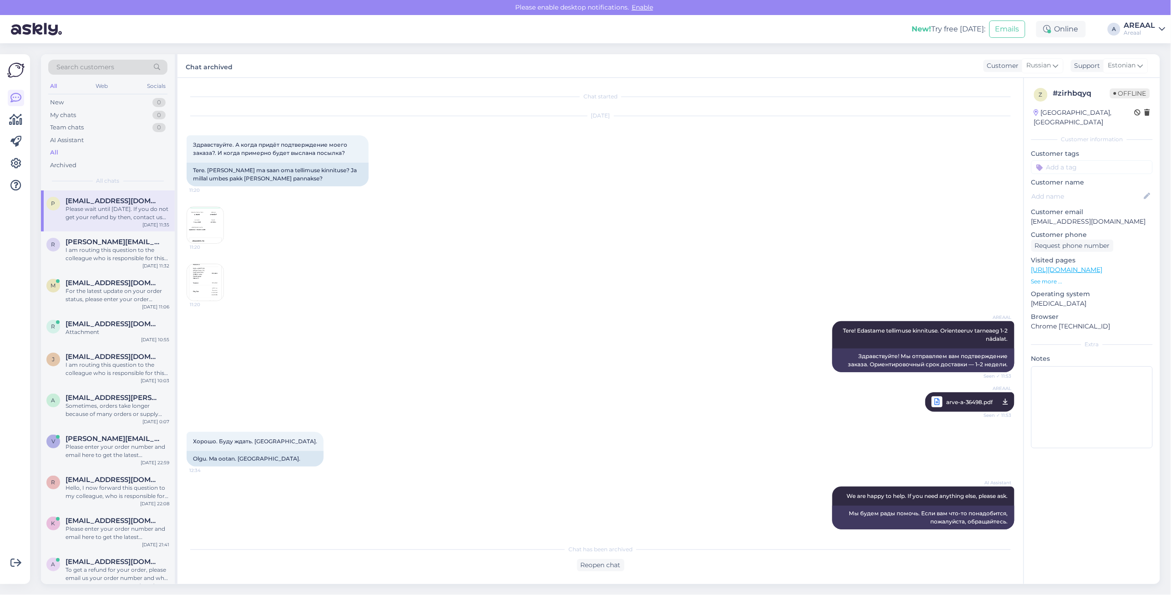
scroll to position [3197, 0]
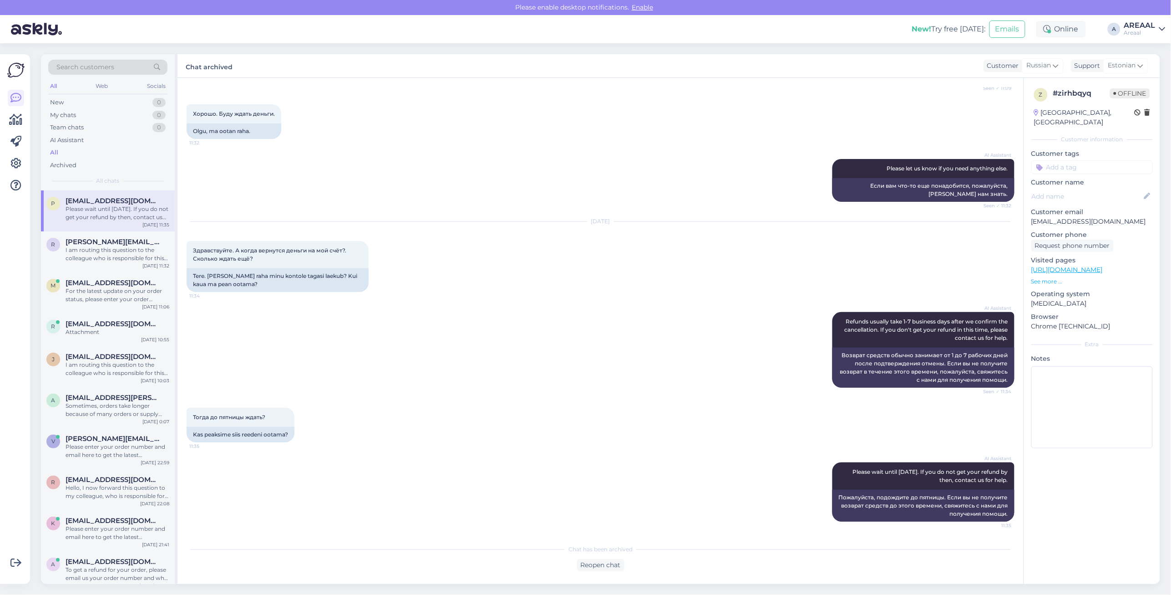
click at [1146, 27] on div "AREAAL" at bounding box center [1140, 25] width 31 height 7
click at [1139, 72] on button "Open" at bounding box center [1145, 70] width 25 height 14
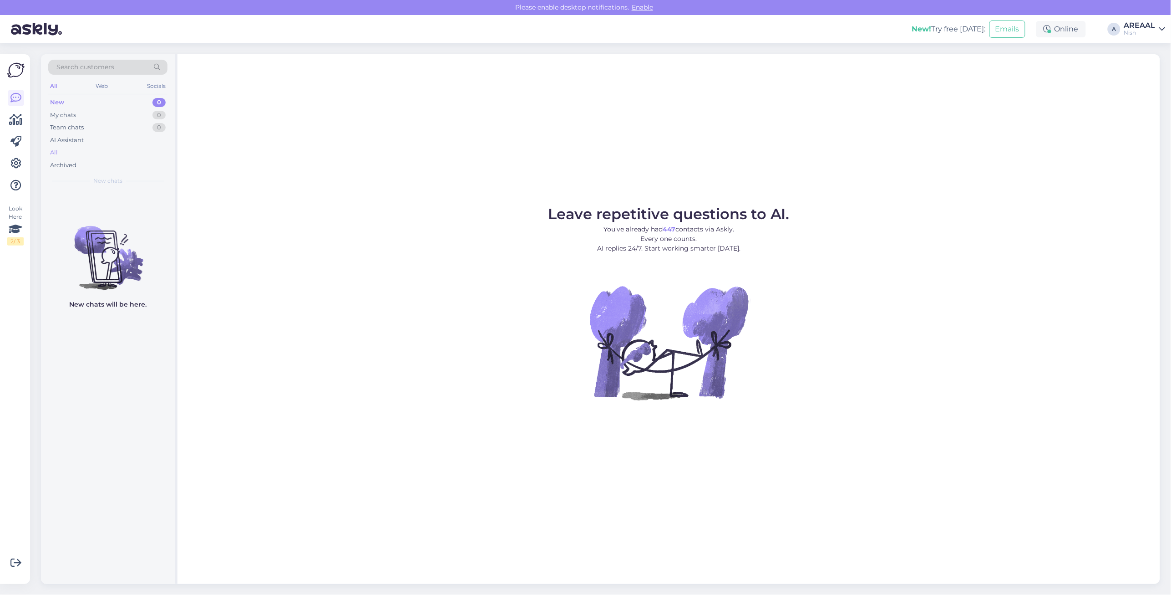
click at [77, 155] on div "All" at bounding box center [107, 152] width 119 height 13
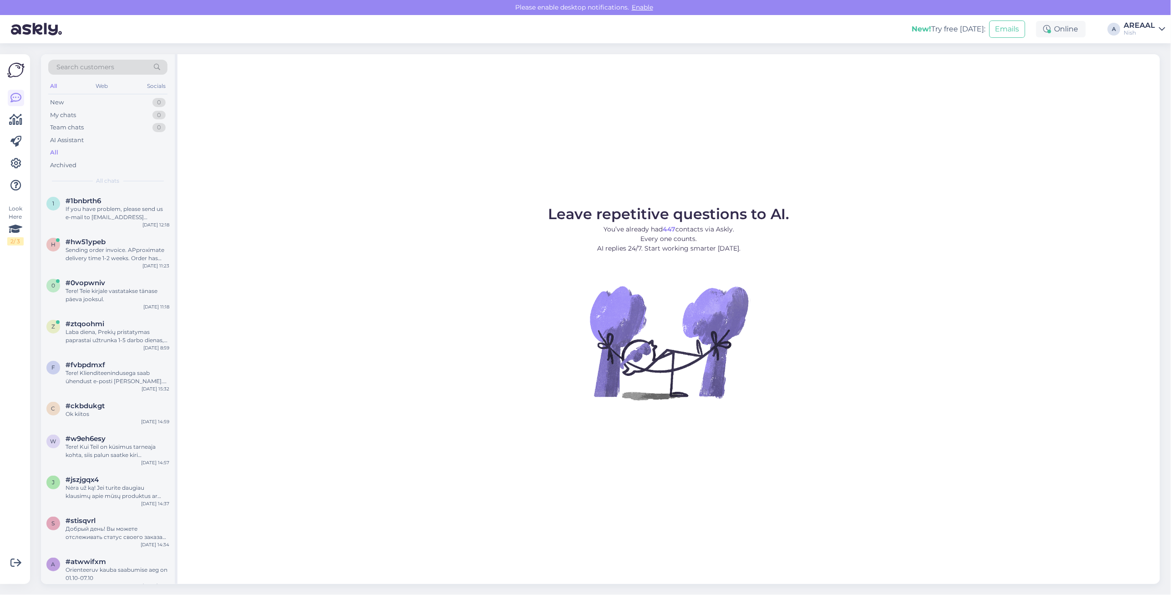
click at [82, 199] on span "#1bnbrth6" at bounding box center [84, 201] width 36 height 8
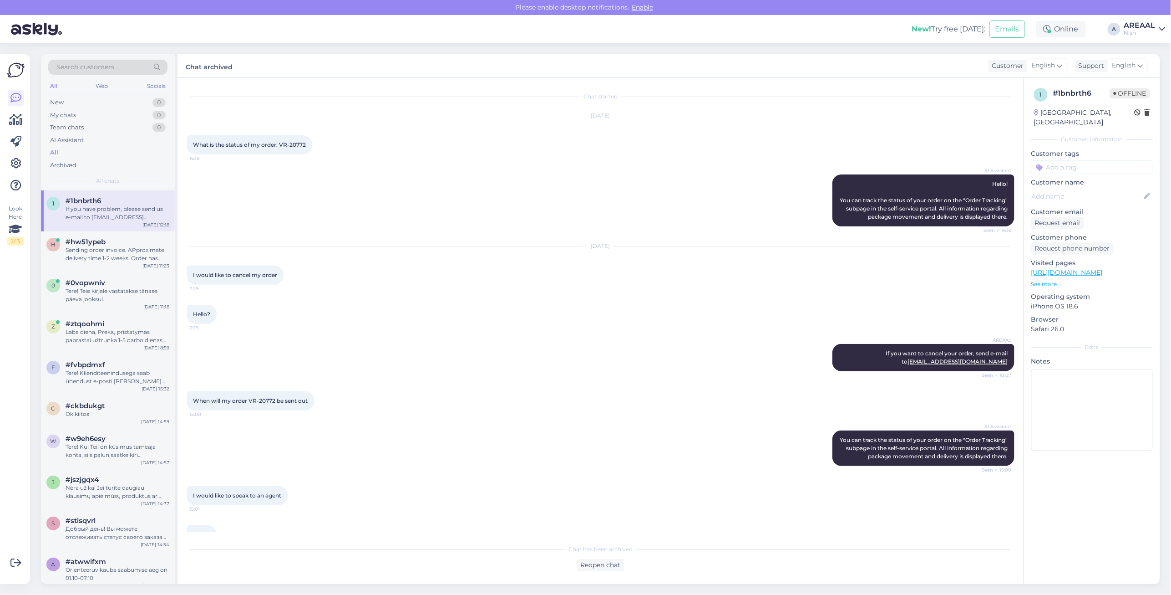
scroll to position [706, 0]
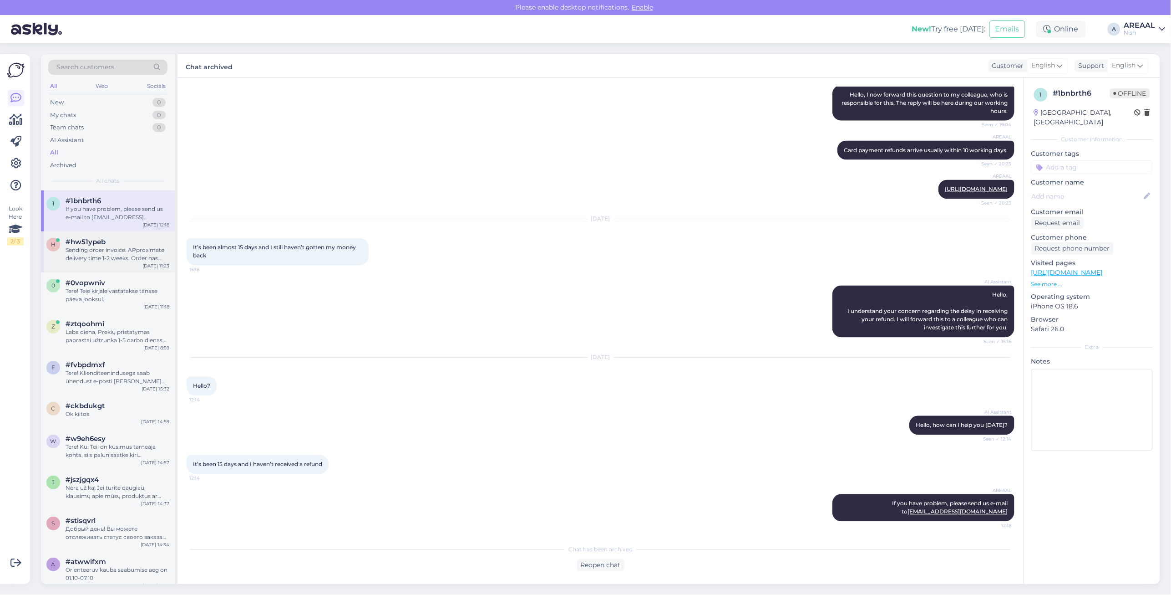
click at [97, 270] on div "h #hw51ypeb Sending order invoice. APproximate delivery time 1-2 weeks. Order h…" at bounding box center [108, 251] width 134 height 41
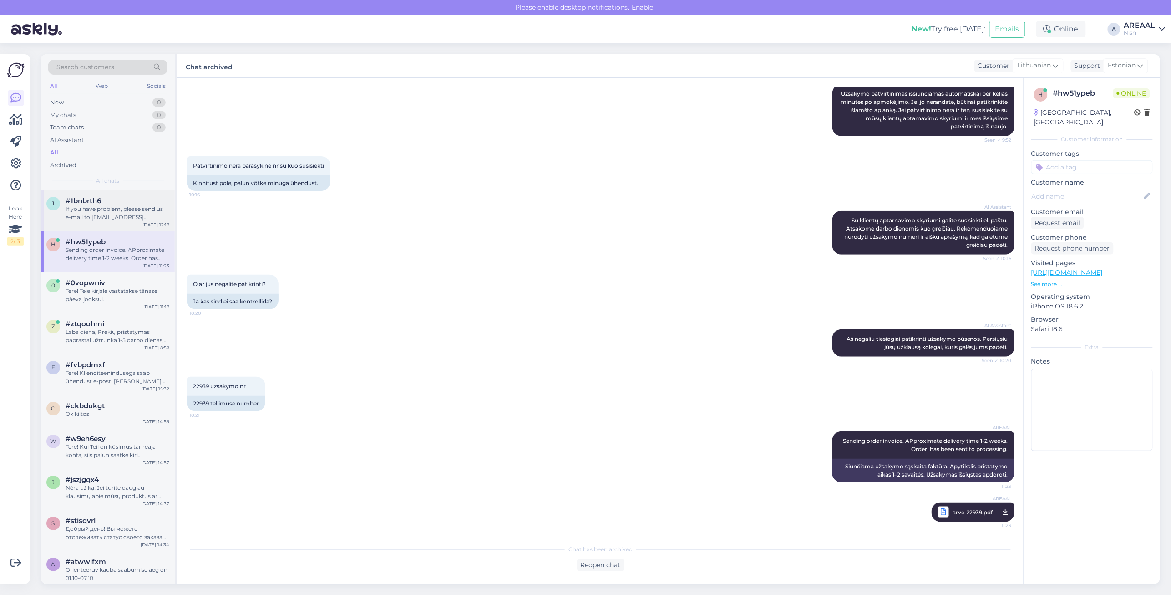
click at [113, 211] on div "If you have problem, please send us e-mail to info@24vr.lt" at bounding box center [118, 213] width 104 height 16
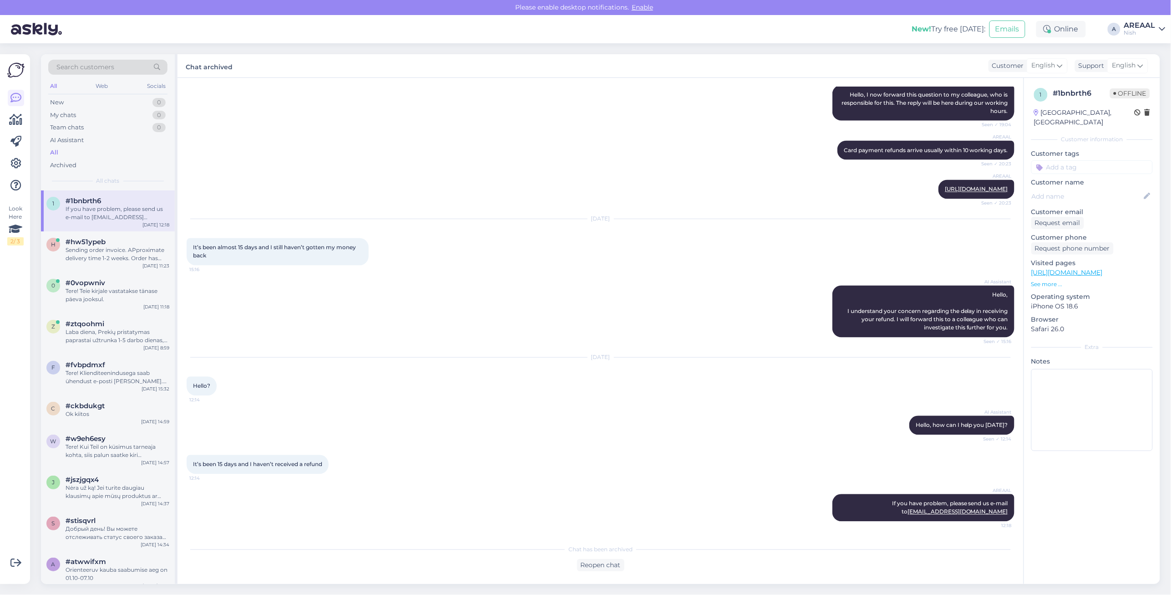
click at [1135, 30] on div "Nish" at bounding box center [1140, 32] width 31 height 7
click at [1143, 53] on button "Open" at bounding box center [1145, 51] width 25 height 14
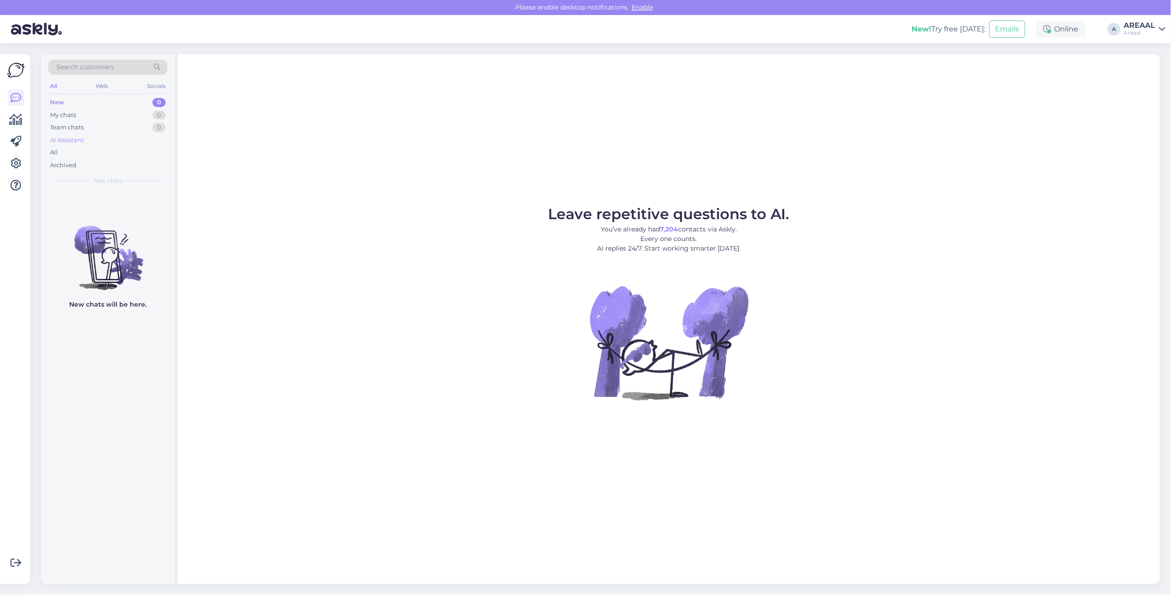
click at [125, 145] on div "AI Assistant" at bounding box center [107, 140] width 119 height 13
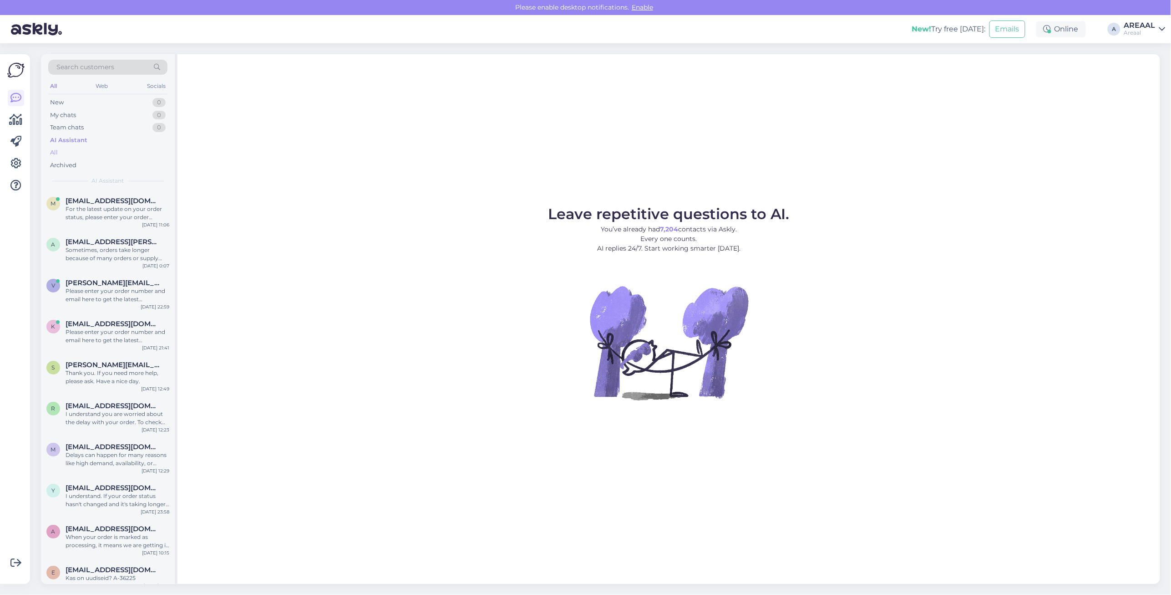
click at [122, 151] on div "All" at bounding box center [107, 152] width 119 height 13
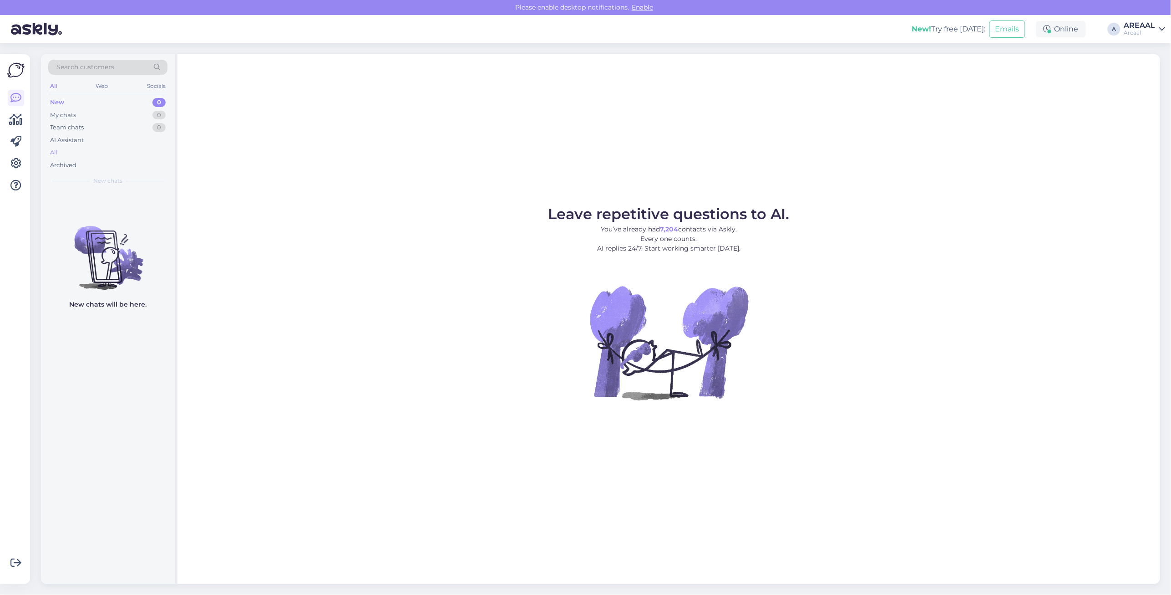
click at [67, 153] on div "All" at bounding box center [107, 152] width 119 height 13
click at [142, 153] on div "All" at bounding box center [107, 152] width 119 height 13
click at [124, 152] on div "All" at bounding box center [107, 152] width 119 height 13
click at [73, 153] on div "All" at bounding box center [107, 152] width 119 height 13
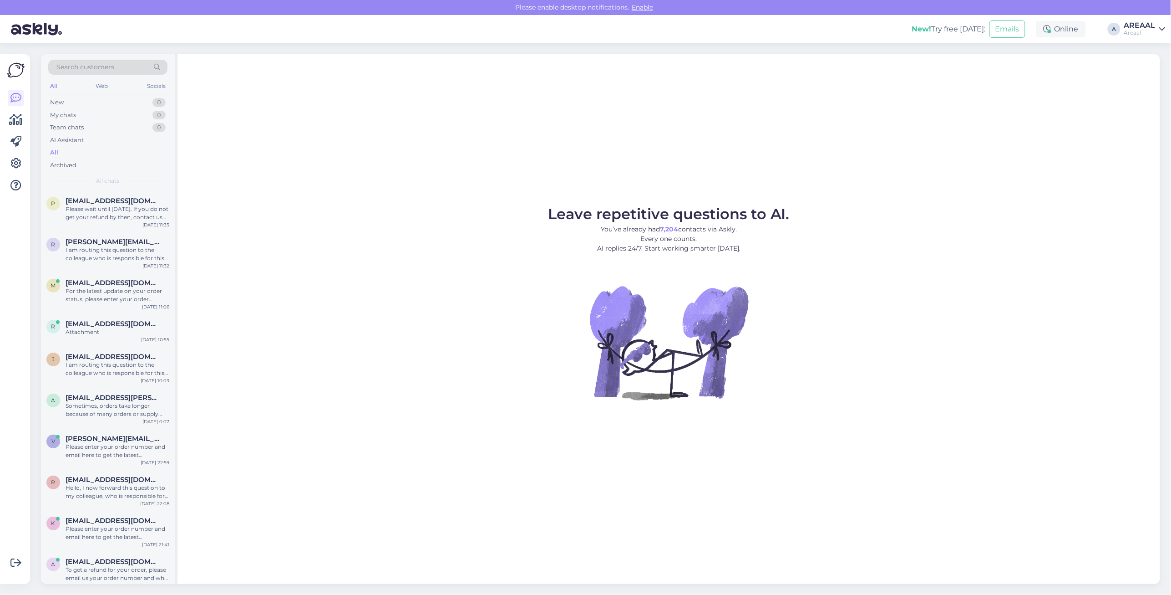
click at [574, 189] on div "Leave repetitive questions to AI. You’ve already had 7,204 contacts via Askly. …" at bounding box center [669, 319] width 983 height 530
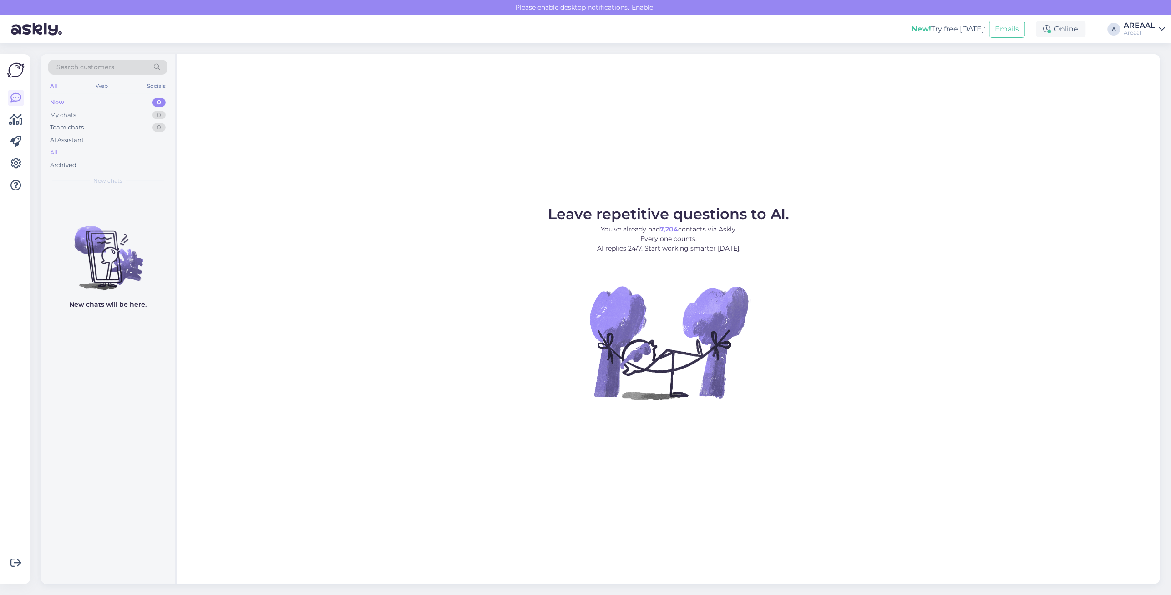
click at [76, 147] on div "All" at bounding box center [107, 152] width 119 height 13
click at [113, 151] on div "All" at bounding box center [107, 152] width 119 height 13
click at [111, 153] on div "All" at bounding box center [107, 152] width 119 height 13
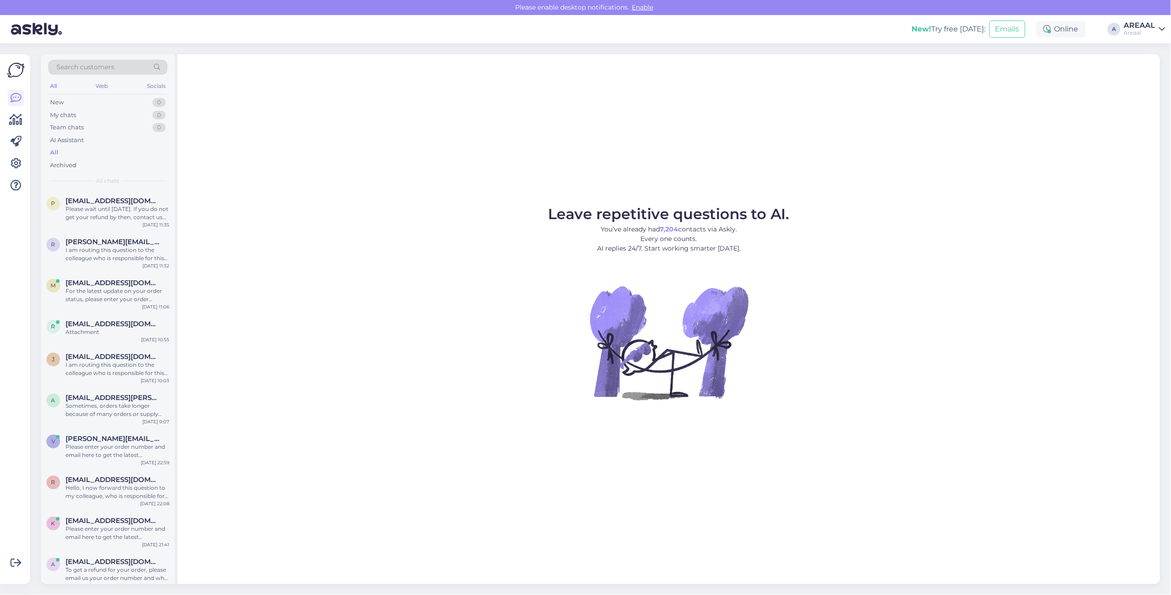
click at [498, 166] on div "Leave repetitive questions to AI. You’ve already had 7,204 contacts via Askly. …" at bounding box center [669, 319] width 983 height 530
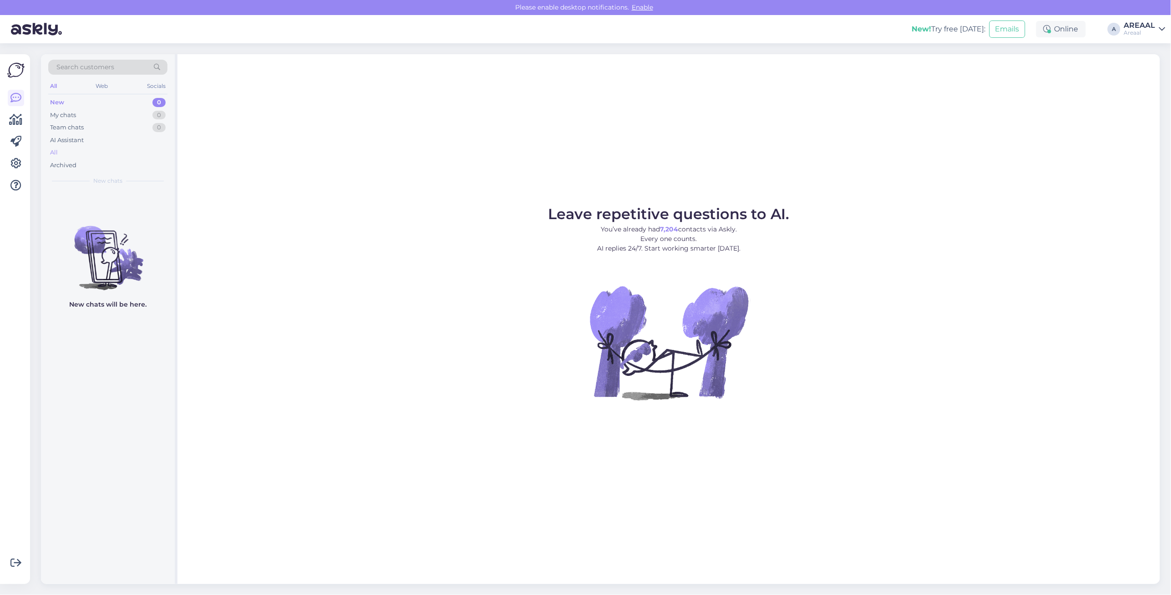
click at [117, 156] on div "All" at bounding box center [107, 152] width 119 height 13
click at [117, 150] on div "All" at bounding box center [107, 152] width 119 height 13
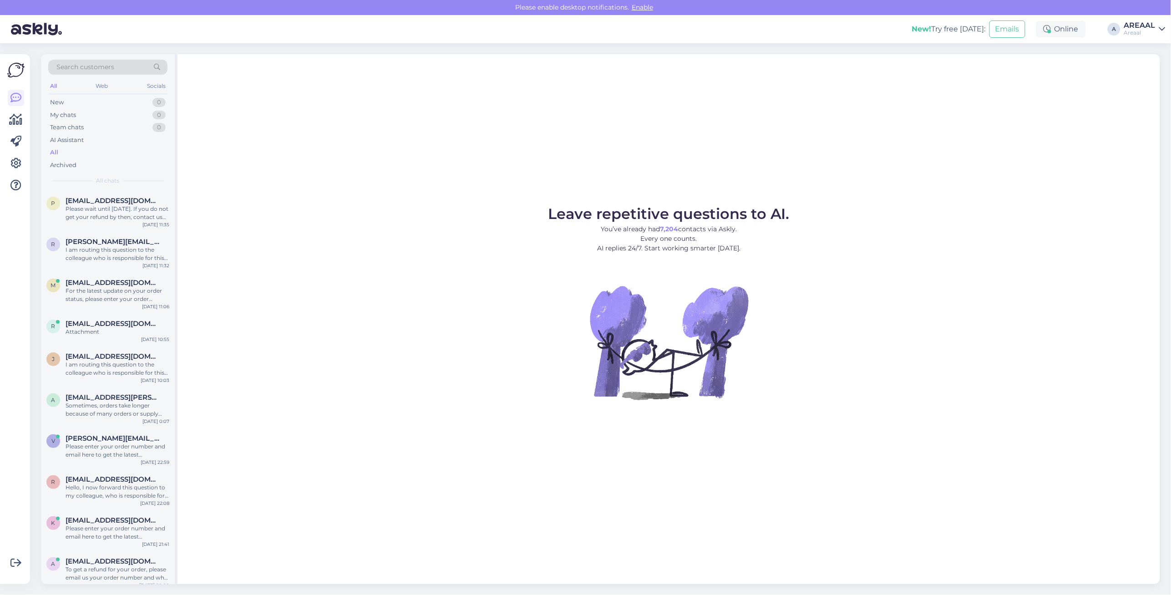
click at [993, 93] on div "Leave repetitive questions to AI. You’ve already had 7,204 contacts via Askly. …" at bounding box center [669, 319] width 983 height 530
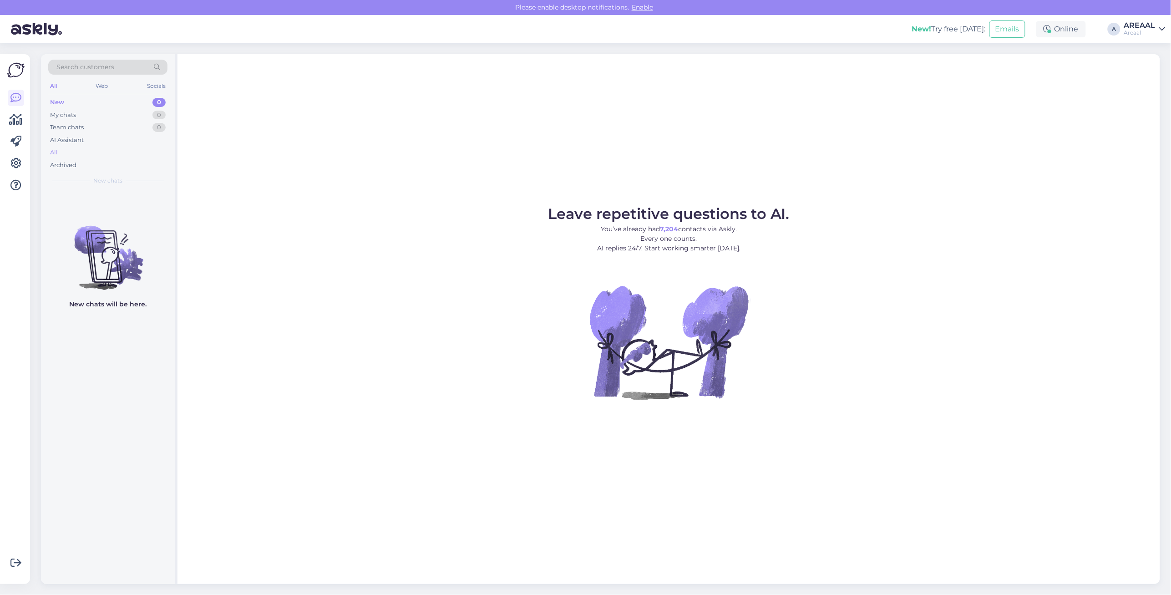
click at [136, 153] on div "All" at bounding box center [107, 152] width 119 height 13
click at [121, 148] on div "All" at bounding box center [107, 152] width 119 height 13
click at [100, 156] on div "All" at bounding box center [107, 152] width 119 height 13
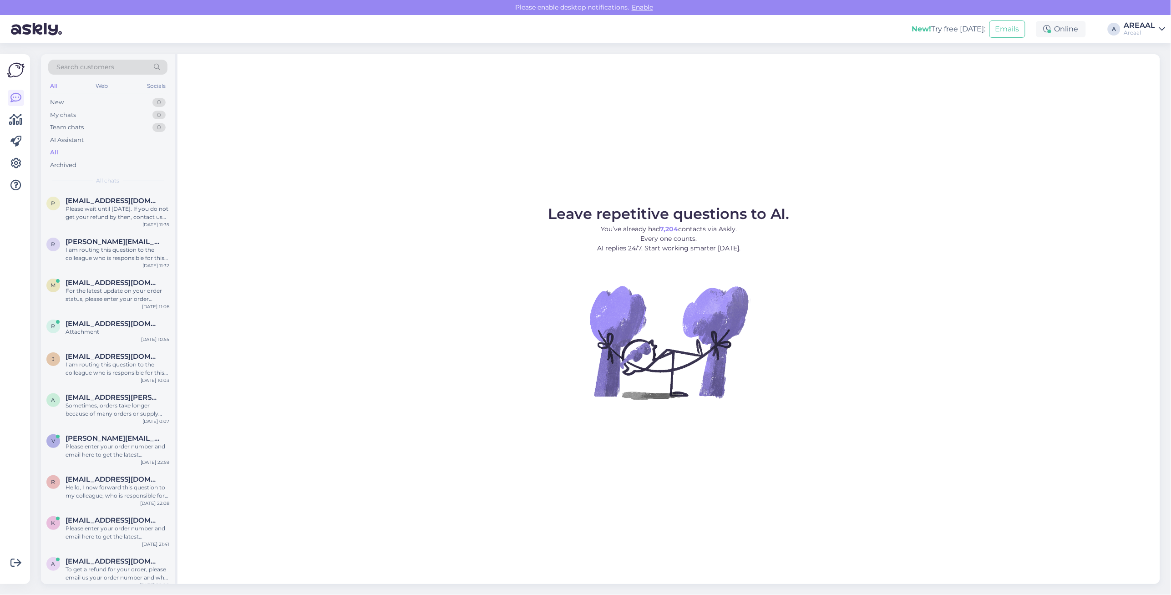
click at [448, 181] on div "Leave repetitive questions to AI. You’ve already had 7,204 contacts via Askly. …" at bounding box center [669, 319] width 983 height 530
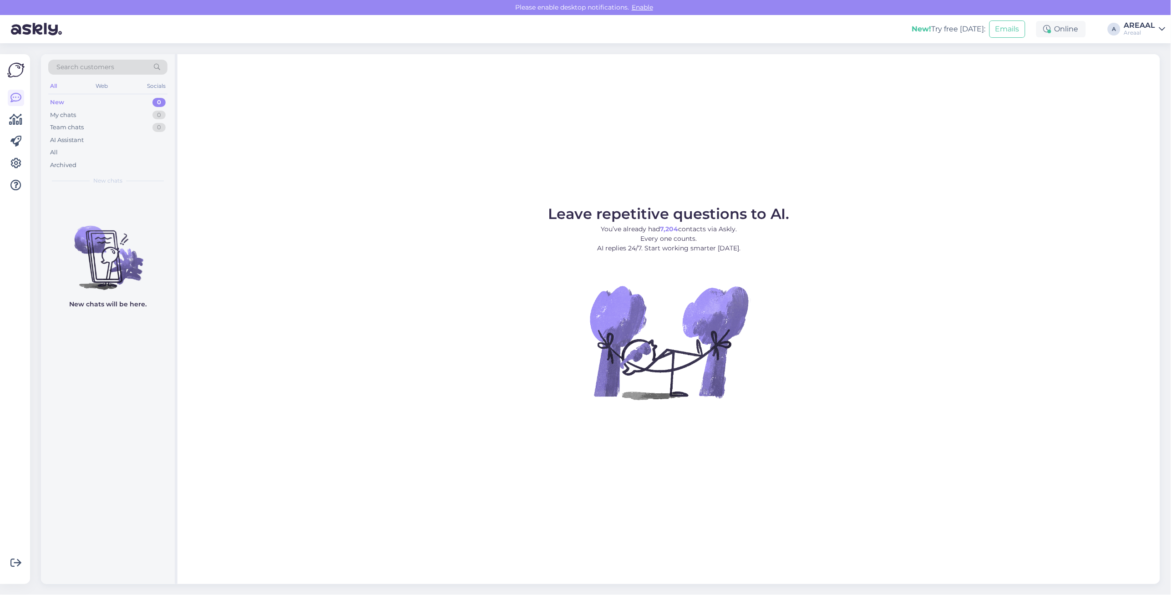
click at [967, 211] on figure "Leave repetitive questions to AI. You’ve already had 7,204 contacts via Askly. …" at bounding box center [669, 316] width 967 height 218
click at [102, 155] on div "All" at bounding box center [107, 152] width 119 height 13
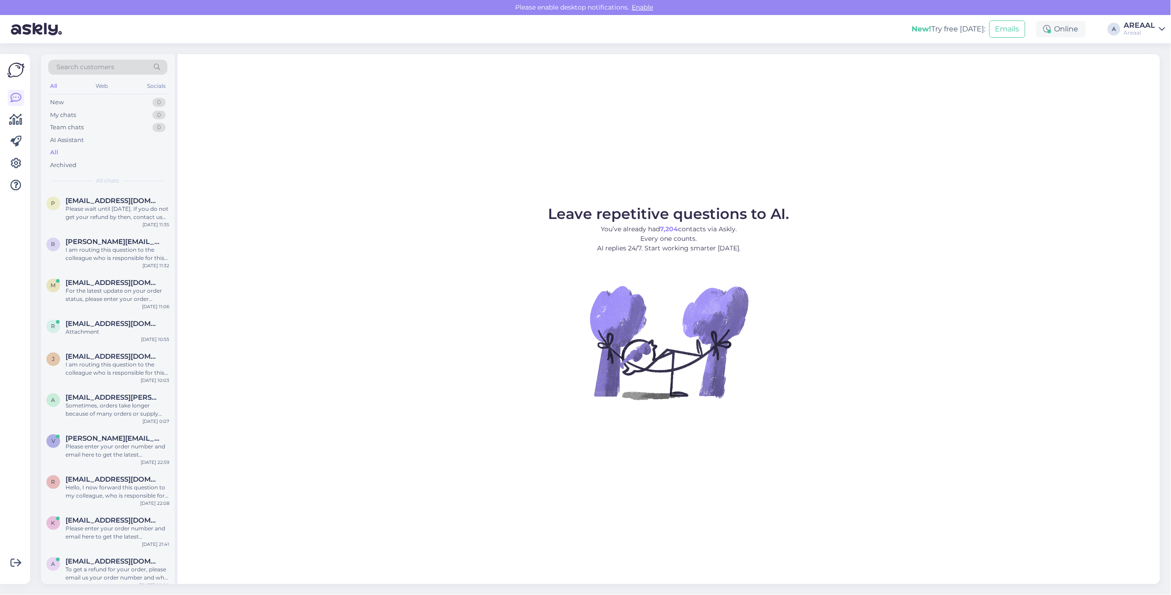
click at [424, 190] on div "Leave repetitive questions to AI. You’ve already had 7,204 contacts via Askly. …" at bounding box center [669, 319] width 983 height 530
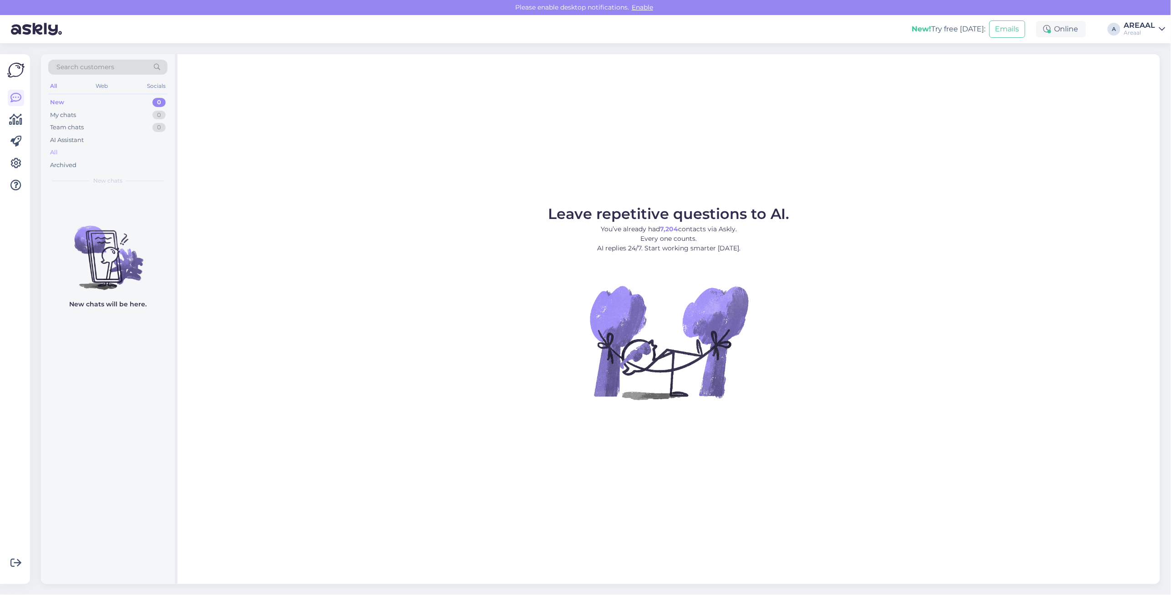
click at [85, 155] on div "All" at bounding box center [107, 152] width 119 height 13
click at [101, 153] on div "All" at bounding box center [107, 152] width 119 height 13
click at [64, 155] on div "All" at bounding box center [107, 152] width 119 height 13
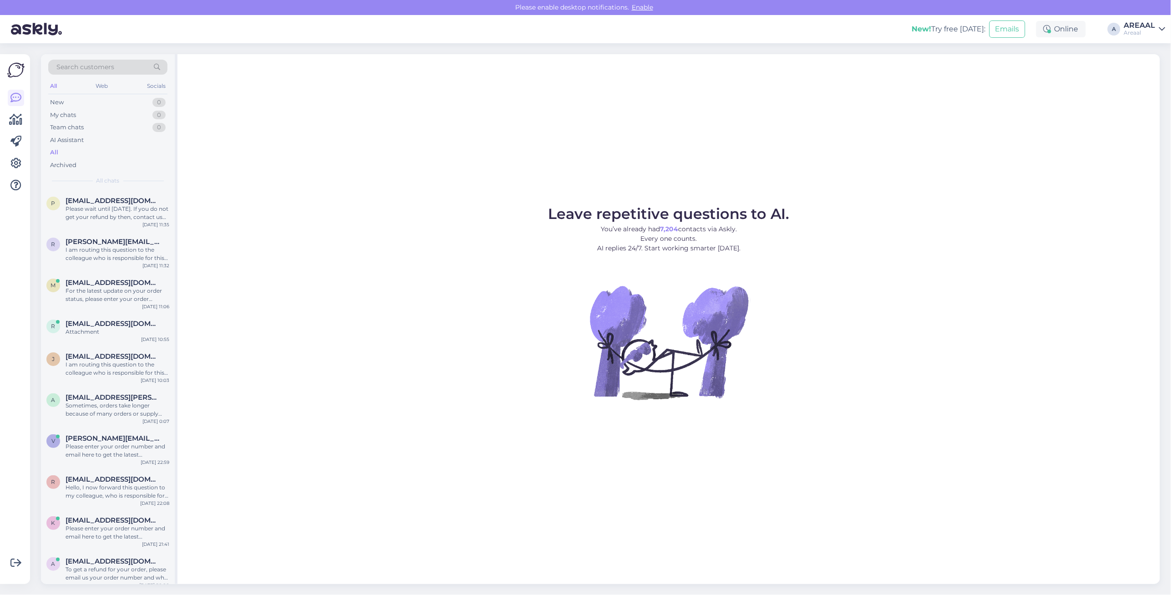
click at [1070, 159] on div "Leave repetitive questions to AI. You’ve already had 7,204 contacts via Askly. …" at bounding box center [669, 319] width 983 height 530
click at [479, 210] on figure "Leave repetitive questions to AI. You’ve already had 7,204 contacts via Askly. …" at bounding box center [669, 316] width 967 height 218
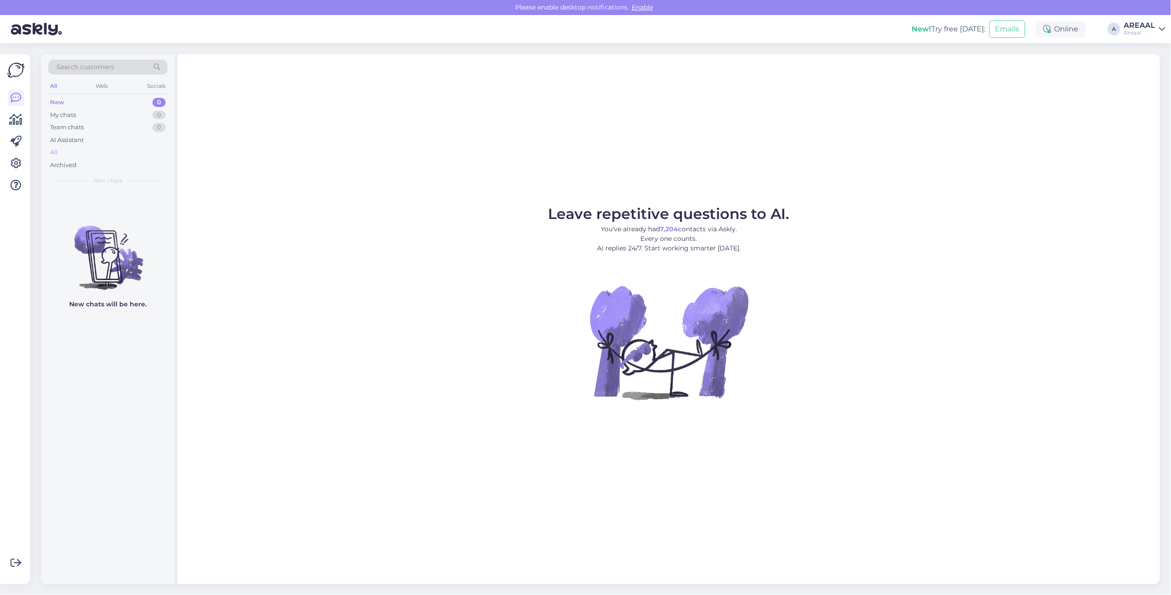
click at [68, 153] on div "All" at bounding box center [107, 152] width 119 height 13
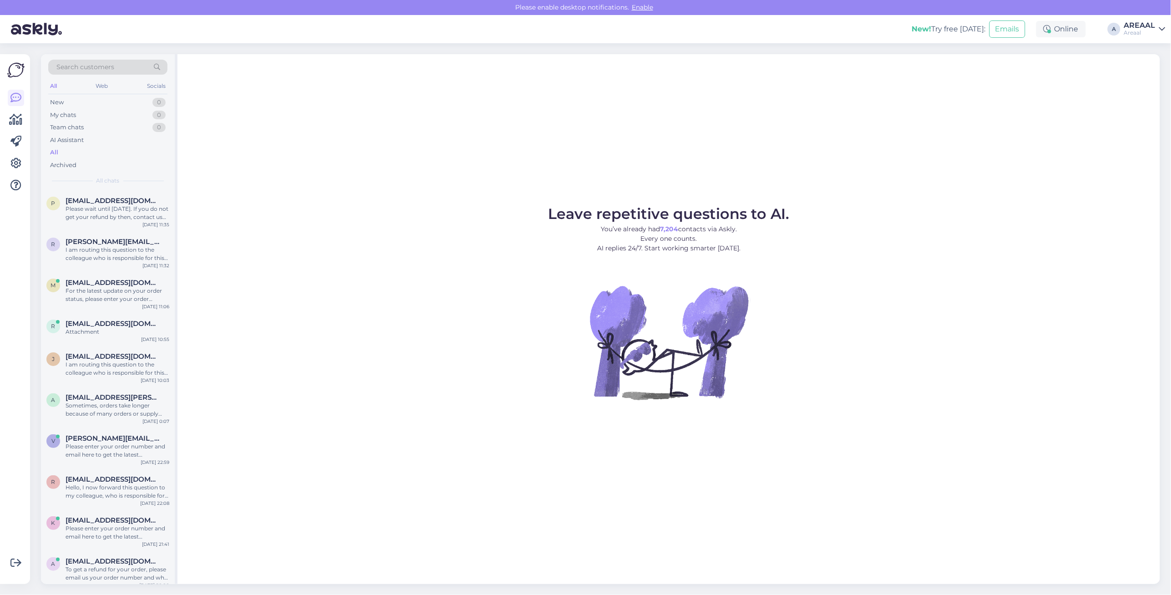
click at [951, 224] on figure "Leave repetitive questions to AI. You’ve already had 7,204 contacts via Askly. …" at bounding box center [669, 316] width 967 height 218
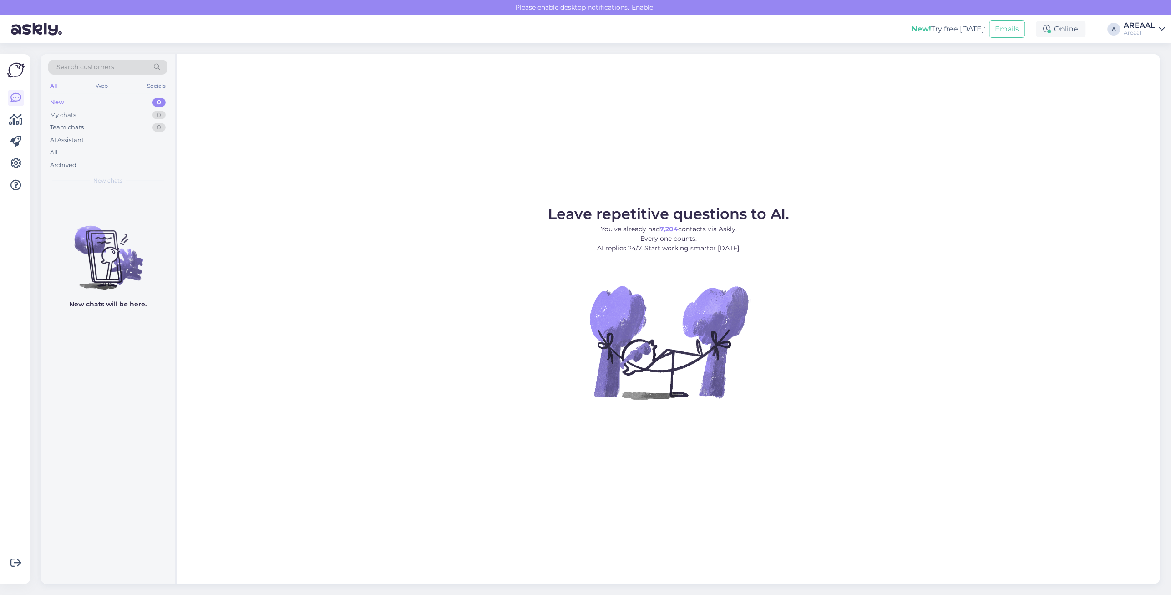
click at [322, 107] on div "Leave repetitive questions to AI. You’ve already had 7,204 contacts via Askly. …" at bounding box center [669, 319] width 983 height 530
click at [108, 153] on div "All" at bounding box center [107, 152] width 119 height 13
click at [58, 162] on div "Archived" at bounding box center [63, 165] width 26 height 9
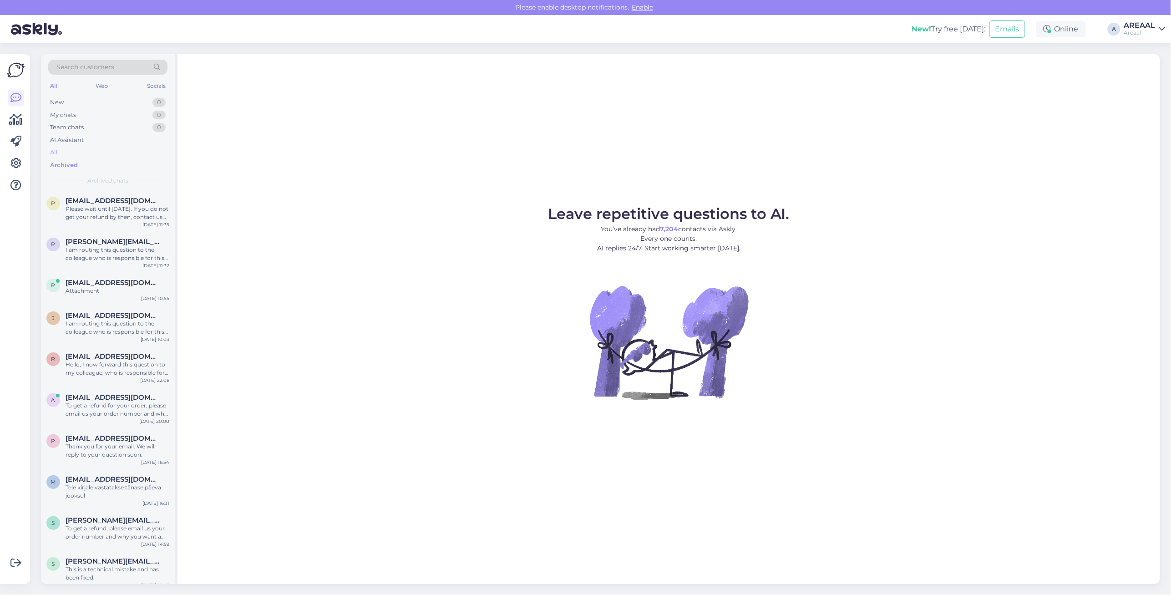
click at [60, 154] on div "All" at bounding box center [107, 152] width 119 height 13
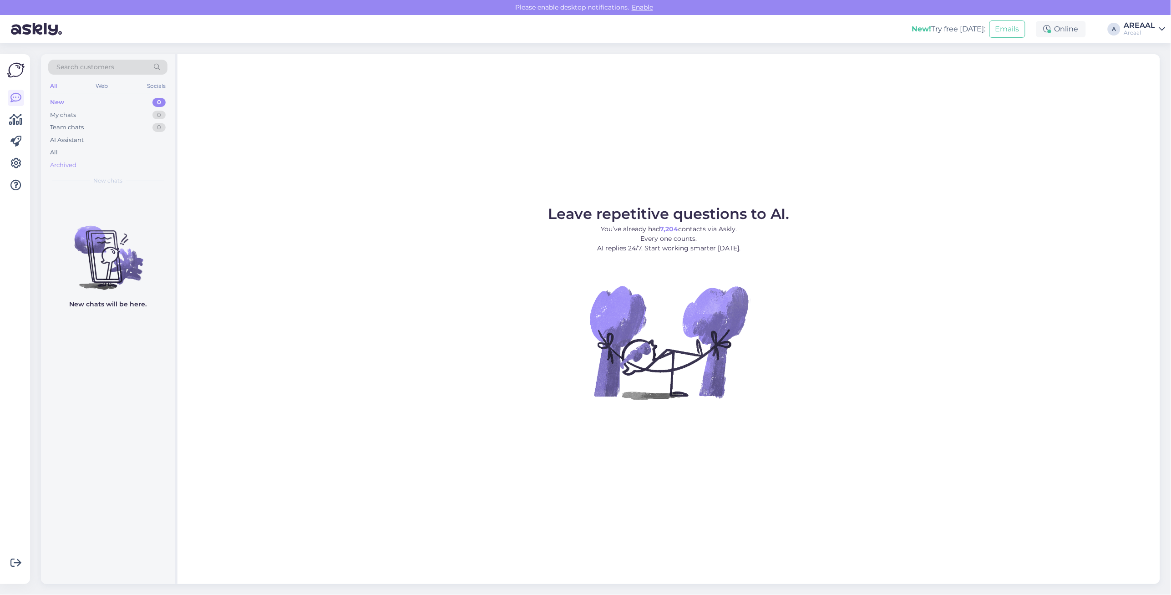
click at [132, 159] on div "Archived" at bounding box center [107, 165] width 119 height 13
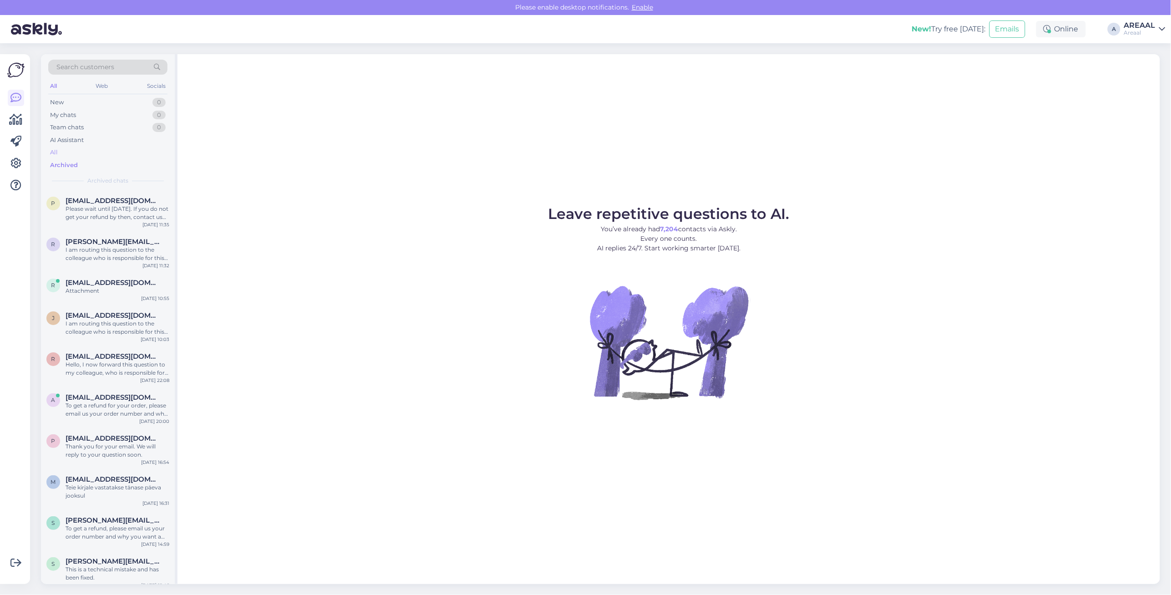
click at [130, 153] on div "All" at bounding box center [107, 152] width 119 height 13
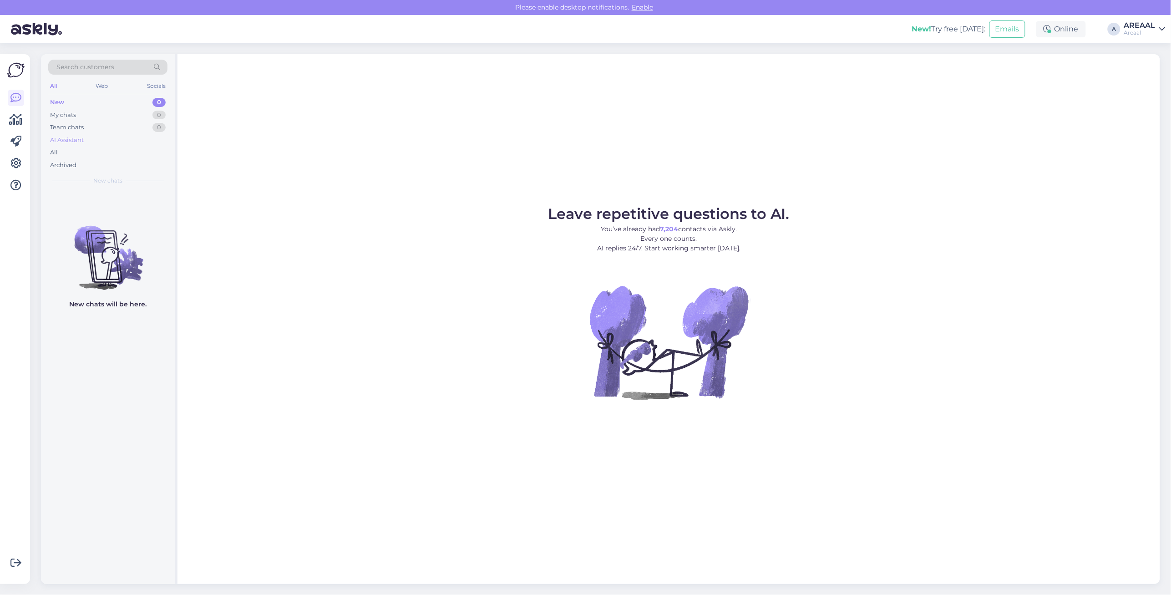
click at [104, 144] on div "AI Assistant" at bounding box center [107, 140] width 119 height 13
click at [93, 153] on div "All" at bounding box center [107, 152] width 119 height 13
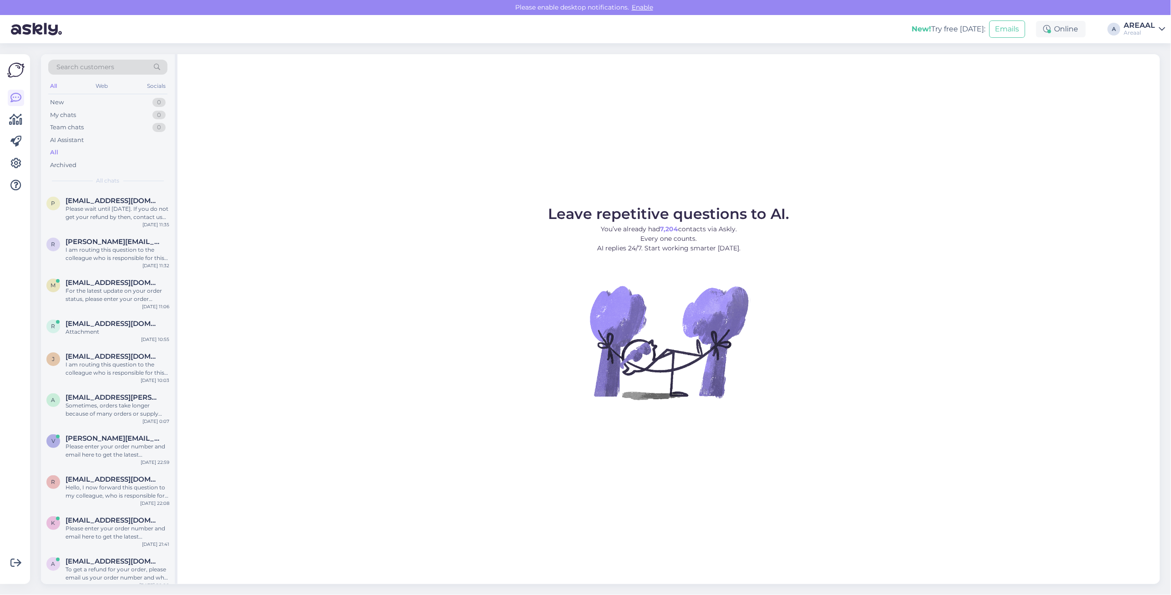
click at [93, 153] on div "All" at bounding box center [107, 152] width 119 height 13
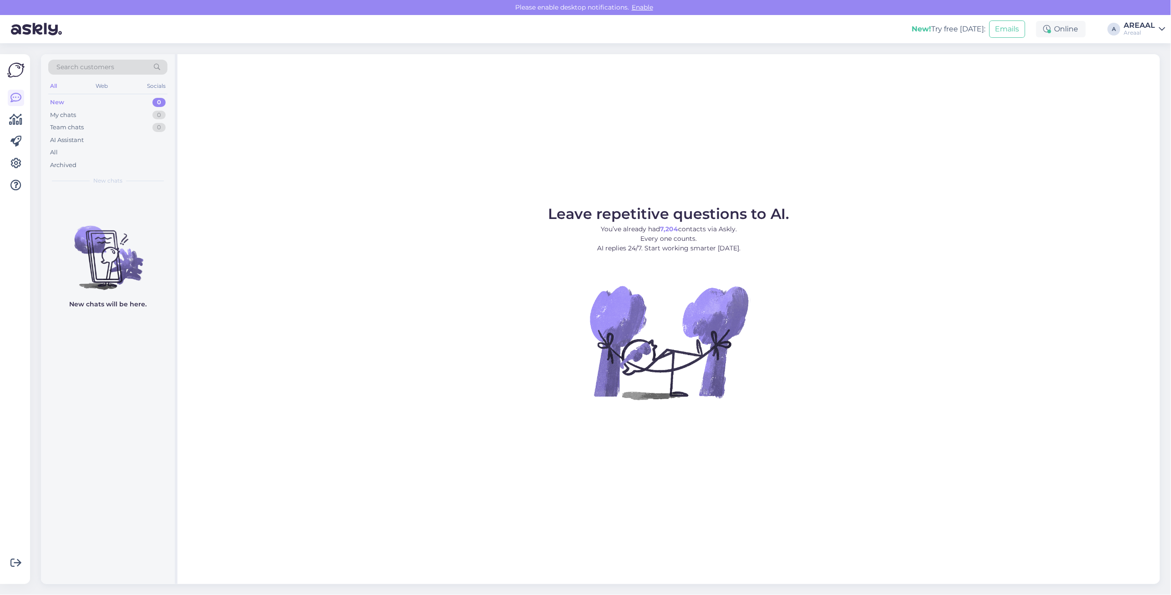
click at [891, 117] on div "Leave repetitive questions to AI. You’ve already had 7,204 contacts via Askly. …" at bounding box center [669, 319] width 983 height 530
click at [85, 151] on div "All" at bounding box center [107, 152] width 119 height 13
click at [106, 151] on div "All" at bounding box center [107, 152] width 119 height 13
click at [113, 149] on div "All" at bounding box center [107, 152] width 119 height 13
click at [71, 153] on div "All" at bounding box center [107, 152] width 119 height 13
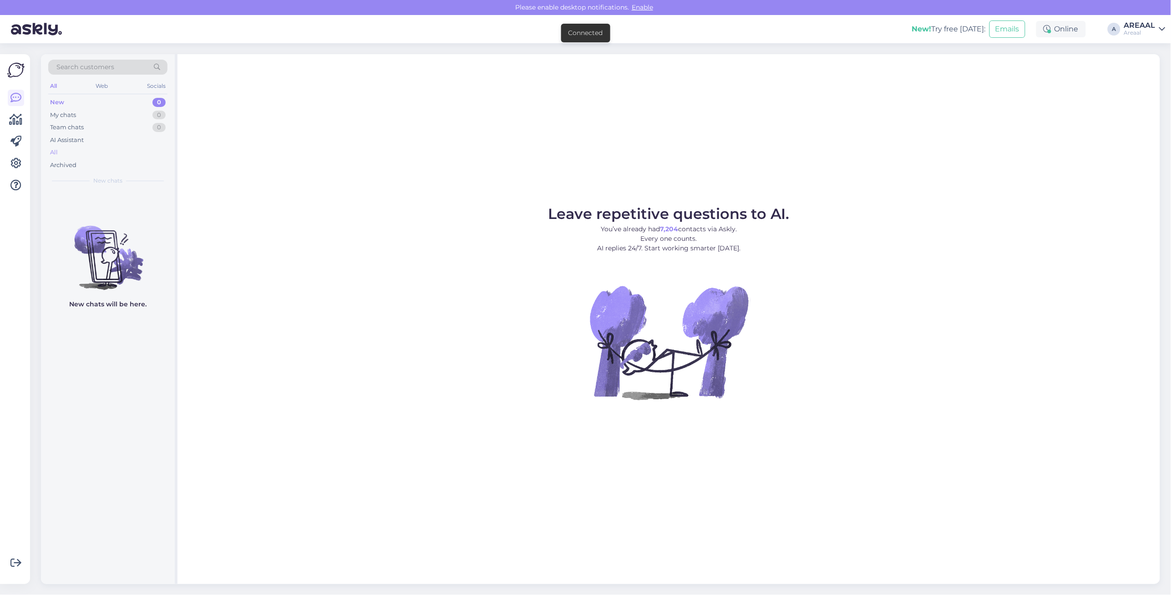
click at [141, 149] on div "All" at bounding box center [107, 152] width 119 height 13
click at [127, 154] on div "All" at bounding box center [107, 152] width 119 height 13
click at [1143, 25] on div "AREAAL" at bounding box center [1140, 25] width 31 height 7
click at [1145, 71] on button "Open" at bounding box center [1145, 70] width 25 height 14
click at [112, 147] on div "All" at bounding box center [107, 152] width 119 height 13
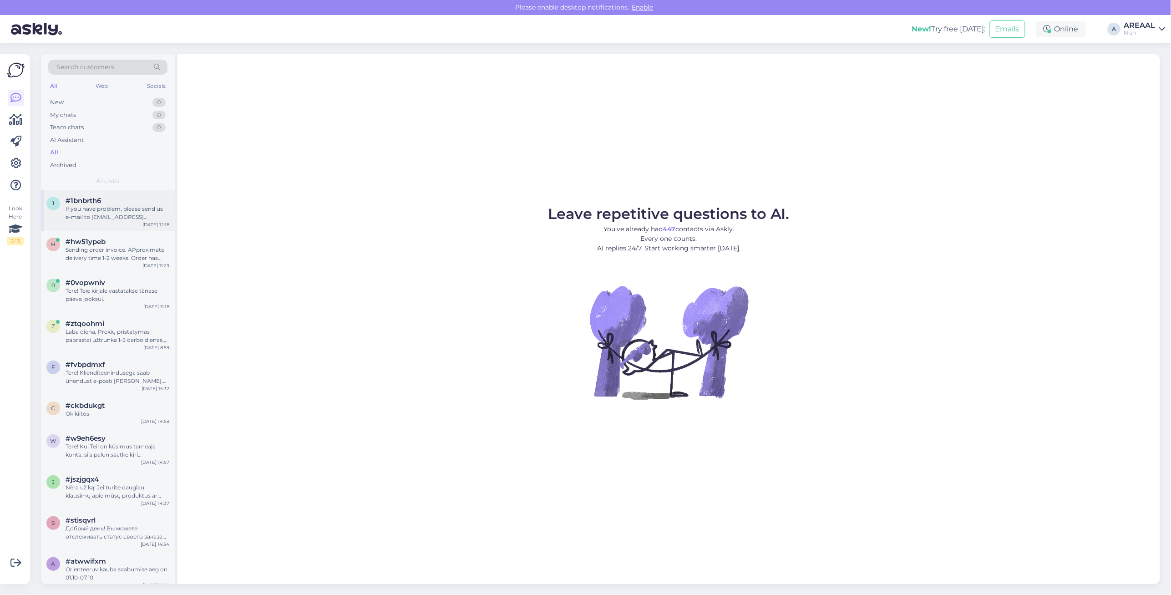
click at [107, 217] on div "If you have problem, please send us e-mail to info@24vr.lt" at bounding box center [118, 213] width 104 height 16
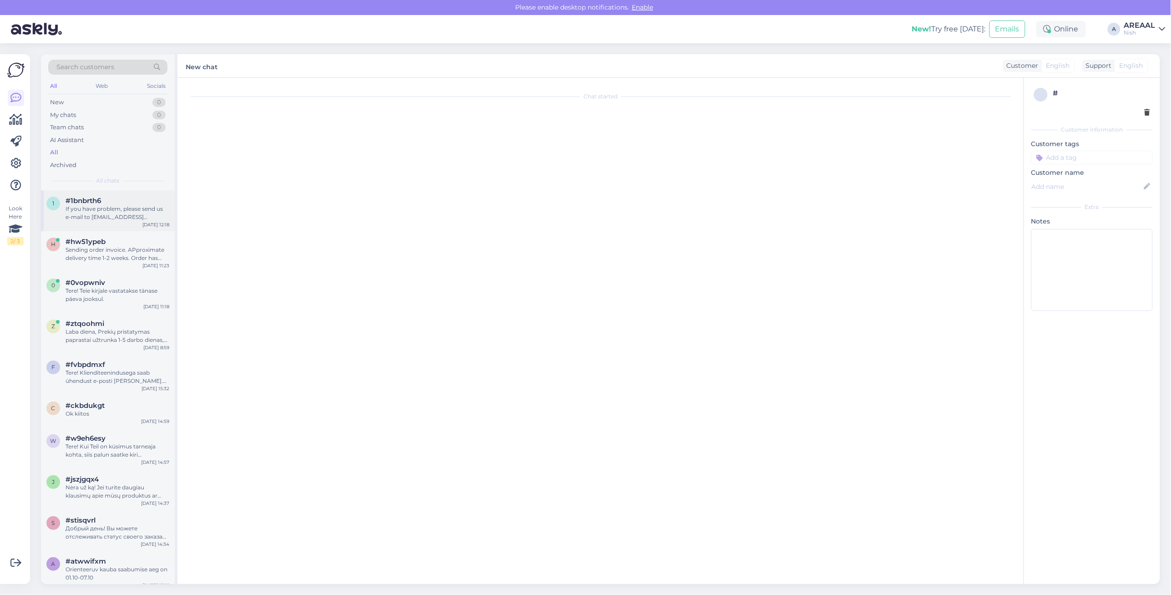
scroll to position [705, 0]
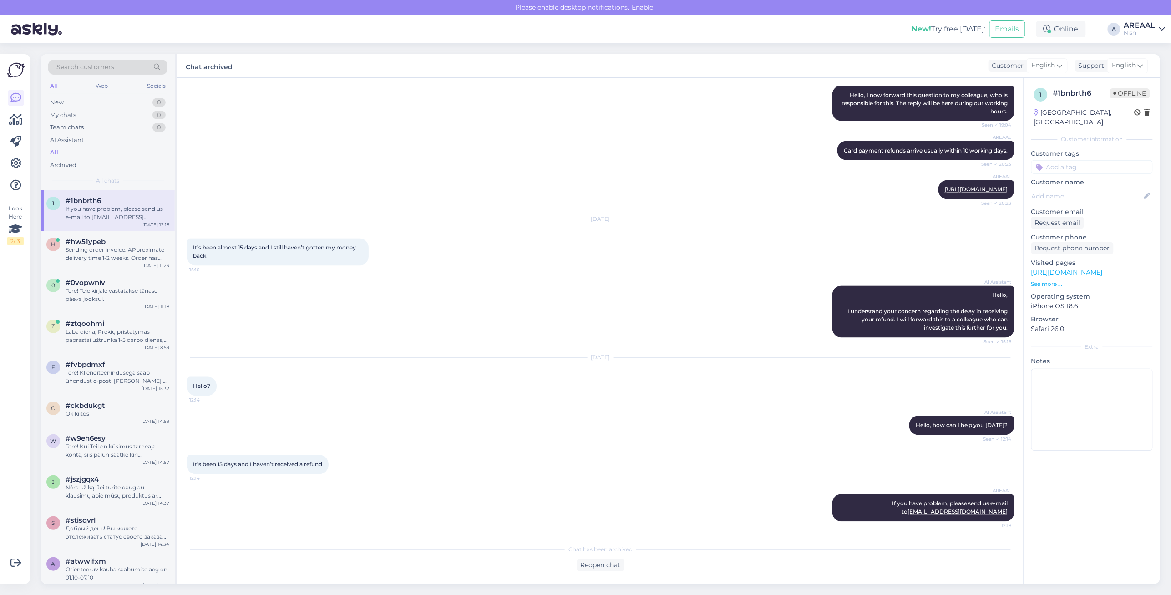
click at [1161, 26] on icon at bounding box center [1163, 28] width 6 height 7
click at [1153, 46] on button "Open" at bounding box center [1145, 51] width 25 height 14
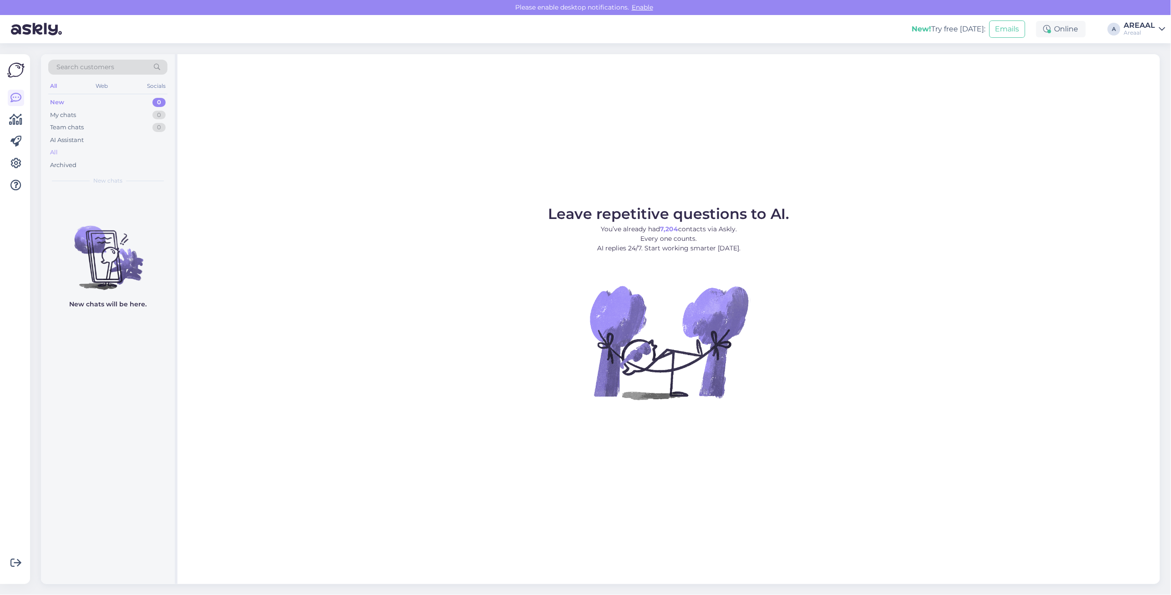
click at [95, 153] on div "All" at bounding box center [107, 152] width 119 height 13
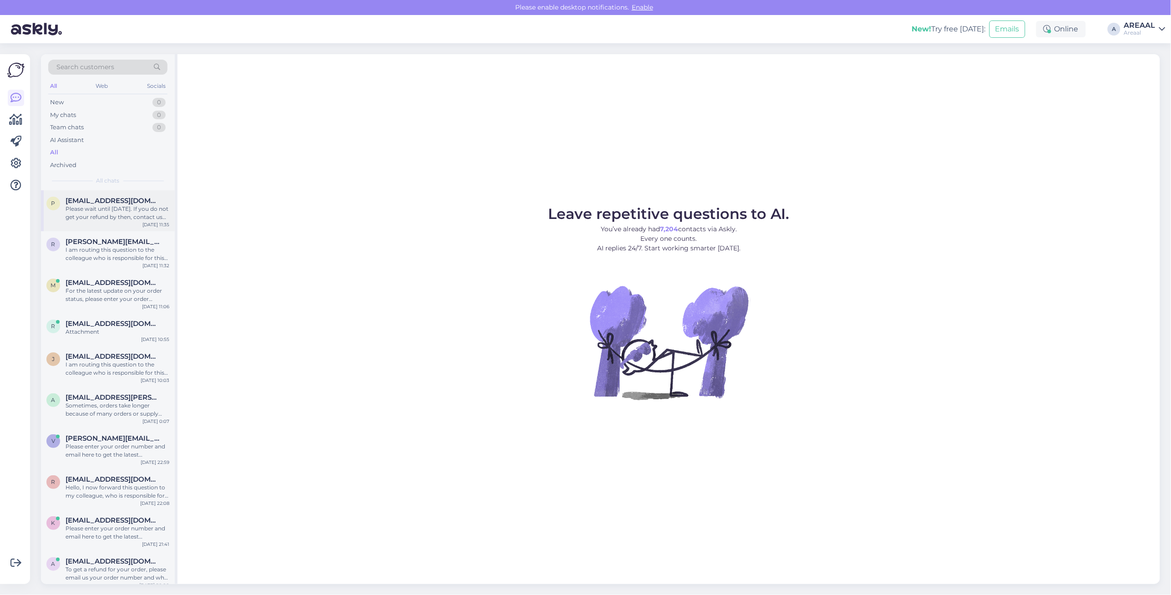
click at [109, 208] on div "Please wait until [DATE]. If you do not get your refund by then, contact us for…" at bounding box center [118, 213] width 104 height 16
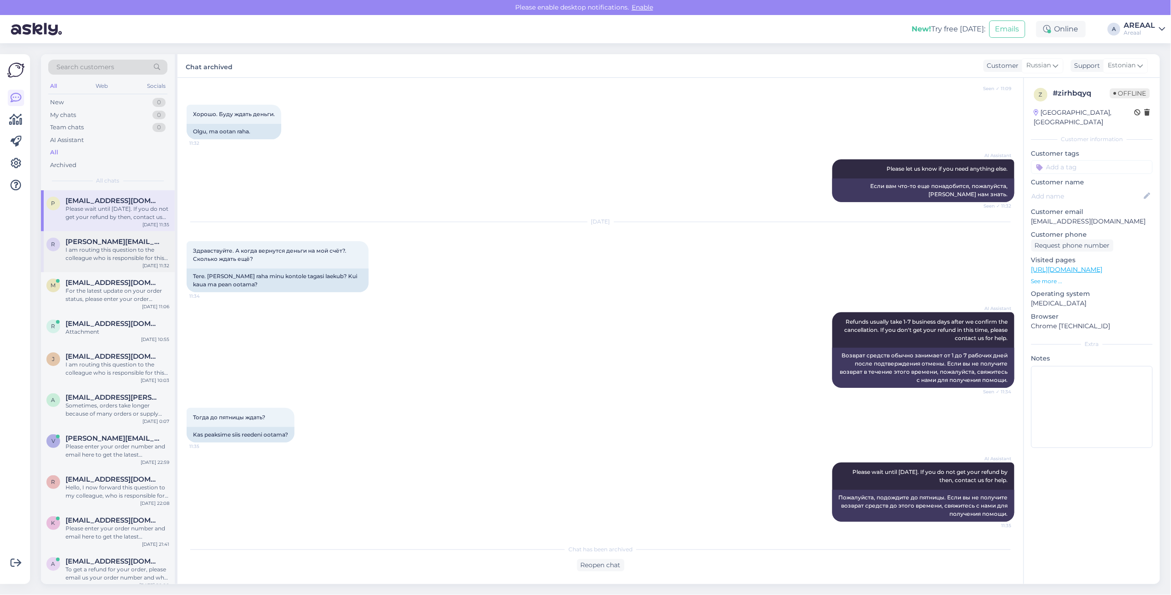
click at [132, 244] on span "[PERSON_NAME][EMAIL_ADDRESS][PERSON_NAME][DOMAIN_NAME]" at bounding box center [113, 242] width 95 height 8
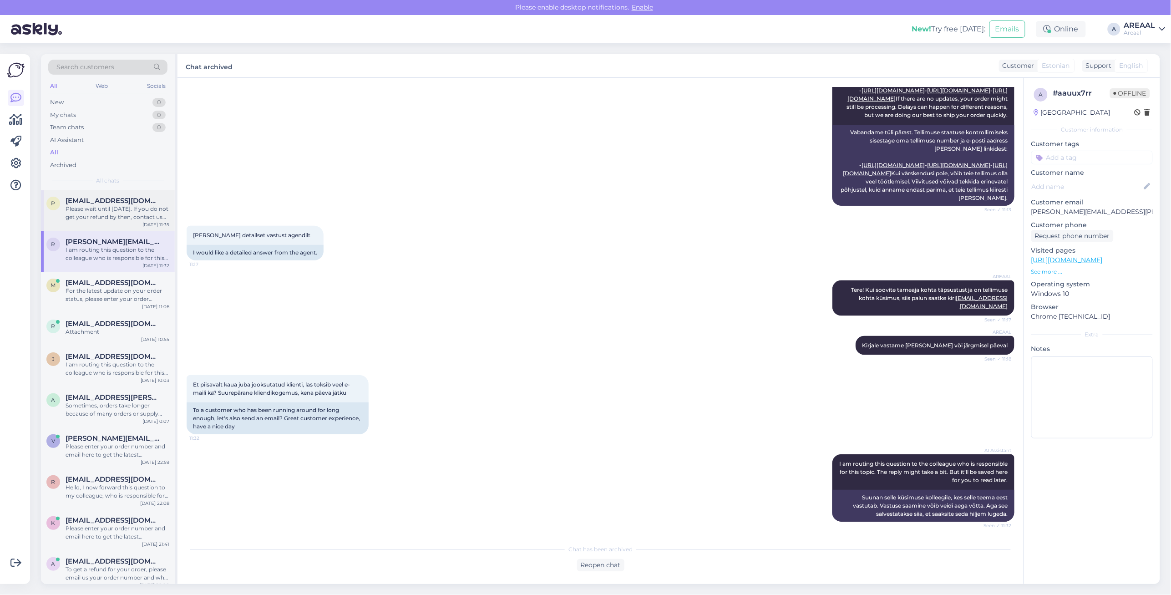
click at [119, 205] on div "Please wait until [DATE]. If you do not get your refund by then, contact us for…" at bounding box center [118, 213] width 104 height 16
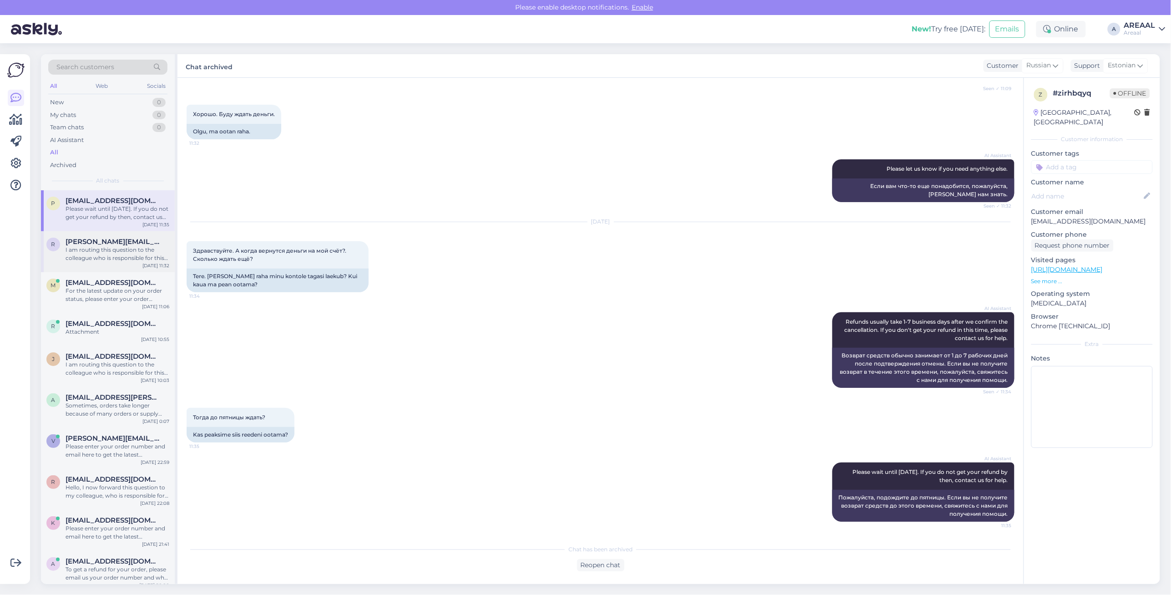
click at [119, 240] on span "[PERSON_NAME][EMAIL_ADDRESS][PERSON_NAME][DOMAIN_NAME]" at bounding box center [113, 242] width 95 height 8
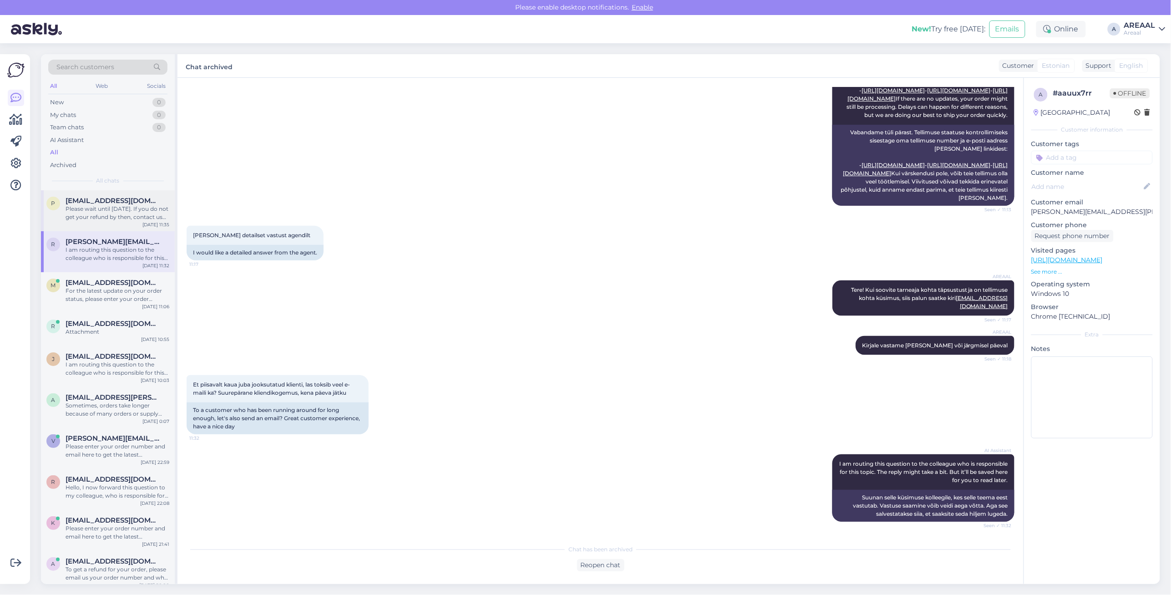
click at [119, 210] on div "Please wait until [DATE]. If you do not get your refund by then, contact us for…" at bounding box center [118, 213] width 104 height 16
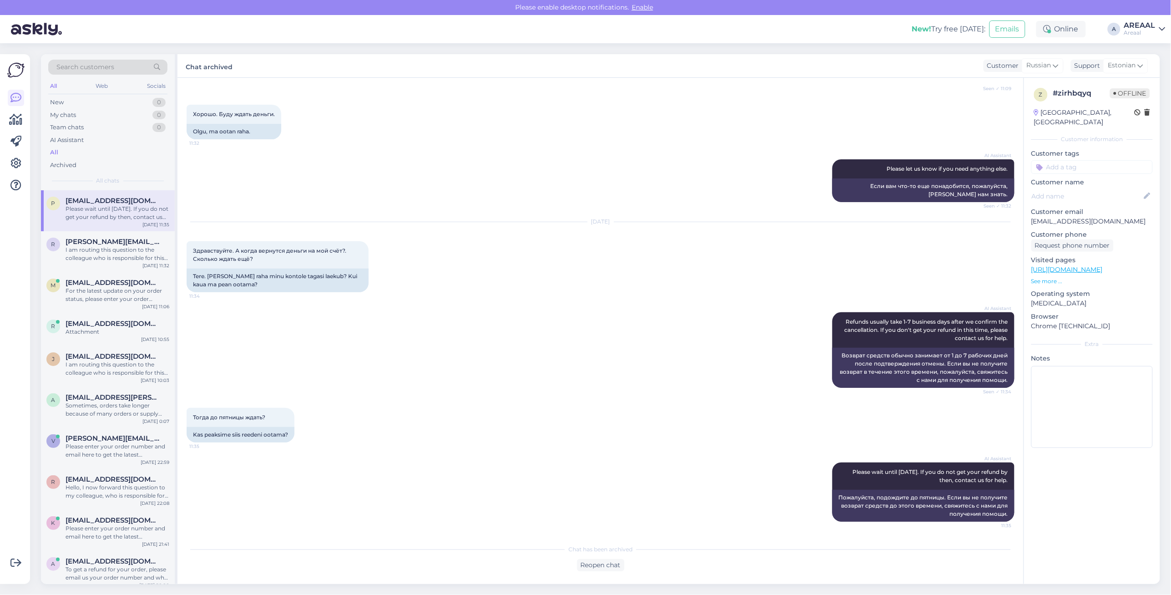
click at [1138, 31] on div "Areaal" at bounding box center [1140, 32] width 31 height 7
click at [1152, 65] on button "Open" at bounding box center [1145, 70] width 25 height 14
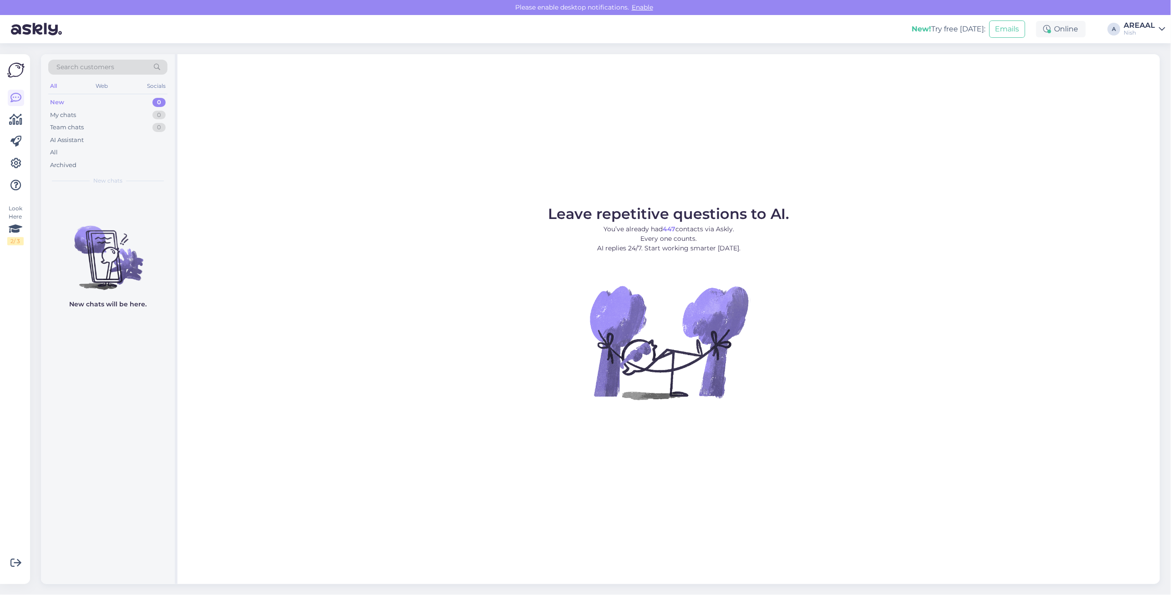
drag, startPoint x: 1148, startPoint y: 26, endPoint x: 1148, endPoint y: 33, distance: 6.8
click at [1148, 26] on div "AREAAL" at bounding box center [1140, 25] width 31 height 7
click at [118, 153] on div "All" at bounding box center [107, 152] width 119 height 13
click at [94, 154] on div "All" at bounding box center [107, 152] width 119 height 13
click at [80, 152] on div "All" at bounding box center [107, 152] width 119 height 13
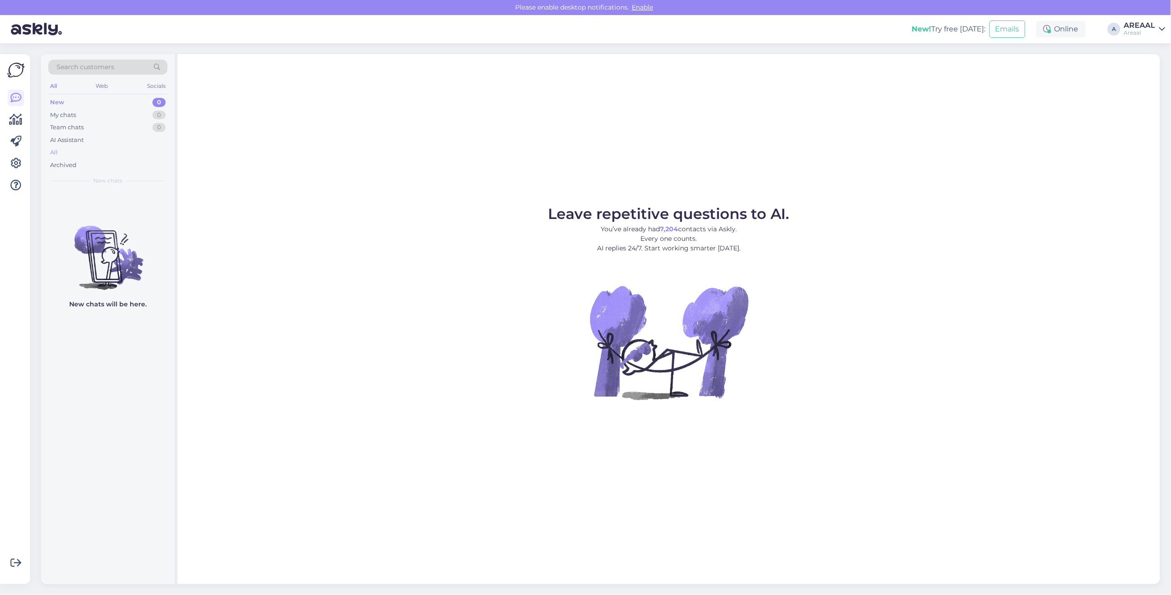
click at [110, 153] on div "All" at bounding box center [107, 152] width 119 height 13
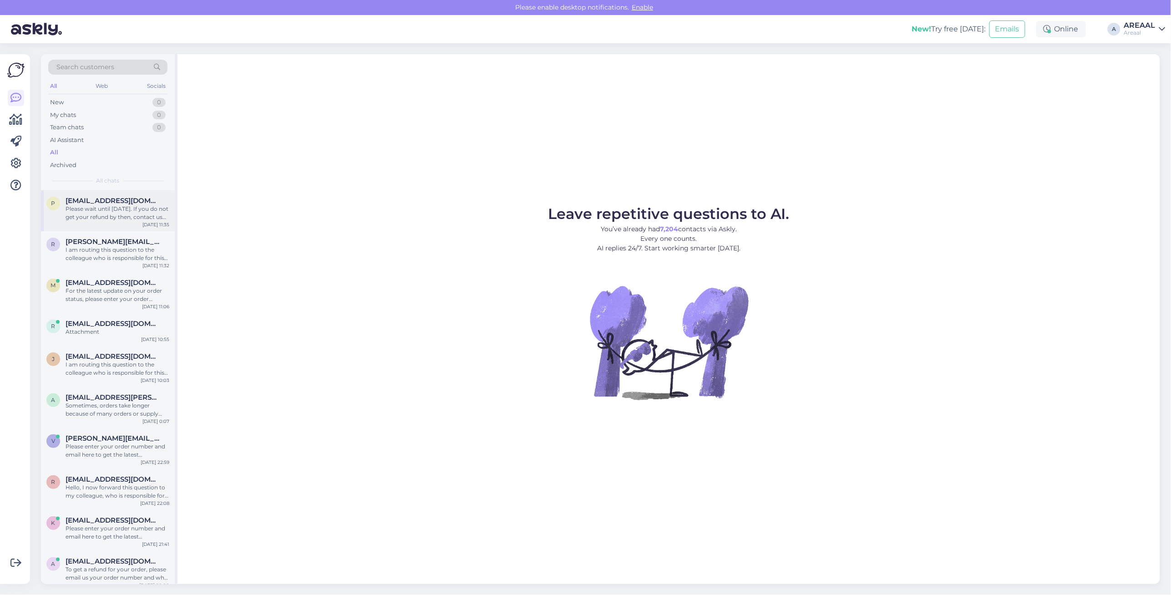
click at [87, 217] on div "Please wait until [DATE]. If you do not get your refund by then, contact us for…" at bounding box center [118, 213] width 104 height 16
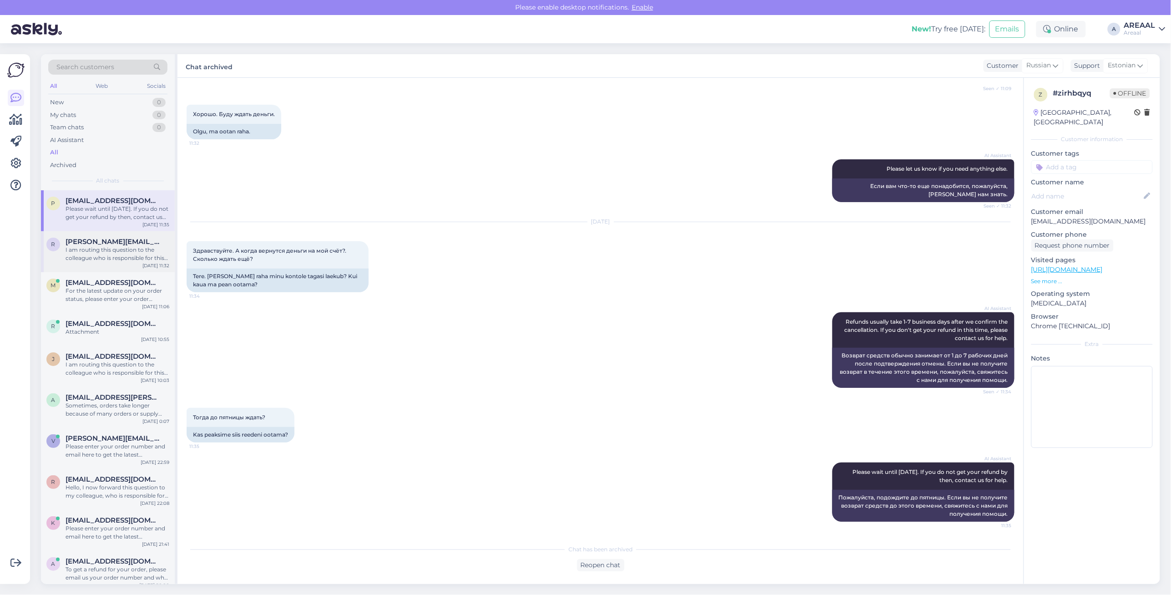
click at [92, 244] on span "[PERSON_NAME][EMAIL_ADDRESS][PERSON_NAME][DOMAIN_NAME]" at bounding box center [113, 242] width 95 height 8
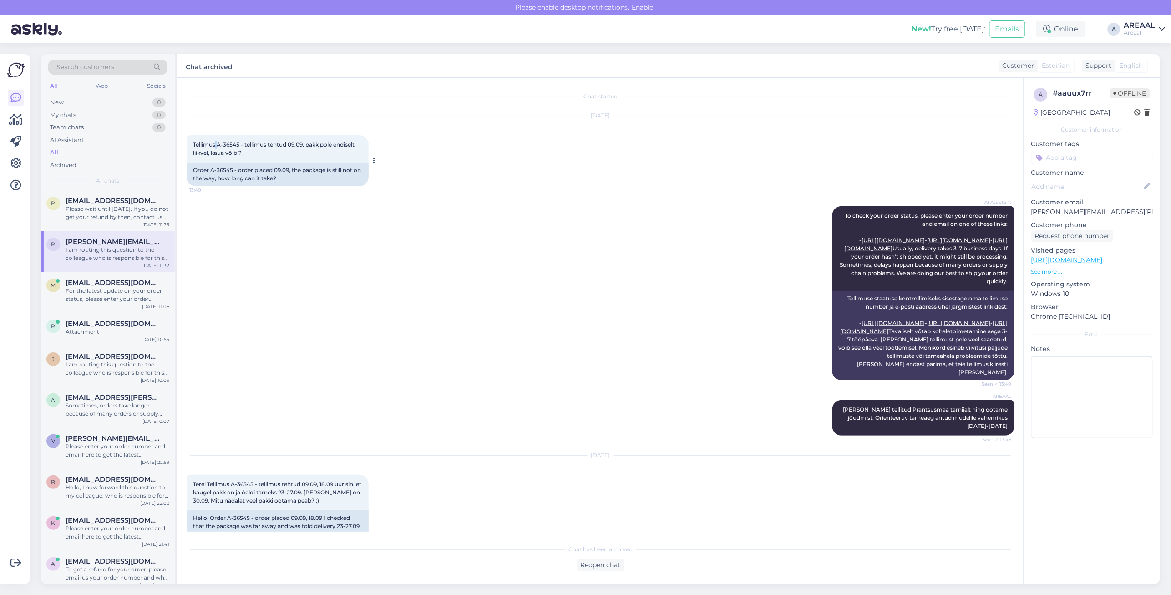
copy span
drag, startPoint x: 215, startPoint y: 145, endPoint x: 227, endPoint y: 146, distance: 11.4
click at [227, 146] on span "Tellimus A-36545 - tellimus tehtud 09.09, pakk pole endiselt liikvel, kaua võib…" at bounding box center [274, 148] width 163 height 15
copy span "54"
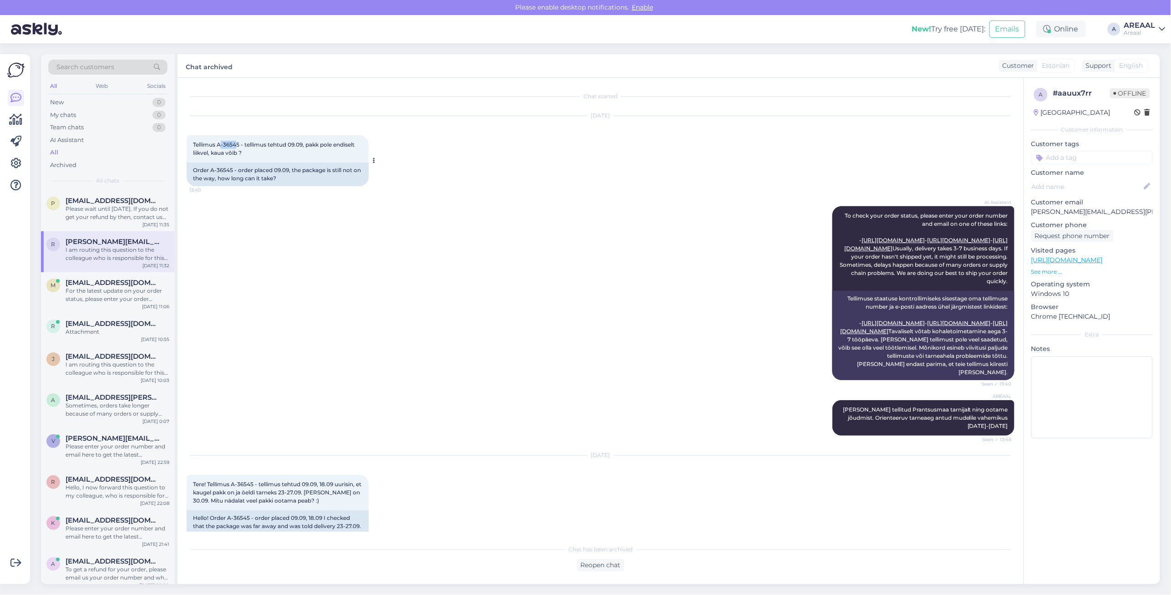
drag, startPoint x: 238, startPoint y: 145, endPoint x: 221, endPoint y: 144, distance: 16.9
click at [221, 144] on span "Tellimus A-36545 - tellimus tehtud 09.09, pakk pole endiselt liikvel, kaua võib…" at bounding box center [274, 148] width 163 height 15
copy span "-3654"
copy span "A"
copy span "A-3654"
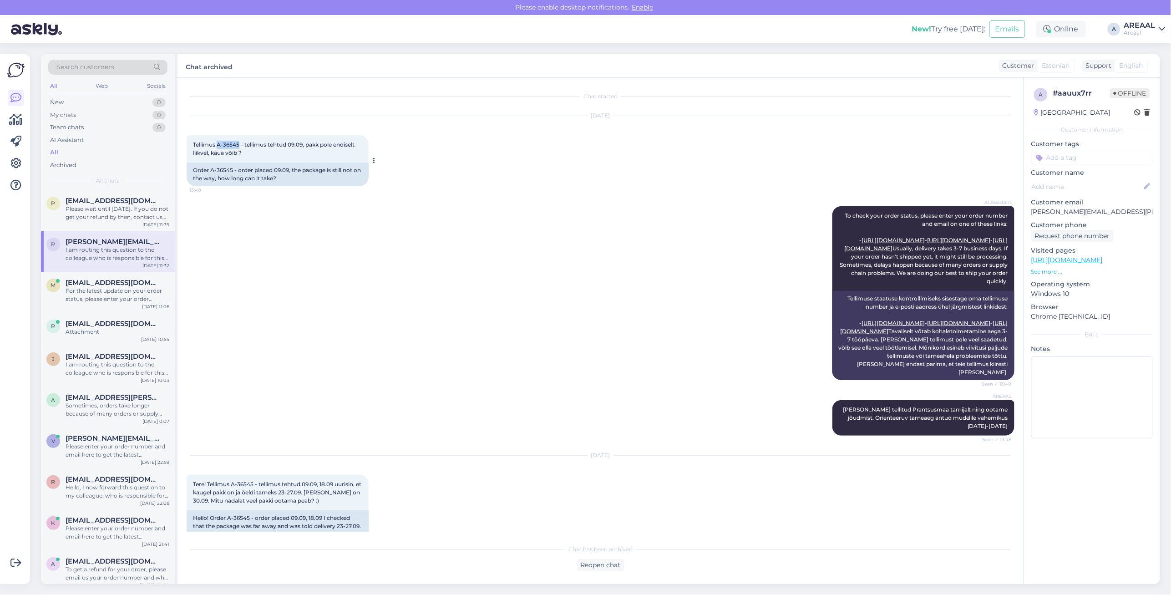
copy span "A-36545"
drag, startPoint x: 218, startPoint y: 142, endPoint x: 238, endPoint y: 144, distance: 20.6
click at [238, 144] on span "Tellimus A-36545 - tellimus tehtud 09.09, pakk pole endiselt liikvel, kaua võib…" at bounding box center [274, 148] width 163 height 15
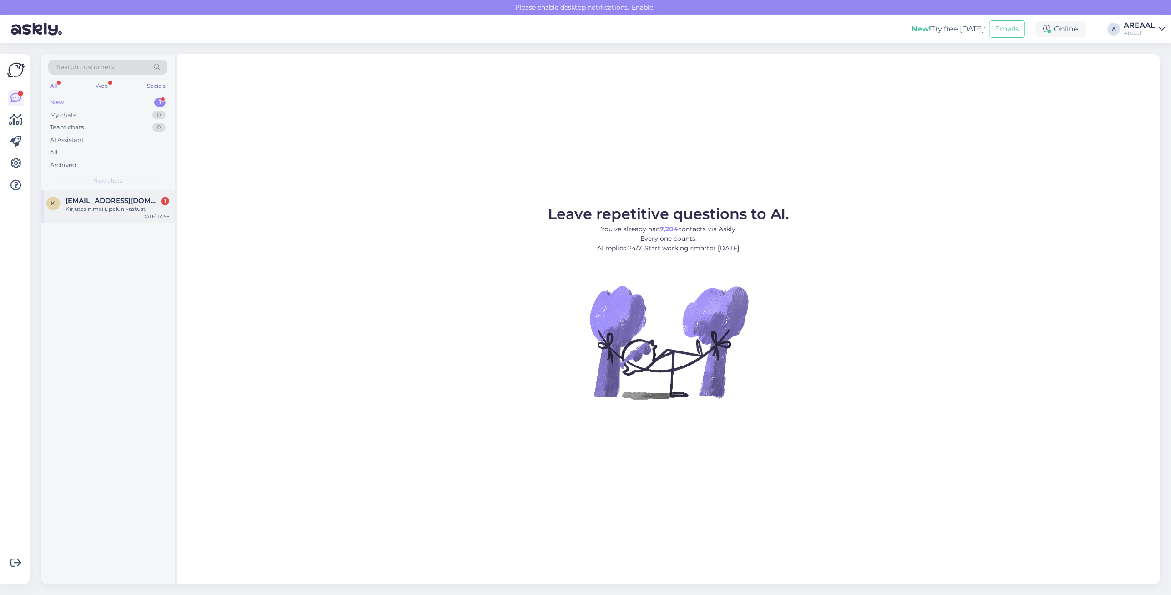
click at [106, 210] on div "Kirjutasin meili, palun vastust" at bounding box center [118, 209] width 104 height 8
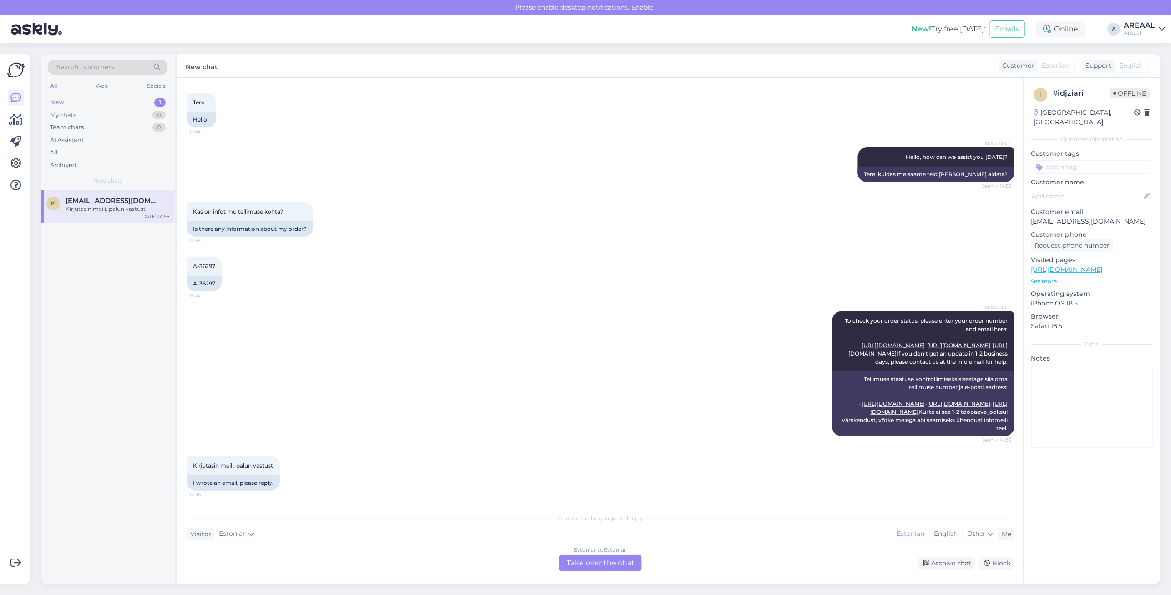
drag, startPoint x: 643, startPoint y: 547, endPoint x: 637, endPoint y: 547, distance: 6.4
click at [642, 547] on div "Choose the language and reply Visitor Estonian Me Estonian English Other Estoni…" at bounding box center [601, 540] width 828 height 62
click at [620, 554] on div "Estonian to Estonian" at bounding box center [601, 550] width 54 height 8
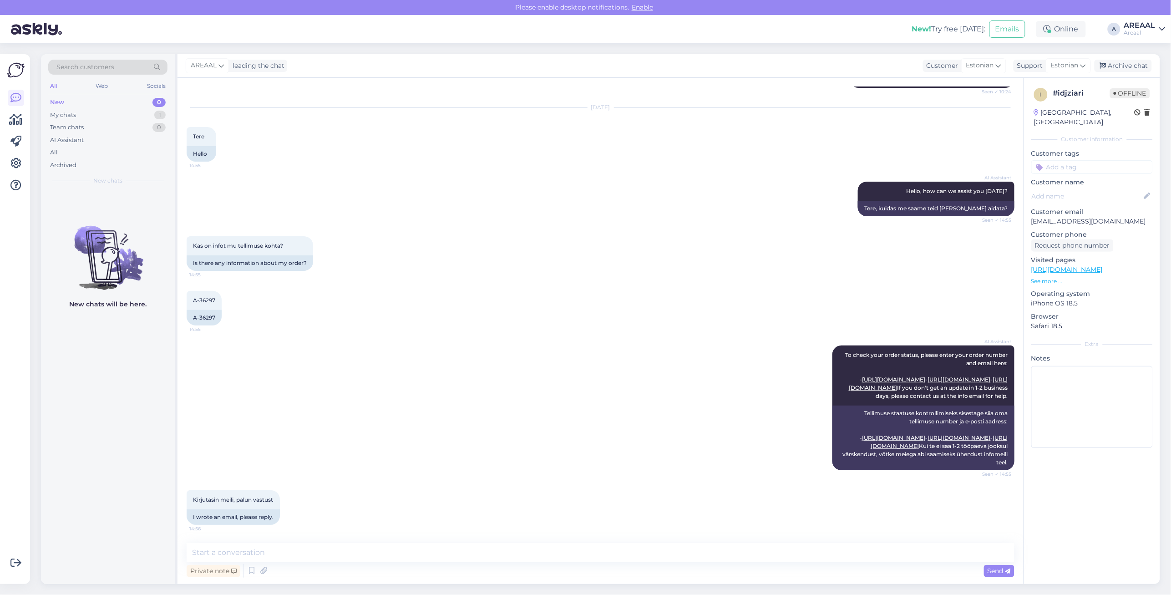
click at [618, 557] on textarea at bounding box center [601, 552] width 828 height 19
click at [610, 543] on textarea "Teie" at bounding box center [601, 552] width 828 height 19
type textarea "Teie kirjale vastatakse tänase või homse tööpäeva jooksul"
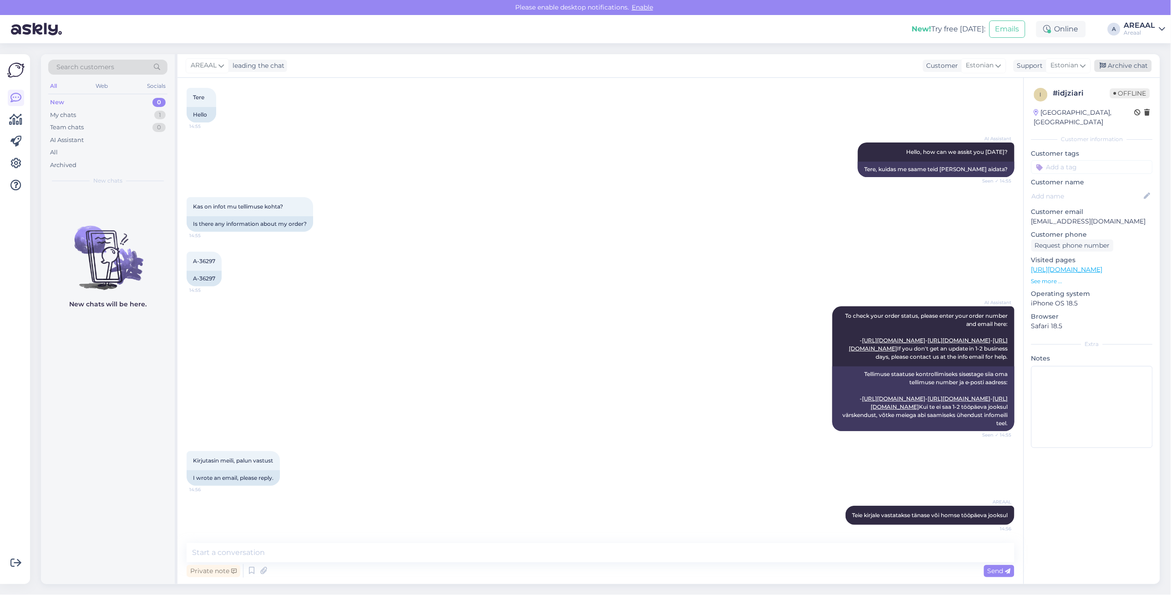
click at [1135, 63] on div "Archive chat" at bounding box center [1123, 66] width 57 height 12
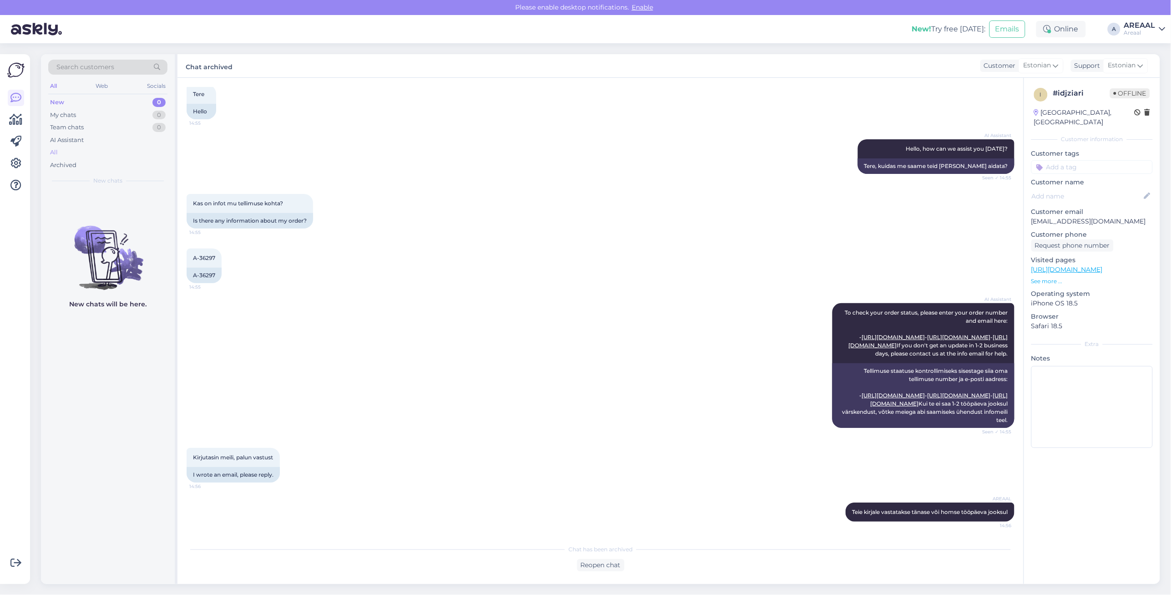
click at [114, 147] on div "All" at bounding box center [107, 152] width 119 height 13
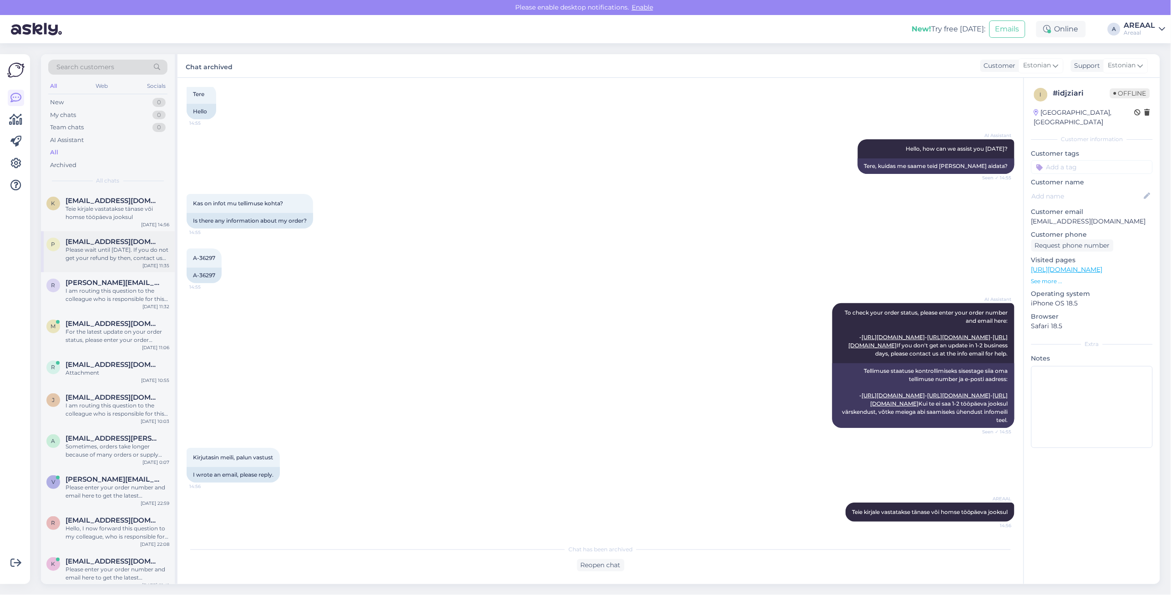
click at [122, 245] on span "[EMAIL_ADDRESS][DOMAIN_NAME]" at bounding box center [113, 242] width 95 height 8
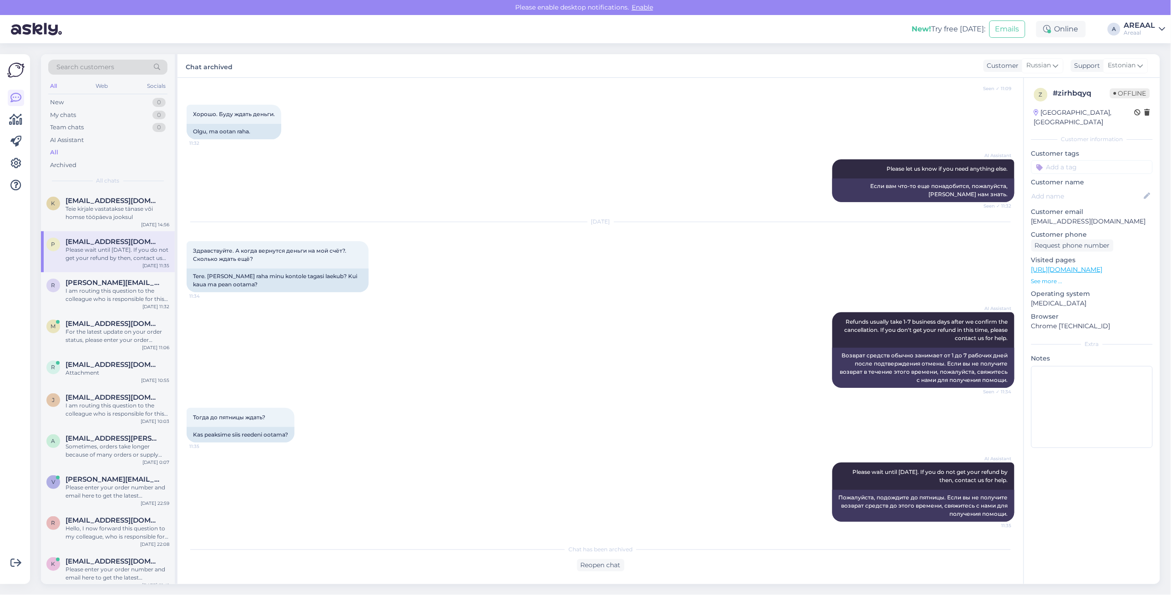
click at [106, 188] on div "Search customers All Web Socials New 0 My chats 0 Team chats 0 AI Assistant All…" at bounding box center [108, 122] width 134 height 136
click at [123, 205] on div "Teie kirjale vastatakse tänase või homse tööpäeva jooksul" at bounding box center [118, 213] width 104 height 16
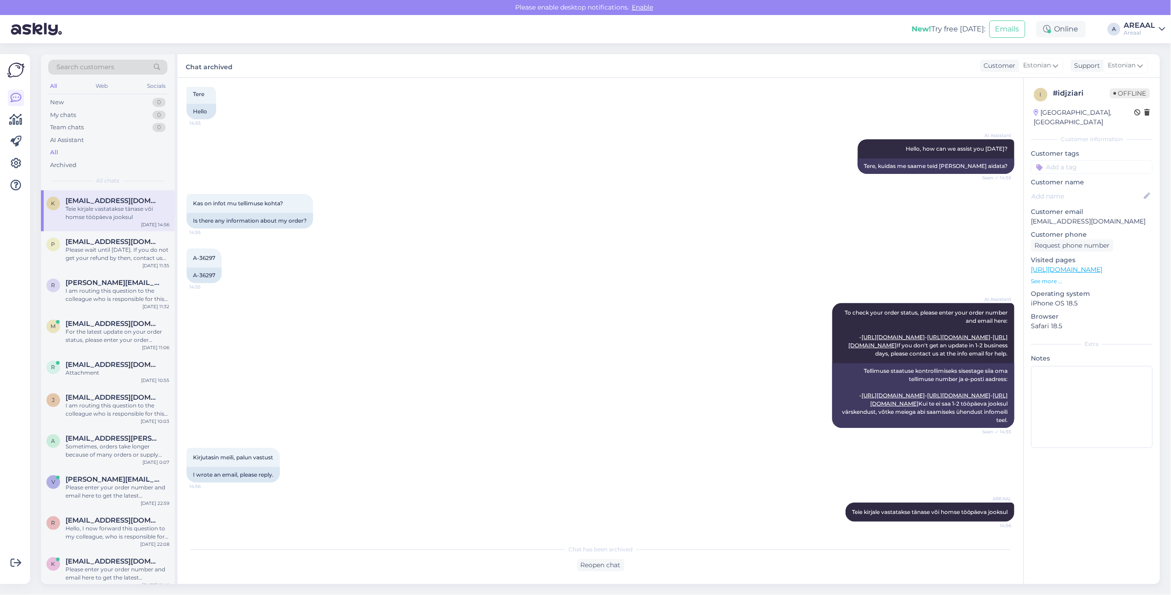
click at [1155, 26] on div "AREAAL" at bounding box center [1140, 25] width 31 height 7
drag, startPoint x: 1157, startPoint y: 62, endPoint x: 1159, endPoint y: 67, distance: 4.9
click at [1157, 62] on div "Nish Open" at bounding box center [1110, 71] width 112 height 20
click at [1159, 67] on div "Nish Open" at bounding box center [1110, 71] width 112 height 20
click at [1146, 71] on button "Open" at bounding box center [1145, 70] width 25 height 14
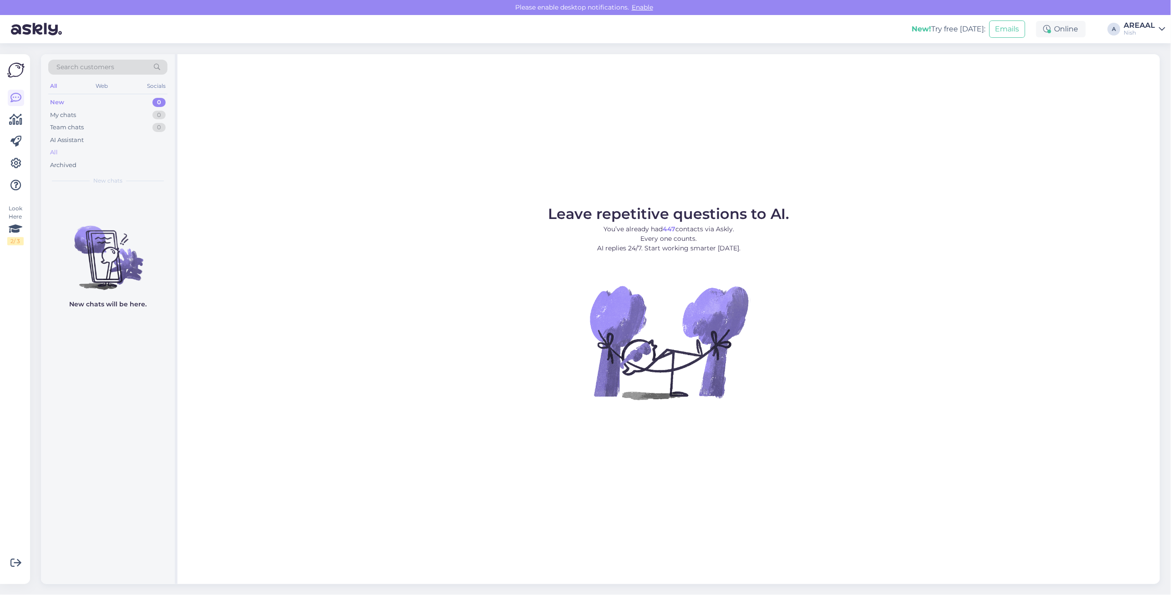
click at [114, 147] on div "All" at bounding box center [107, 152] width 119 height 13
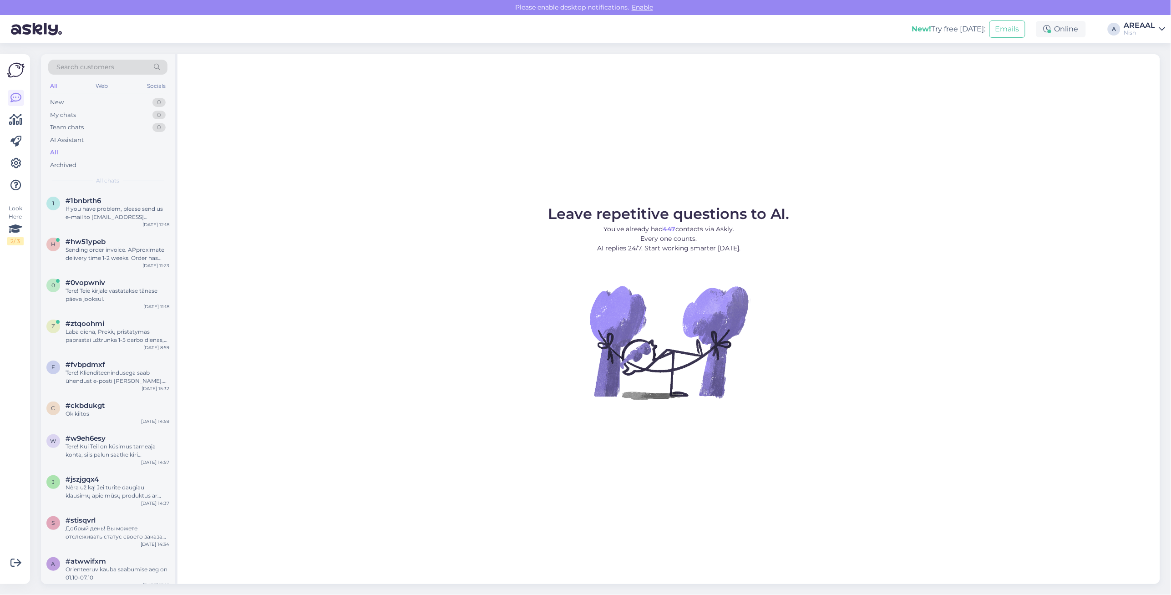
click at [1160, 30] on icon at bounding box center [1163, 28] width 6 height 7
click at [1159, 45] on button "Open" at bounding box center [1145, 51] width 25 height 14
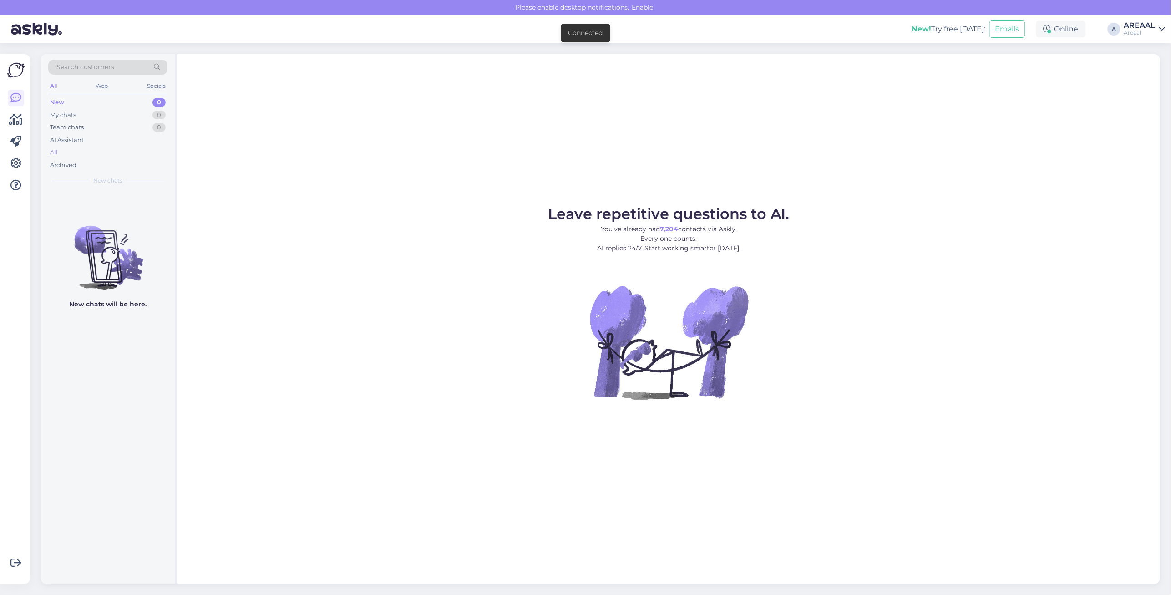
click at [80, 155] on div "All" at bounding box center [107, 152] width 119 height 13
click at [90, 158] on div "All" at bounding box center [107, 152] width 119 height 13
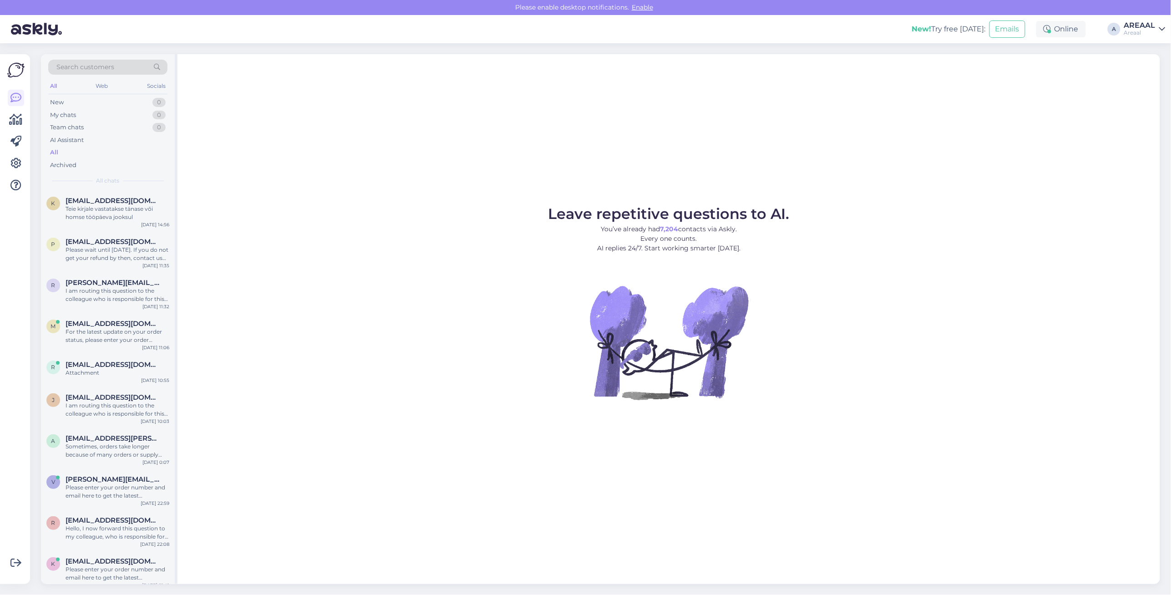
click at [86, 150] on div "All" at bounding box center [107, 152] width 119 height 13
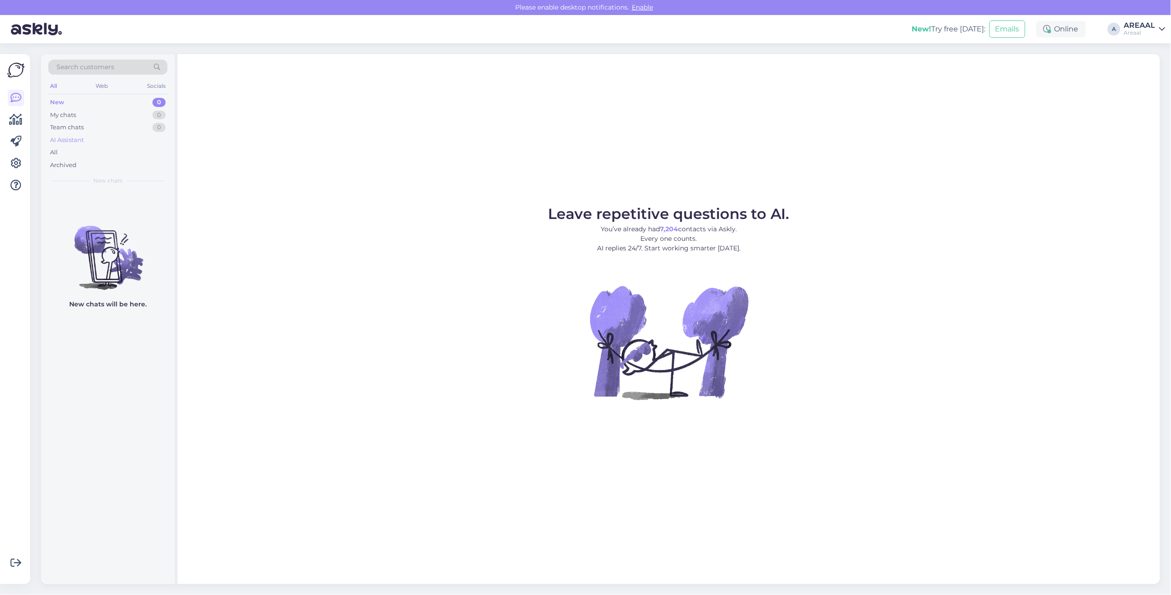
click at [108, 140] on div "AI Assistant" at bounding box center [107, 140] width 119 height 13
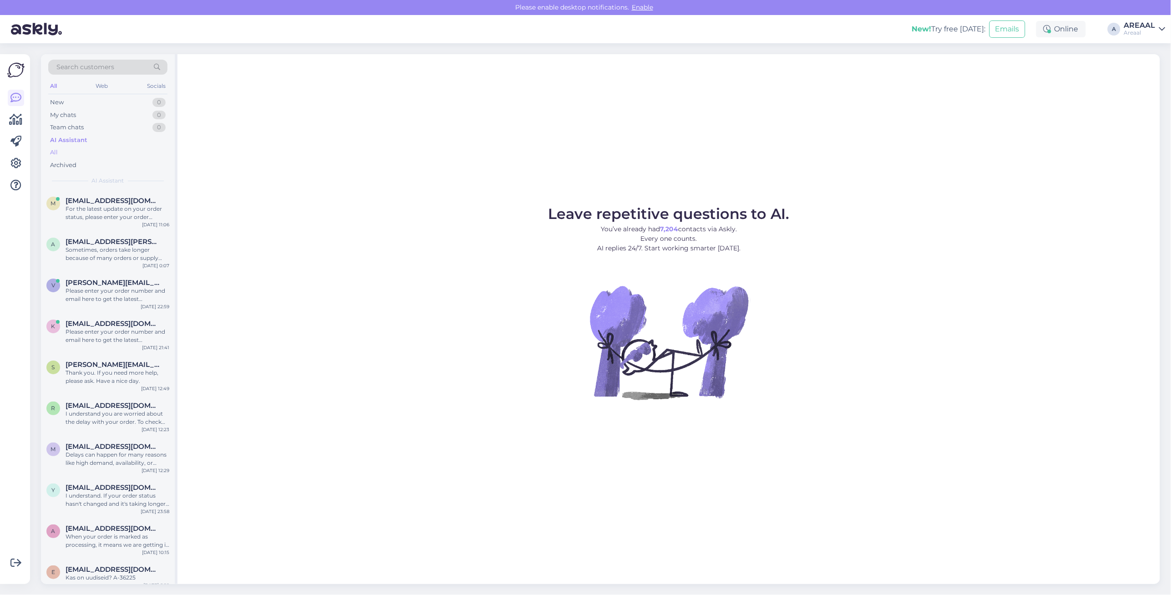
click at [101, 154] on div "All" at bounding box center [107, 152] width 119 height 13
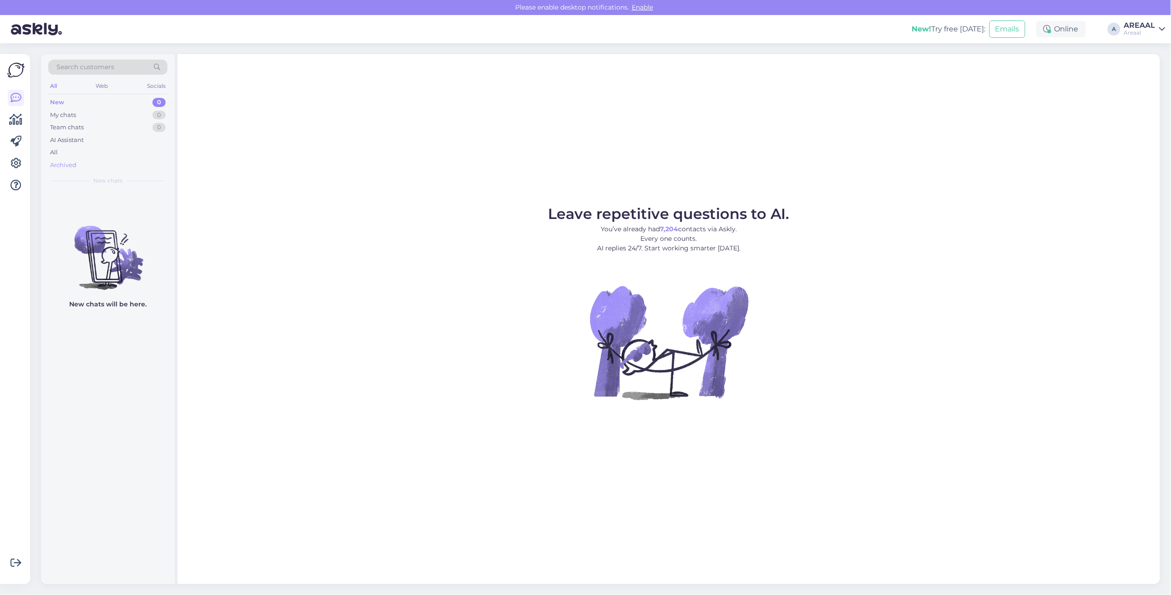
click at [67, 163] on div "Archived" at bounding box center [63, 165] width 26 height 9
click at [64, 155] on div "All" at bounding box center [107, 152] width 119 height 13
click at [124, 148] on div "All" at bounding box center [107, 152] width 119 height 13
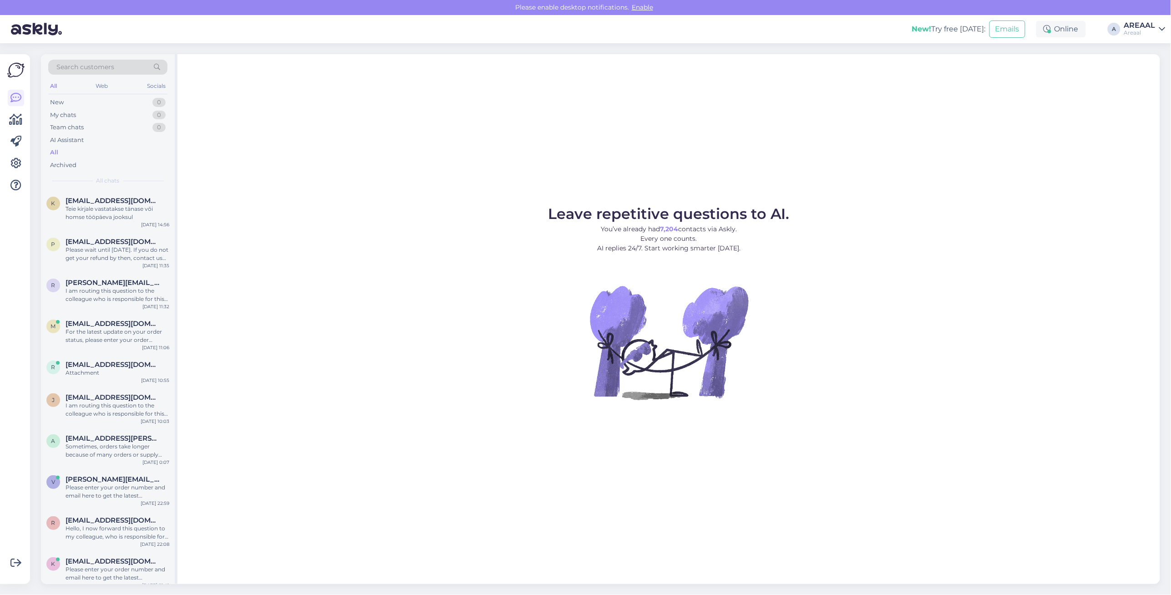
click at [257, 190] on div "Leave repetitive questions to AI. You’ve already had 7,204 contacts via Askly. …" at bounding box center [669, 319] width 983 height 530
click at [138, 338] on div "For the latest update on your order status, please enter your order number and …" at bounding box center [118, 336] width 104 height 16
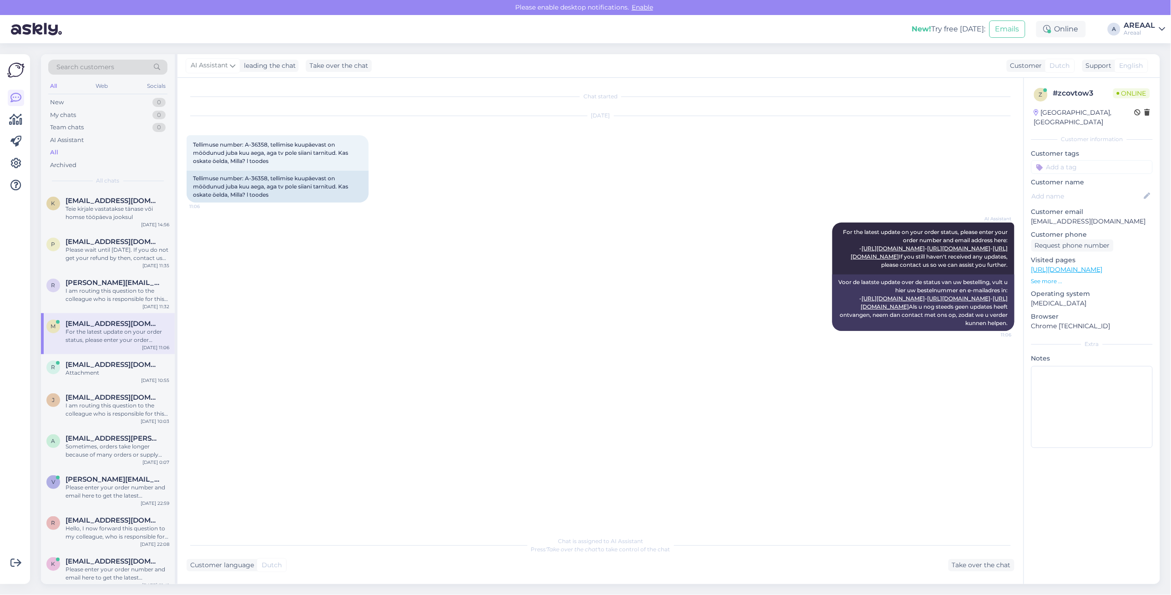
click at [331, 310] on div "AI Assistant For the latest update on your order status, please enter your orde…" at bounding box center [601, 277] width 828 height 128
click at [132, 306] on div "r rene.randlane@gmail.com I am routing this question to the colleague who is re…" at bounding box center [108, 292] width 134 height 41
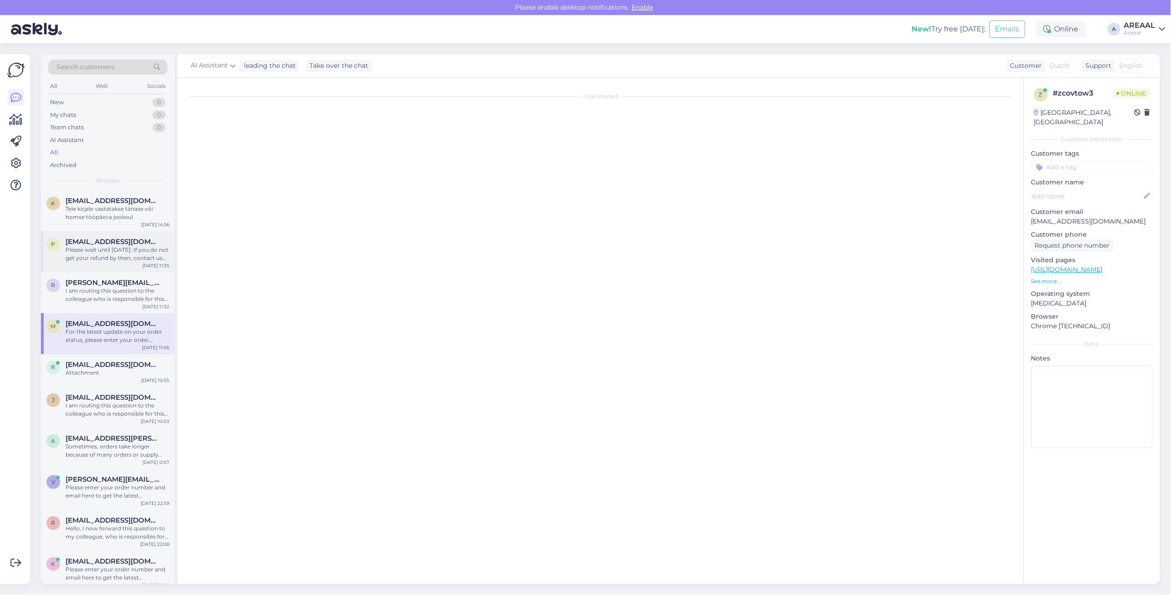
click at [128, 258] on div "Please wait until [DATE]. If you do not get your refund by then, contact us for…" at bounding box center [118, 254] width 104 height 16
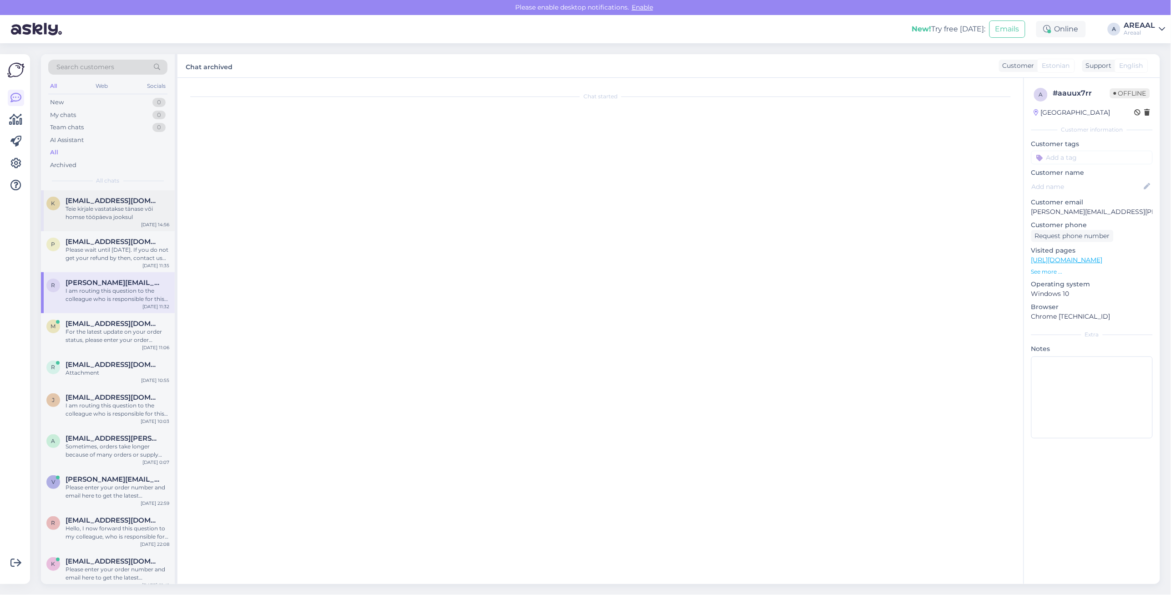
scroll to position [3196, 0]
click at [118, 212] on div "Teie kirjale vastatakse tänase või homse tööpäeva jooksul" at bounding box center [118, 213] width 104 height 16
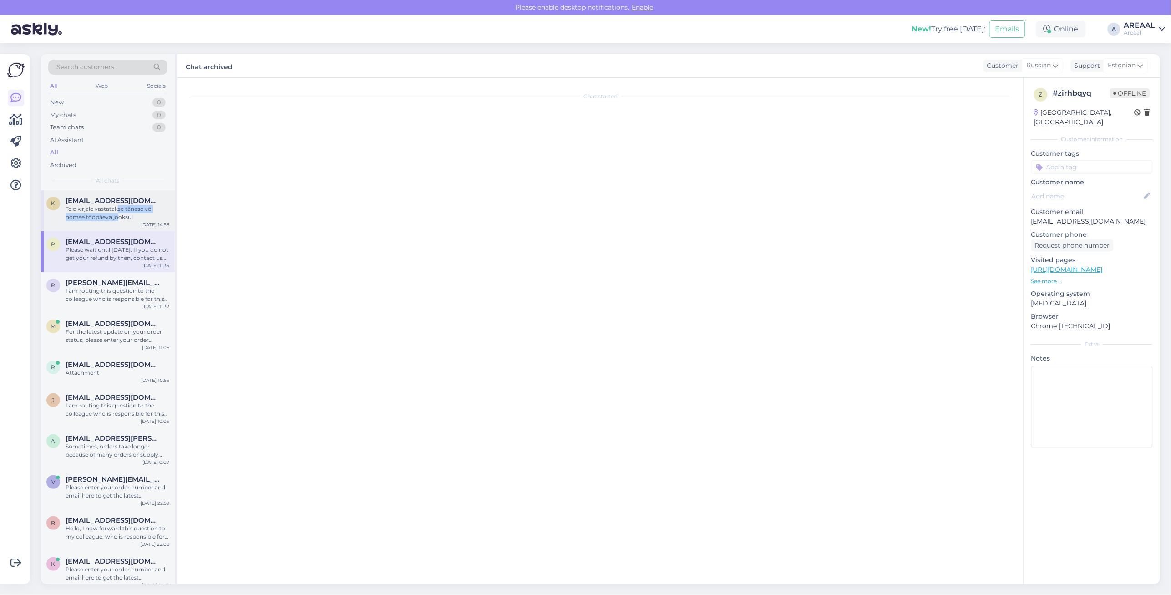
scroll to position [1698, 0]
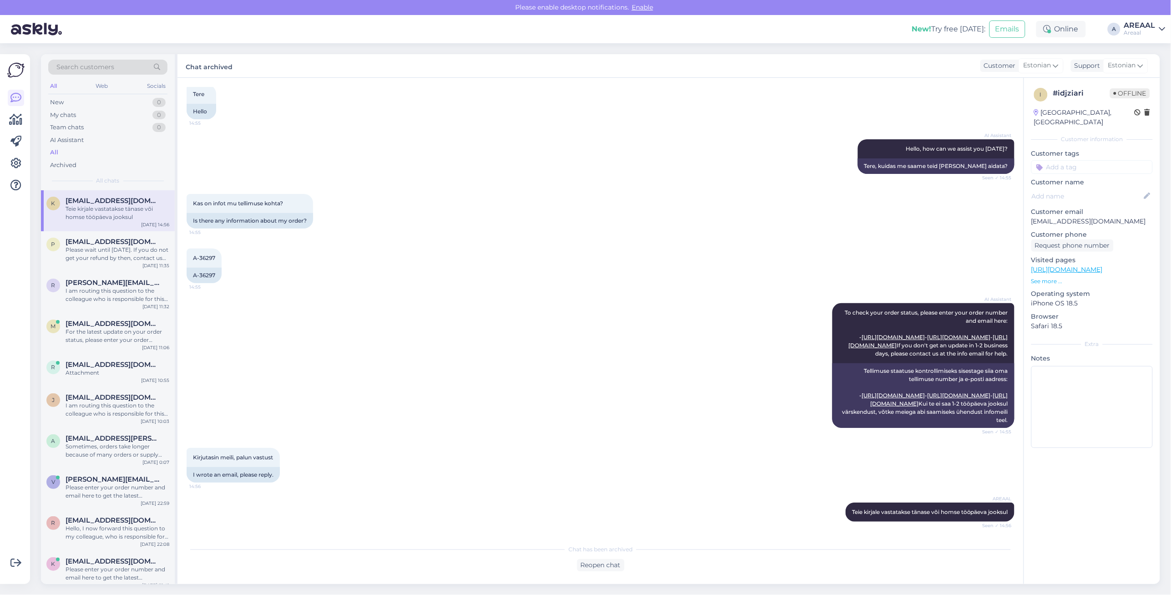
click at [452, 293] on div "AI Assistant To check your order status, please enter your order number and ema…" at bounding box center [601, 365] width 828 height 145
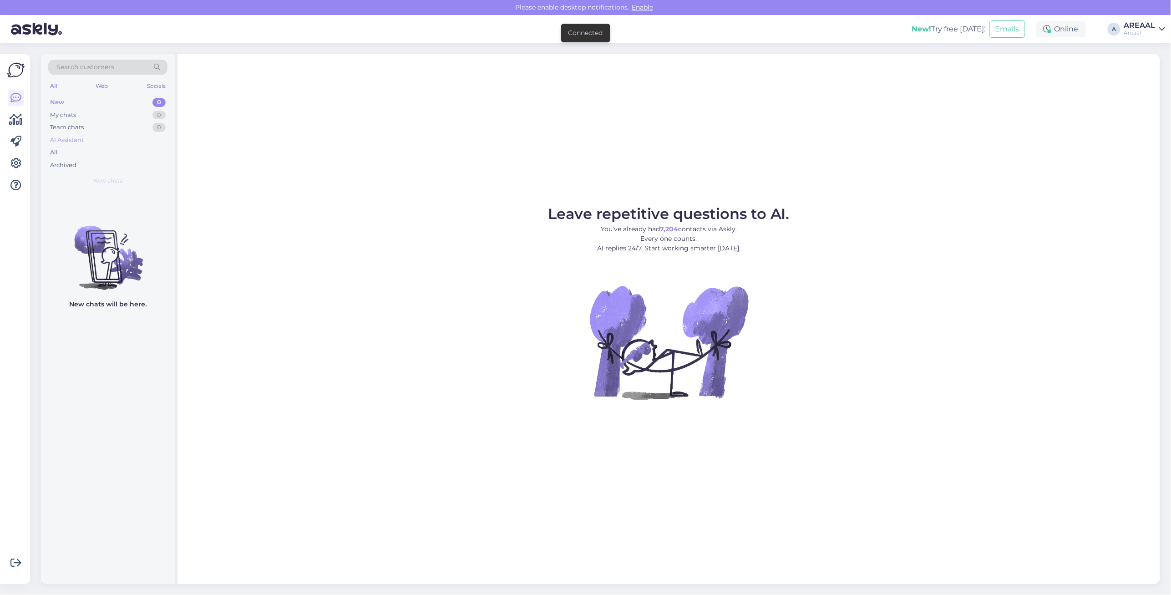
click at [96, 144] on div "AI Assistant" at bounding box center [107, 140] width 119 height 13
click at [85, 154] on div "All" at bounding box center [107, 152] width 119 height 13
click at [119, 149] on div "All" at bounding box center [107, 152] width 119 height 13
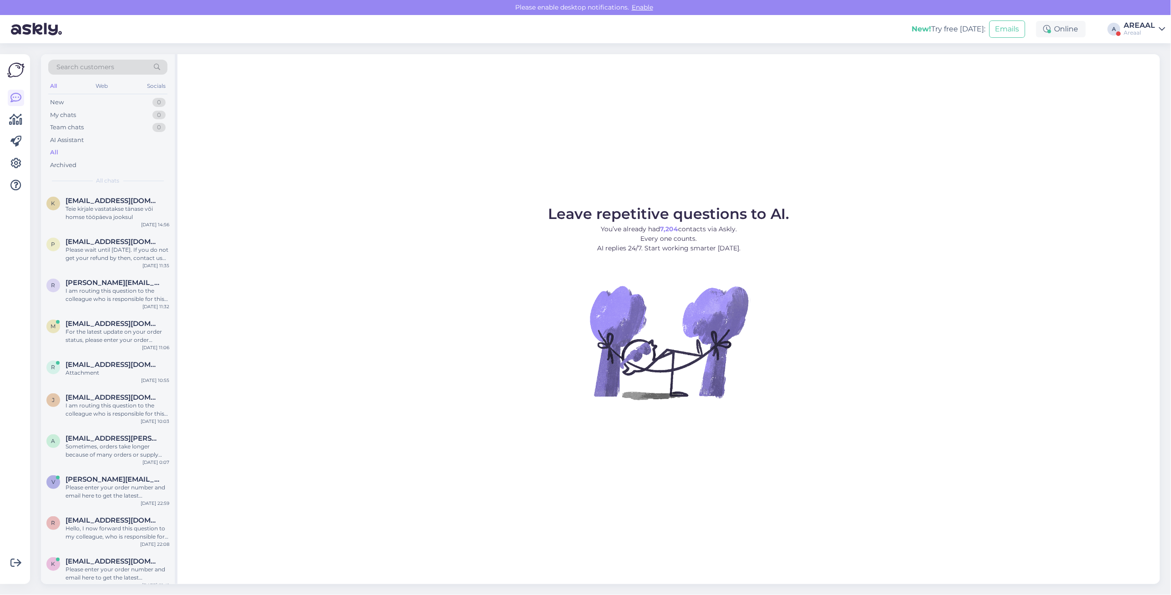
drag, startPoint x: 1161, startPoint y: 30, endPoint x: 1161, endPoint y: 35, distance: 5.0
click at [1161, 30] on icon at bounding box center [1163, 28] width 6 height 7
click at [1153, 69] on button "Open" at bounding box center [1145, 70] width 25 height 14
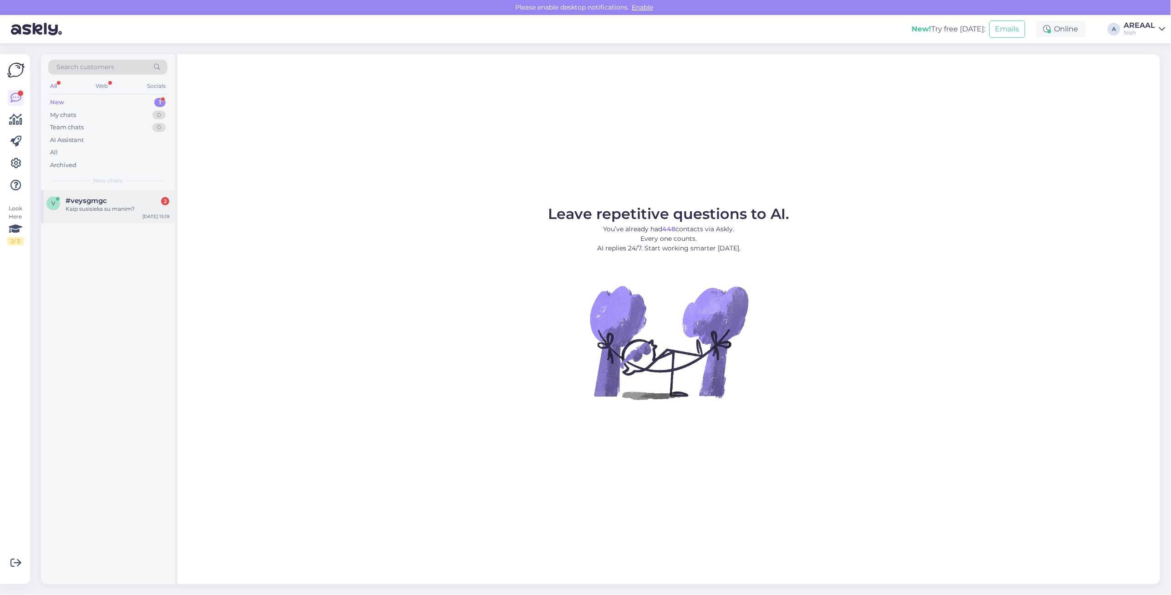
click at [99, 206] on div "Kaip susisieks su manim?" at bounding box center [118, 209] width 104 height 8
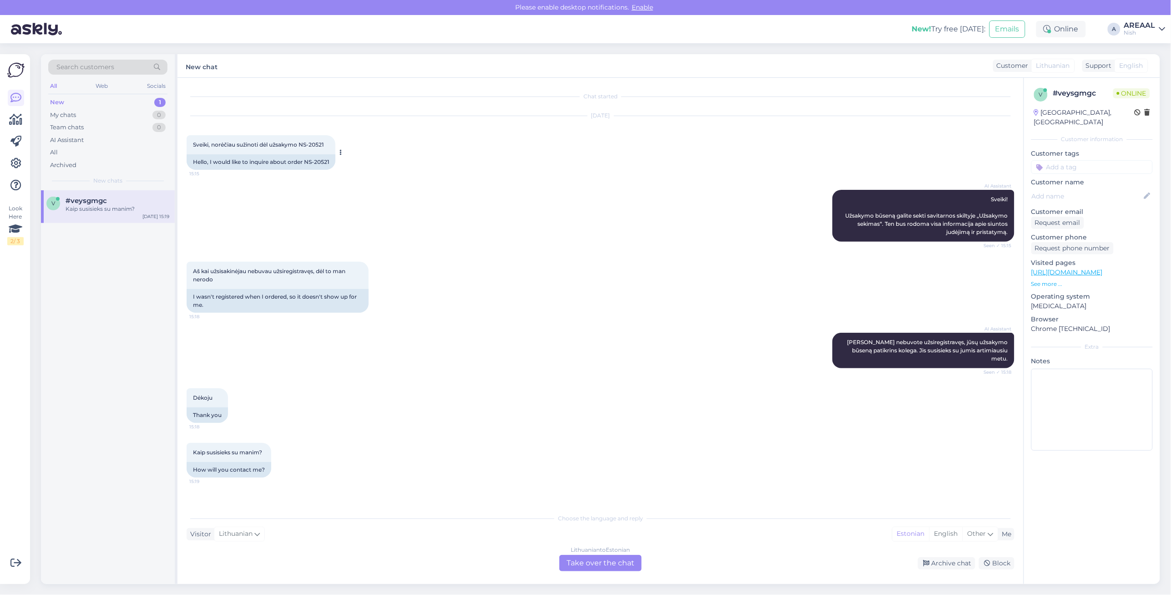
click at [309, 160] on div "Hello, I would like to inquire about order NS-20521" at bounding box center [261, 161] width 149 height 15
copy div "NS-20521"
drag, startPoint x: 304, startPoint y: 160, endPoint x: 335, endPoint y: 163, distance: 31.1
click at [335, 163] on div "Hello, I would like to inquire about order NS-20521" at bounding box center [261, 161] width 149 height 15
click at [591, 558] on div "Lithuanian to Estonian Take over the chat" at bounding box center [601, 563] width 82 height 16
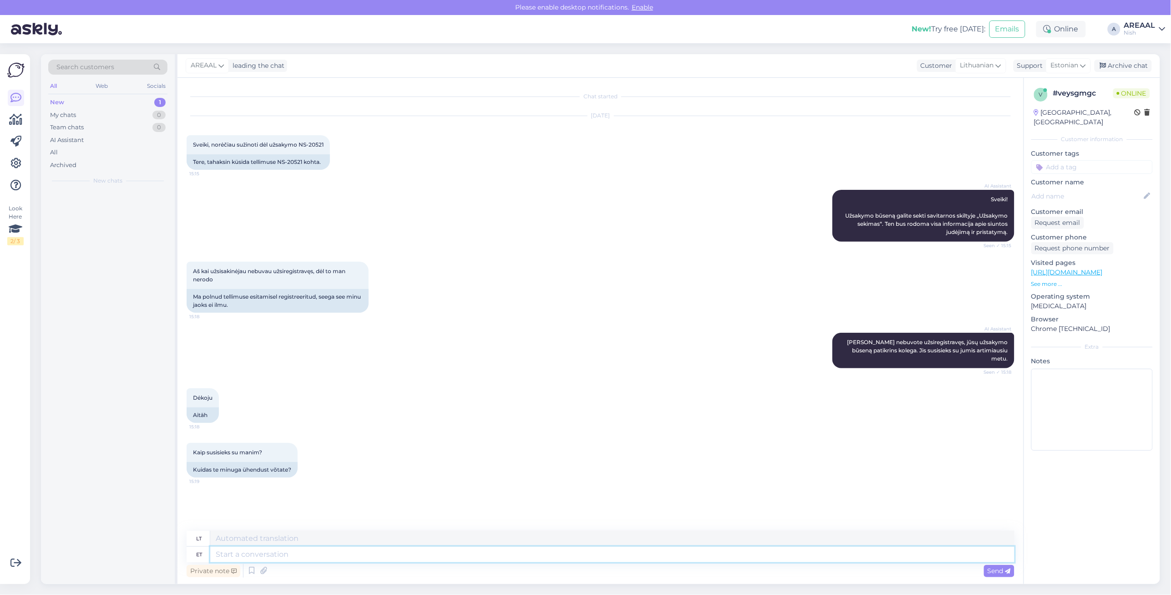
click at [586, 557] on textarea at bounding box center [612, 554] width 805 height 15
type textarea "Order h"
type textarea "Užsakymas"
type textarea "Order has be"
type textarea "Užsakymas turi"
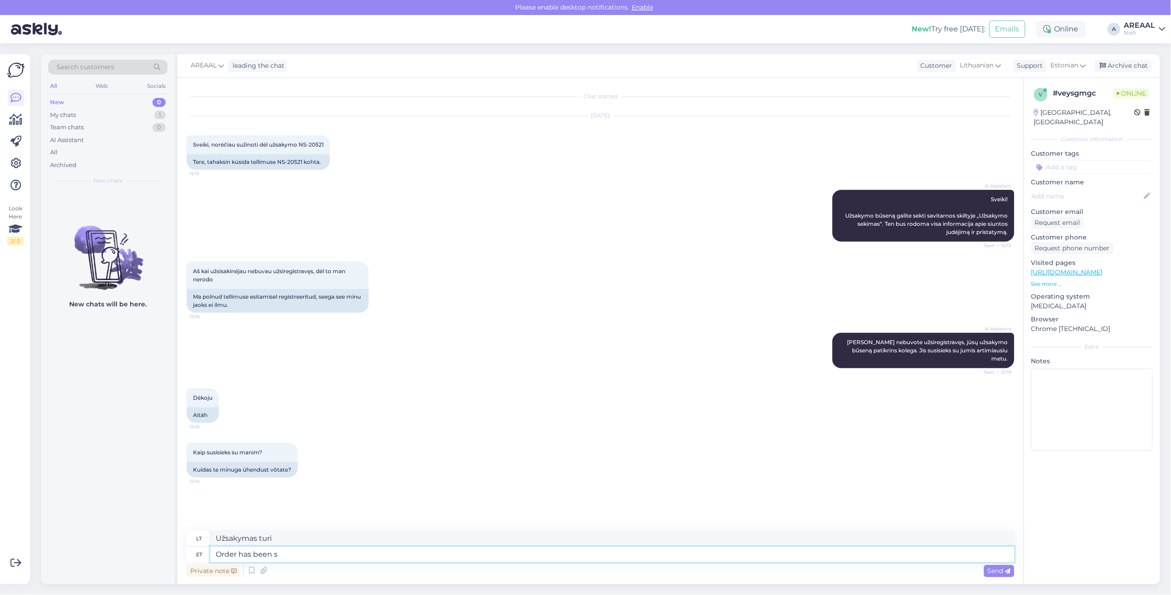
type textarea "Order has been se"
type textarea "Užsakymas buvo"
type textarea "Order has been sent to pr"
type textarea "Užsakymas išsiųstas į"
type textarea "Order has been sent to processing. Ap"
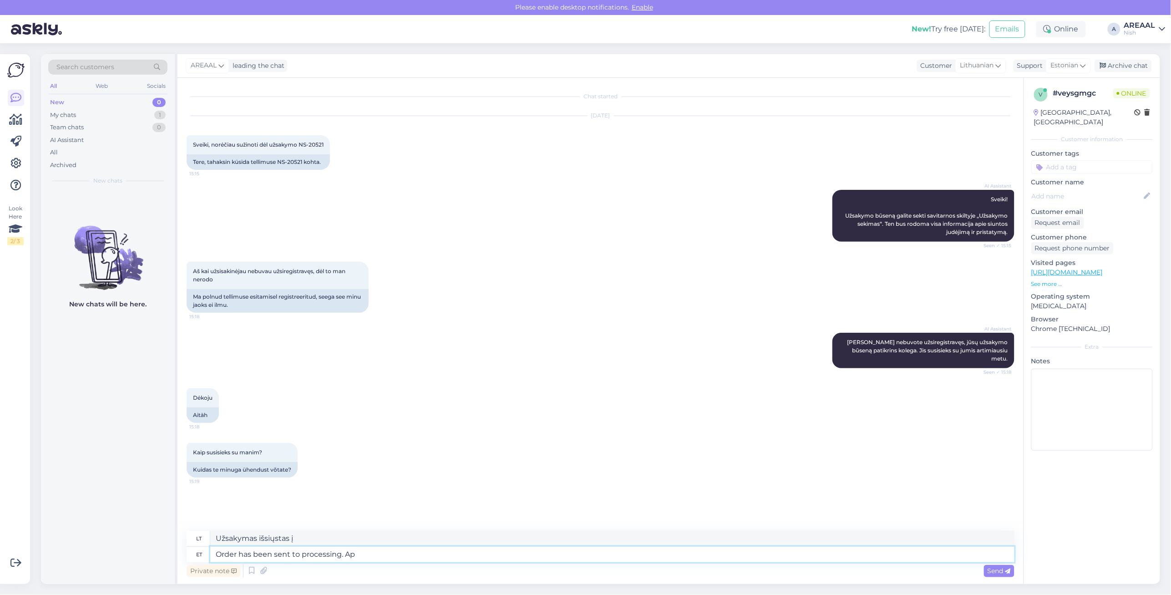
type textarea "Užsakymas išsiųstas apdoroti."
type textarea "Order has been sent to processing. Approximate deliv"
type textarea "Užsakymas išsiųstas apdoroti. Apytiksliai"
type textarea "Order has been sent to processing. Approximate deliver yimt"
type textarea "Užsakymas išsiųstas apdoroti. Apytikslis pristatymo laikas"
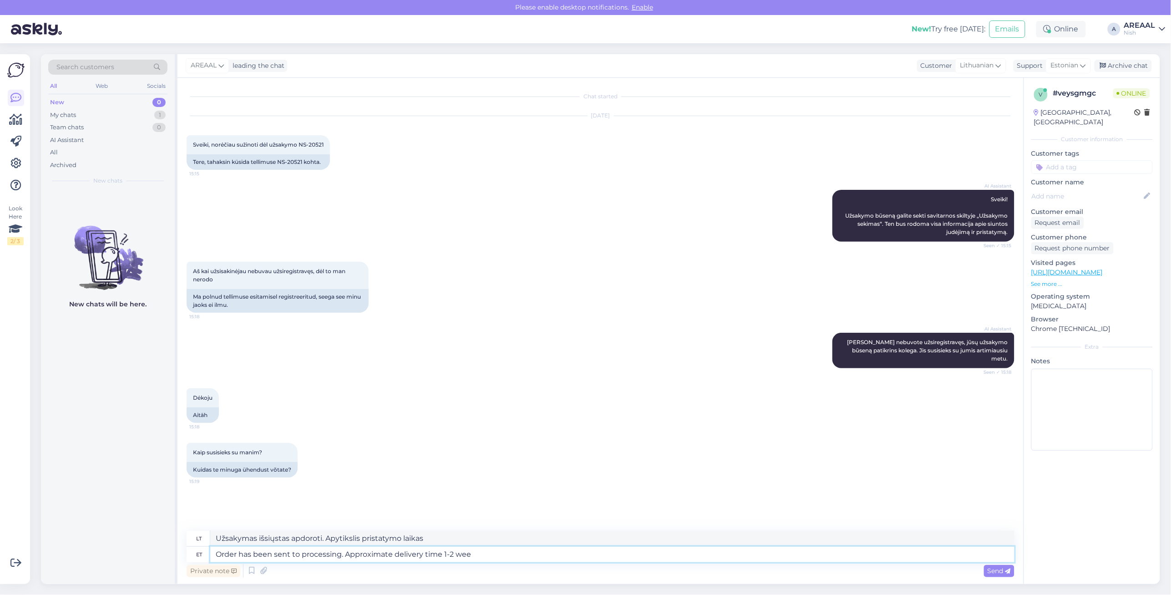
type textarea "Order has been sent to processing. Approximate delivery time 1-2 week"
type textarea "Užsakymas išsiųstas apdoroti. Apytikslis pristatymo laikas 1–2 val."
type textarea "Order has been sent to processing. Approximate delivery time 1-2 weeks."
type textarea "Užsakymas išsiųstas apdoroti. Apytikslis pristatymo laikas 1–2 savaitės."
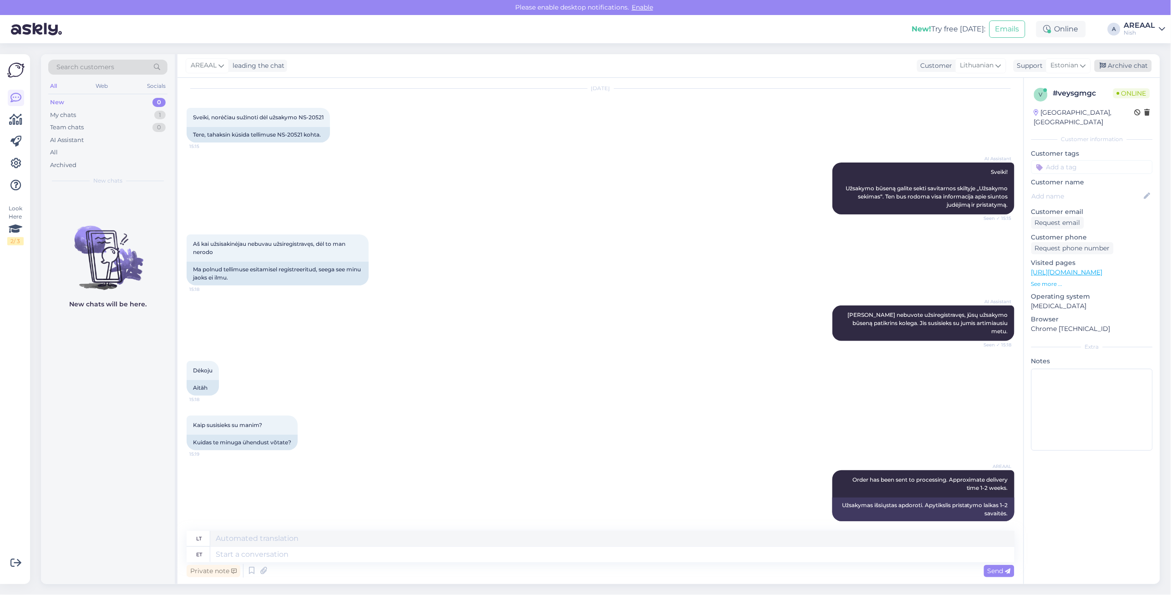
click at [1138, 63] on div "Archive chat" at bounding box center [1123, 66] width 57 height 12
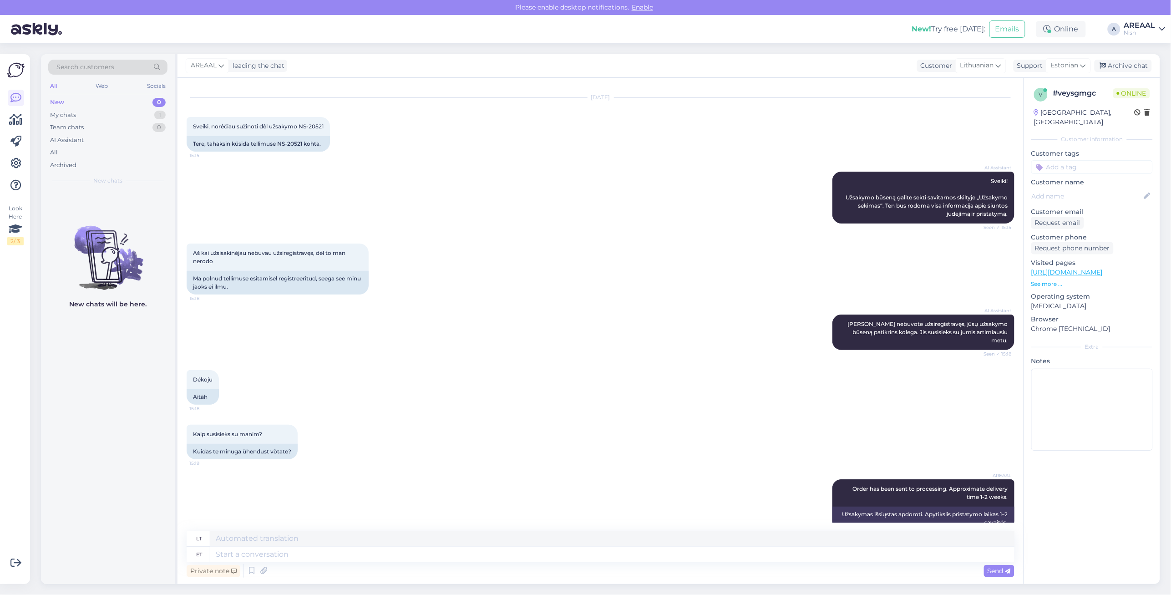
click at [1148, 23] on div "AREAAL" at bounding box center [1140, 25] width 31 height 7
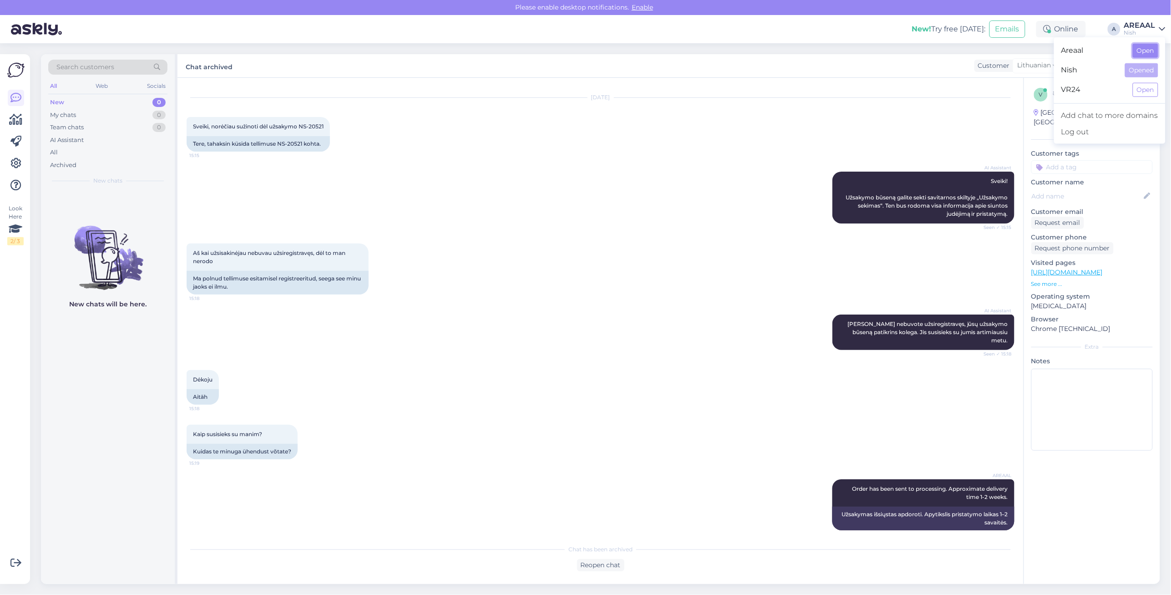
click at [1148, 46] on button "Open" at bounding box center [1145, 51] width 25 height 14
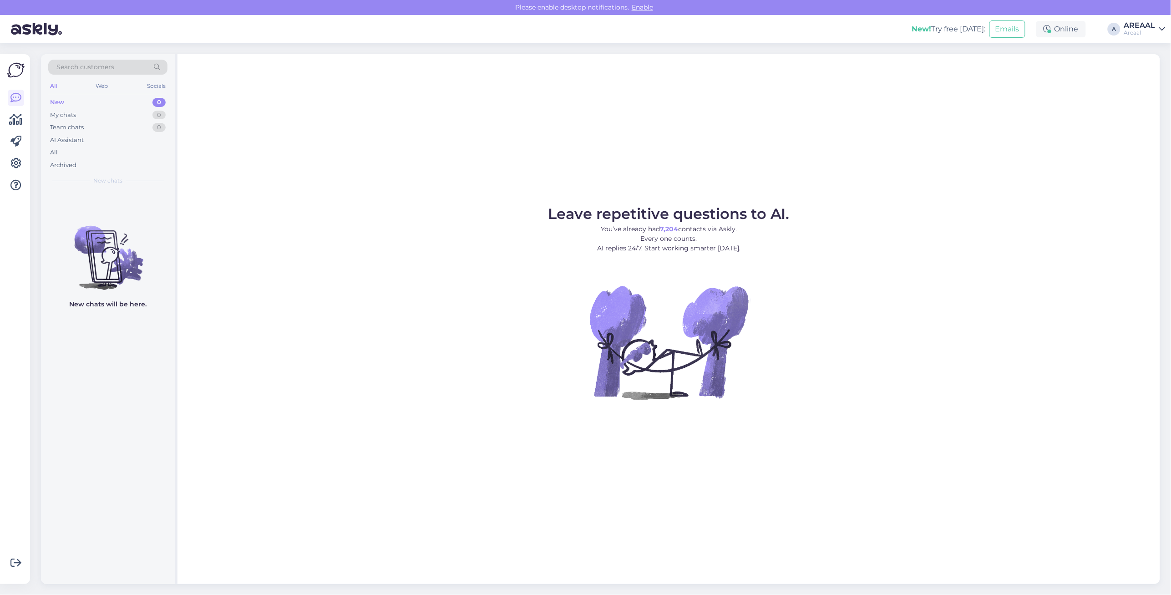
click at [774, 235] on p "You’ve already had 7,204 contacts via Askly. Every one counts. AI replies 24/7.…" at bounding box center [669, 238] width 242 height 29
click at [97, 149] on div "All" at bounding box center [107, 152] width 119 height 13
click at [138, 150] on div "All" at bounding box center [107, 152] width 119 height 13
click at [1136, 38] on div "New! Try free today: Emails Online A AREAAL Areaal" at bounding box center [585, 29] width 1171 height 28
click at [1141, 26] on div "AREAAL" at bounding box center [1140, 25] width 31 height 7
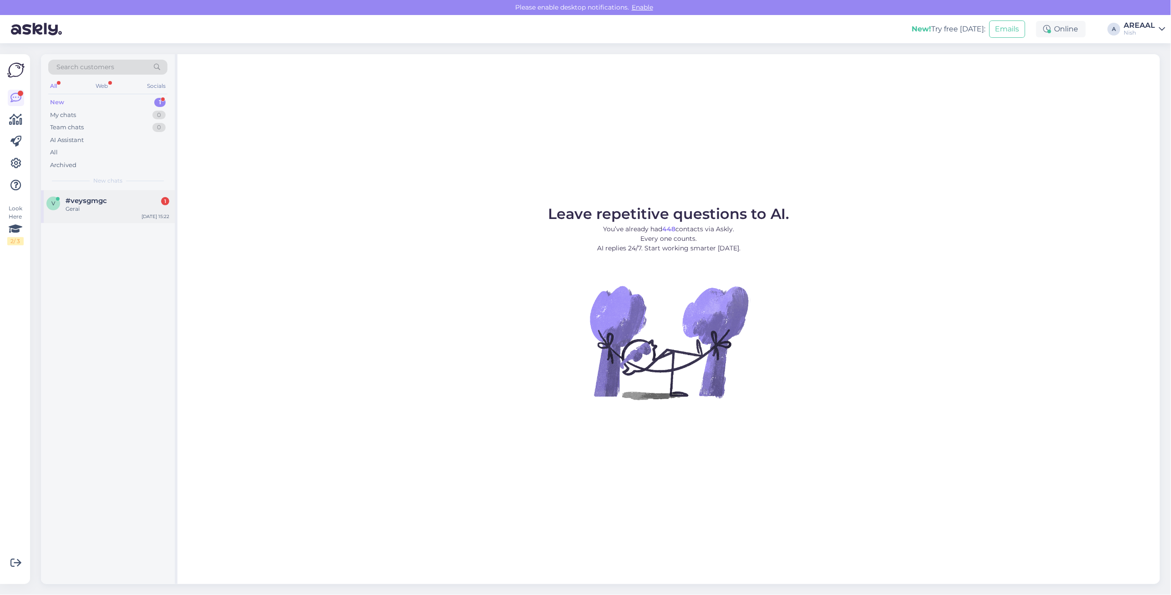
click at [144, 200] on div "#veysgmgc 1" at bounding box center [118, 201] width 104 height 8
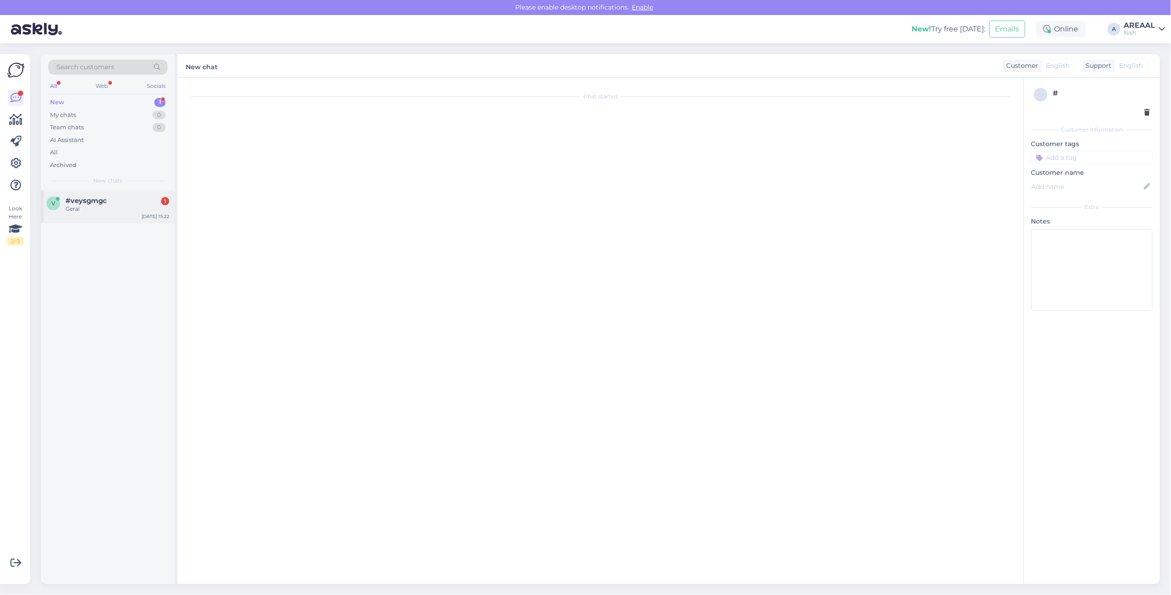
scroll to position [299, 0]
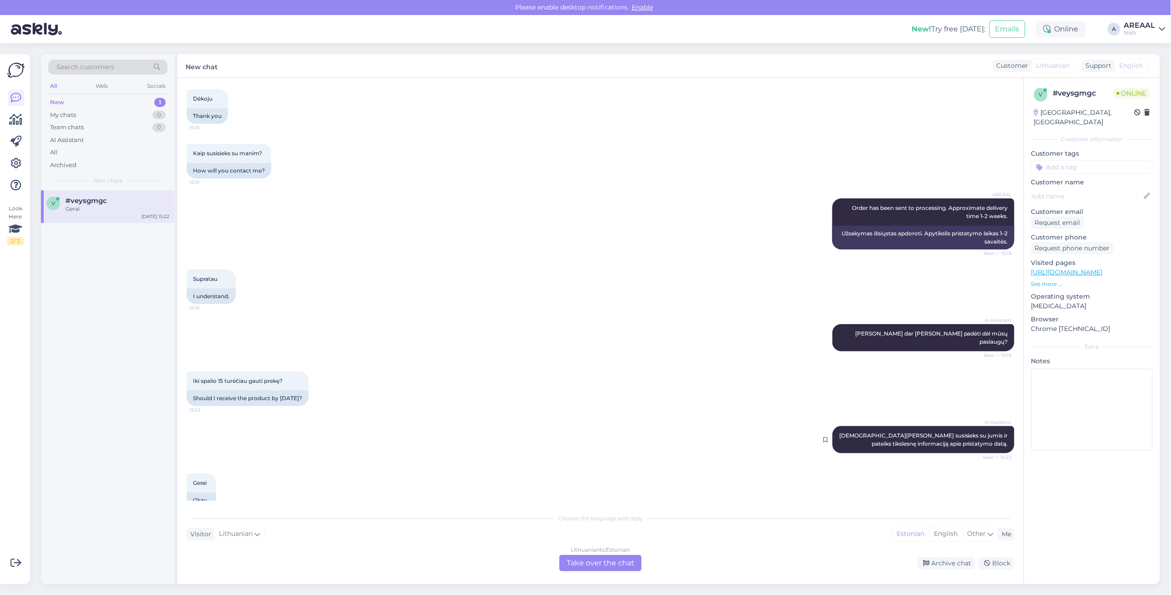
click at [959, 432] on span "Jūsų kolega susisieks su jumis ir pateiks tikslesnę informaciją apie pristatymo…" at bounding box center [925, 439] width 170 height 15
copy div "Jūsų kolega susisieks su jumis ir pateiks tikslesnę informaciją apie pristatymo…"
click at [605, 556] on div "Lithuanian to Estonian Take over the chat" at bounding box center [601, 563] width 82 height 16
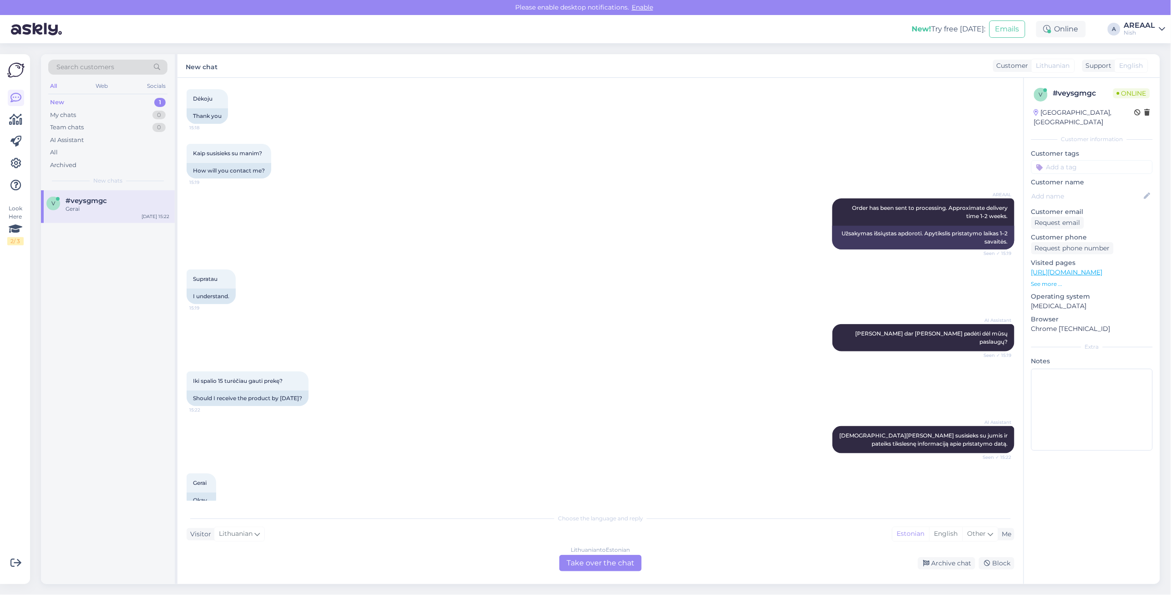
scroll to position [278, 0]
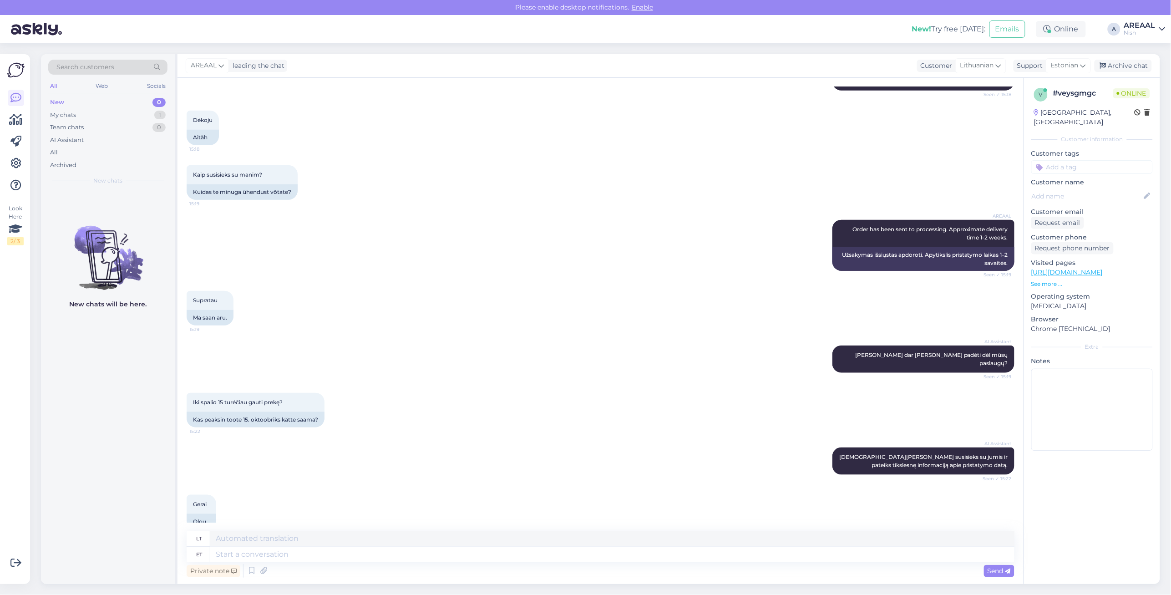
click at [597, 552] on textarea at bounding box center [612, 554] width 805 height 15
type textarea "Yes, co"
type textarea "Taip,"
type textarea "Yes, correct."
type textarea "Taip, teisingai."
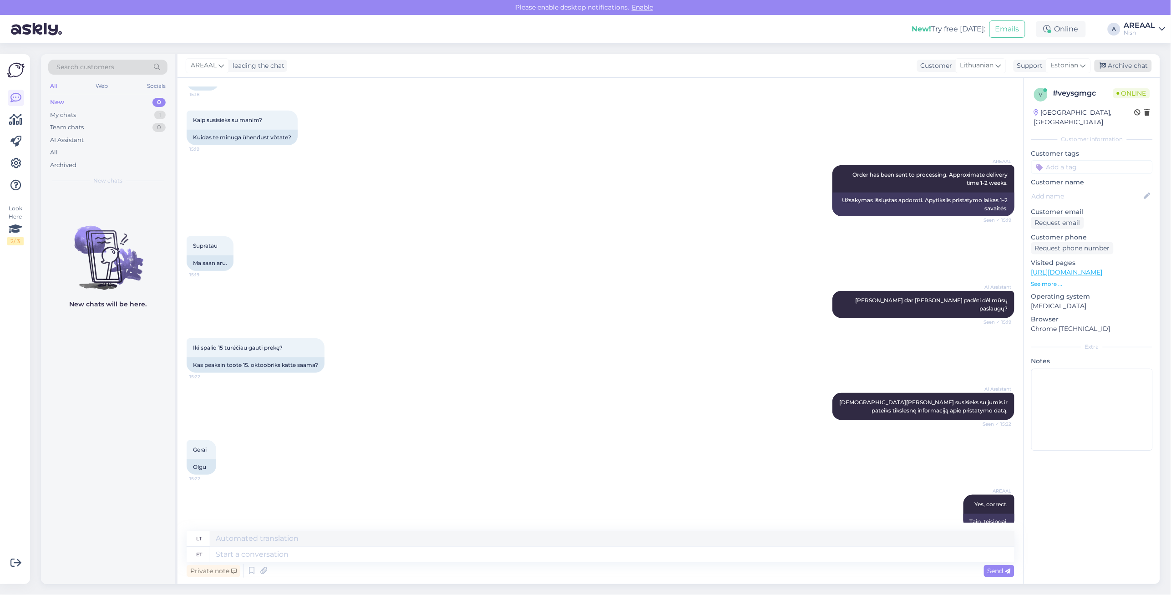
click at [1140, 60] on div "Archive chat" at bounding box center [1123, 66] width 57 height 12
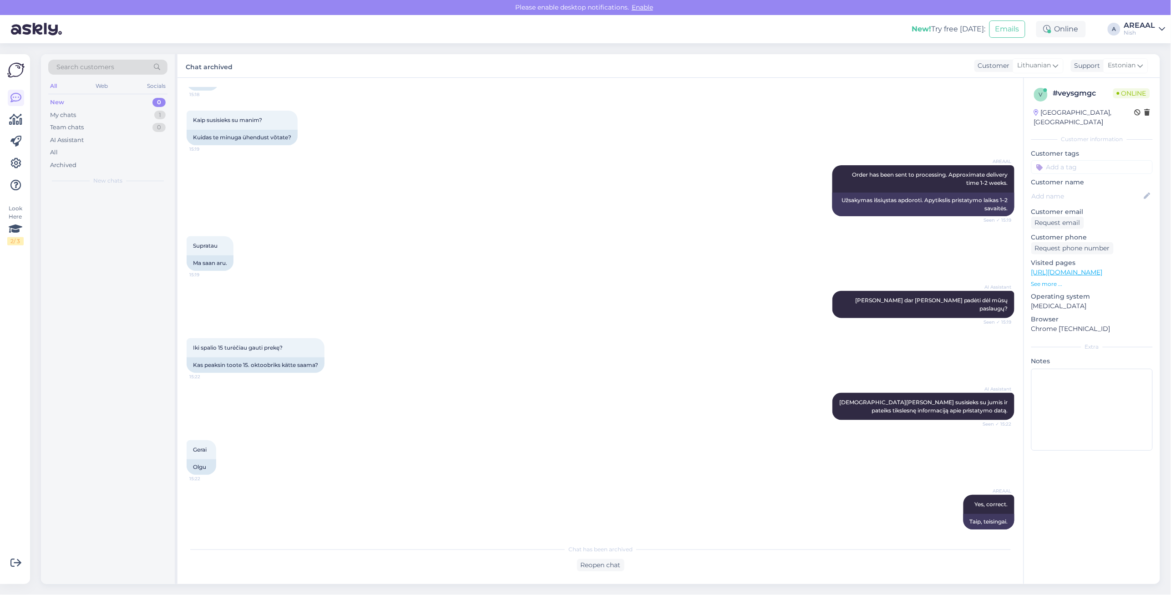
scroll to position [323, 0]
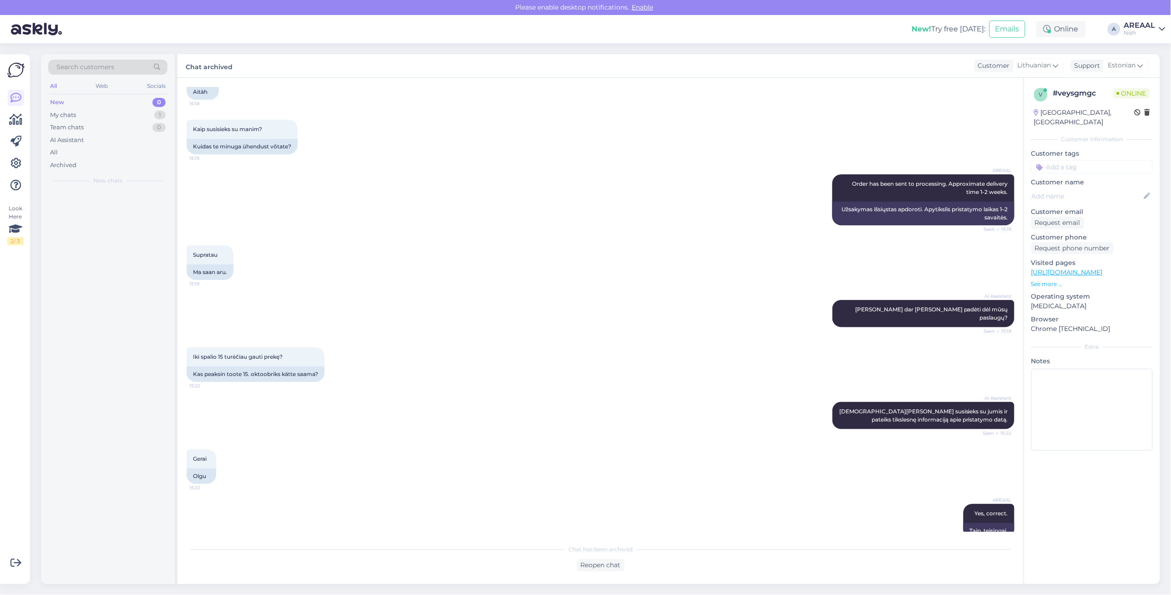
click at [1143, 24] on div "AREAAL" at bounding box center [1140, 25] width 31 height 7
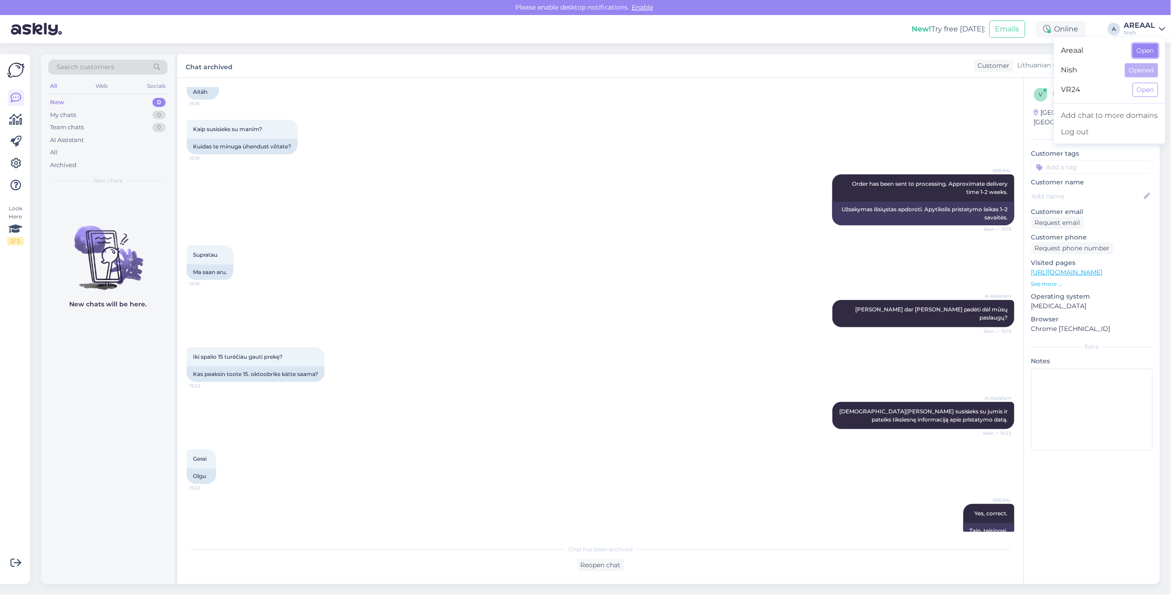
click at [1137, 48] on button "Open" at bounding box center [1145, 51] width 25 height 14
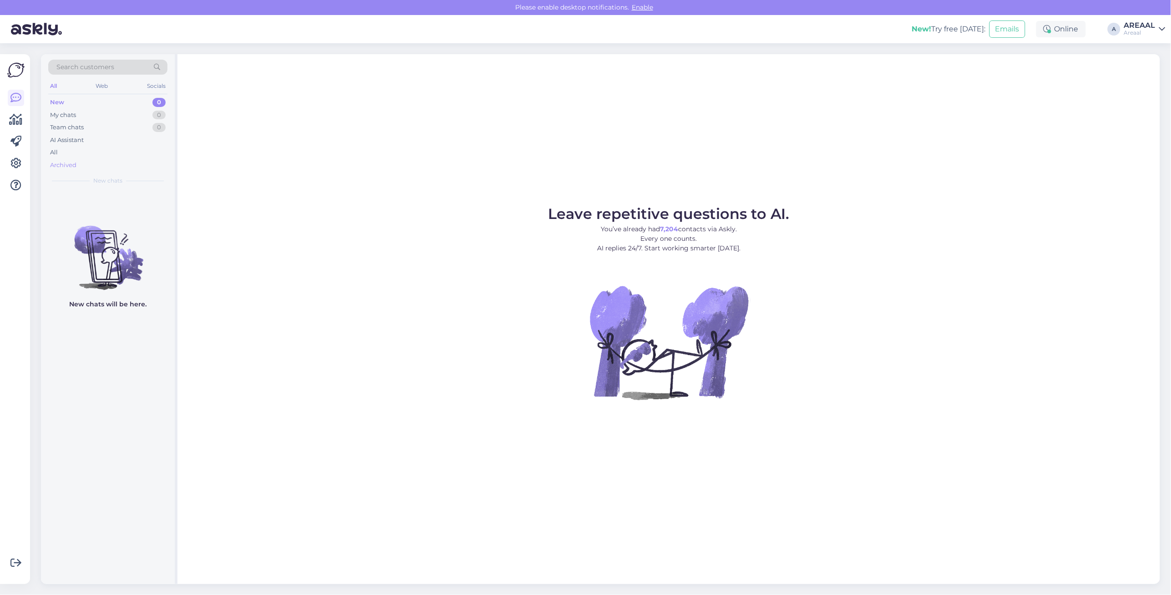
click at [124, 164] on div "Archived" at bounding box center [107, 165] width 119 height 13
click at [123, 154] on div "All" at bounding box center [107, 152] width 119 height 13
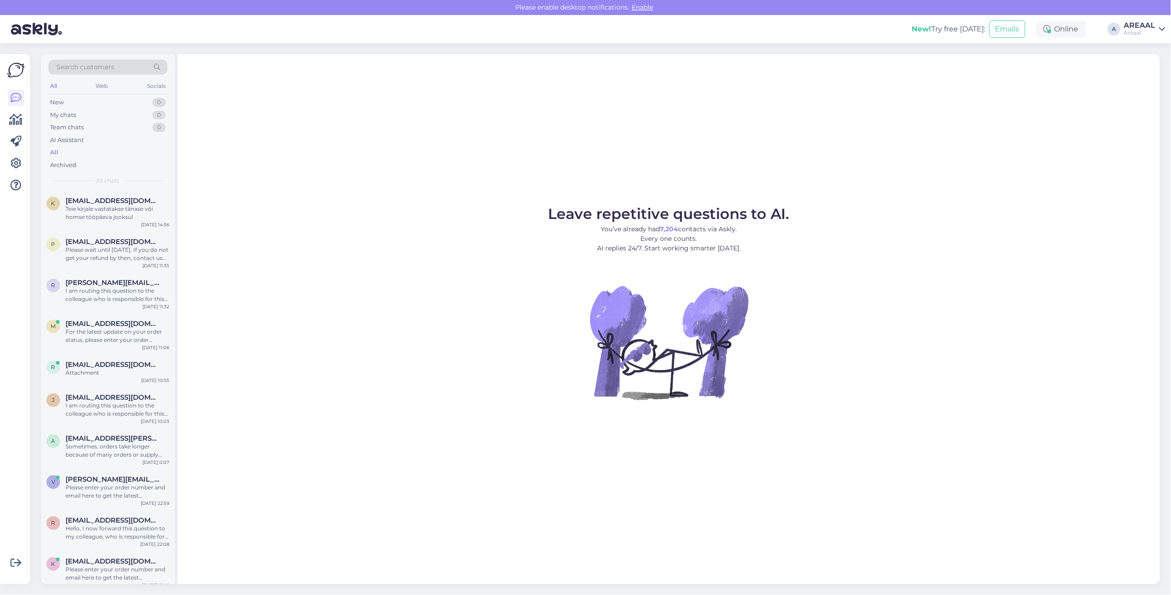
click at [486, 212] on figure "Leave repetitive questions to AI. You’ve already had 7,204 contacts via Askly. …" at bounding box center [669, 316] width 967 height 218
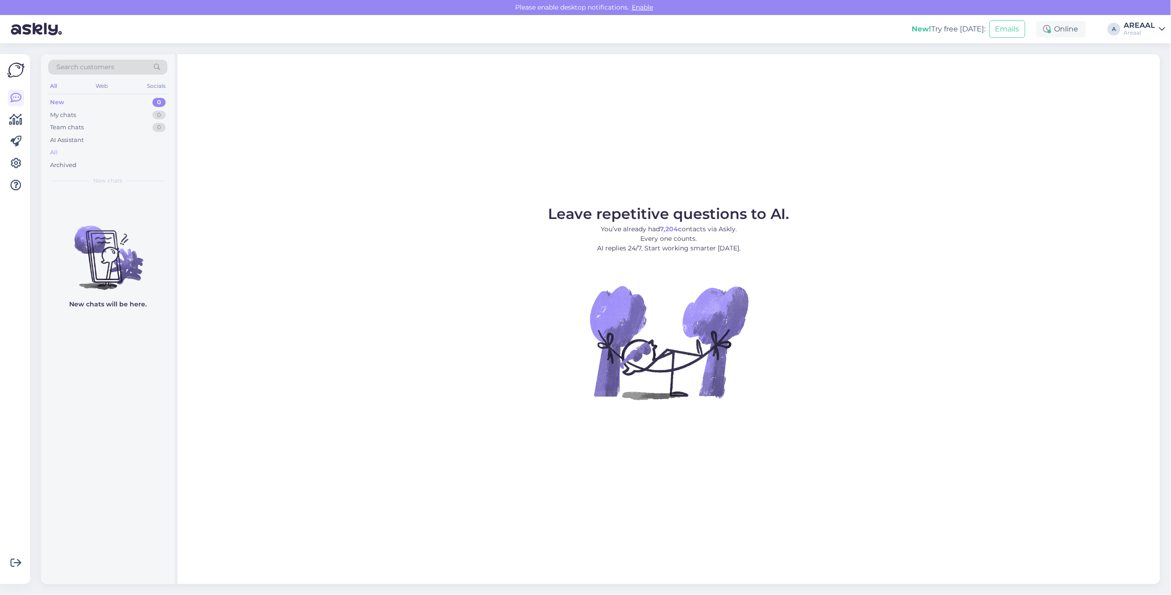
click at [71, 151] on div "All" at bounding box center [107, 152] width 119 height 13
click at [114, 152] on div "All" at bounding box center [107, 152] width 119 height 13
click at [65, 148] on div "All" at bounding box center [107, 152] width 119 height 13
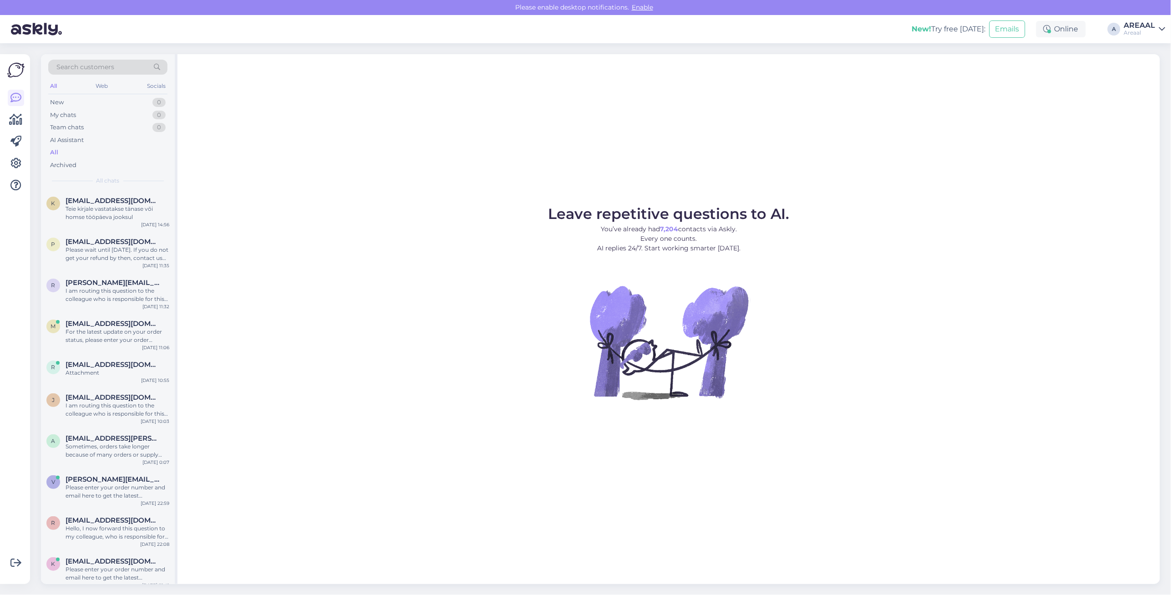
click at [1133, 34] on div "Areaal" at bounding box center [1140, 32] width 31 height 7
click at [1143, 65] on button "Open" at bounding box center [1145, 70] width 25 height 14
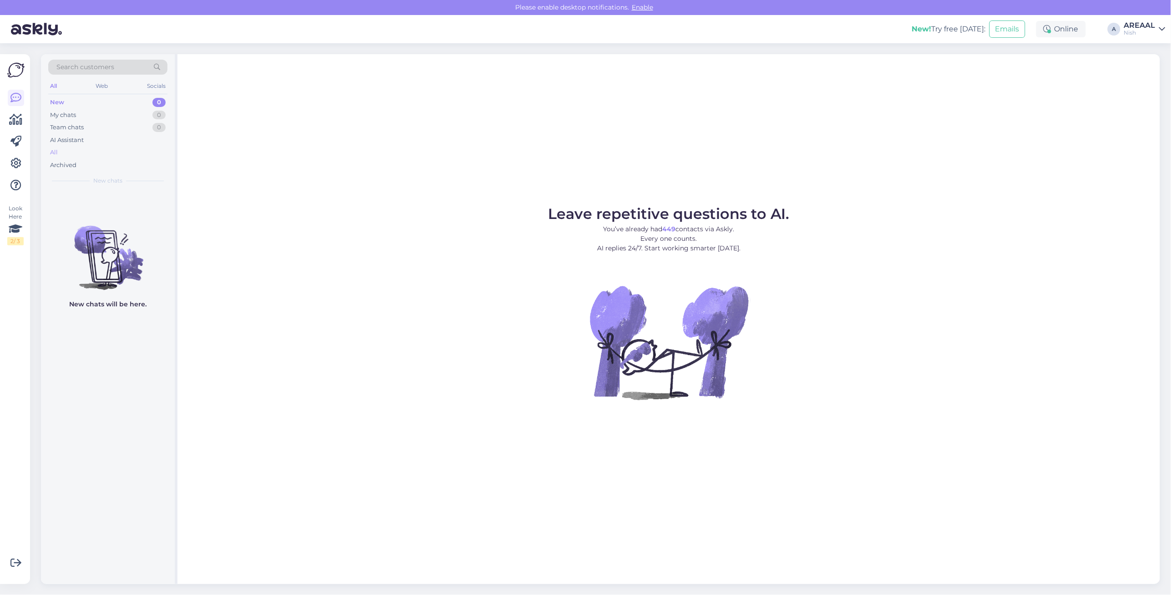
click at [92, 158] on div "All" at bounding box center [107, 152] width 119 height 13
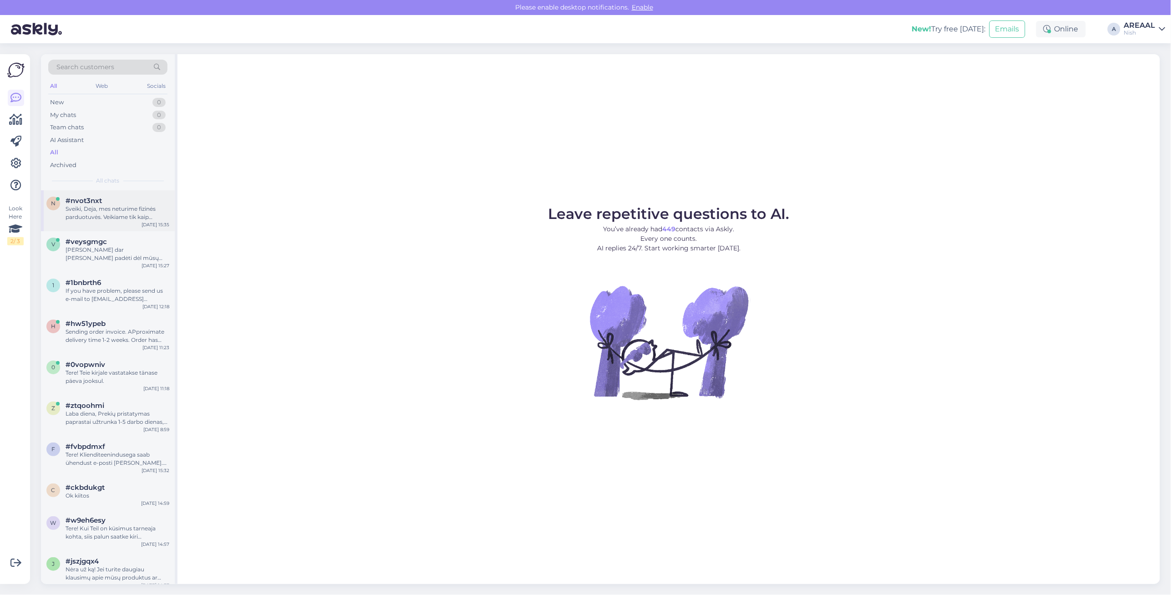
click at [41, 217] on div "n #nvot3nxt Sveiki, Deja, mes neturime fizinės parduotuvės. Veikiame tik kaip e…" at bounding box center [108, 210] width 134 height 41
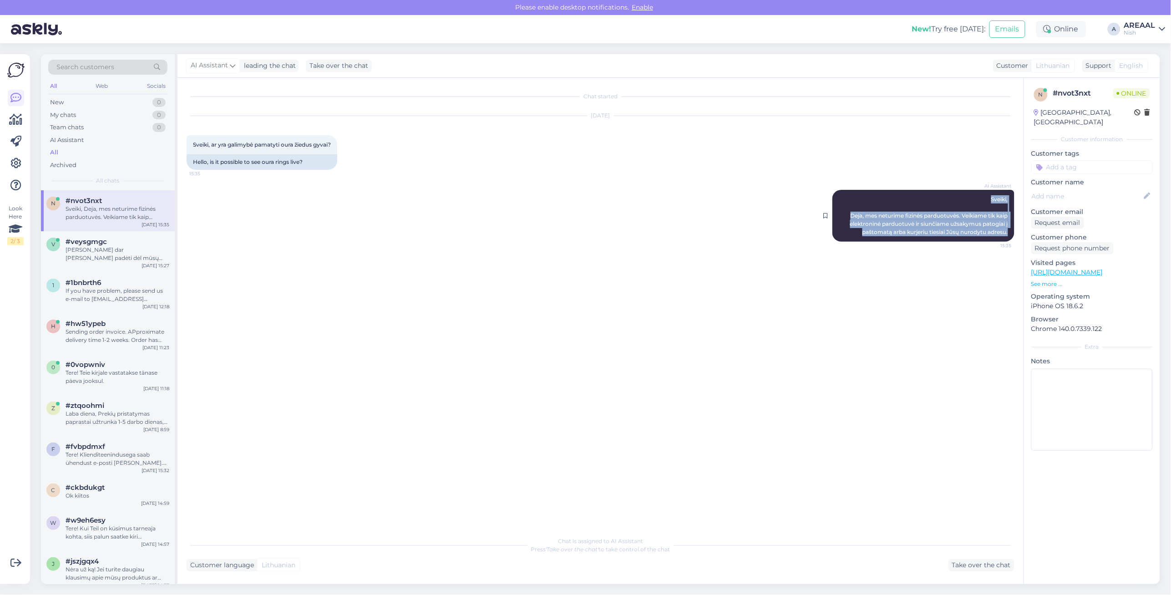
copy span "Sveiki, Deja, mes neturime fizinės parduotuvės. Veikiame tik kaip elektroninė p…"
drag, startPoint x: 969, startPoint y: 193, endPoint x: 1011, endPoint y: 231, distance: 57.1
click at [1011, 231] on div "AI Assistant Sveiki, Deja, mes neturime fizinės parduotuvės. Veikiame tik kaip …" at bounding box center [924, 216] width 182 height 52
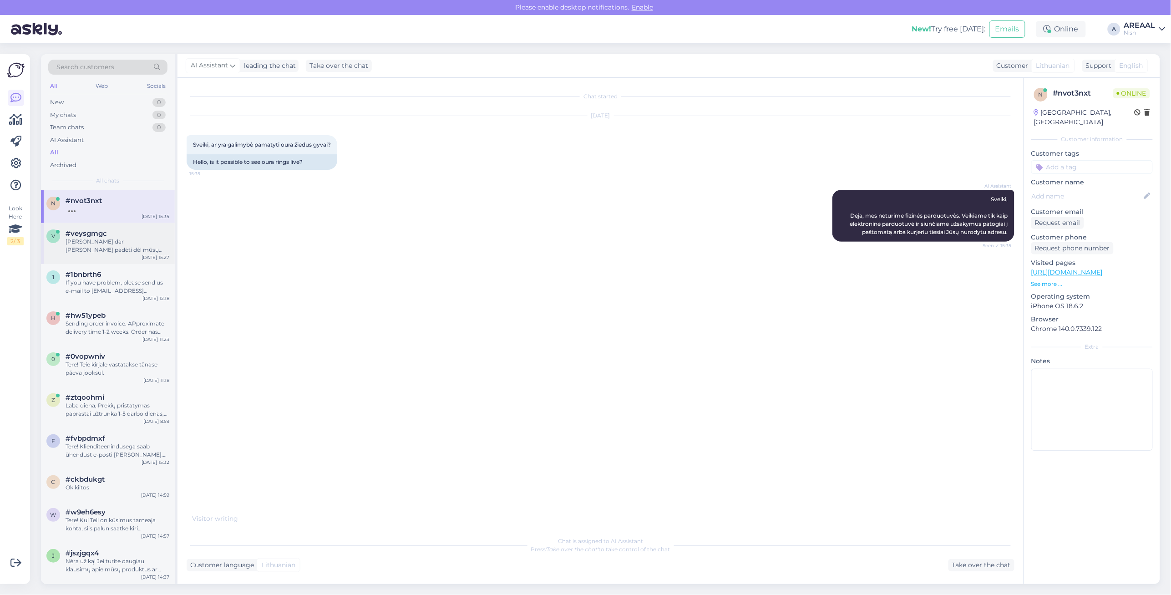
click at [85, 244] on div "Ar galėčiau dar kuo nors padėti dėl mūsų paslaugų?" at bounding box center [118, 246] width 104 height 16
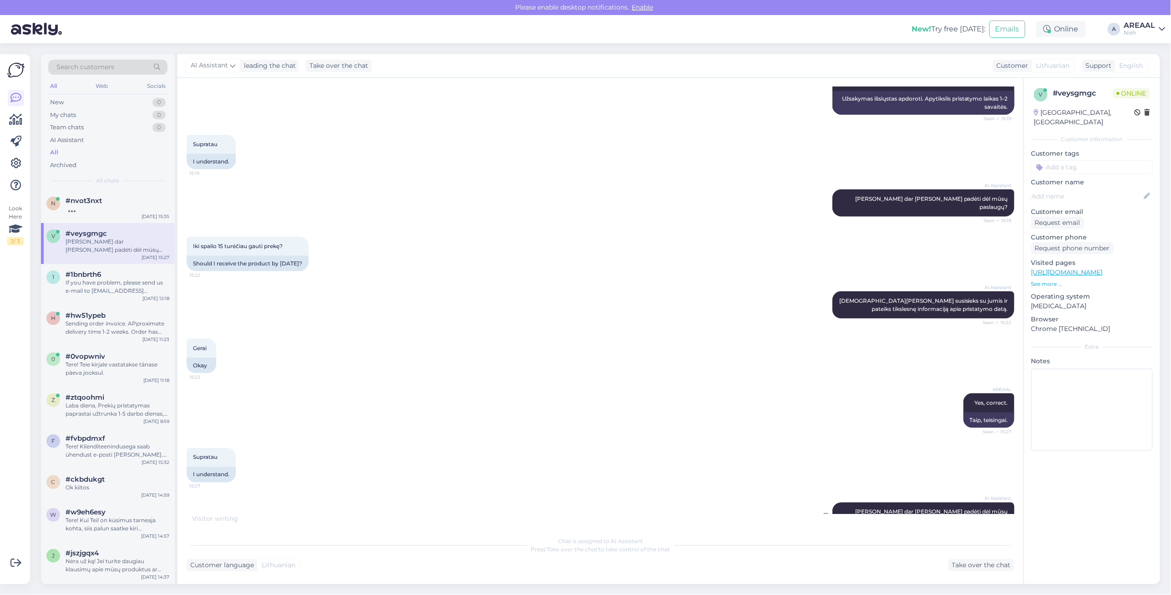
click at [903, 503] on div "AI Assistant Ar galėčiau dar kuo nors padėti dėl mūsų paslaugų? 15:27" at bounding box center [924, 516] width 182 height 27
click at [903, 509] on span "Ar galėčiau dar kuo nors padėti dėl mūsų paslaugų?" at bounding box center [933, 516] width 154 height 15
copy div "Ar galėčiau dar kuo nors padėti dėl mūsų paslaugų? 15:27"
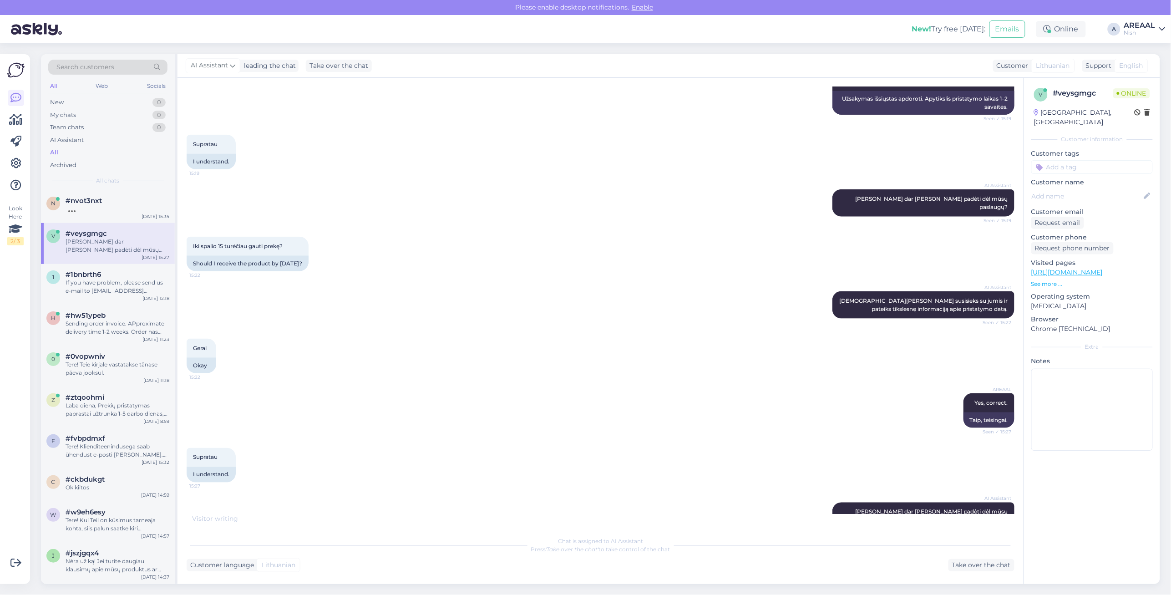
click at [447, 297] on div "AI Assistant Jūsų kolega susisieks su jumis ir pateiks tikslesnę informaciją ap…" at bounding box center [601, 304] width 828 height 47
click at [110, 210] on div at bounding box center [118, 209] width 104 height 8
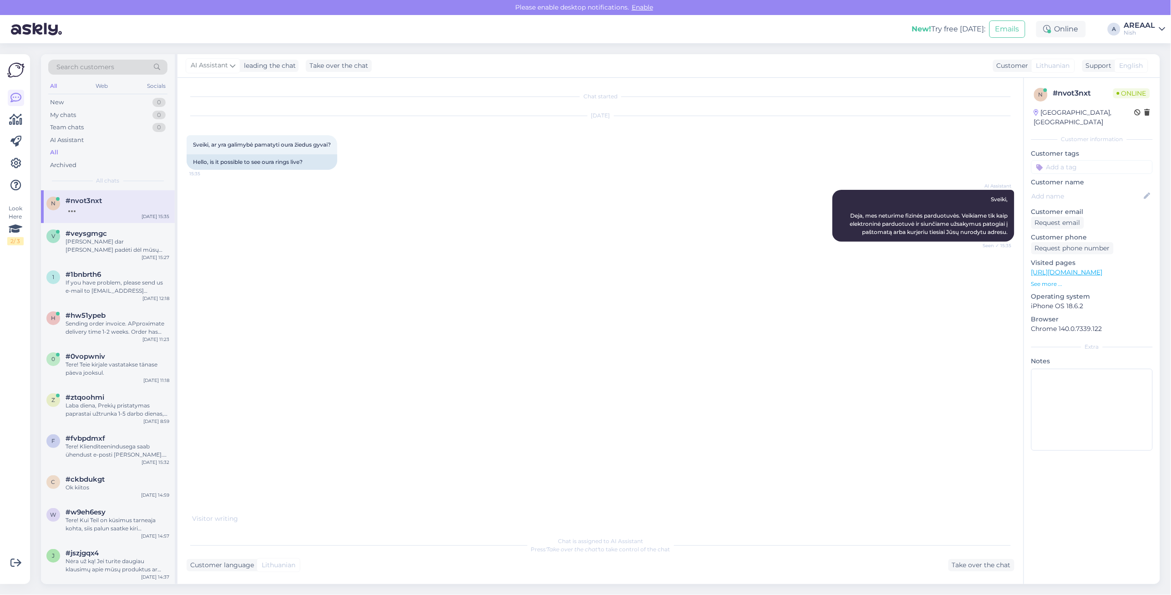
click at [1144, 31] on div "Nish" at bounding box center [1140, 32] width 31 height 7
click at [1145, 47] on button "Open" at bounding box center [1145, 51] width 25 height 14
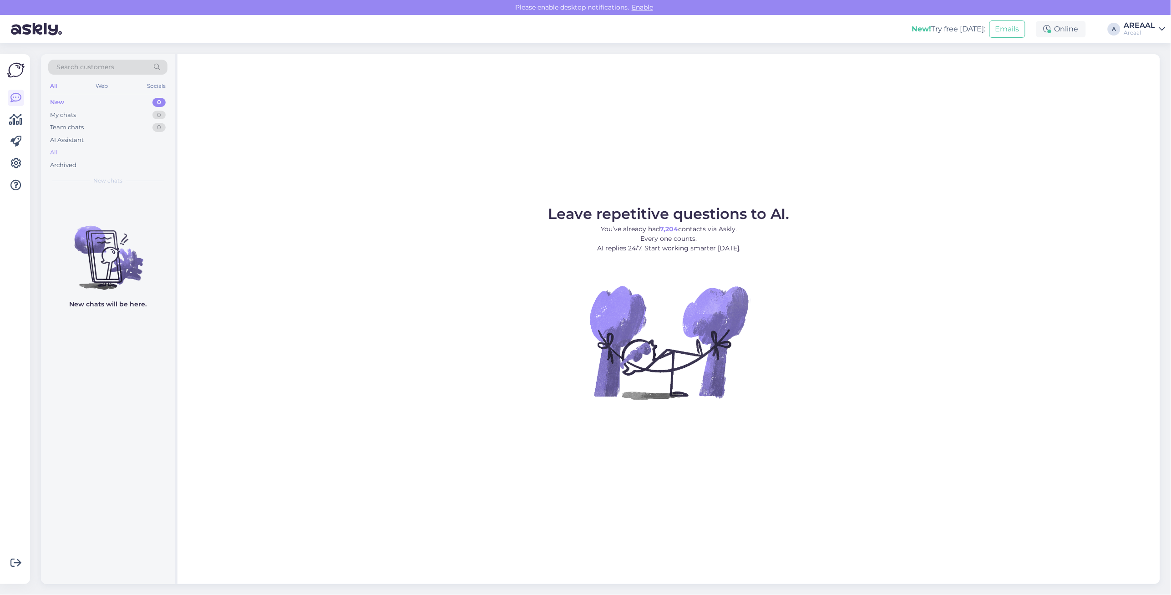
click at [101, 156] on div "All" at bounding box center [107, 152] width 119 height 13
click at [1005, 159] on div "Leave repetitive questions to AI. You’ve already had 7,204 contacts via Askly. …" at bounding box center [669, 319] width 983 height 530
click at [118, 196] on div "[PERSON_NAME] [PERSON_NAME][EMAIL_ADDRESS][DOMAIN_NAME] Please check your email…" at bounding box center [108, 210] width 134 height 41
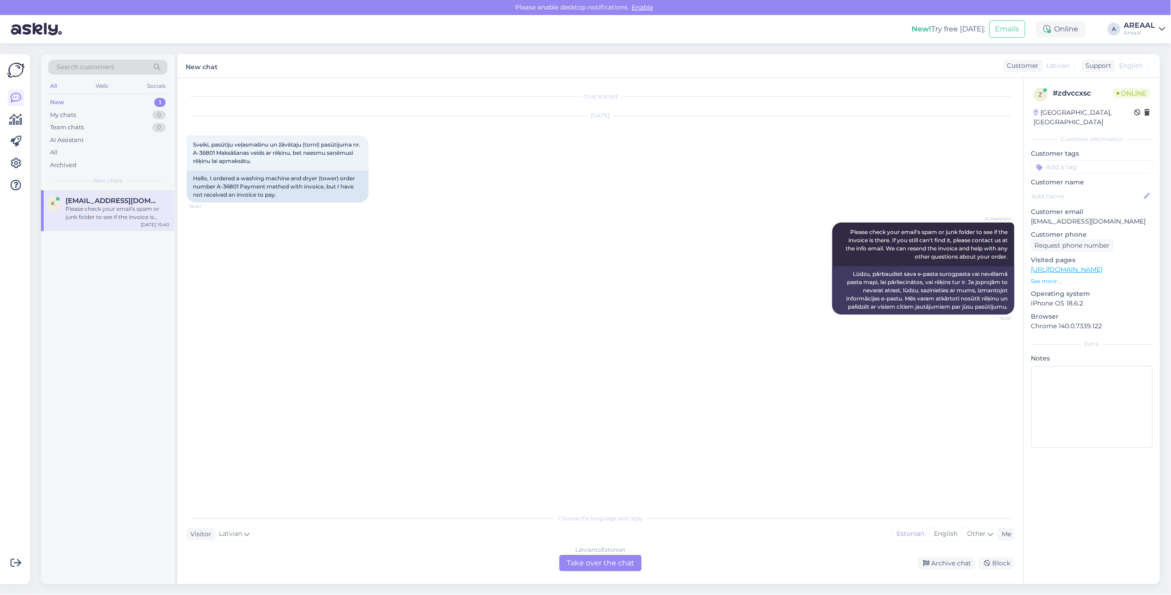
click at [572, 556] on div "[DEMOGRAPHIC_DATA] to Estonian Take over the chat" at bounding box center [601, 563] width 82 height 16
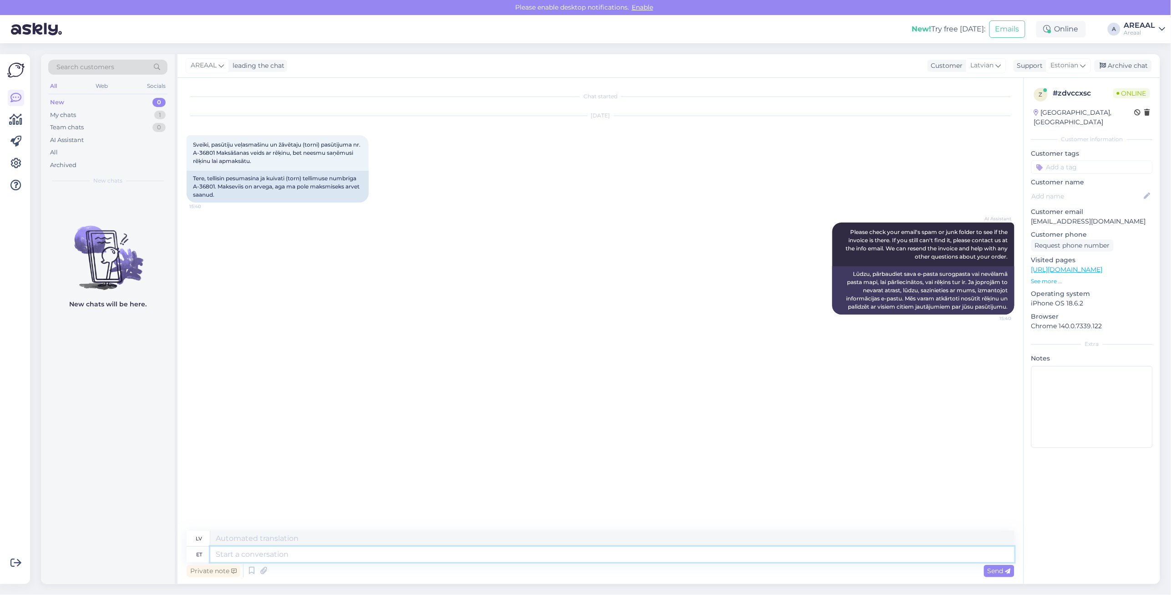
click at [576, 555] on textarea at bounding box center [612, 554] width 805 height 15
type textarea "Hello! S"
type textarea "Sveiki!"
type textarea "Hello! Sending the in"
type textarea "Sveiki! Sūtu"
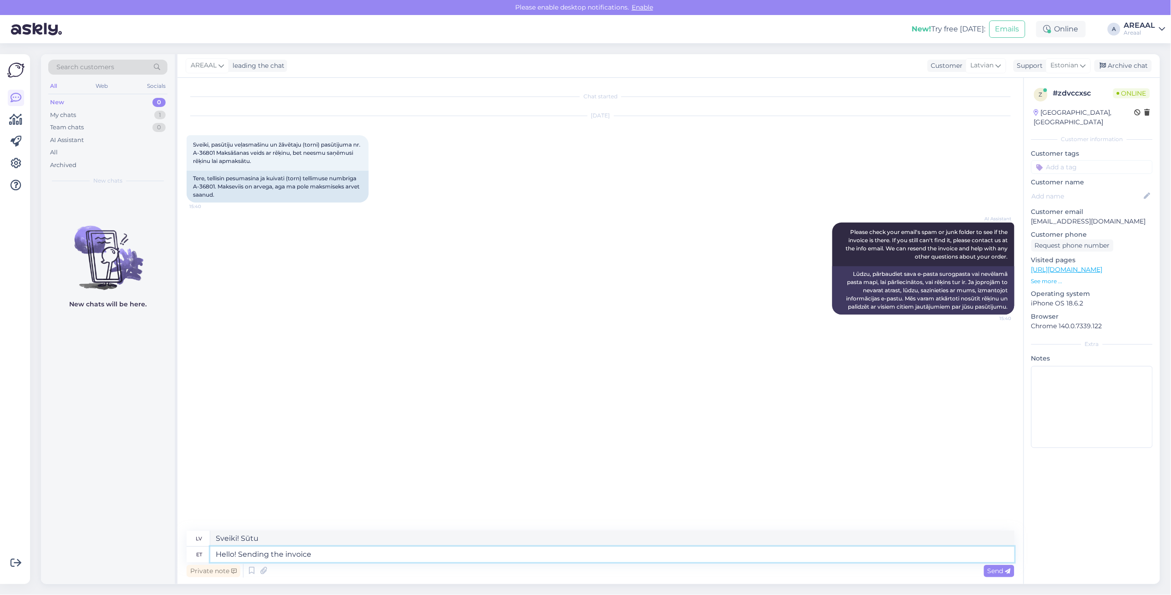
type textarea "Hello! Sending the invoice."
type textarea "Sveiki! Nosūtu rēķinu."
click at [370, 555] on textarea "Hello! Sending the invoice." at bounding box center [612, 554] width 805 height 15
type textarea "Hello! Sending the invoice. Added to t"
type textarea "Sveiki! Nosūtu rēķinu. Pievienots."
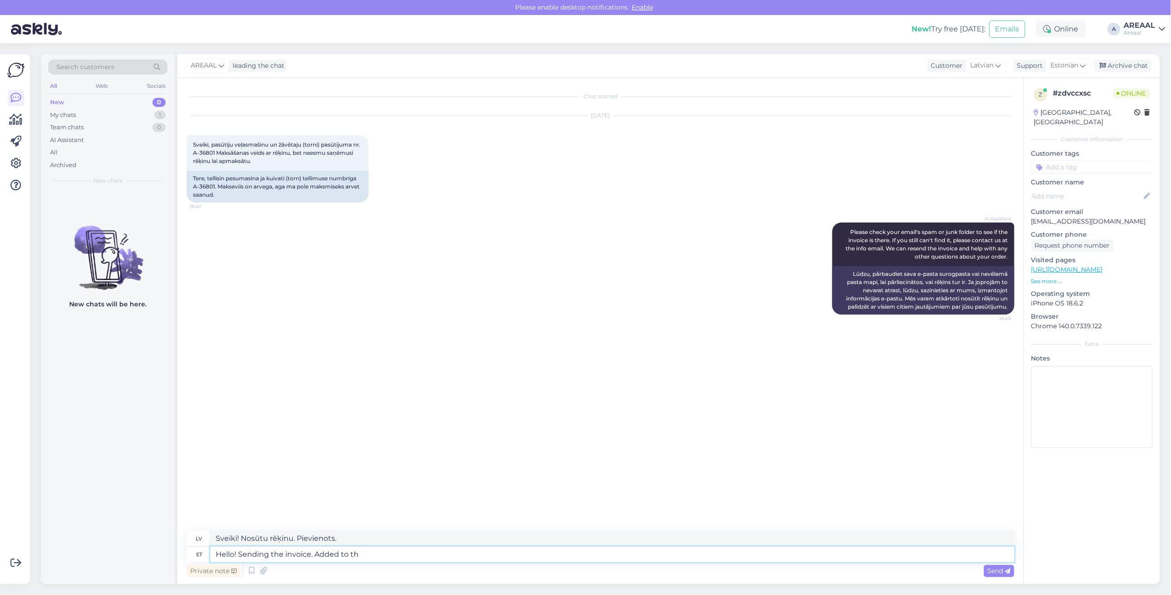
type textarea "Hello! Sending the invoice. Added to the"
type textarea "Sveiki! Notiek rēķina sūtīšana. Pievienots"
type textarea "Hello! Sending the invoice. Added to the at"
type textarea "Sveiki! Nosūtu rēķinu. Pievienots"
type textarea "Hello! Sending the invoice. Added to the attachment."
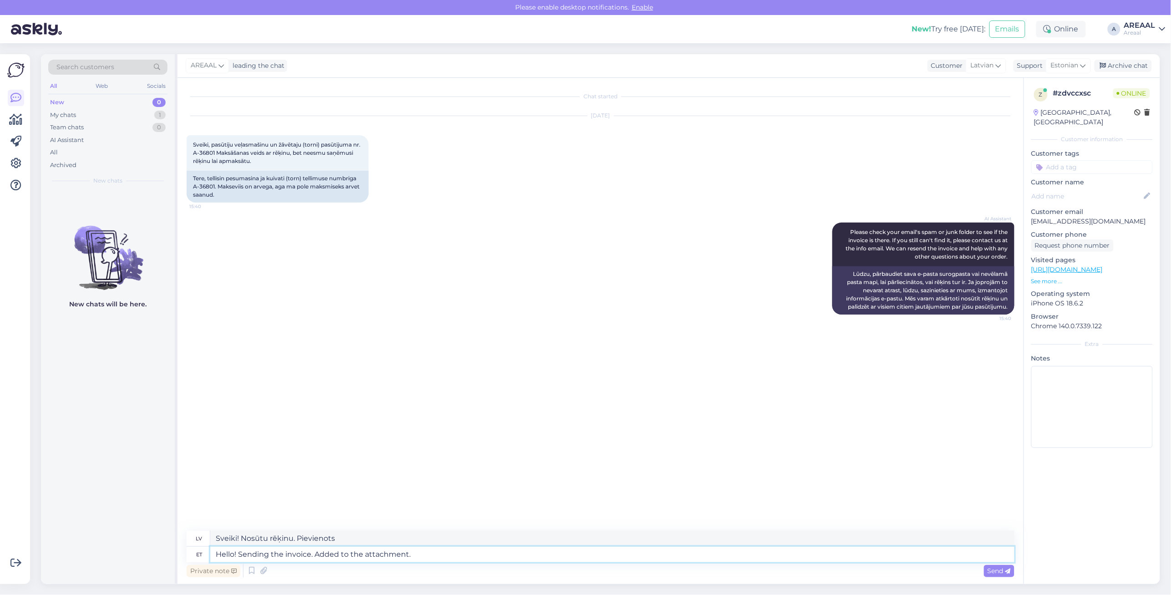
type textarea "Sveiki! Rēķins tiek sūtīts. Pievienots pielikumā."
type textarea "Hello! Sending the invoice. Added to the attachment."
click at [266, 572] on icon at bounding box center [263, 571] width 13 height 14
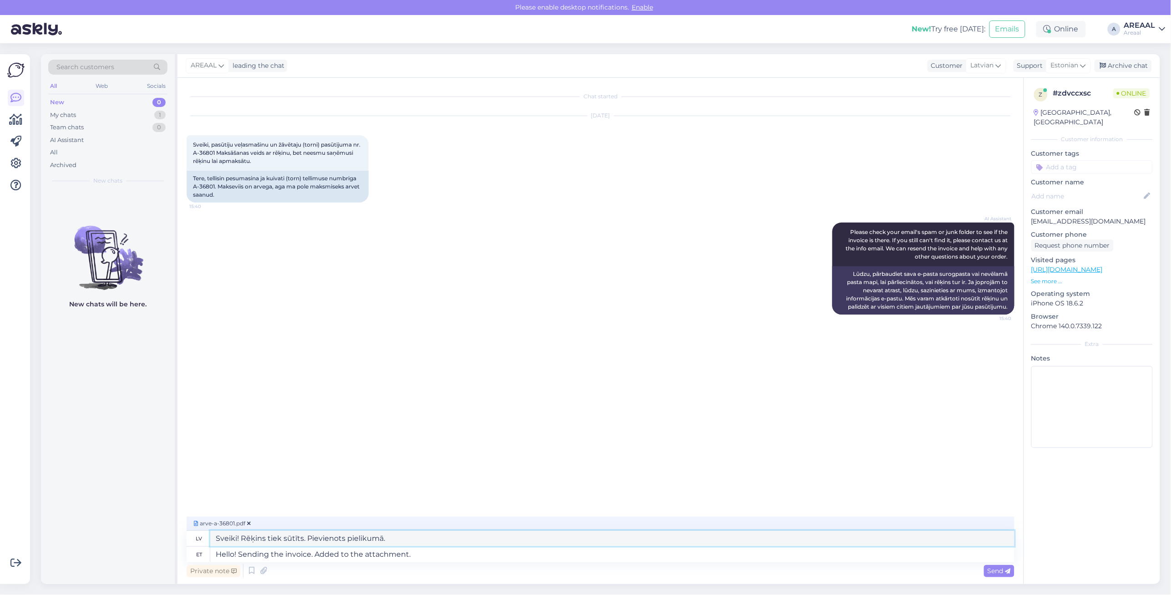
click at [406, 540] on textarea "Sveiki! Rēķins tiek sūtīts. Pievienots pielikumā." at bounding box center [612, 538] width 805 height 15
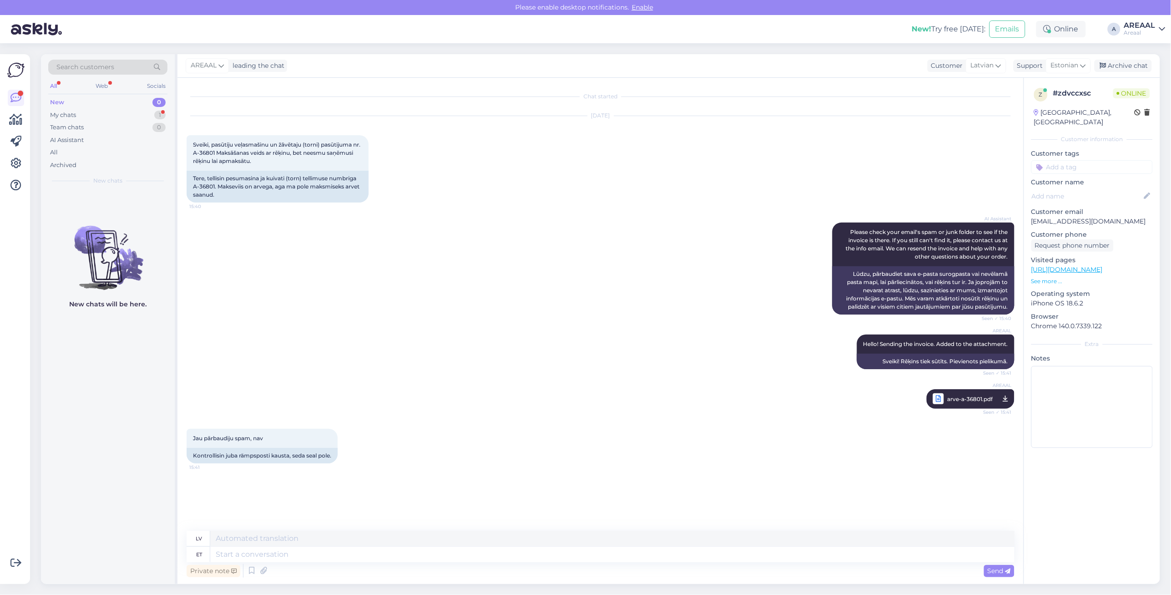
click at [1139, 160] on input at bounding box center [1093, 167] width 122 height 14
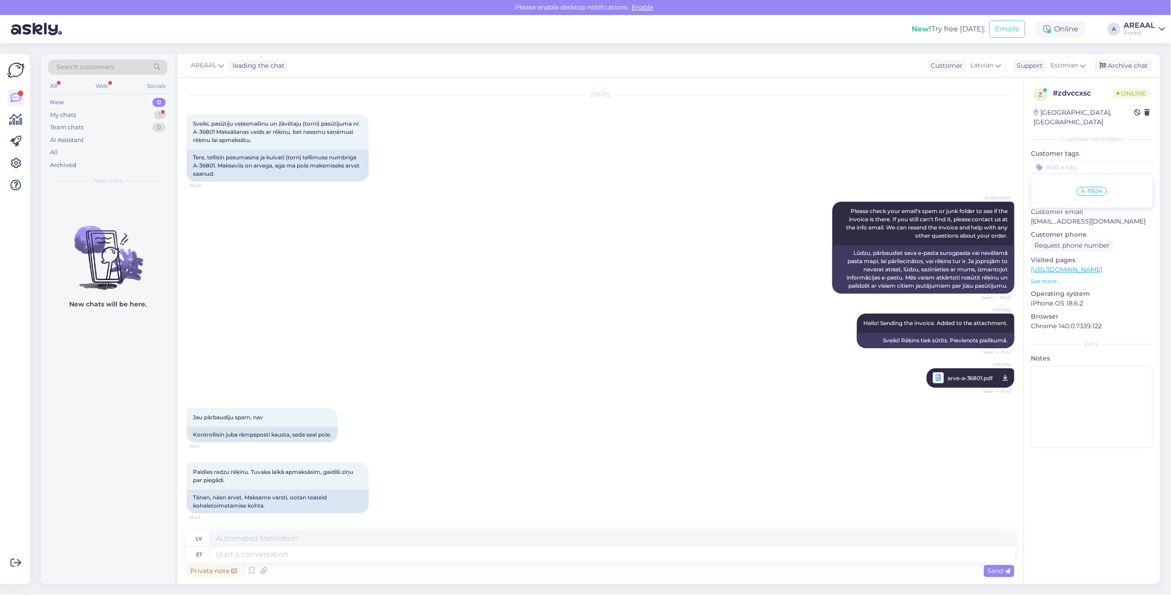
click at [637, 260] on div "AI Assistant Please check your email's spam or junk folder to see if the invoic…" at bounding box center [601, 248] width 828 height 112
click at [771, 570] on div "Private note Send" at bounding box center [601, 570] width 828 height 17
click at [769, 562] on div "Private note Send" at bounding box center [601, 570] width 828 height 17
click at [769, 557] on textarea at bounding box center [612, 554] width 805 height 15
type textarea "Edastame tar"
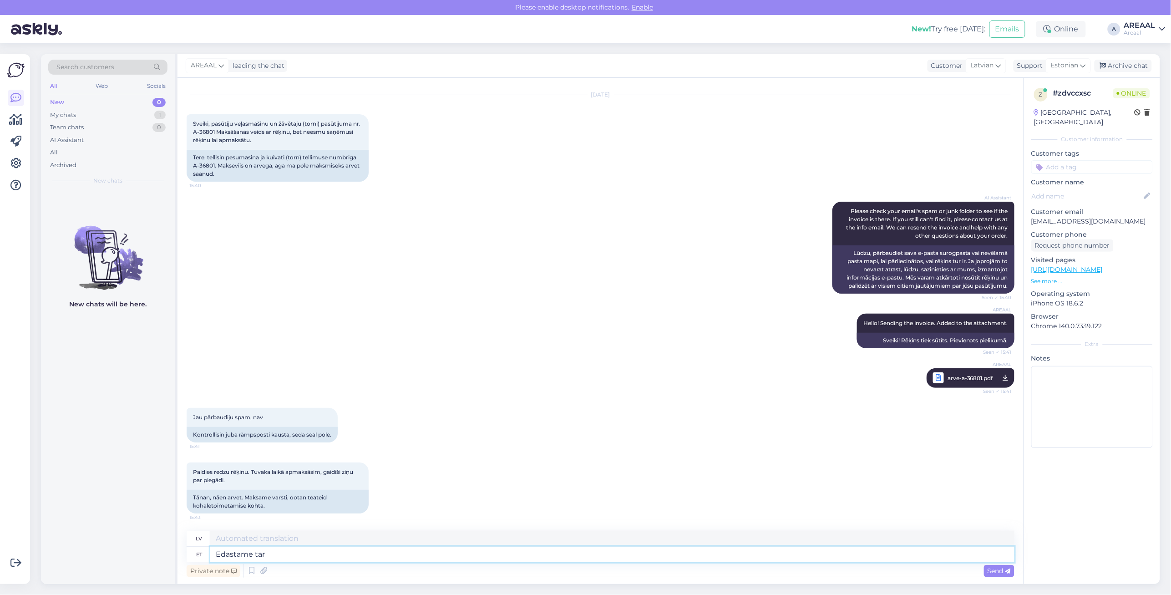
type textarea "Mēs pārsūtām"
type textarea "Edastame tarneinfo e-"
type textarea "Mēs nosūtīsim piegādes informāciju"
type textarea "Edastame tarneinfo e-maili tel"
type textarea "Piegādes informāciju nosūtīsim pa e-pastu."
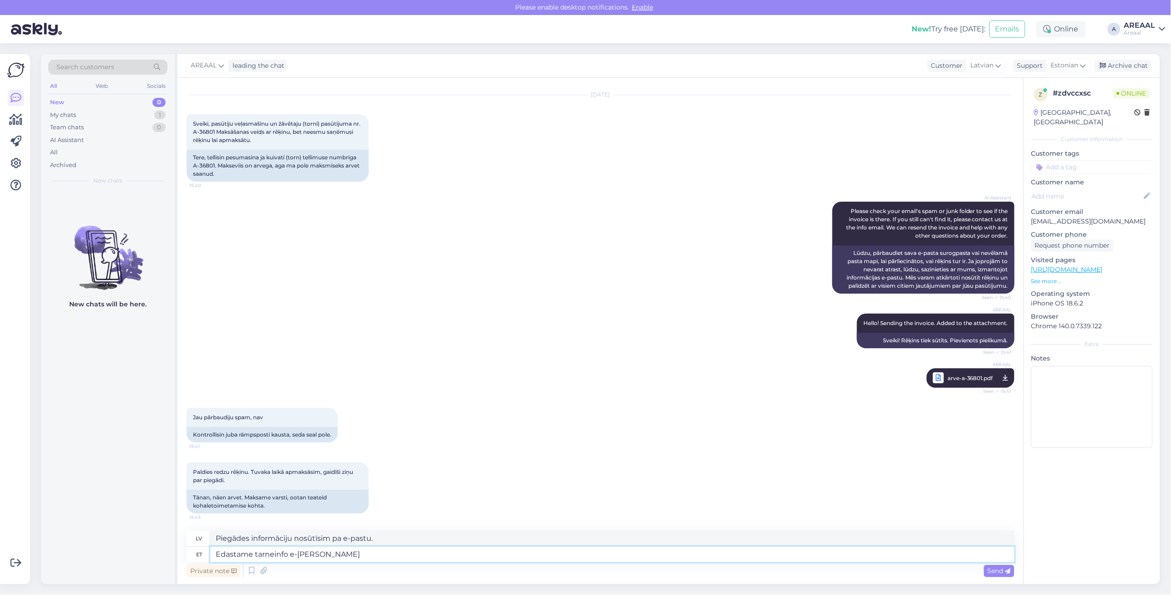
type textarea "Edastame tarneinfo e-[PERSON_NAME]."
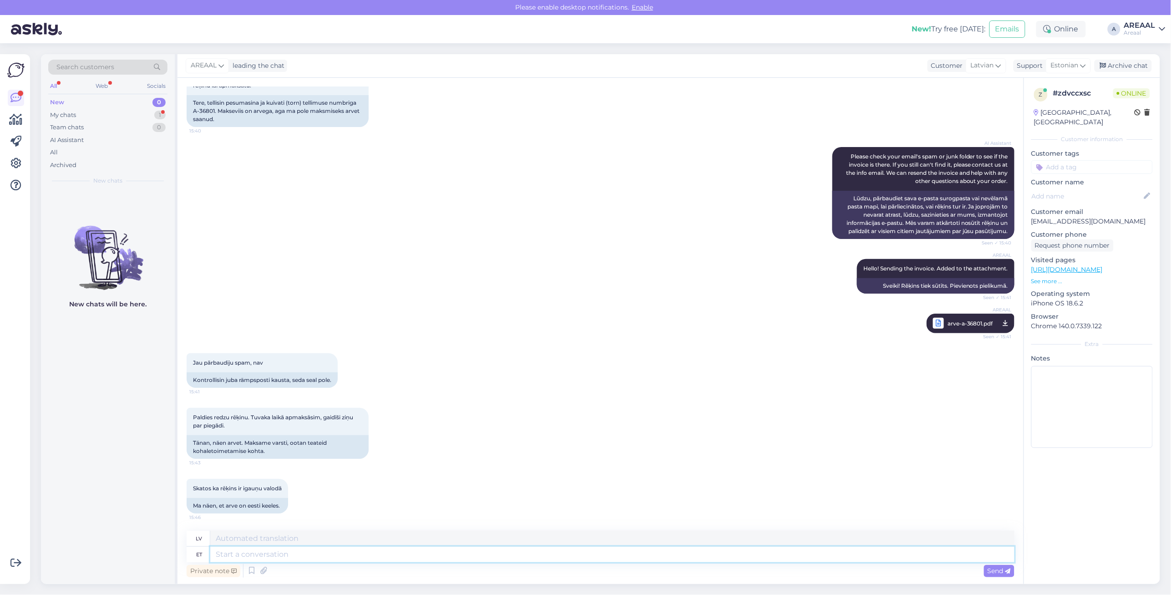
scroll to position [130, 0]
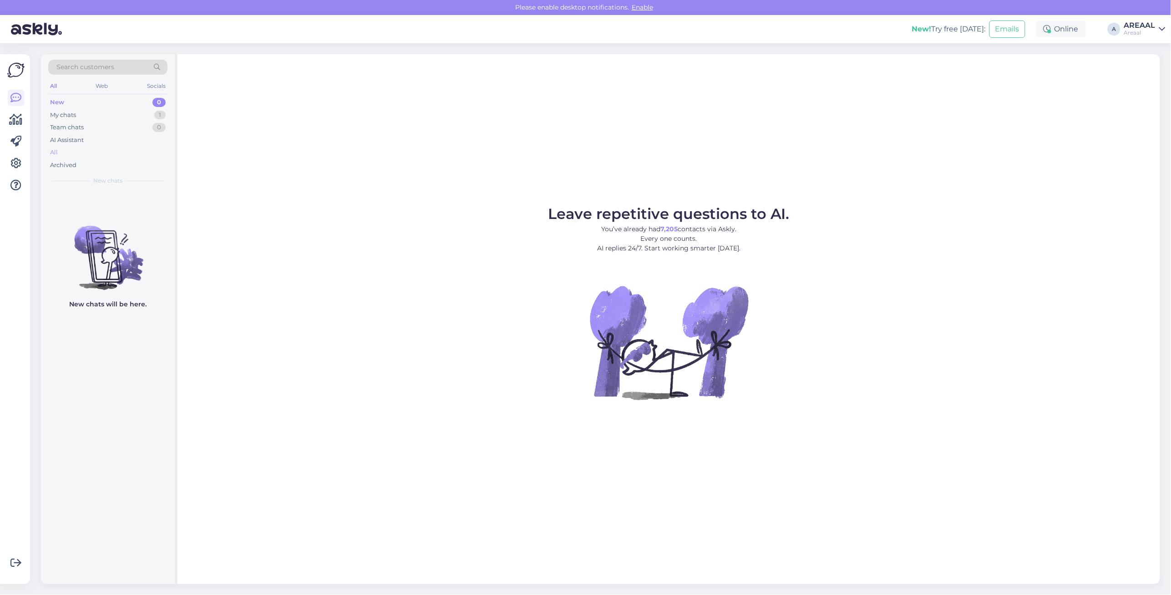
click at [80, 147] on div "All" at bounding box center [107, 152] width 119 height 13
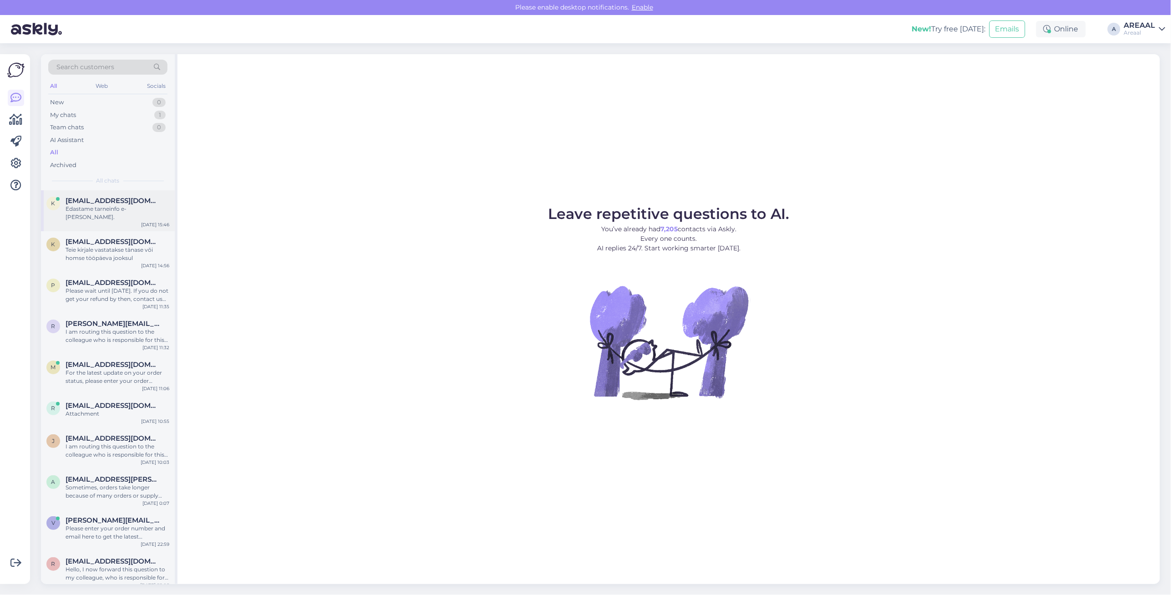
click at [105, 210] on div "Edastame tarneinfo e-[PERSON_NAME]." at bounding box center [118, 213] width 104 height 16
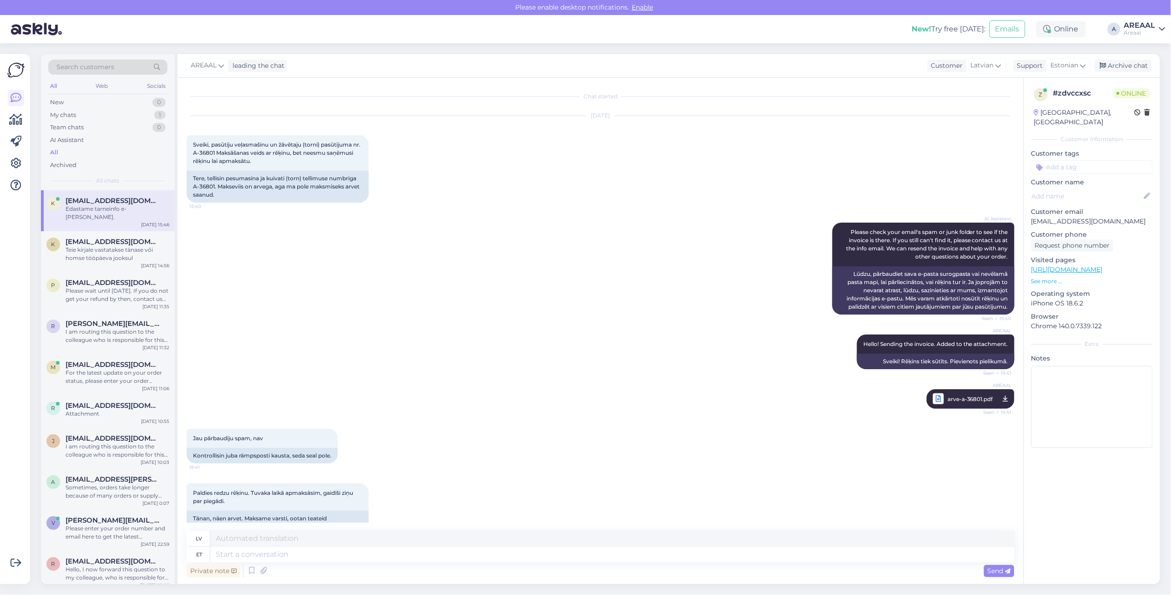
scroll to position [130, 0]
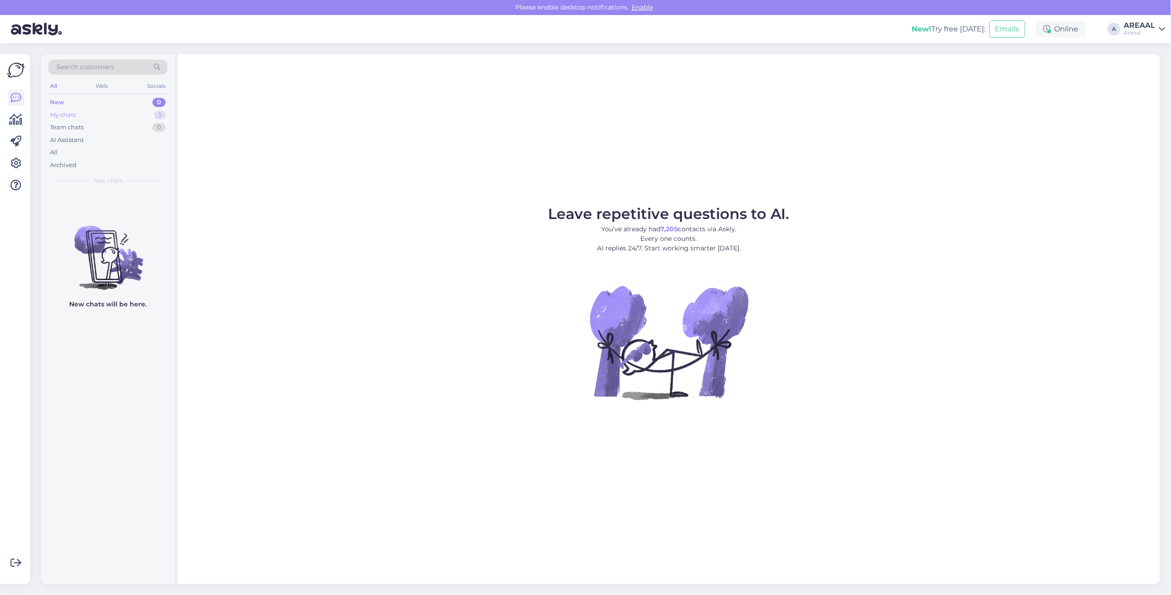
click at [149, 121] on div "My chats 1" at bounding box center [107, 115] width 119 height 13
click at [128, 197] on span "[EMAIL_ADDRESS][DOMAIN_NAME]" at bounding box center [113, 201] width 95 height 8
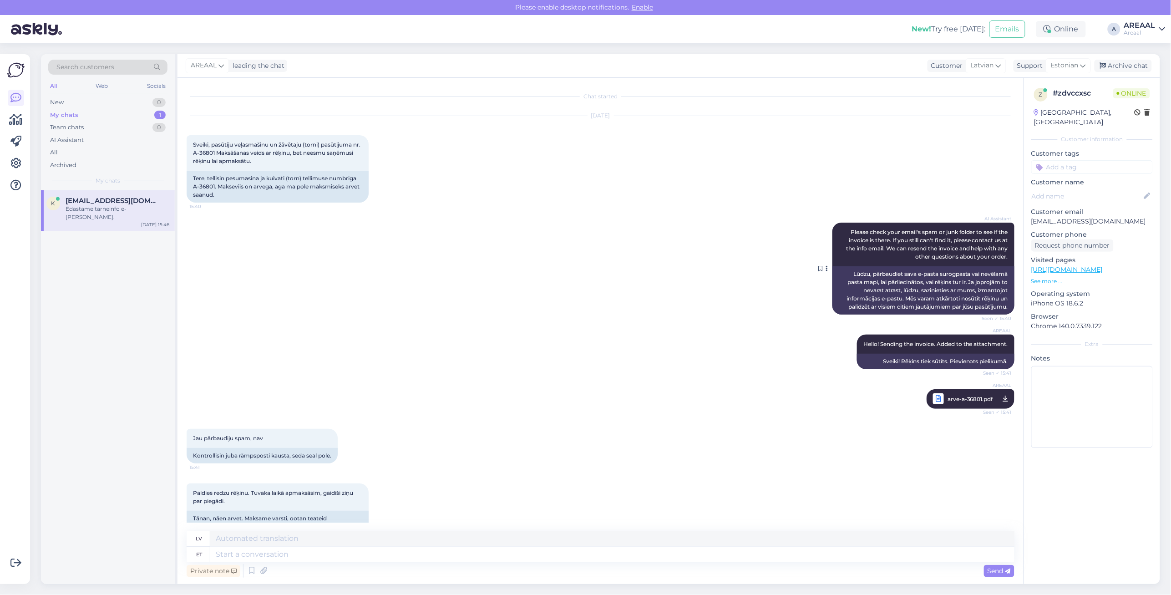
scroll to position [130, 0]
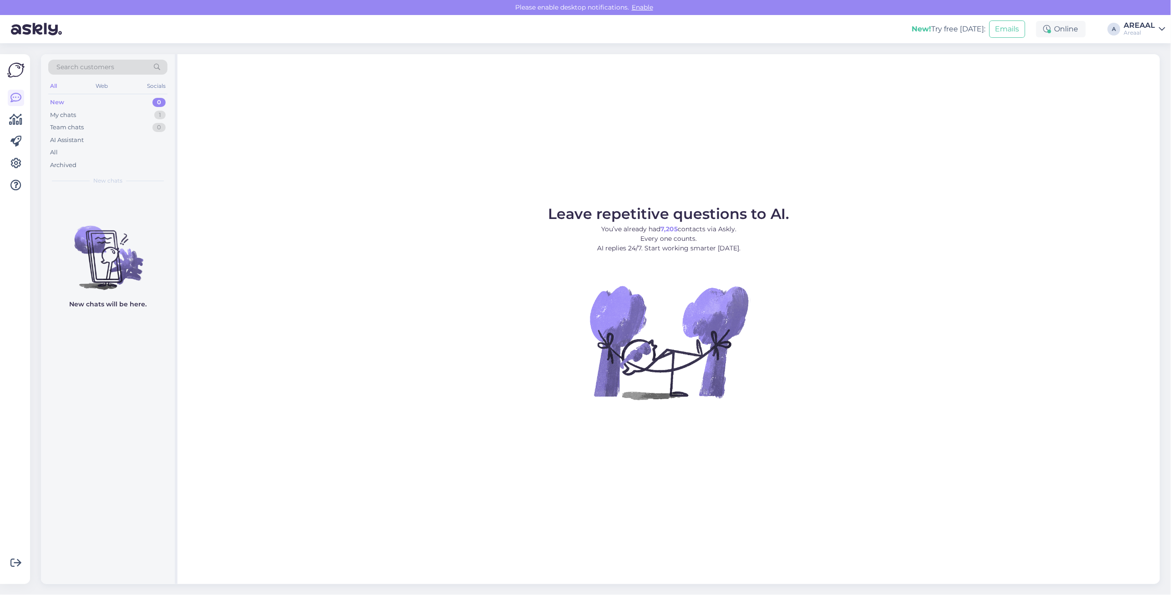
click at [898, 65] on div "Leave repetitive questions to AI. You’ve already had 7,205 contacts via Askly. …" at bounding box center [669, 319] width 983 height 530
click at [130, 121] on div "Team chats 0" at bounding box center [107, 127] width 119 height 13
click at [130, 119] on div "My chats 1" at bounding box center [107, 115] width 119 height 13
click at [108, 219] on div "K [EMAIL_ADDRESS][DOMAIN_NAME] Edastame tarneinfo e-[PERSON_NAME]. [DATE] 15:46" at bounding box center [108, 210] width 134 height 41
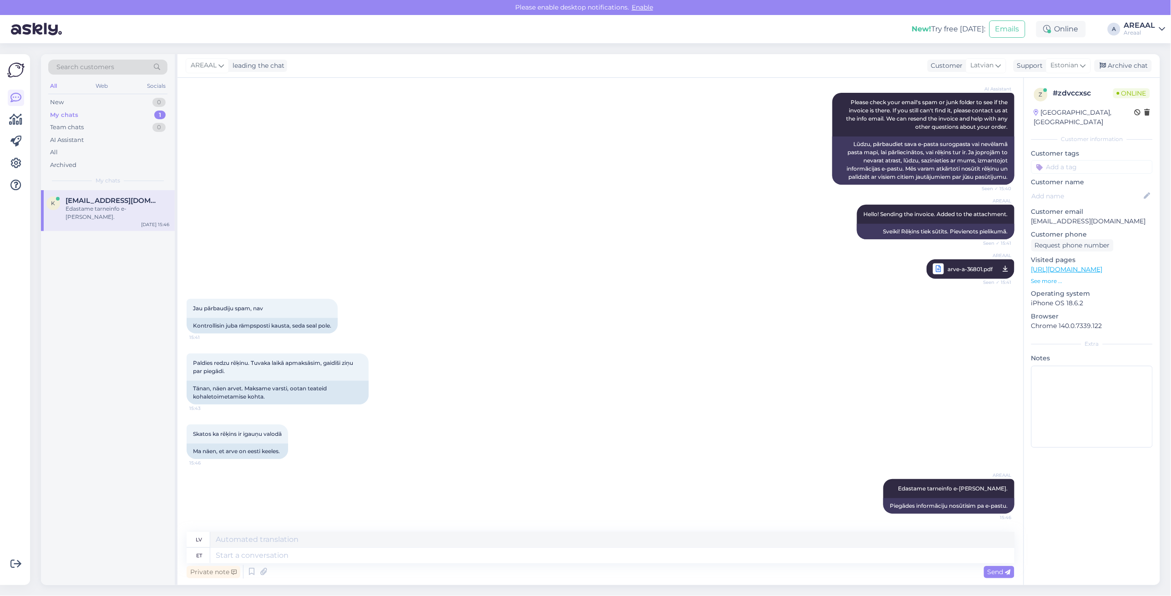
scroll to position [129, 0]
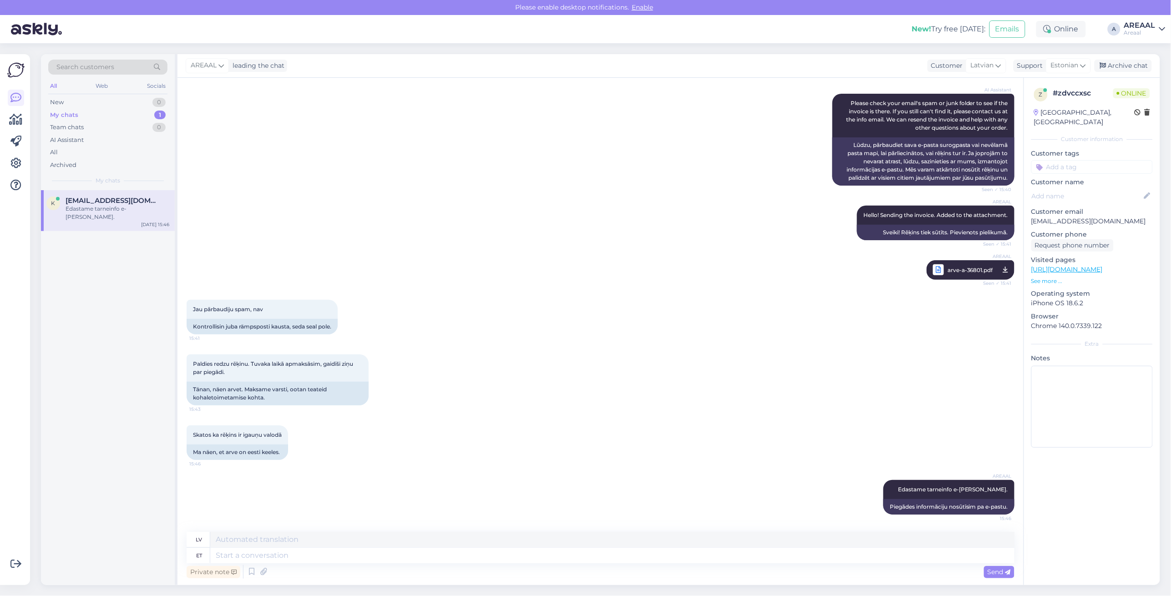
click at [457, 210] on div "AREAAL Hello! Sending the invoice. Added to the attachment. Seen ✓ 15:41 Sveiki…" at bounding box center [601, 243] width 828 height 94
click at [510, 218] on div "AREAAL Hello! Sending the invoice. Added to the attachment. Seen ✓ 15:41 Sveiki…" at bounding box center [601, 243] width 828 height 94
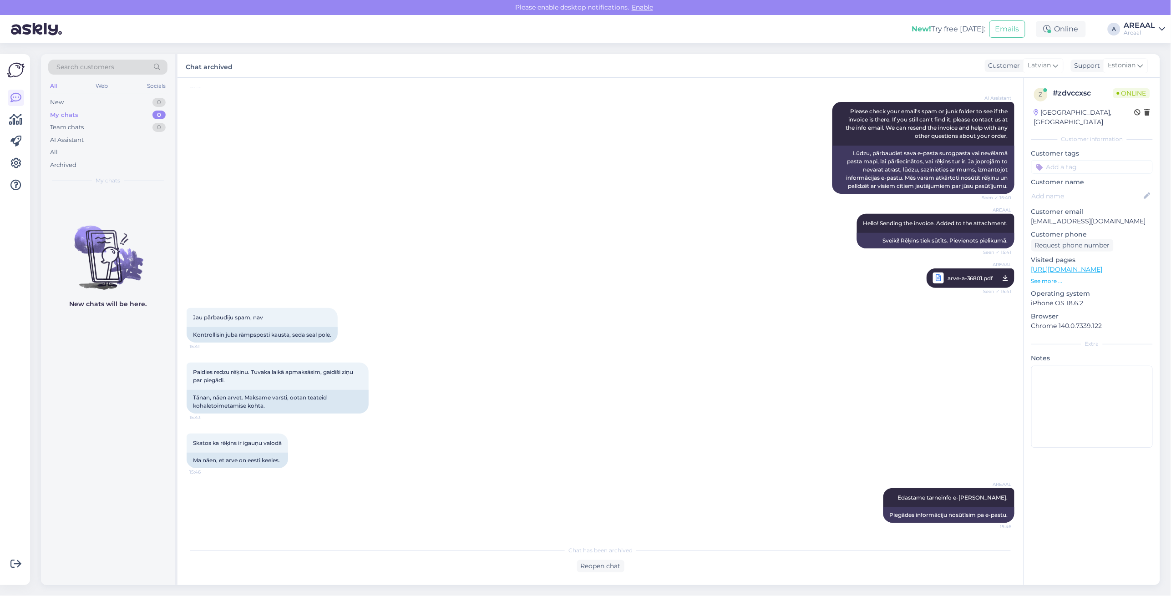
scroll to position [120, 0]
click at [600, 189] on div "AI Assistant Please check your email's spam or junk folder to see if the invoic…" at bounding box center [601, 149] width 828 height 112
click at [611, 194] on div "AI Assistant Please check your email's spam or junk folder to see if the invoic…" at bounding box center [601, 149] width 828 height 112
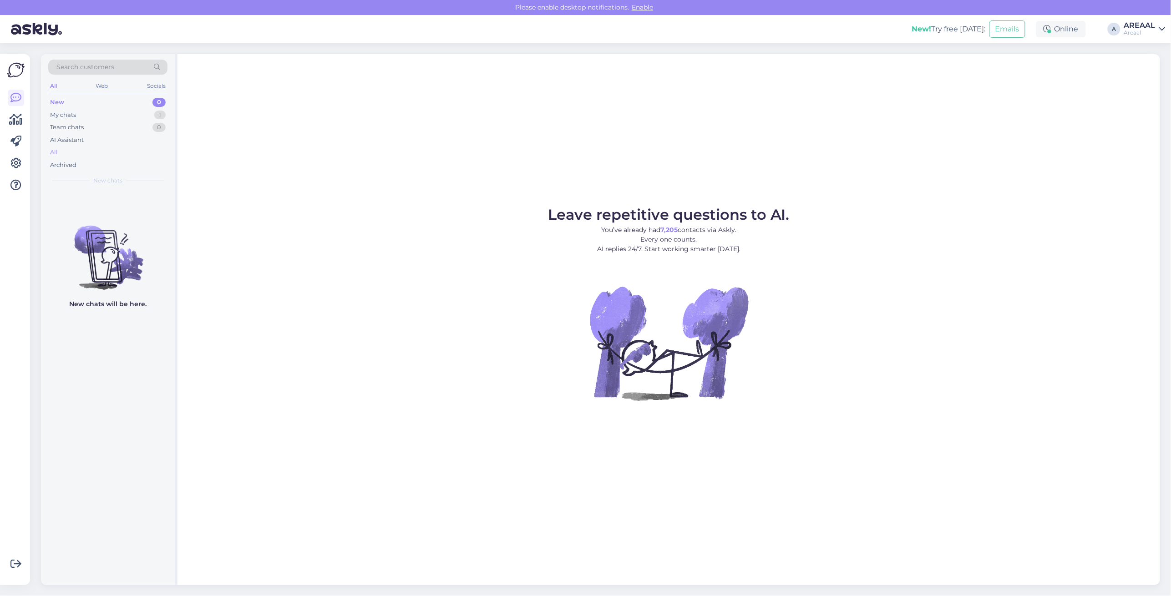
click at [78, 148] on div "All" at bounding box center [107, 152] width 119 height 13
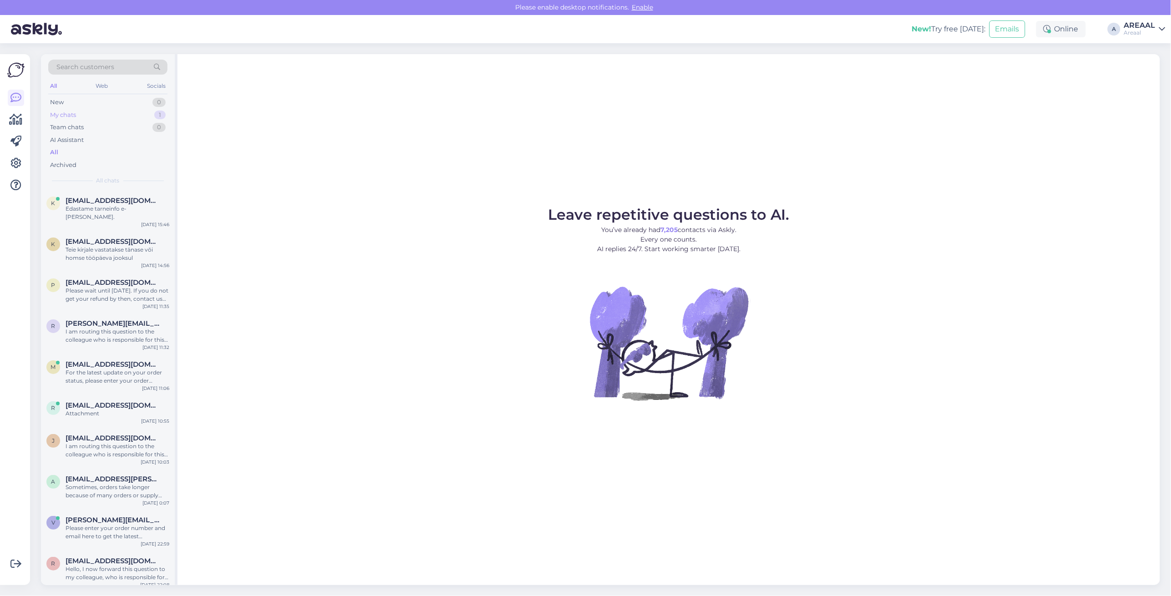
click at [159, 116] on div "1" at bounding box center [159, 115] width 11 height 9
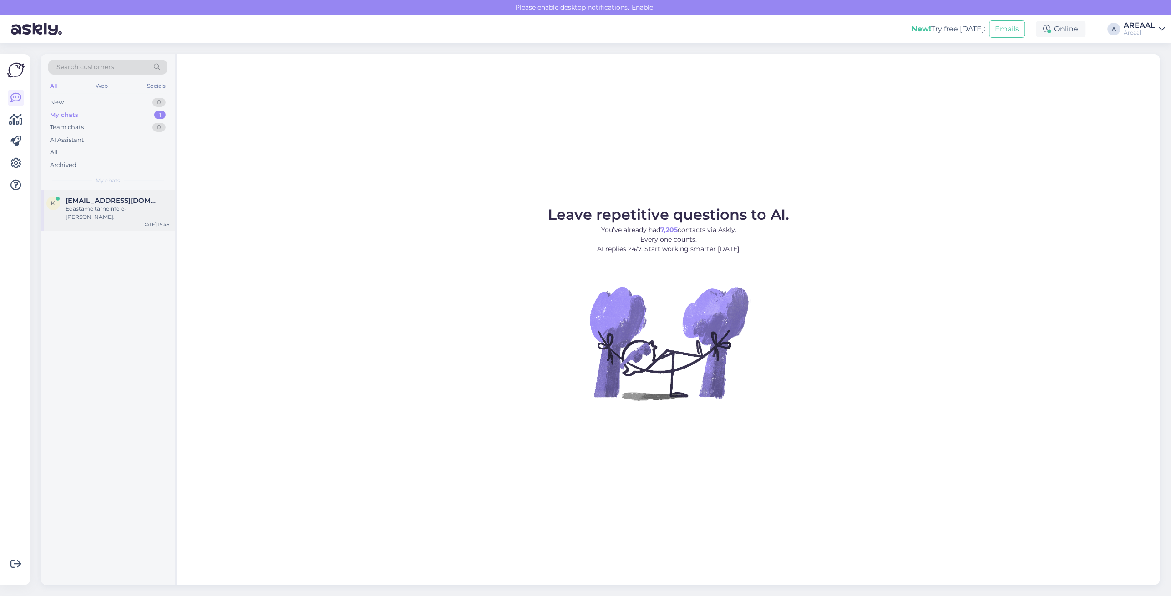
click at [142, 192] on div "K [EMAIL_ADDRESS][DOMAIN_NAME] Edastame tarneinfo e-[PERSON_NAME]. [DATE] 15:46" at bounding box center [108, 210] width 134 height 41
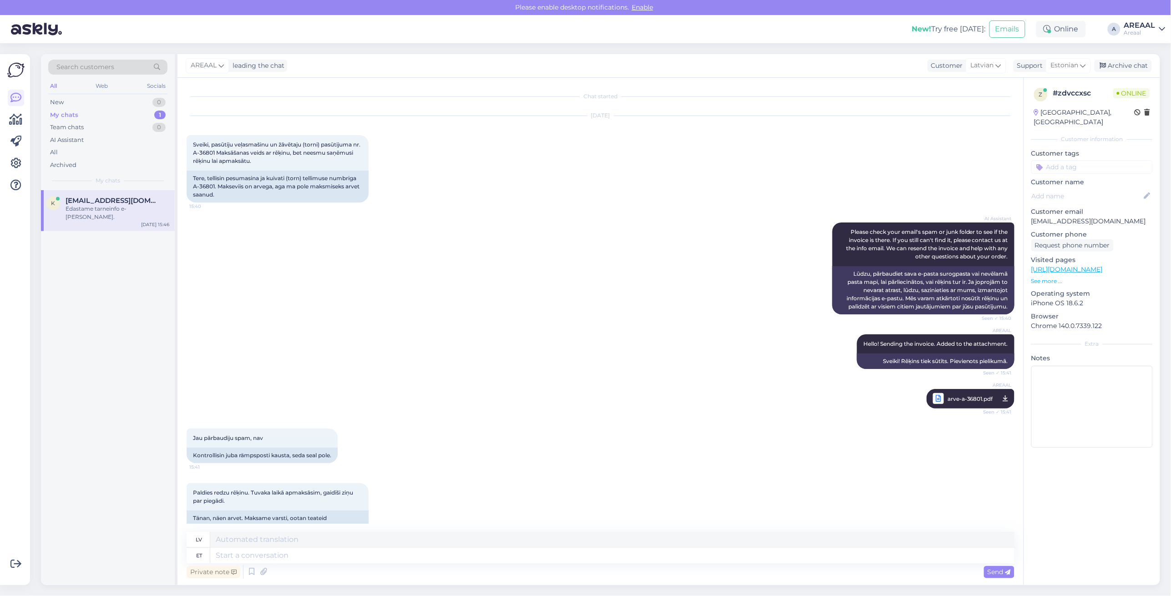
scroll to position [129, 0]
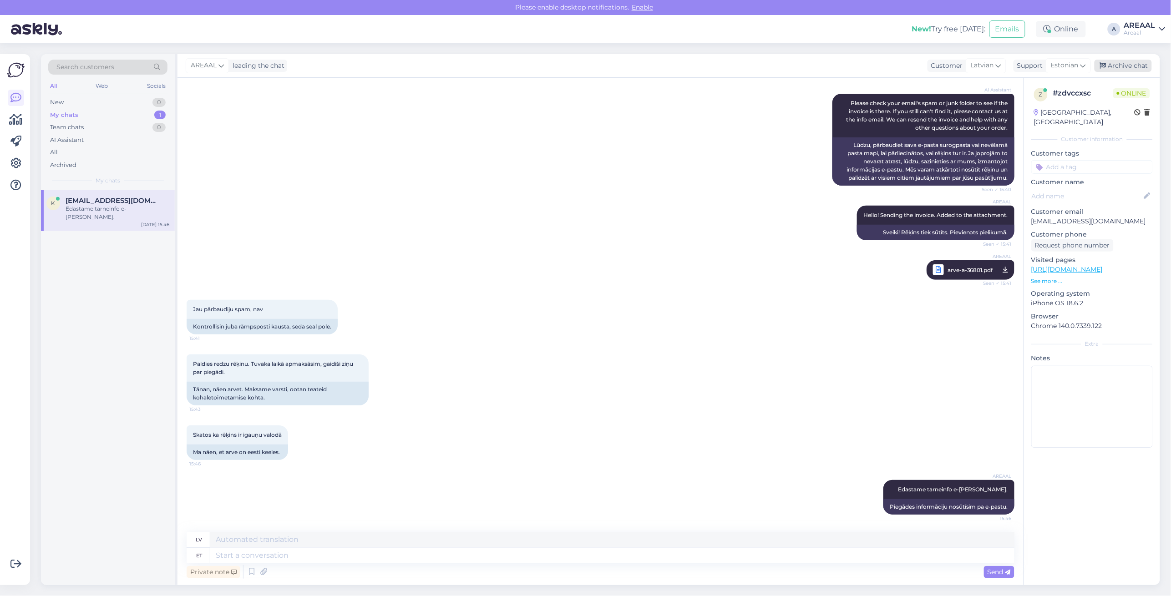
click at [1128, 62] on div "Archive chat" at bounding box center [1123, 66] width 57 height 12
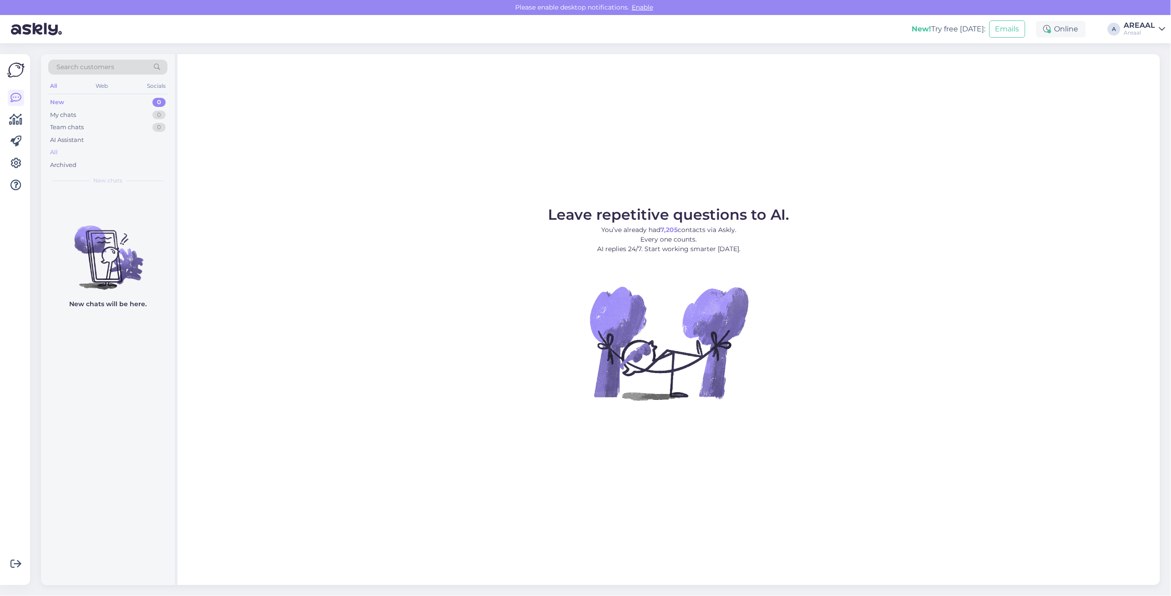
click at [57, 156] on div "All" at bounding box center [54, 152] width 8 height 9
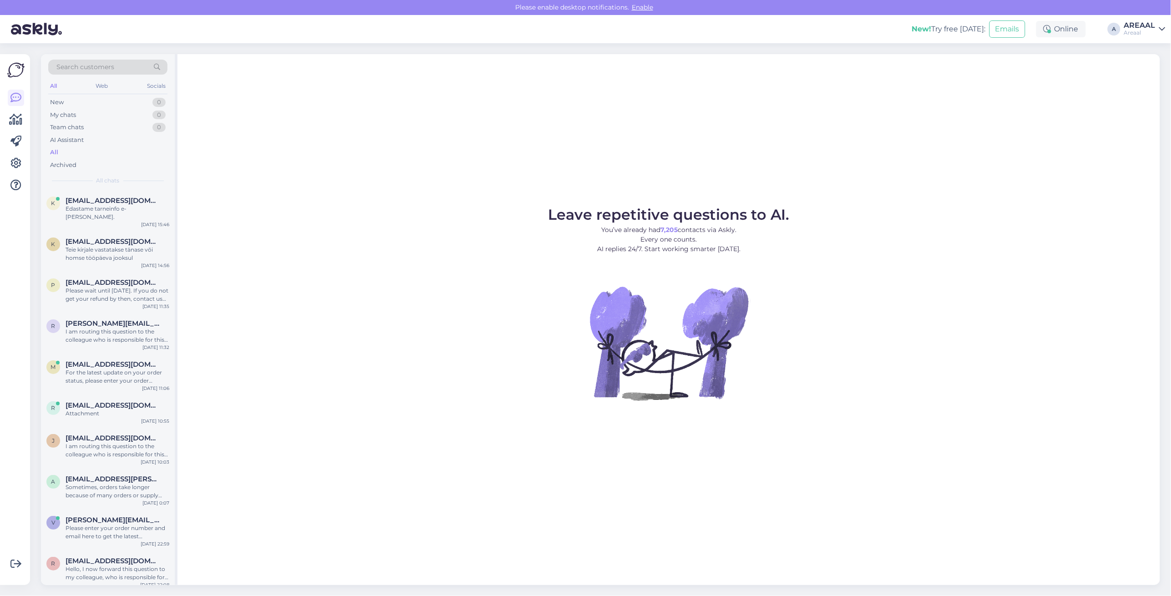
click at [320, 187] on div "Leave repetitive questions to AI. You’ve already had 7,205 contacts via Askly. …" at bounding box center [669, 319] width 983 height 531
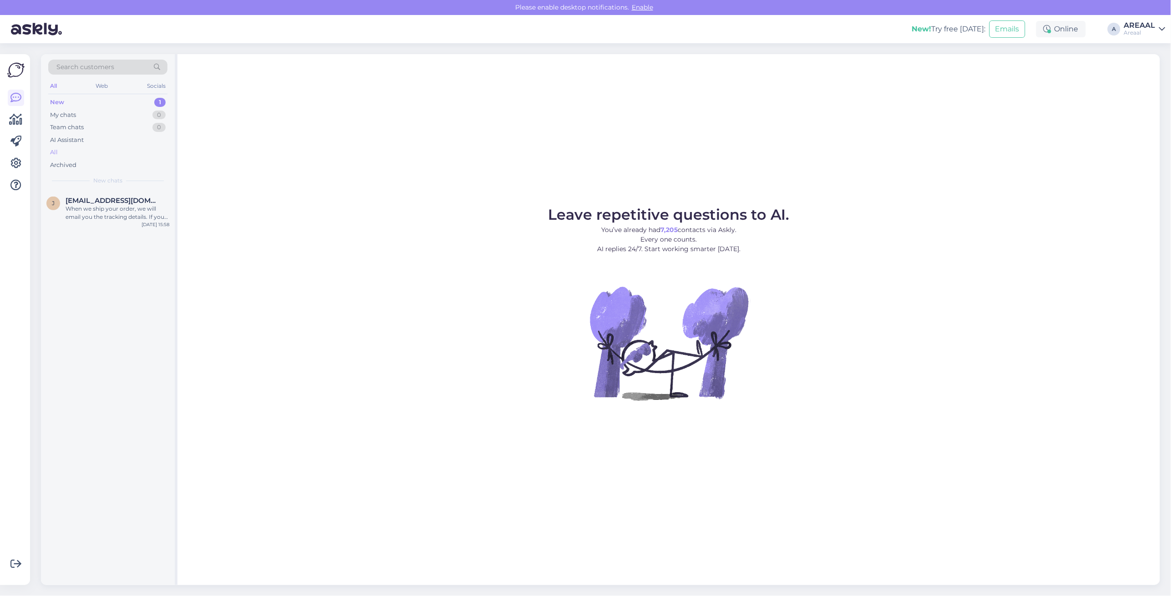
click at [78, 155] on div "All" at bounding box center [107, 152] width 119 height 13
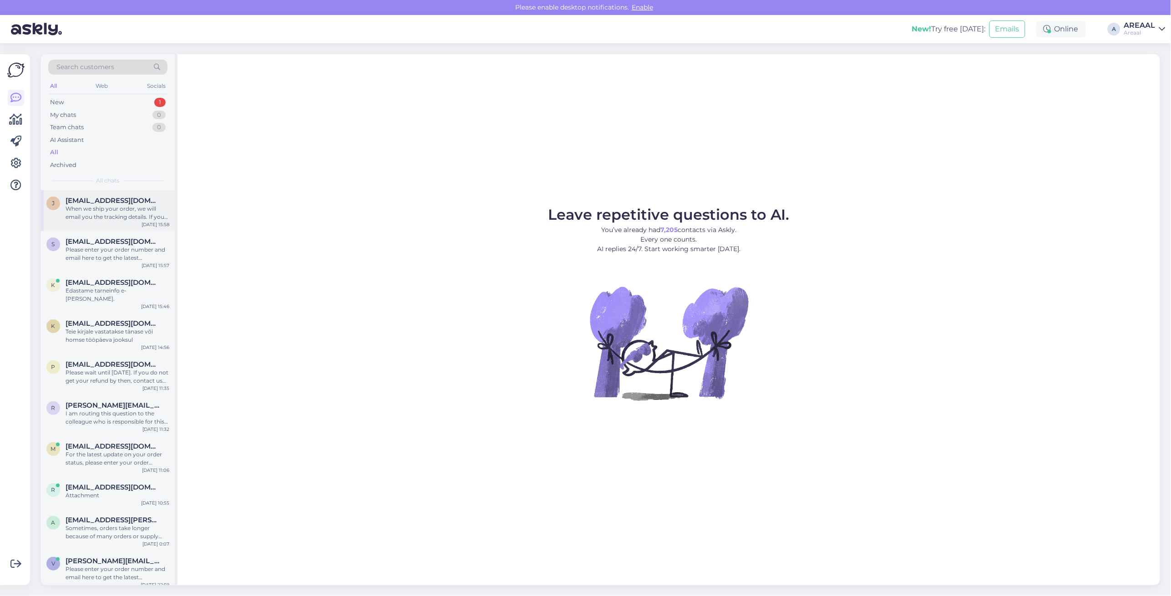
click at [103, 206] on div "When we ship your order, we will email you the tracking details. If you haven't…" at bounding box center [118, 213] width 104 height 16
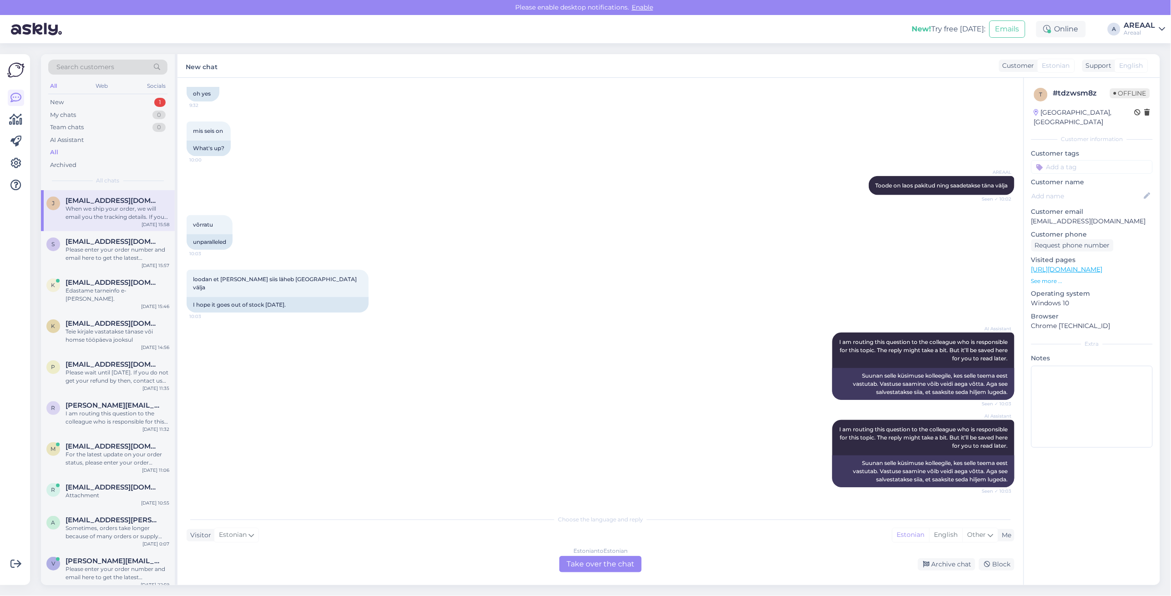
scroll to position [2048, 0]
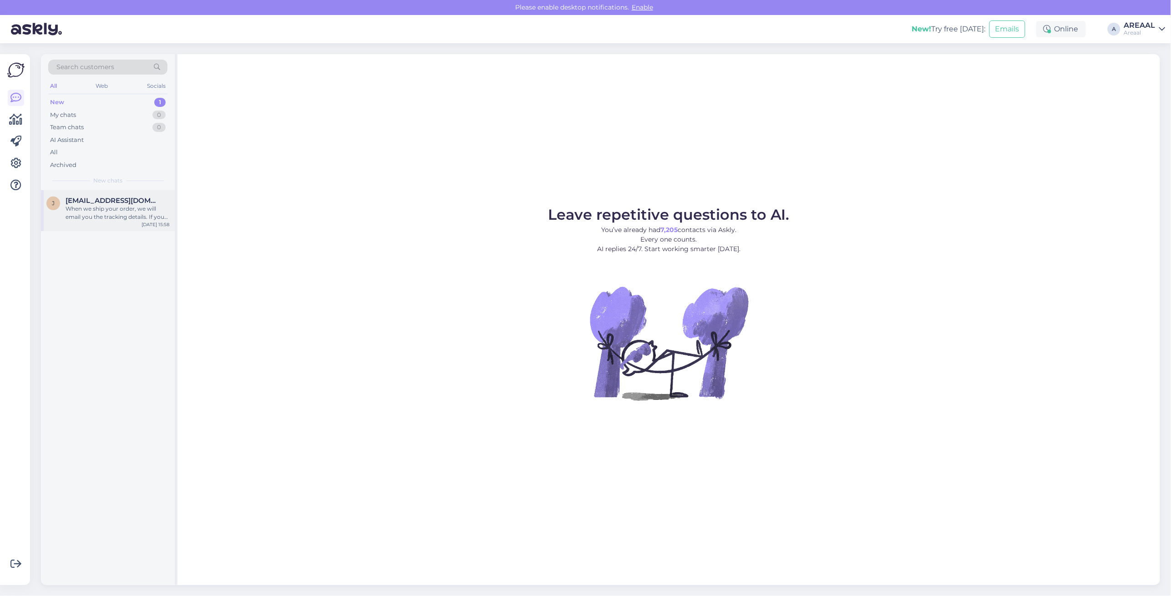
click at [90, 219] on div "When we ship your order, we will email you the tracking details. If you haven't…" at bounding box center [118, 213] width 104 height 16
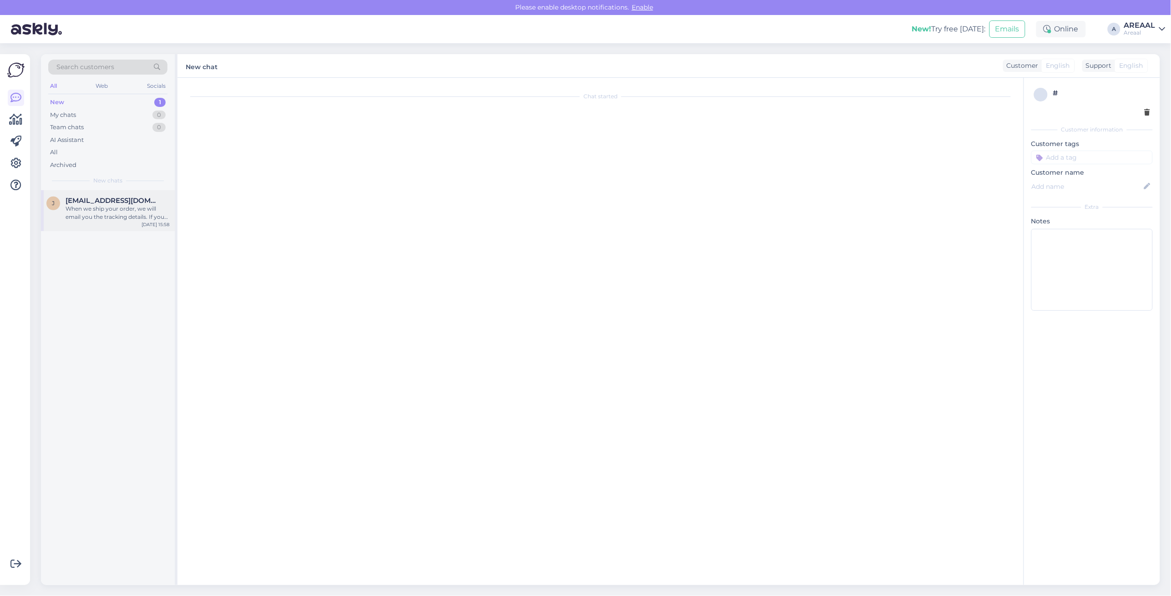
scroll to position [2389, 0]
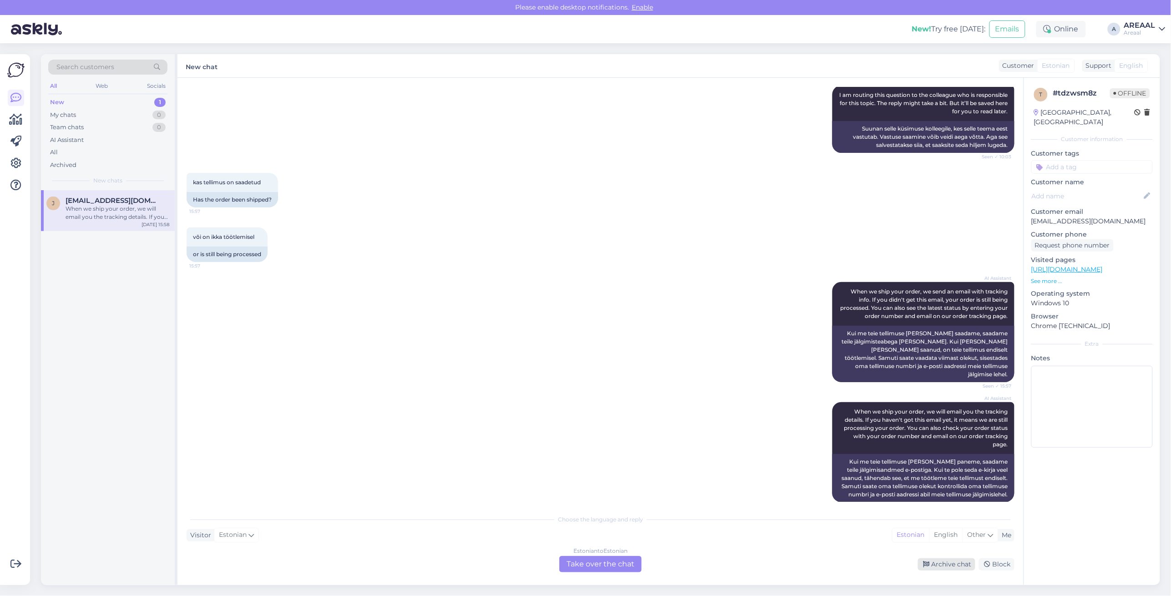
click at [958, 559] on div "Archive chat" at bounding box center [946, 565] width 57 height 12
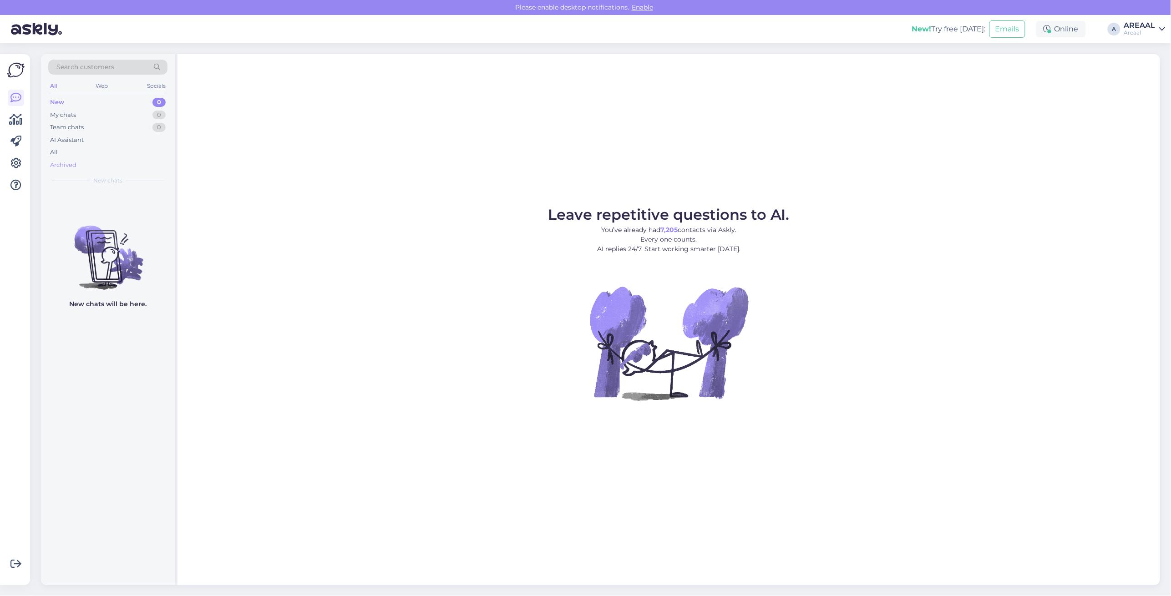
click at [50, 166] on div "Archived" at bounding box center [63, 165] width 26 height 9
click at [57, 153] on div "All" at bounding box center [54, 152] width 8 height 9
click at [105, 154] on div "All" at bounding box center [107, 152] width 119 height 13
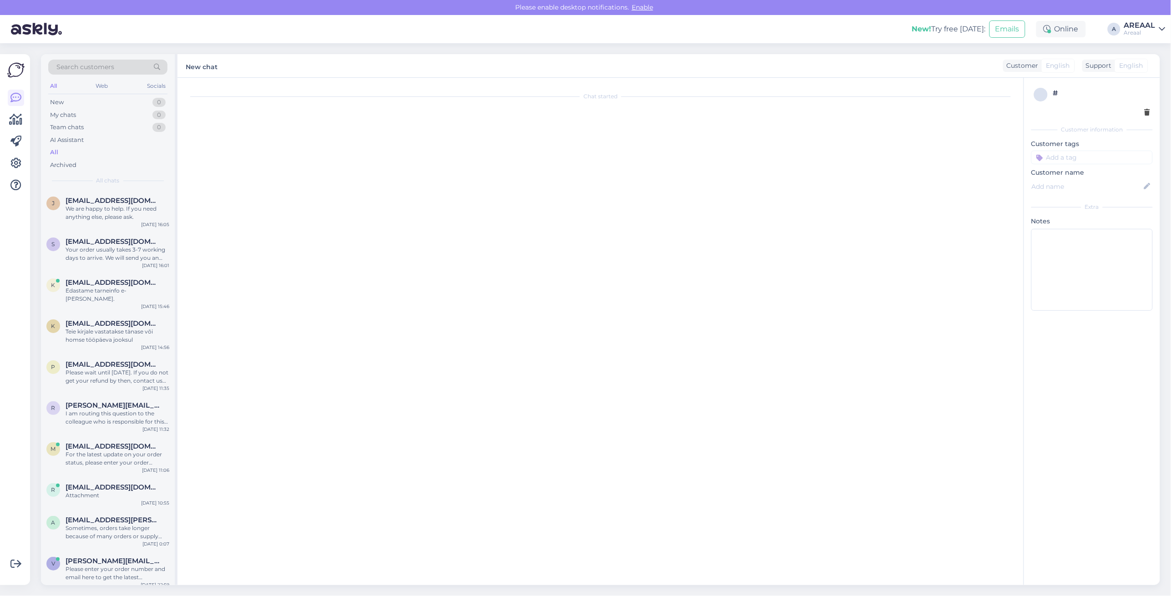
scroll to position [283, 0]
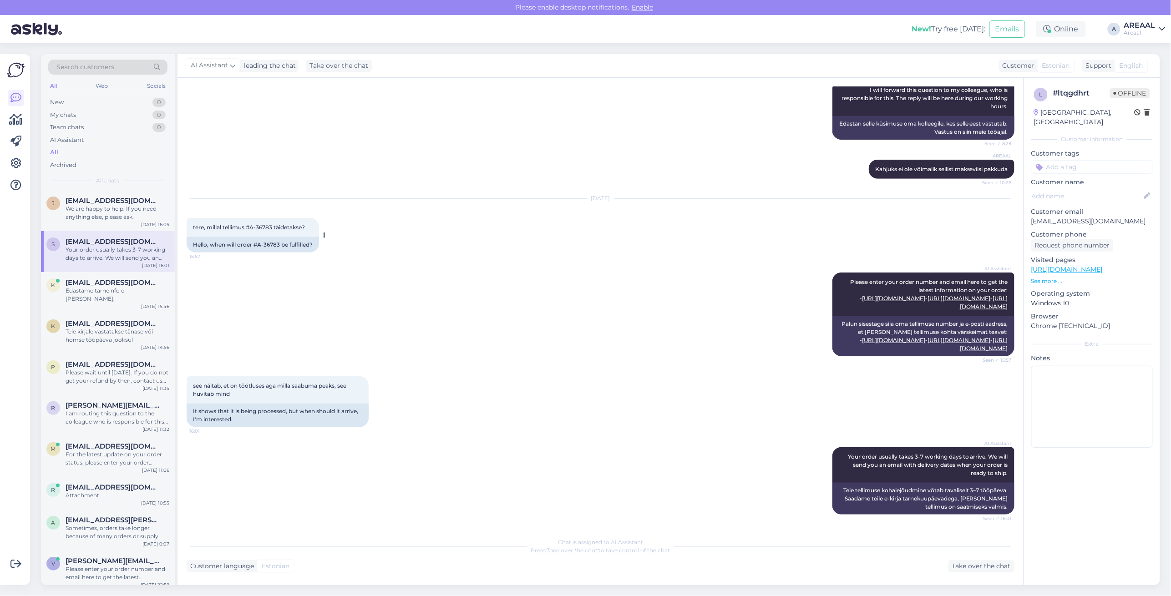
click at [270, 224] on span "tere, millal tellimus #A-36783 täidetakse?" at bounding box center [249, 227] width 112 height 7
copy span "-36783"
copy span "A-36783"
drag, startPoint x: 273, startPoint y: 213, endPoint x: 252, endPoint y: 214, distance: 21.4
click at [252, 218] on div "tere, millal tellimus #A-36783 täidetakse? 15:57" at bounding box center [253, 227] width 132 height 19
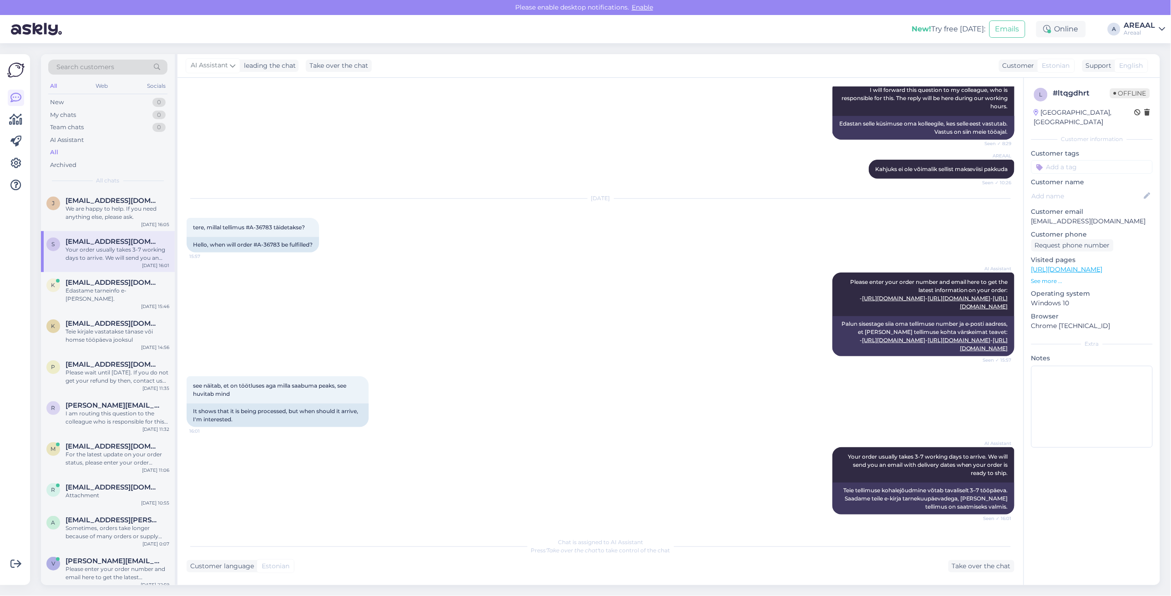
click at [581, 263] on div "AI Assistant Please enter your order number and email here to get the latest in…" at bounding box center [601, 315] width 828 height 104
click at [618, 194] on div "Sep 30 2025" at bounding box center [601, 198] width 828 height 8
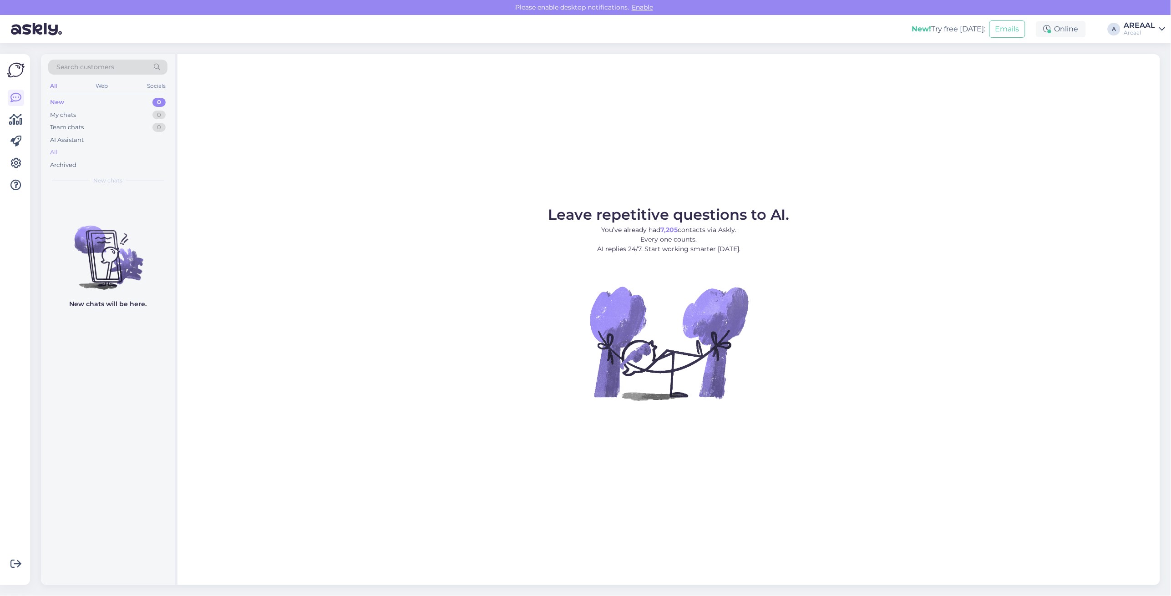
click at [141, 156] on div "All" at bounding box center [107, 152] width 119 height 13
click at [112, 151] on div "All" at bounding box center [107, 152] width 119 height 13
click at [103, 147] on div "All" at bounding box center [107, 152] width 119 height 13
click at [1152, 22] on div "AREAAL" at bounding box center [1140, 25] width 31 height 7
click at [1143, 69] on button "Open" at bounding box center [1145, 70] width 25 height 14
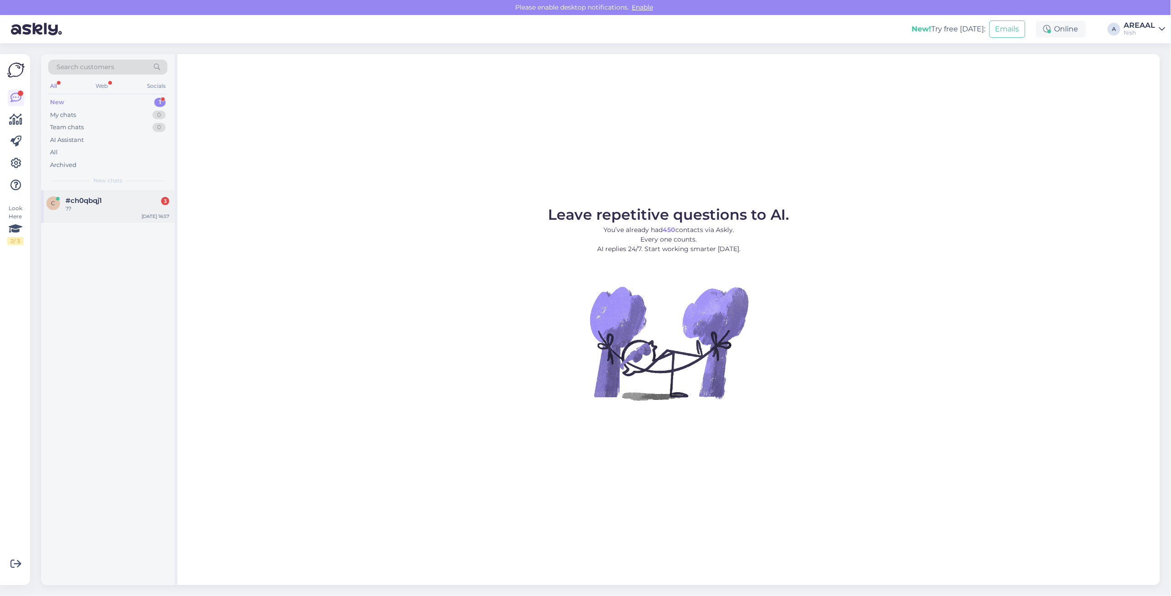
click at [130, 203] on div "#ch0qbqj1 3" at bounding box center [118, 201] width 104 height 8
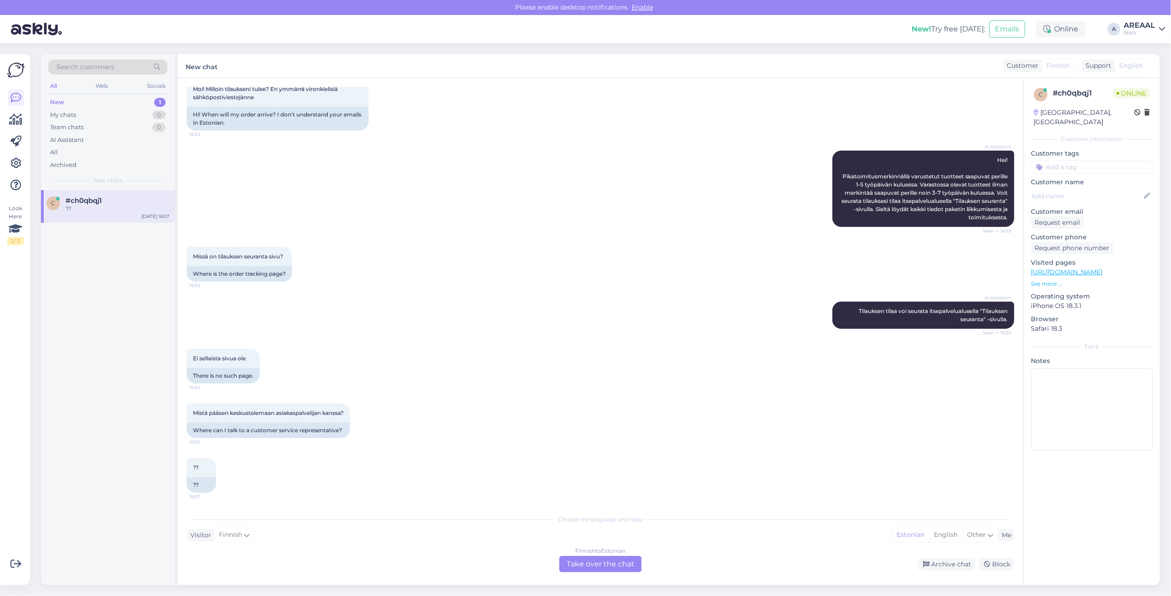
click at [601, 563] on div "Finnish to Estonian Take over the chat" at bounding box center [601, 564] width 82 height 16
click at [595, 554] on div "Finnish to Estonian" at bounding box center [601, 551] width 50 height 8
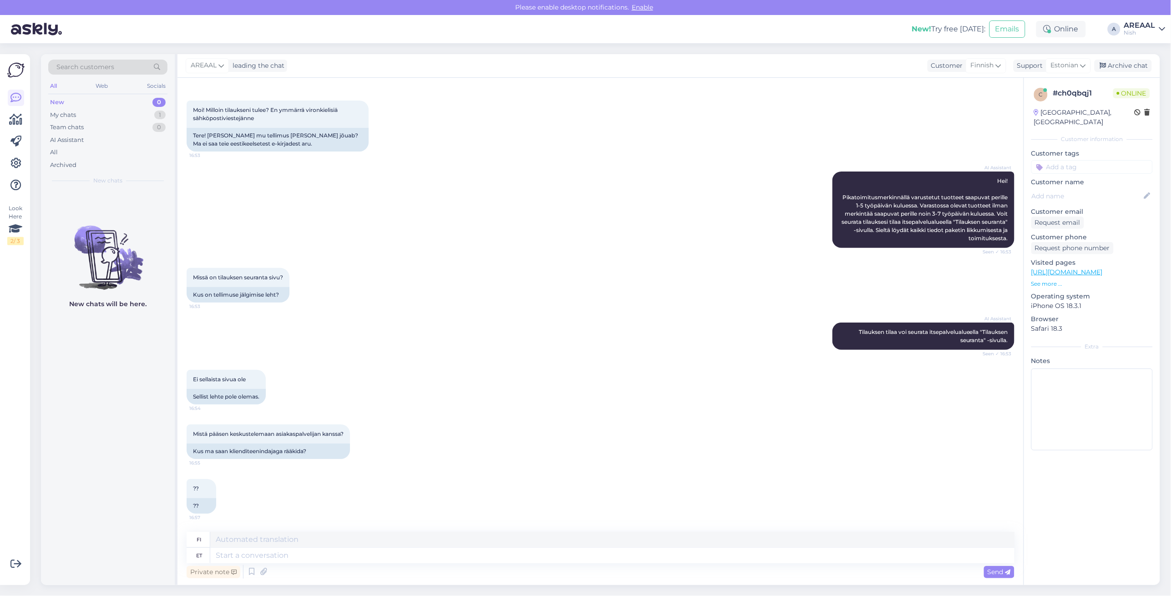
scroll to position [34, 0]
drag, startPoint x: 595, startPoint y: 554, endPoint x: 600, endPoint y: 554, distance: 5.0
click at [596, 554] on textarea at bounding box center [612, 555] width 805 height 15
type textarea "J"
type textarea "Kui te"
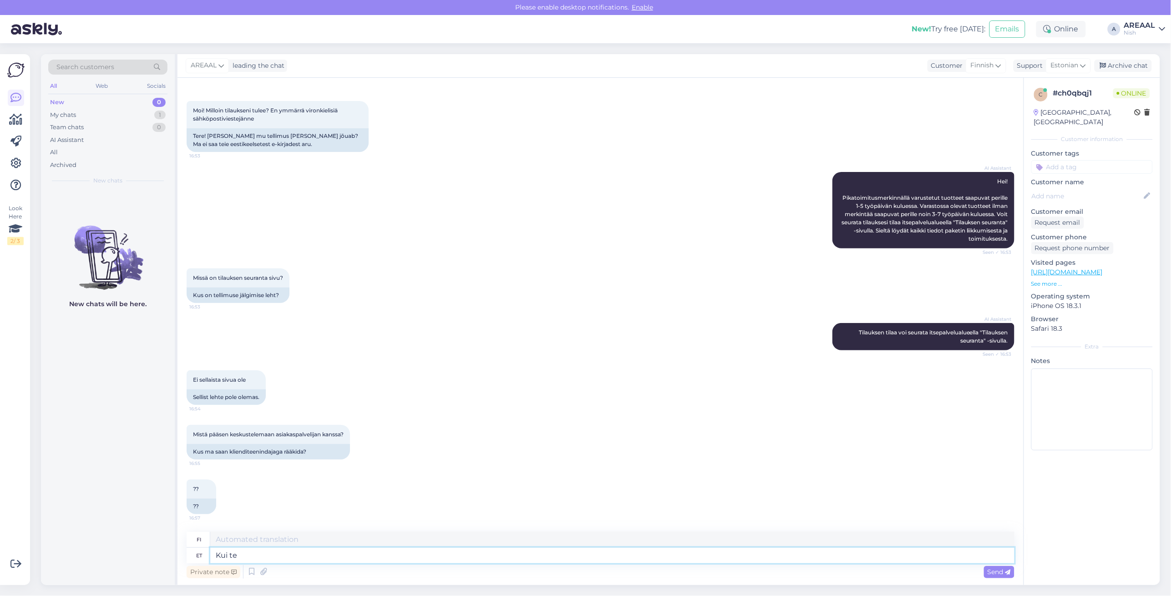
type textarea "Jos"
type textarea "Kui teil on k"
type textarea "Jos sinulla on"
type textarea "Kui teil on küsimus tell"
type textarea "Jos sinulla on kysyttävää"
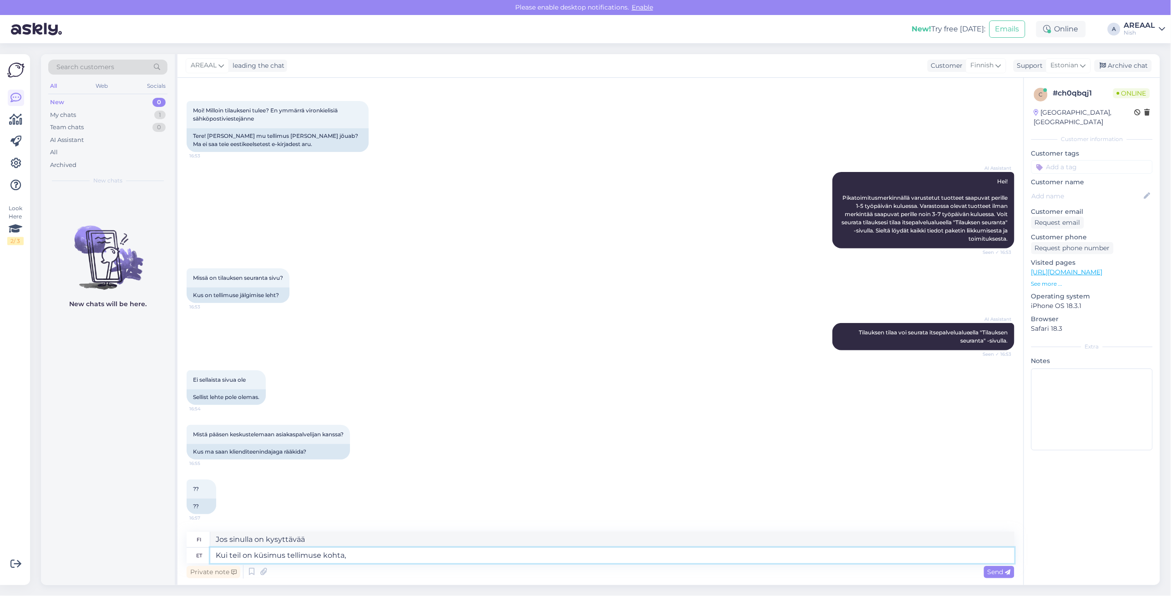
type textarea "Kui teil on küsimus tellimuse kohta,"
type textarea "Jos sinulla on kysyttävää tilauksestasi"
type textarea "Kui teil on küsimus tellimuse kohta, siis"
type textarea "Jos sinulla on kysyttävää tilauksesta,"
type textarea "Kui teil on küsimus tellimuse kohta, siis palu"
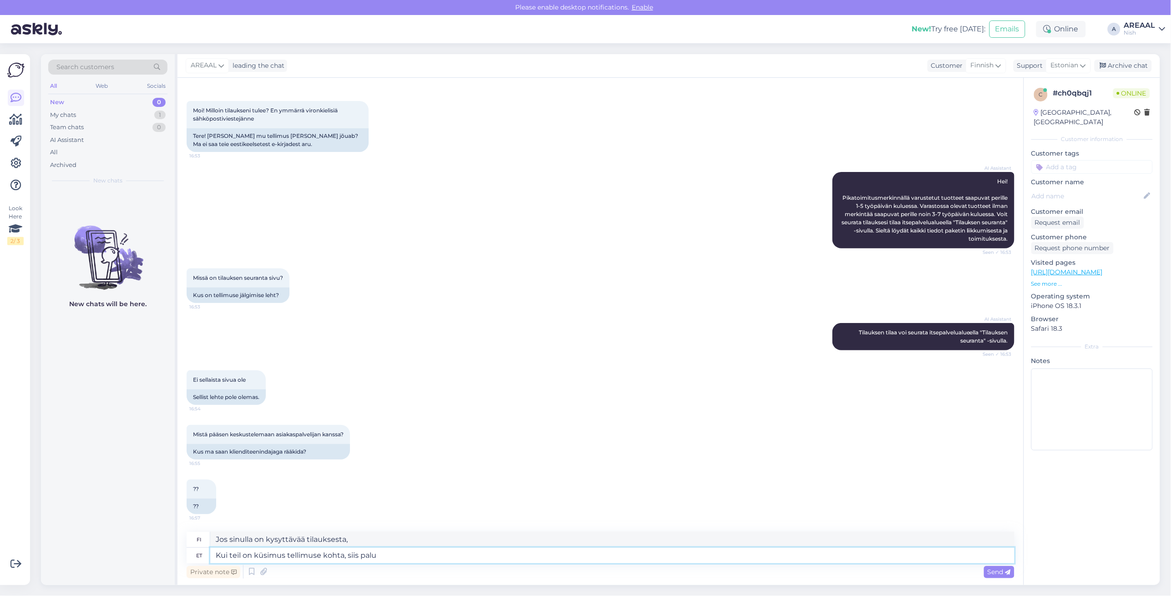
type textarea "Jos sinulla on kysyttävää tilauksestasi,"
type textarea "Kui teil on küsimus tellimuse kohta, siis palun saatke"
type textarea "Jos sinulla on kysyttävää tilauksestasi, ole hyvä ja"
type textarea "Kui teil on küsimus tellimuse kohta, siis palun saatke ki"
type textarea "Jos sinulla on kysyttävää tilauksestasi, lähetä"
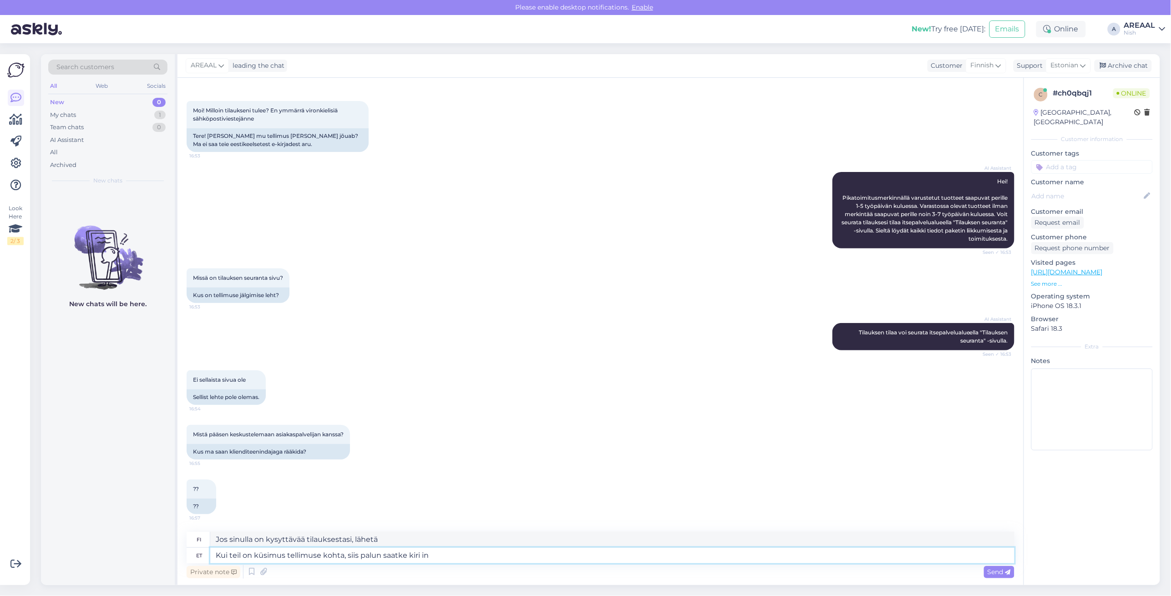
type textarea "Kui teil on küsimus tellimuse kohta, siis palun saatke kiri inf"
type textarea "Jos sinulla on kysyttävää tilauksestasi, lähetä sähköpostia."
type textarea "Kui teil on küsimus tellimuse kohta, siis palun saatke kiri info@ilmankostutin.…"
type textarea "Jos sinulla on kysyttävää tilauksestasi, lähetä sähköpostia info@ilmankostutin.…"
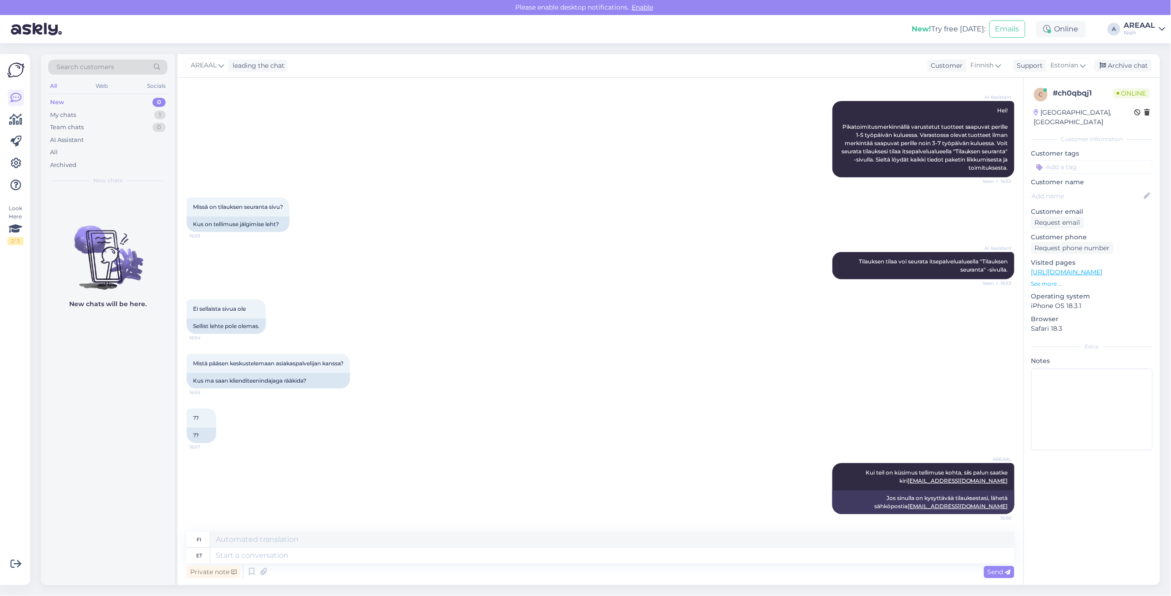
click at [1139, 36] on div "Nish" at bounding box center [1140, 32] width 31 height 7
drag, startPoint x: 1146, startPoint y: 42, endPoint x: 1152, endPoint y: 51, distance: 10.1
click at [1146, 42] on div "Areaal Open" at bounding box center [1110, 51] width 112 height 20
click at [1152, 51] on button "Open" at bounding box center [1145, 51] width 25 height 14
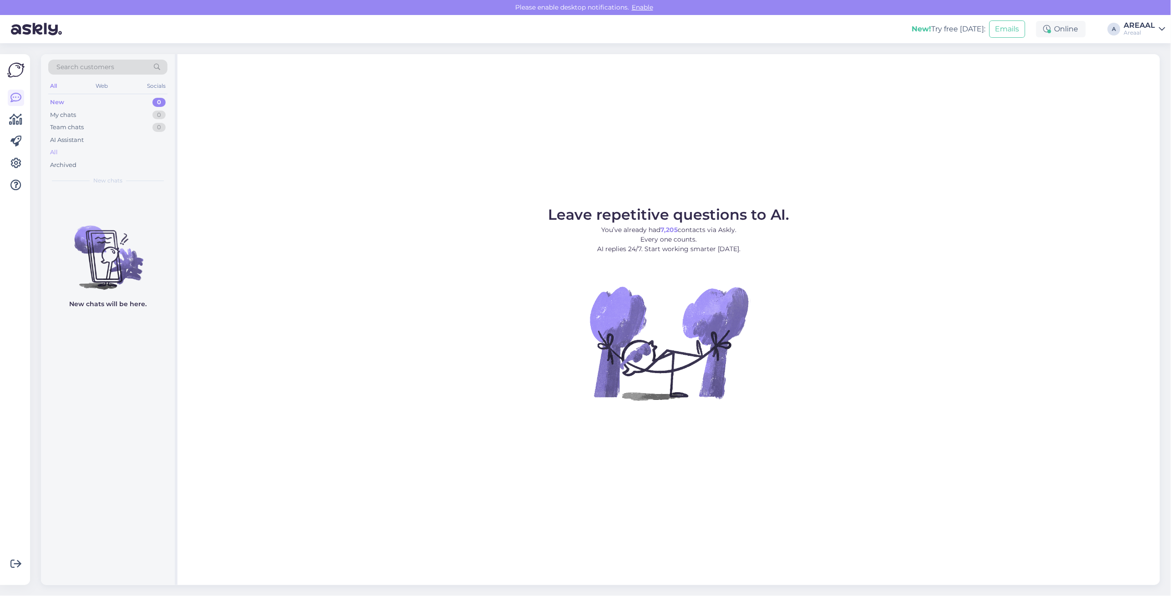
click at [73, 151] on div "All" at bounding box center [107, 152] width 119 height 13
click at [106, 159] on div "Archived" at bounding box center [107, 165] width 119 height 13
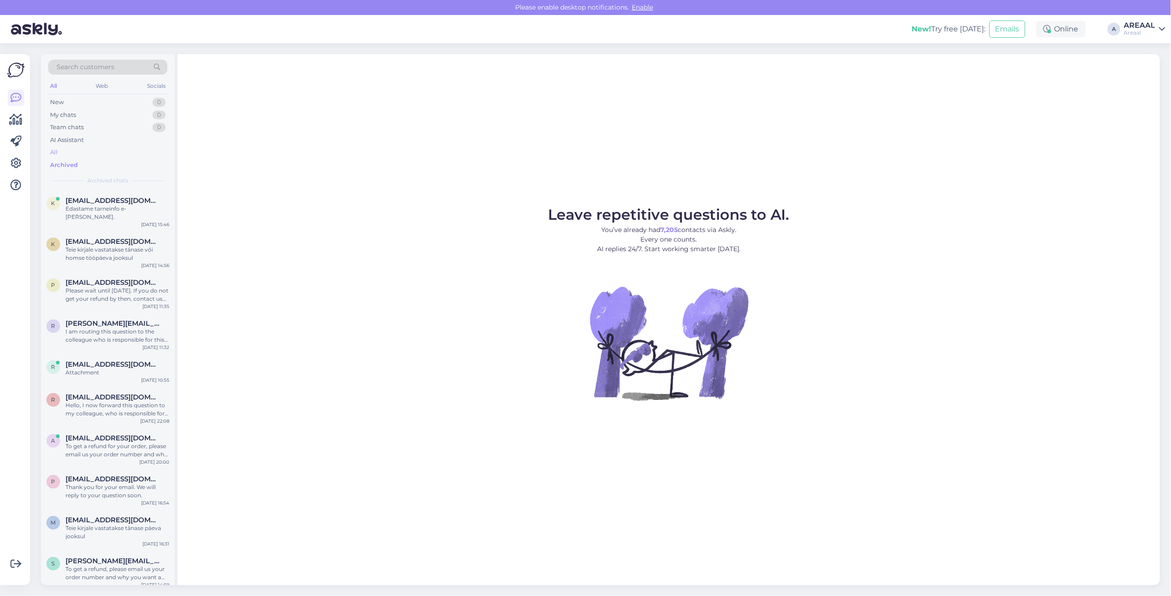
click at [103, 152] on div "All" at bounding box center [107, 152] width 119 height 13
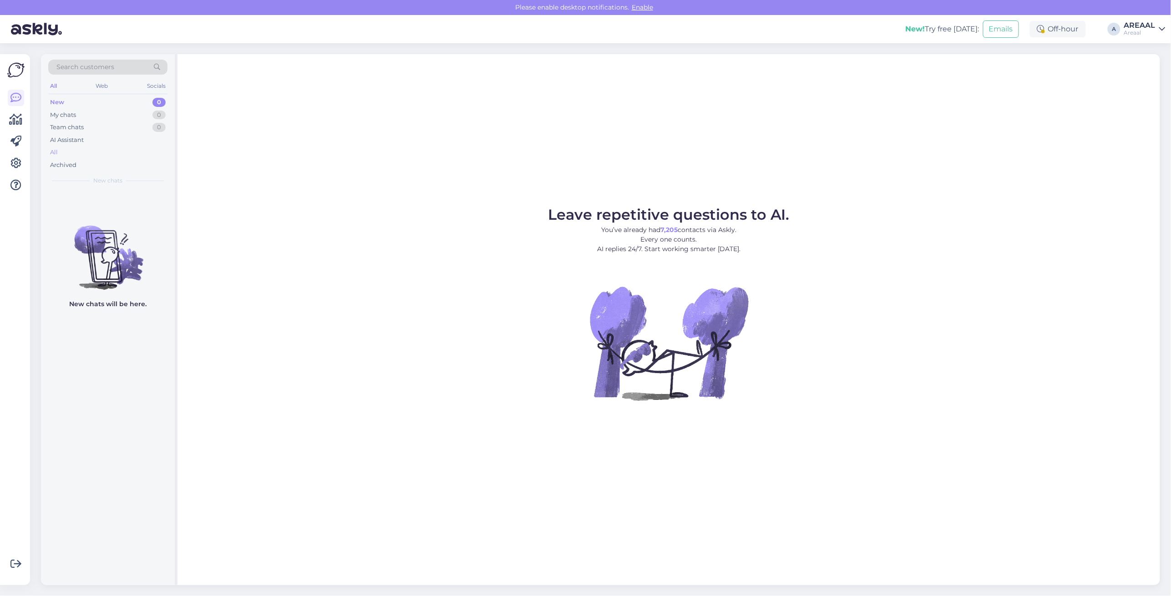
click at [103, 156] on div "All" at bounding box center [107, 152] width 119 height 13
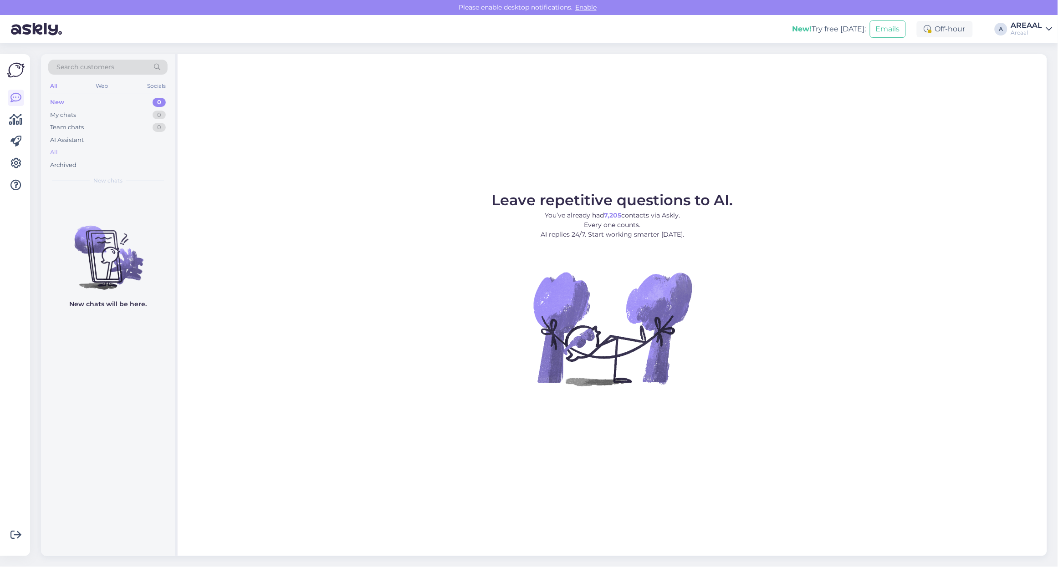
click at [138, 153] on div "All" at bounding box center [107, 152] width 119 height 13
click at [81, 156] on div "All" at bounding box center [107, 152] width 119 height 13
